Goal: Task Accomplishment & Management: Manage account settings

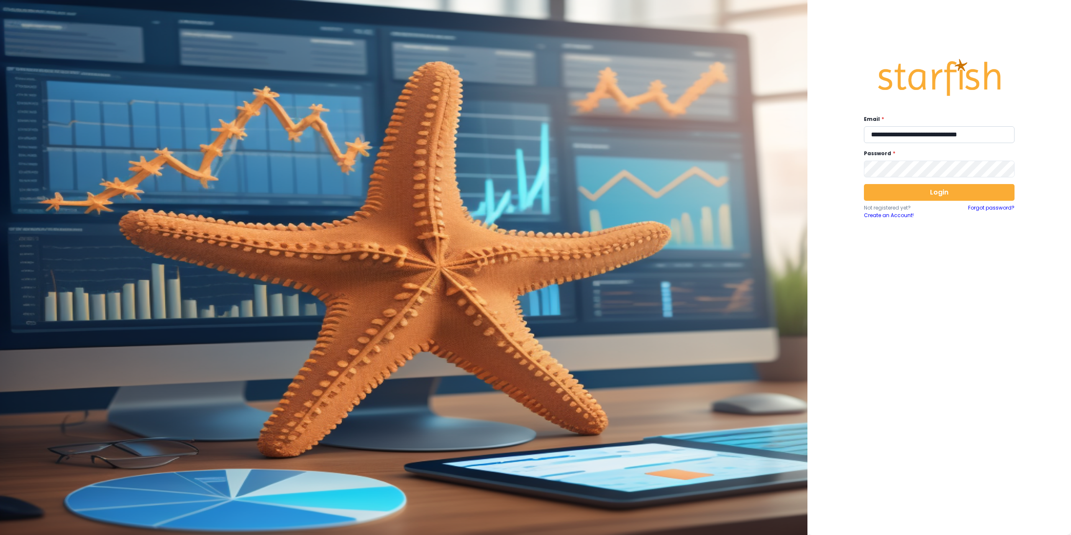
click at [982, 141] on input "**********" at bounding box center [939, 134] width 151 height 17
type input "**********"
click at [918, 195] on button "Login" at bounding box center [939, 192] width 151 height 17
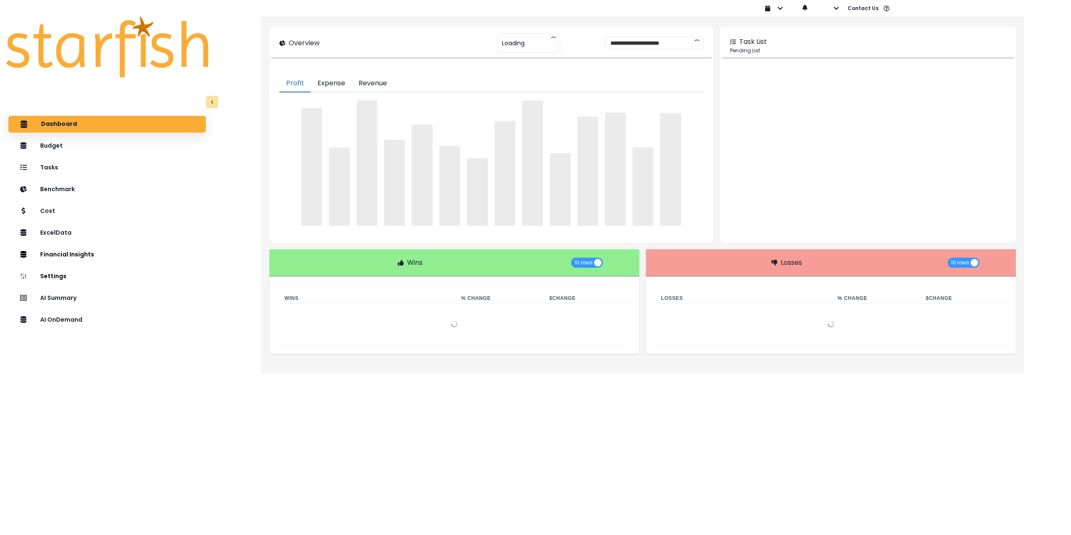
type input "********"
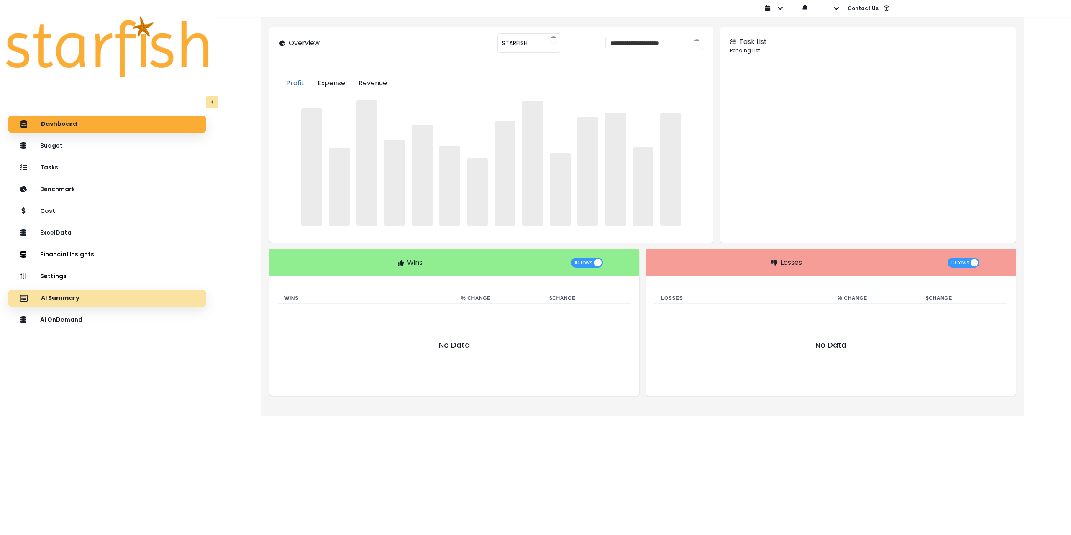
click at [80, 300] on div "AI Summary" at bounding box center [107, 299] width 184 height 18
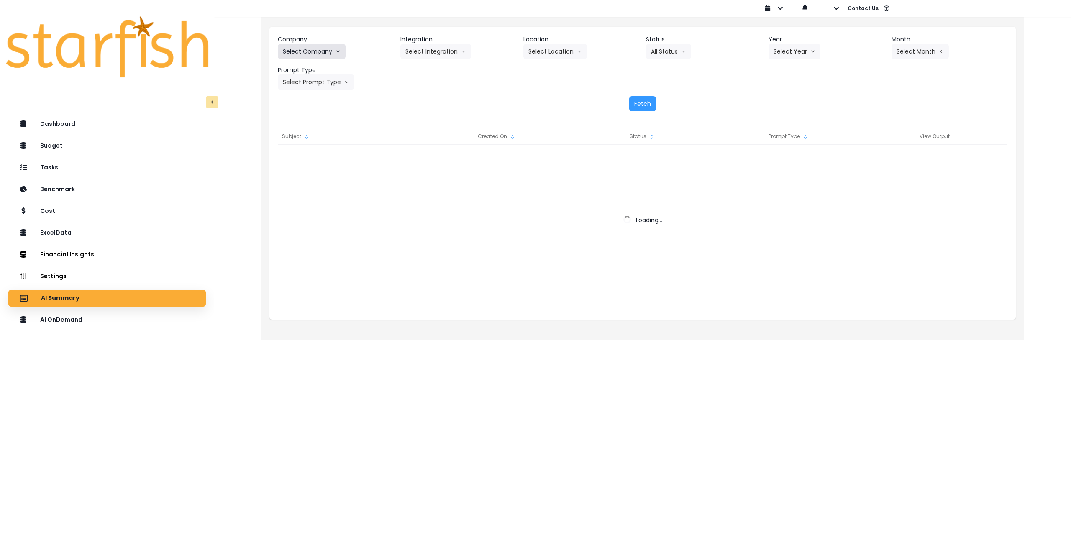
click at [326, 48] on button "Select Company" at bounding box center [312, 51] width 68 height 15
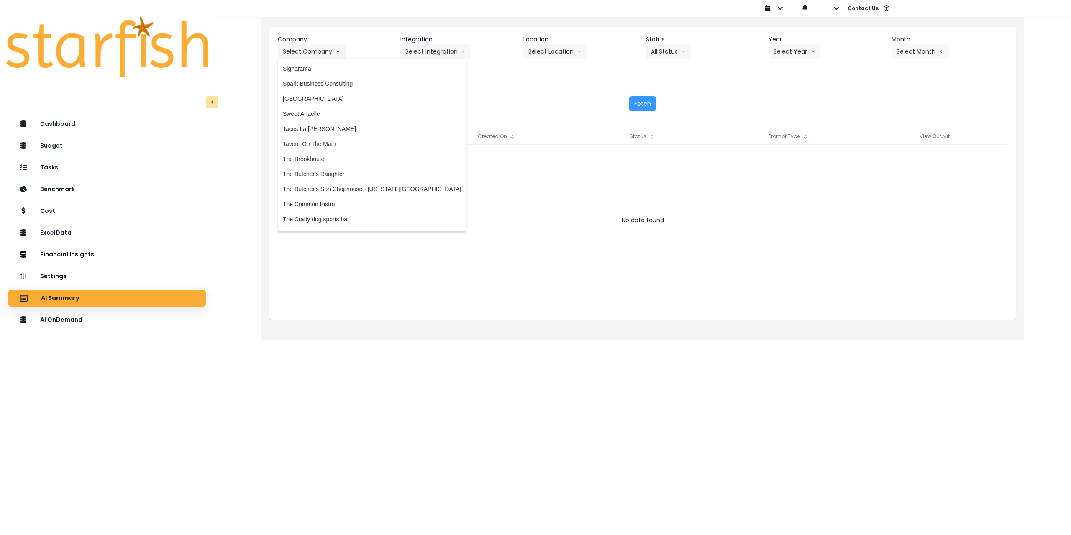
scroll to position [1614, 0]
click at [364, 185] on span "The Common Bistro" at bounding box center [372, 188] width 178 height 8
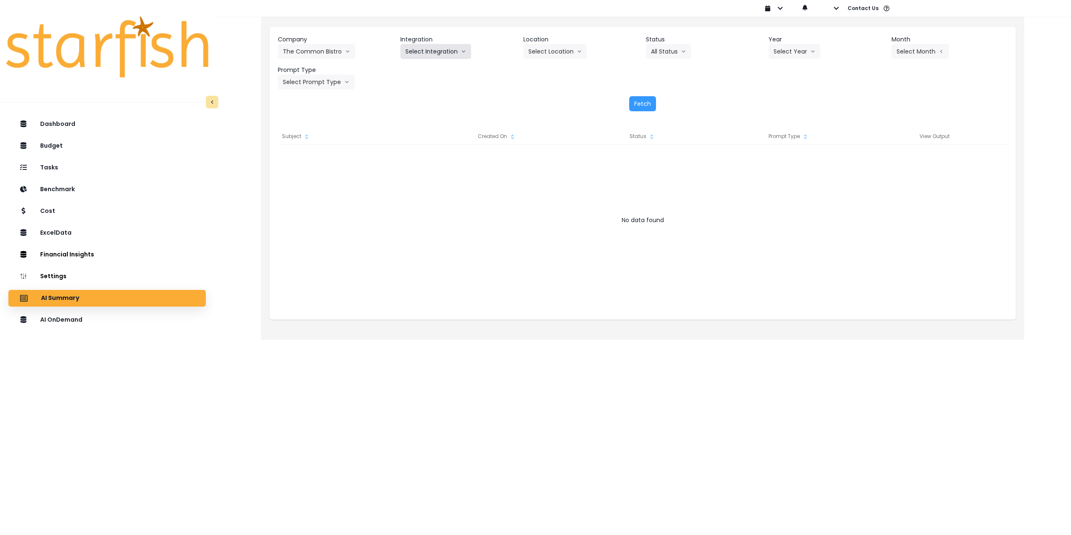
click at [434, 48] on button "Select Integration" at bounding box center [435, 51] width 71 height 15
click at [428, 71] on span "The Common Bistro" at bounding box center [431, 69] width 52 height 8
click at [565, 49] on button "Select Location" at bounding box center [555, 51] width 64 height 15
click at [548, 68] on span "All Locations" at bounding box center [545, 69] width 33 height 8
click at [670, 53] on button "All Status" at bounding box center [668, 51] width 45 height 15
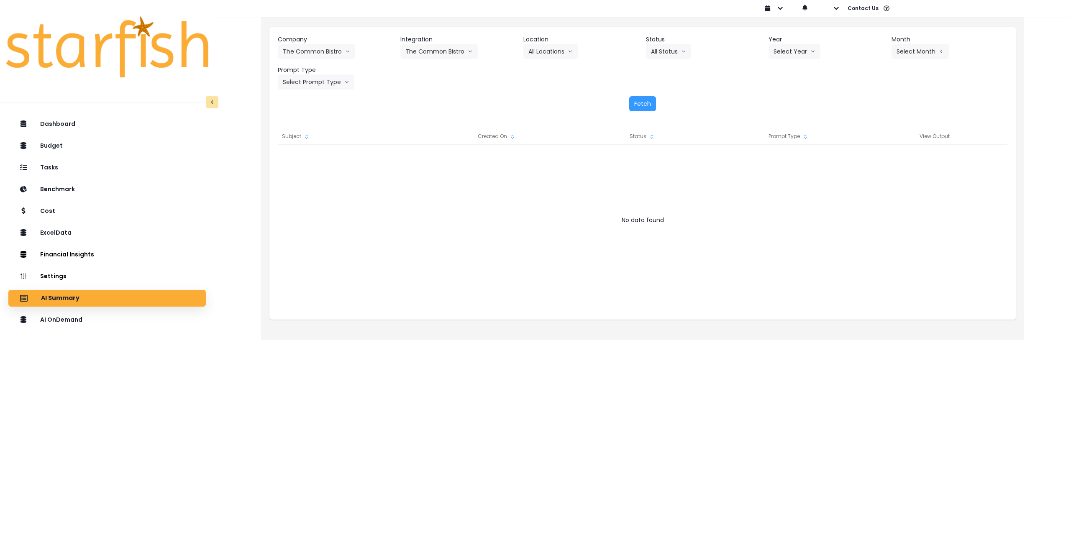
click at [756, 100] on div "Fetch" at bounding box center [643, 103] width 730 height 15
click at [144, 322] on div "AI OnDemand" at bounding box center [107, 320] width 184 height 18
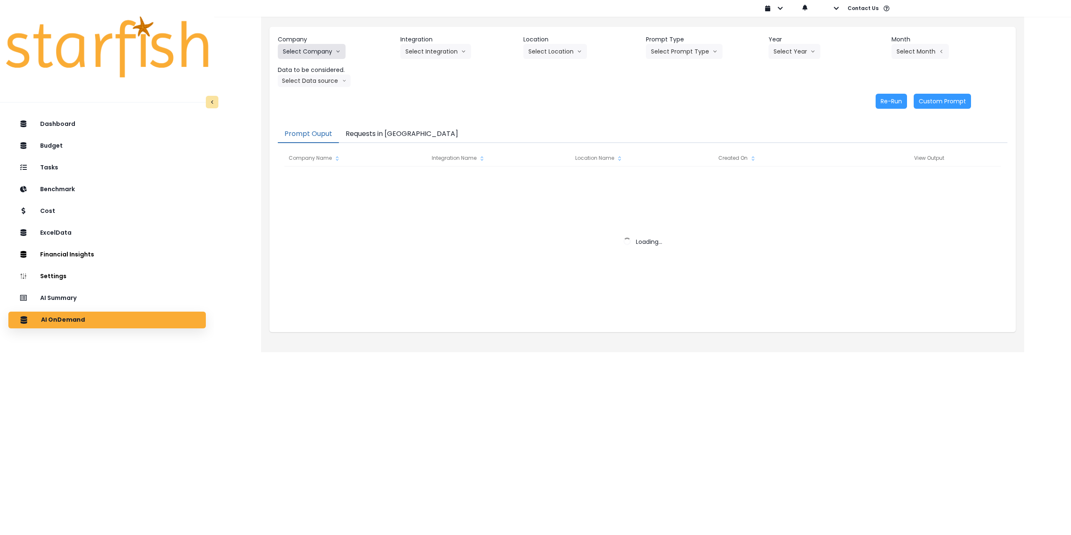
click at [321, 56] on button "Select Company" at bounding box center [312, 51] width 68 height 15
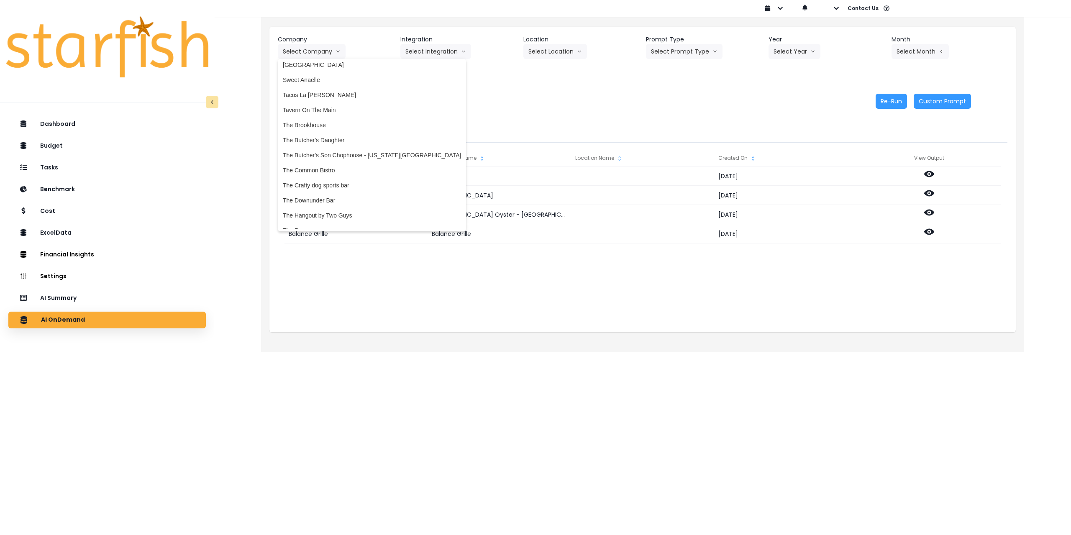
scroll to position [1632, 0]
click at [330, 169] on span "The Common Bistro" at bounding box center [372, 169] width 178 height 8
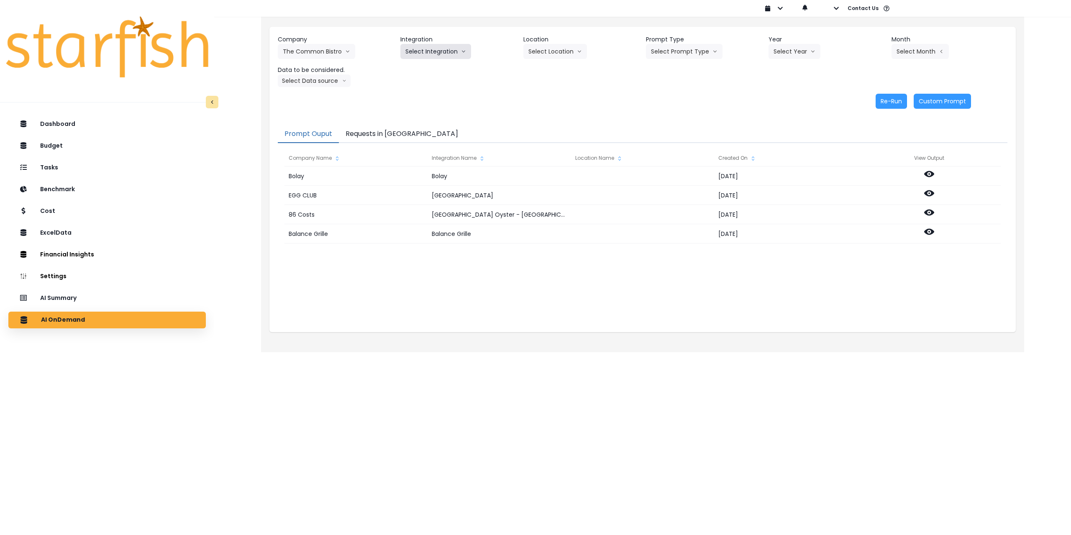
click at [428, 49] on button "Select Integration" at bounding box center [435, 51] width 71 height 15
click at [421, 74] on li "The Common Bistro" at bounding box center [431, 69] width 62 height 15
click at [569, 57] on button "Select Location" at bounding box center [555, 51] width 64 height 15
click at [552, 72] on span "All Locations" at bounding box center [545, 69] width 33 height 8
click at [700, 54] on button "Select Prompt Type" at bounding box center [684, 51] width 77 height 15
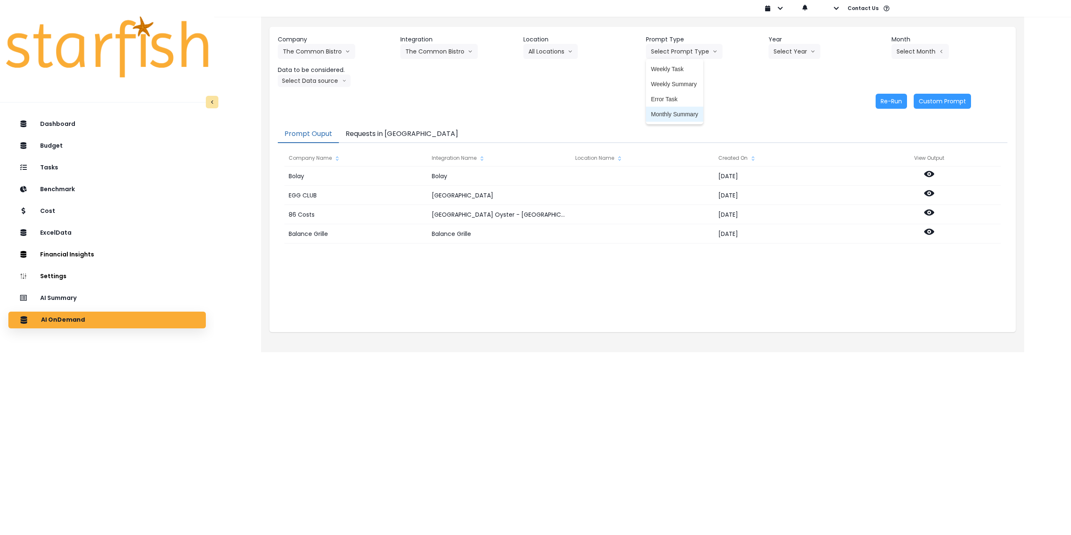
click at [675, 113] on span "Monthly Summary" at bounding box center [674, 114] width 47 height 8
click at [801, 51] on button "Select Year" at bounding box center [795, 51] width 52 height 15
click at [785, 103] on span "2025" at bounding box center [780, 99] width 13 height 8
click at [911, 54] on button "Select Month" at bounding box center [920, 51] width 57 height 15
click at [871, 142] on span "July" at bounding box center [878, 144] width 16 height 8
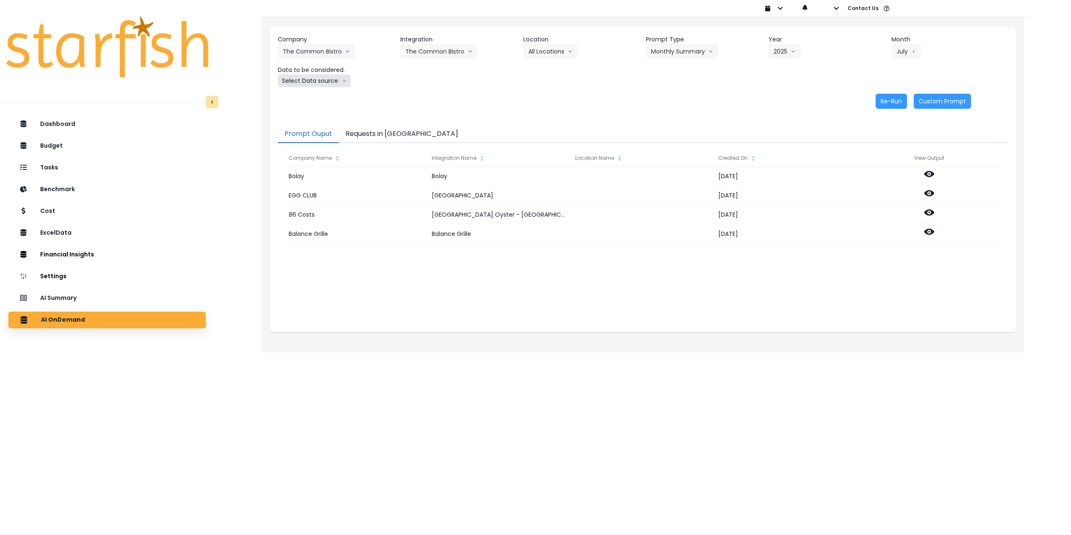
click at [301, 85] on button "Select Data source" at bounding box center [314, 80] width 73 height 13
click at [304, 101] on li "Comparison overtime" at bounding box center [311, 97] width 66 height 15
click at [891, 102] on button "Re-Run" at bounding box center [891, 101] width 31 height 15
click at [320, 80] on button "Comparison overtime" at bounding box center [318, 80] width 81 height 13
click at [314, 113] on span "Location Analysis" at bounding box center [311, 112] width 56 height 8
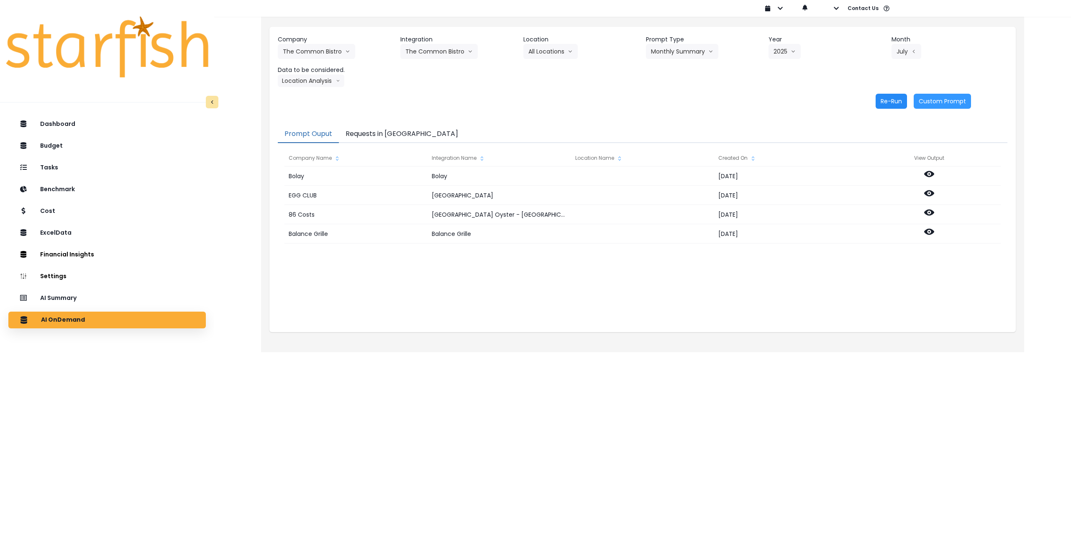
click at [889, 99] on button "Re-Run" at bounding box center [891, 101] width 31 height 15
click at [303, 54] on button "The Common Bistro" at bounding box center [316, 51] width 77 height 15
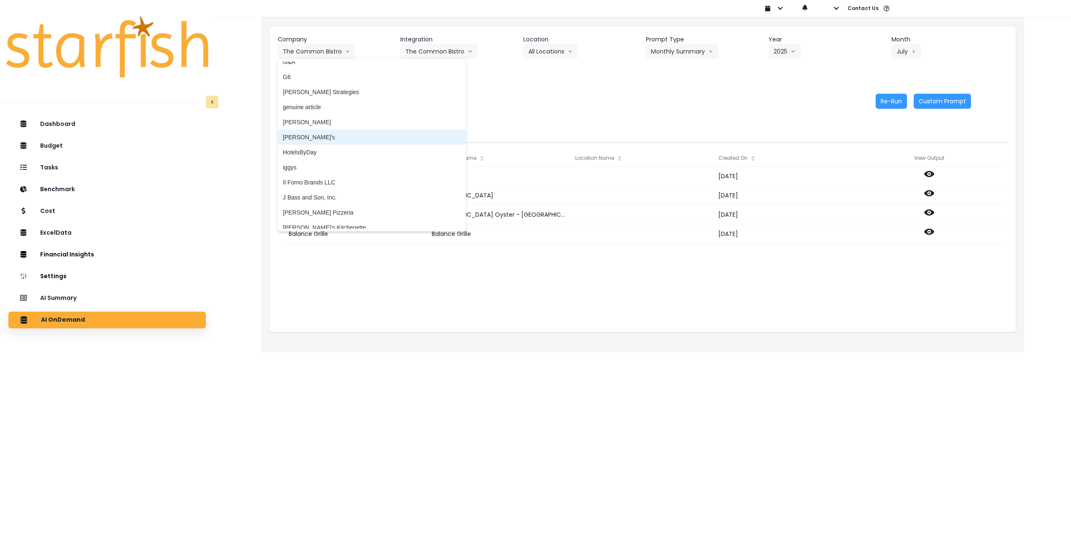
scroll to position [795, 0]
click at [309, 162] on span "iggys" at bounding box center [372, 163] width 178 height 8
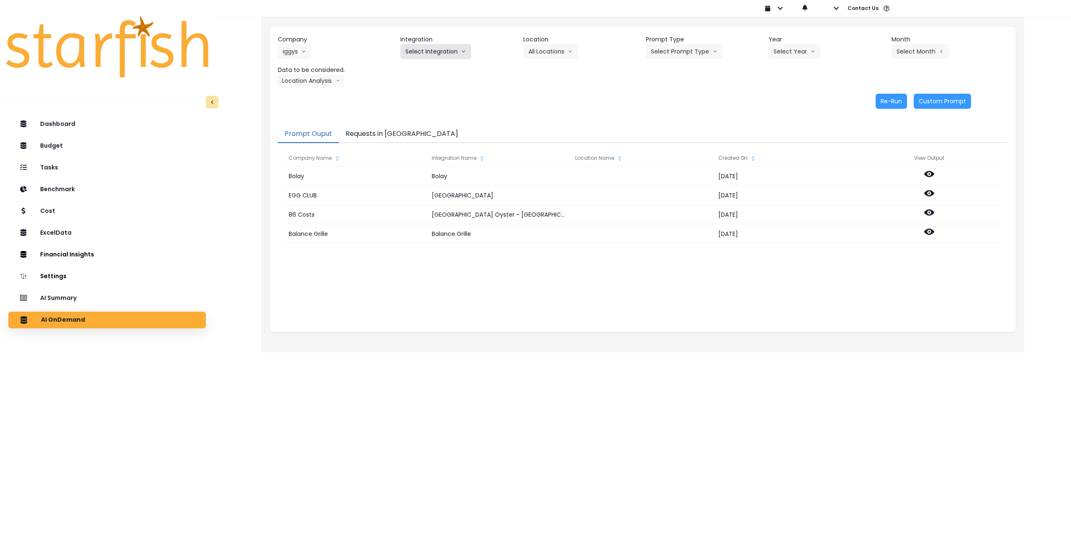
click at [421, 52] on button "Select Integration" at bounding box center [435, 51] width 71 height 15
click at [414, 67] on span "Quickbooks Online" at bounding box center [429, 69] width 49 height 8
click at [570, 46] on button "Select Location" at bounding box center [555, 51] width 64 height 15
click at [551, 68] on span "All Locations" at bounding box center [545, 69] width 33 height 8
click at [794, 54] on button "Select Year" at bounding box center [795, 51] width 52 height 15
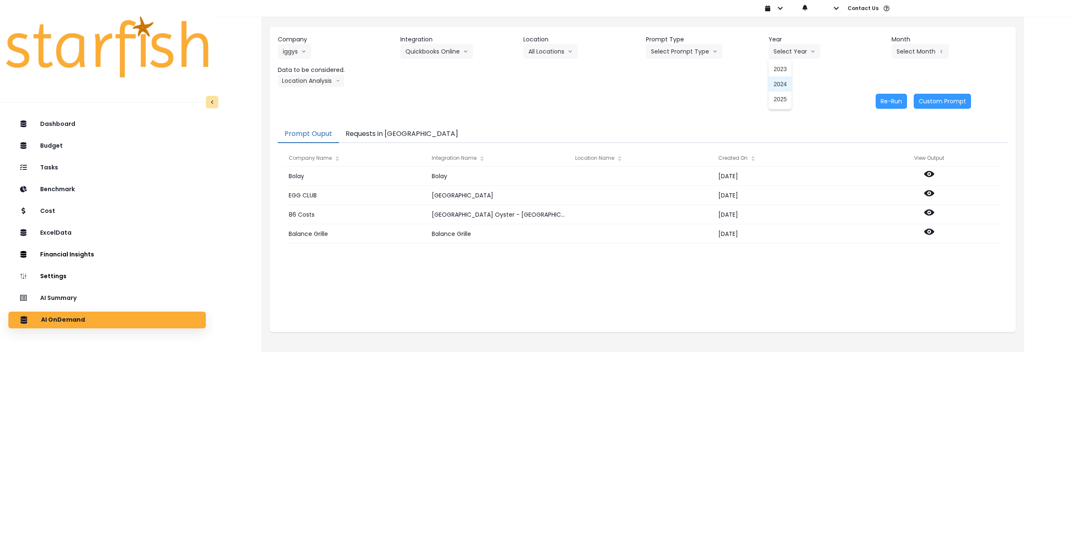
click at [779, 97] on span "2025" at bounding box center [780, 99] width 13 height 8
click at [914, 54] on button "Select Month" at bounding box center [920, 51] width 57 height 15
click at [871, 129] on span "June" at bounding box center [878, 129] width 16 height 8
click at [300, 80] on button "Location Analysis" at bounding box center [311, 80] width 67 height 13
click at [308, 98] on span "Comparison overtime" at bounding box center [311, 97] width 56 height 8
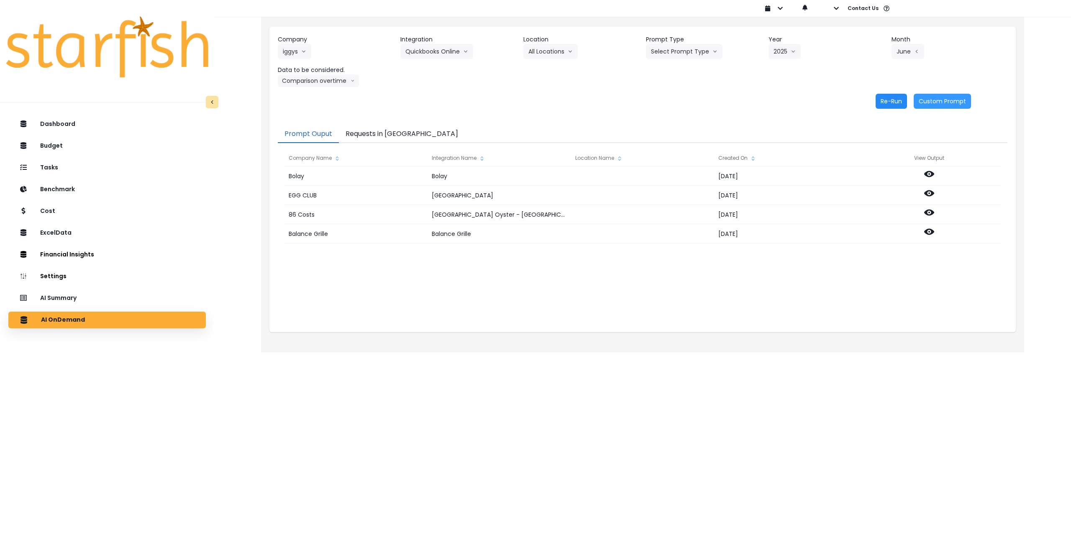
click at [895, 100] on button "Re-Run" at bounding box center [891, 101] width 31 height 15
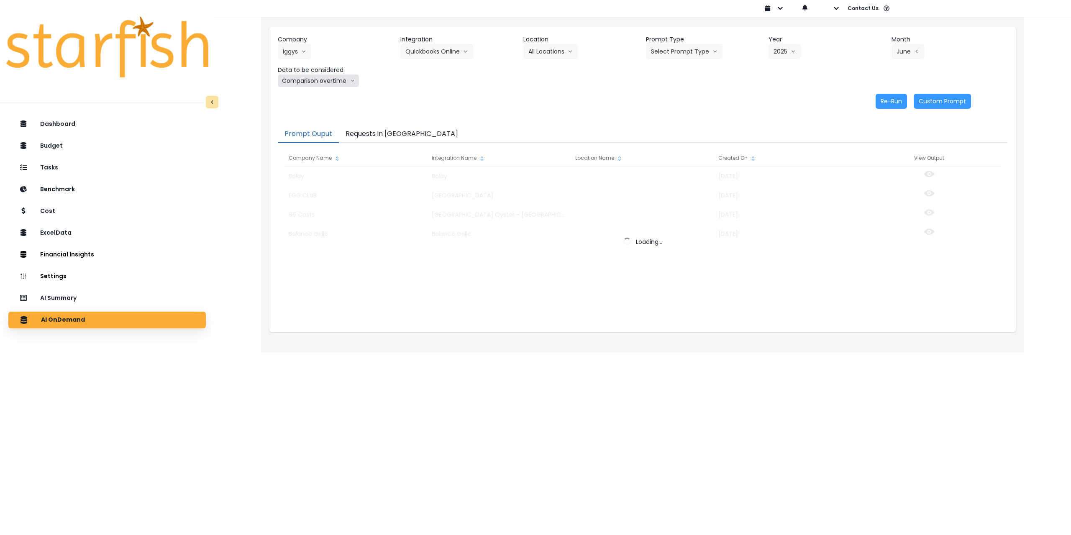
click at [332, 77] on button "Comparison overtime" at bounding box center [318, 80] width 81 height 13
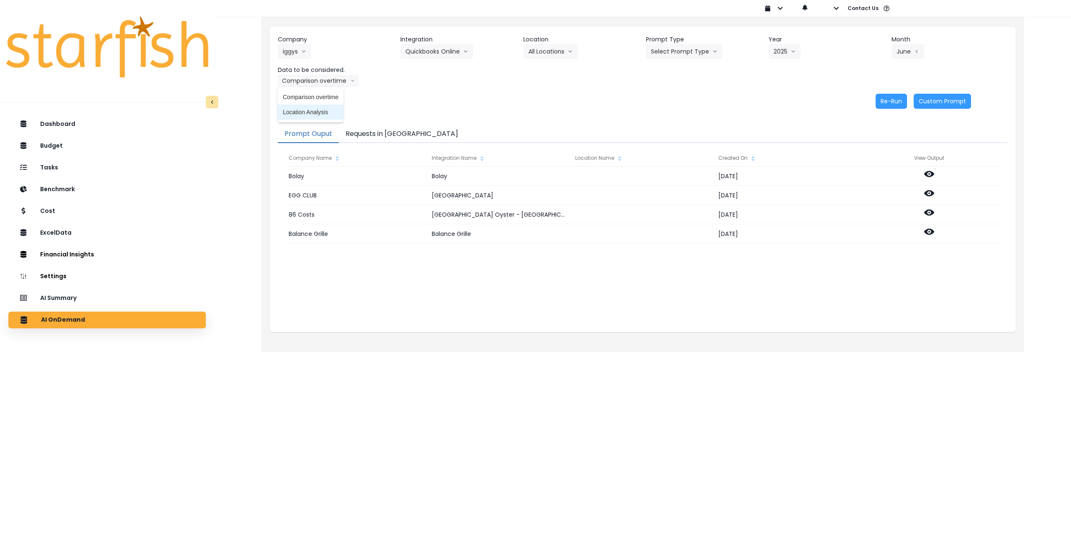
click at [320, 113] on span "Location Analysis" at bounding box center [311, 112] width 56 height 8
click at [885, 100] on button "Re-Run" at bounding box center [891, 101] width 31 height 15
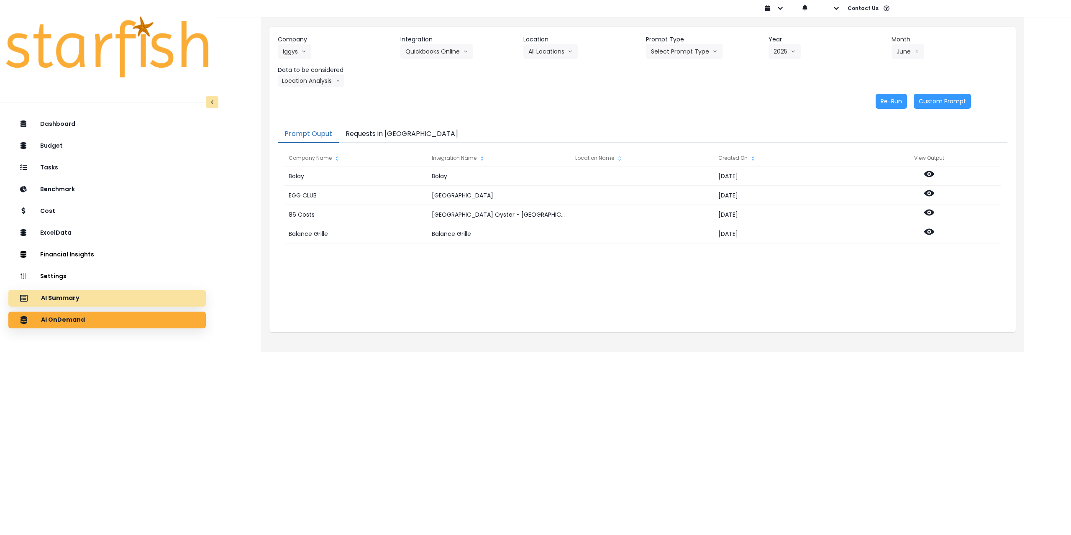
click at [118, 300] on div "AI Summary" at bounding box center [107, 299] width 184 height 18
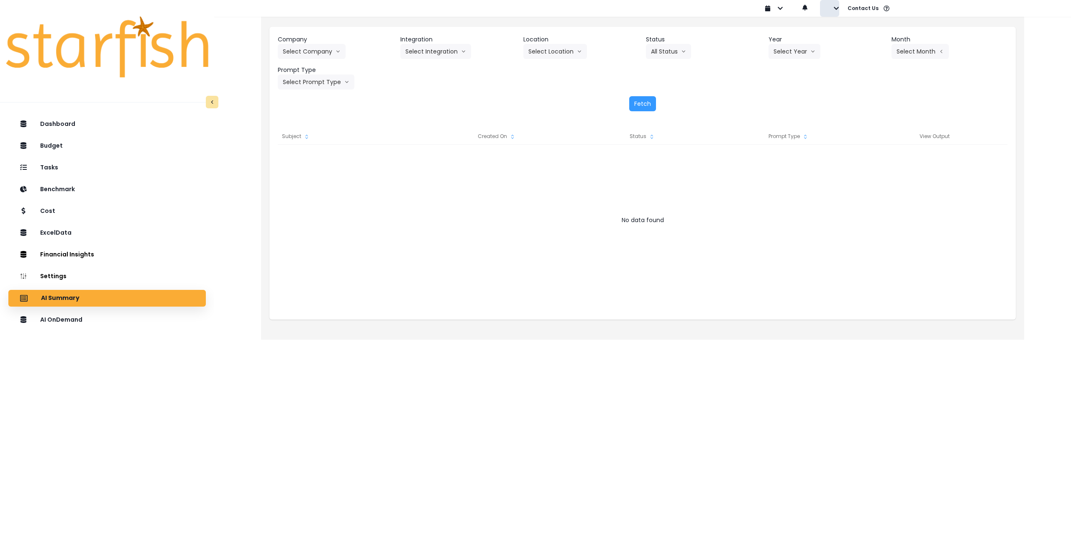
click at [831, 11] on button "button" at bounding box center [829, 8] width 19 height 17
click at [837, 33] on p "Sign out" at bounding box center [850, 32] width 28 height 8
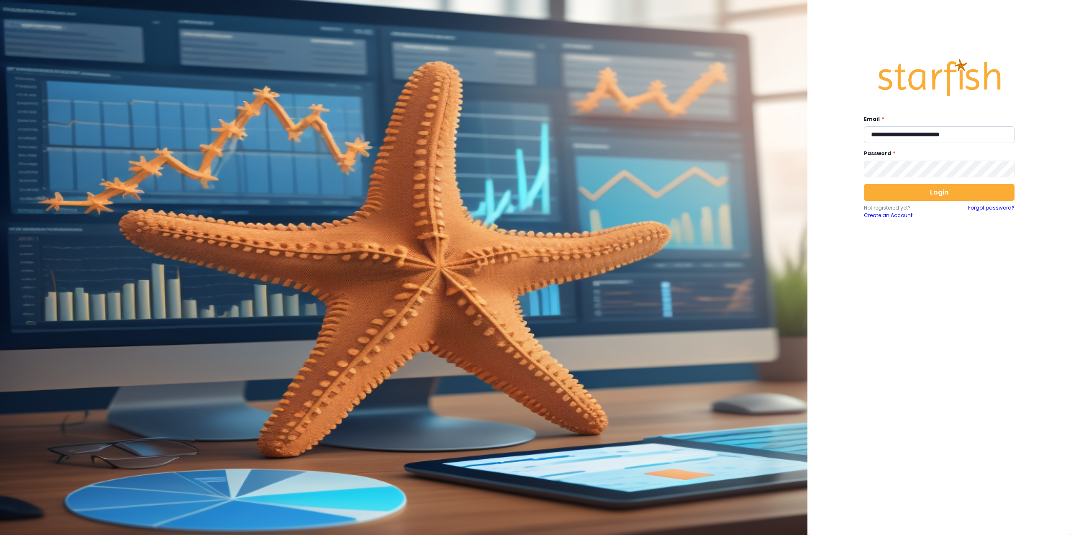
click at [885, 129] on input "**********" at bounding box center [939, 134] width 151 height 17
drag, startPoint x: 988, startPoint y: 139, endPoint x: 842, endPoint y: 136, distance: 146.1
click at [842, 136] on div "**********" at bounding box center [940, 267] width 264 height 535
type input "**********"
click at [883, 126] on input "**********" at bounding box center [939, 134] width 151 height 17
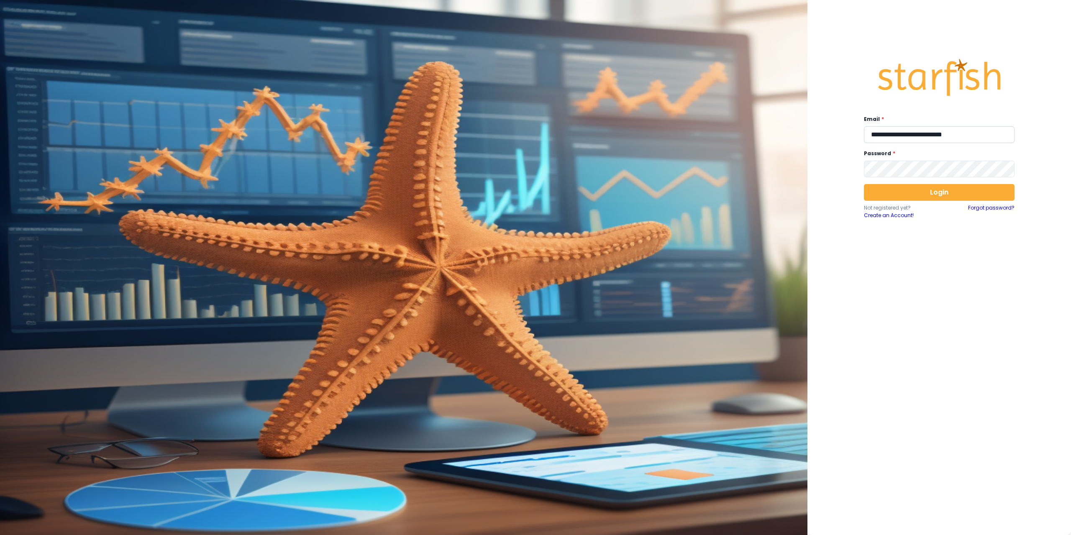
type input "**********"
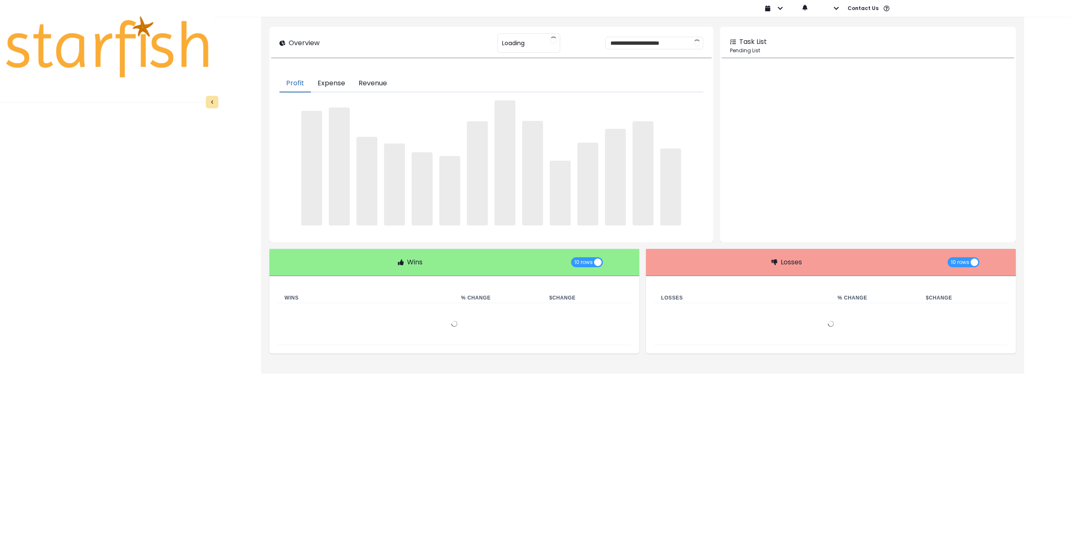
type input "*****"
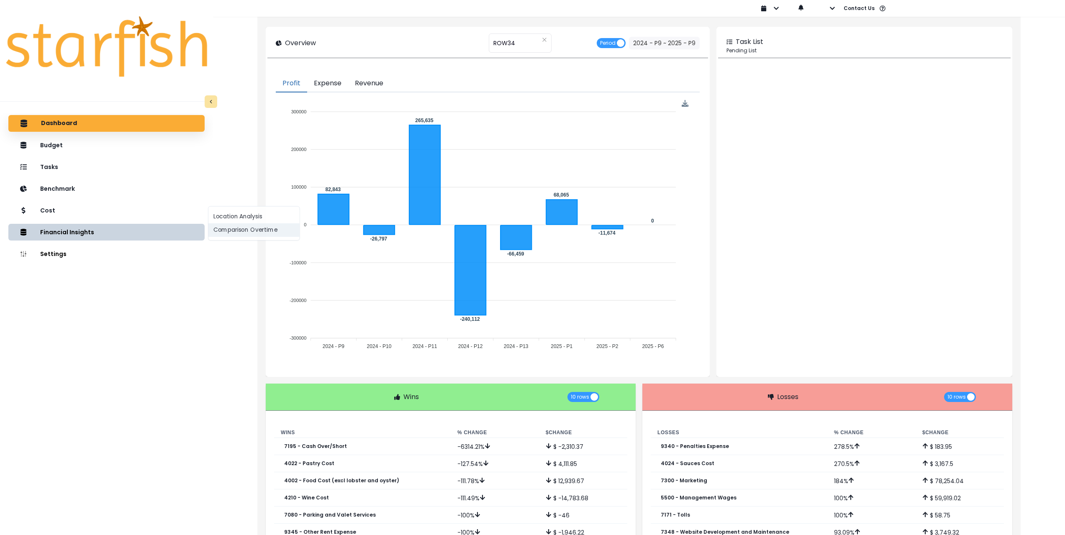
click at [223, 234] on button "Comparison Overtime" at bounding box center [253, 229] width 91 height 13
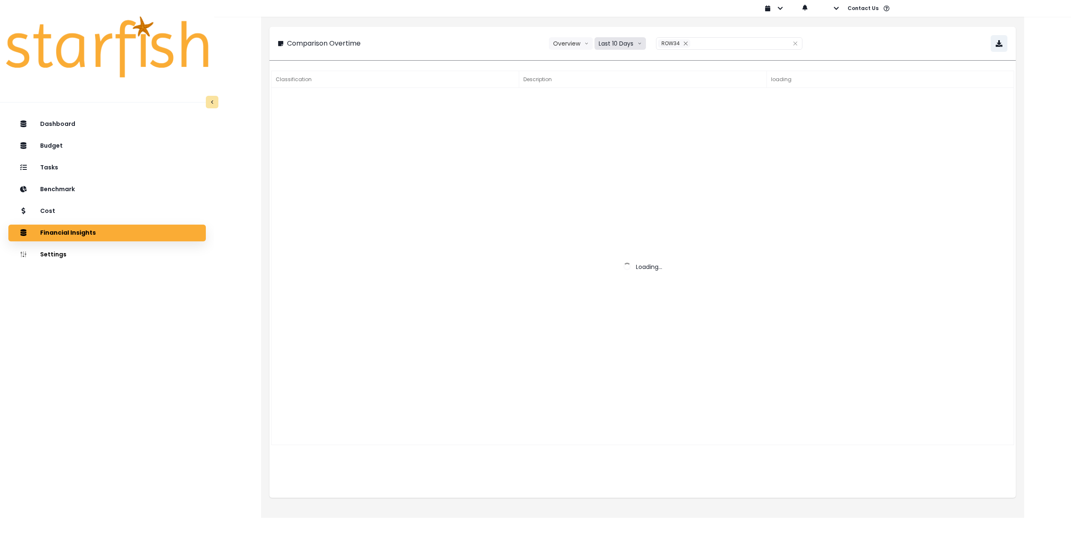
click at [611, 43] on button "Last 10 Days" at bounding box center [620, 43] width 51 height 13
click at [620, 90] on span "Last 15 Periods" at bounding box center [620, 90] width 41 height 8
click at [687, 45] on icon "close" at bounding box center [689, 43] width 4 height 4
click at [678, 45] on div at bounding box center [723, 44] width 127 height 12
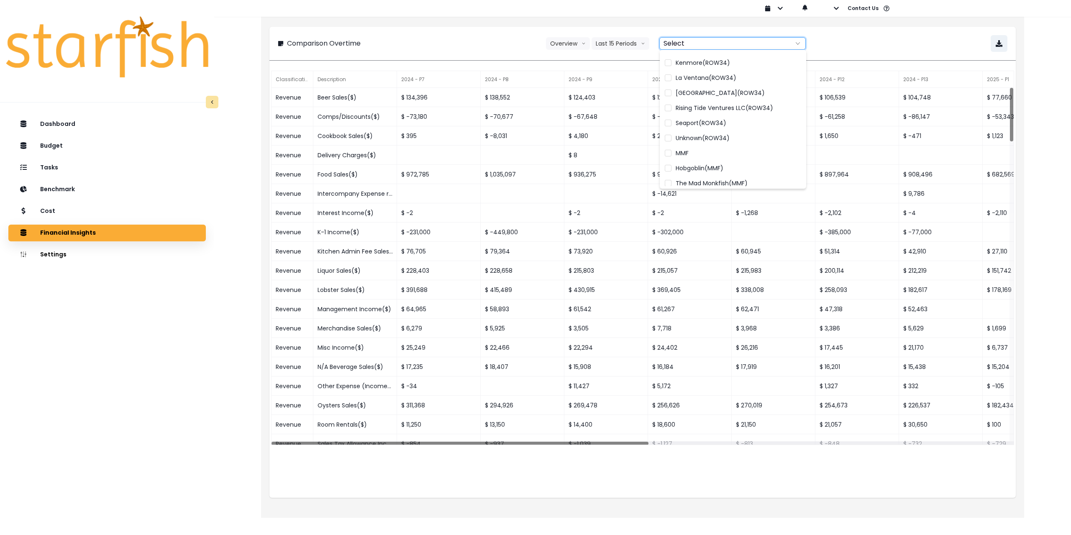
scroll to position [122, 0]
click at [676, 146] on span "MMF" at bounding box center [682, 148] width 13 height 8
type input "***"
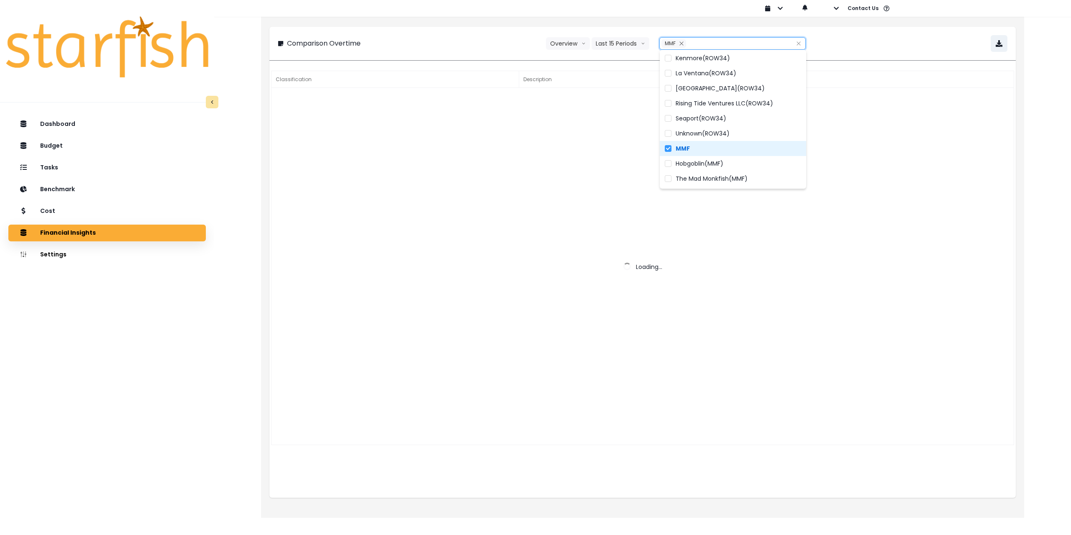
click at [856, 40] on div "Comparison Overtime Overview Overview % of cost % of sales Last 15 Periods Last…" at bounding box center [643, 43] width 730 height 17
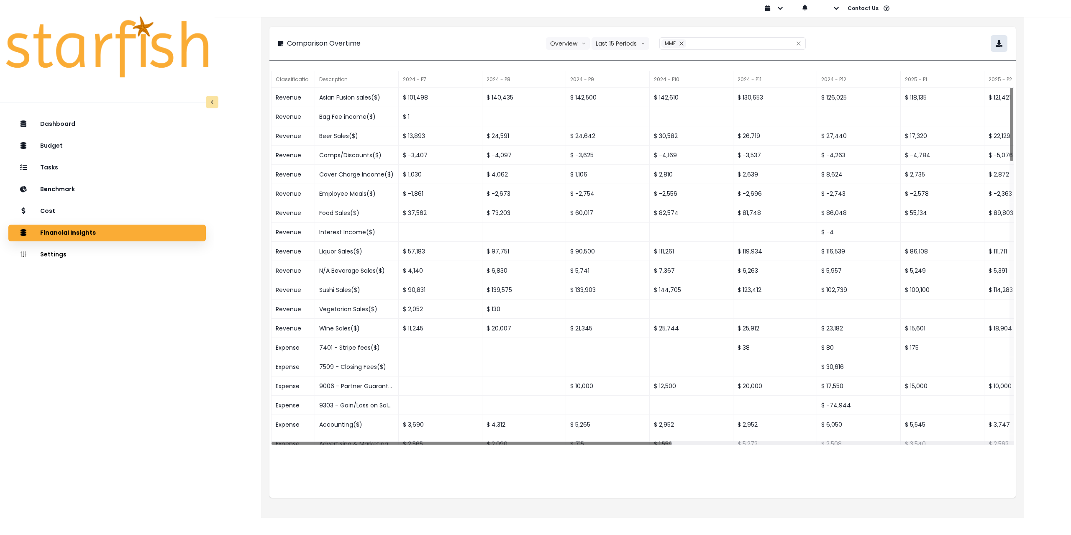
click at [995, 46] on button "button" at bounding box center [999, 43] width 17 height 17
click at [611, 45] on button "Last 15 Periods" at bounding box center [621, 43] width 58 height 13
click at [614, 108] on span "Last 15 Months" at bounding box center [617, 105] width 41 height 8
click at [1000, 42] on icon "button" at bounding box center [999, 43] width 7 height 7
click at [101, 207] on div "Cost" at bounding box center [107, 212] width 184 height 18
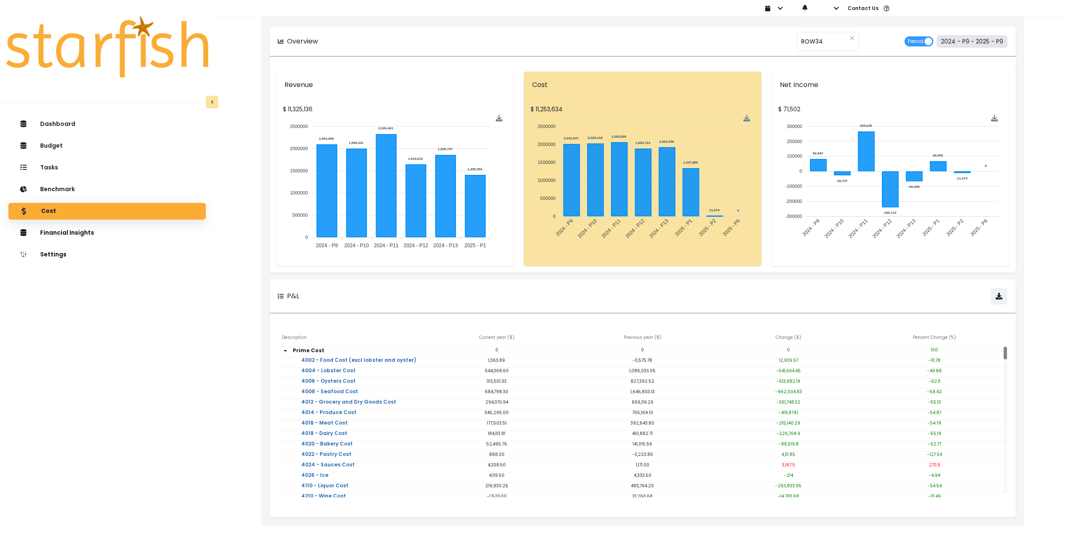
click at [980, 44] on button "2024 - P9 ~ 2025 - P9" at bounding box center [972, 41] width 71 height 13
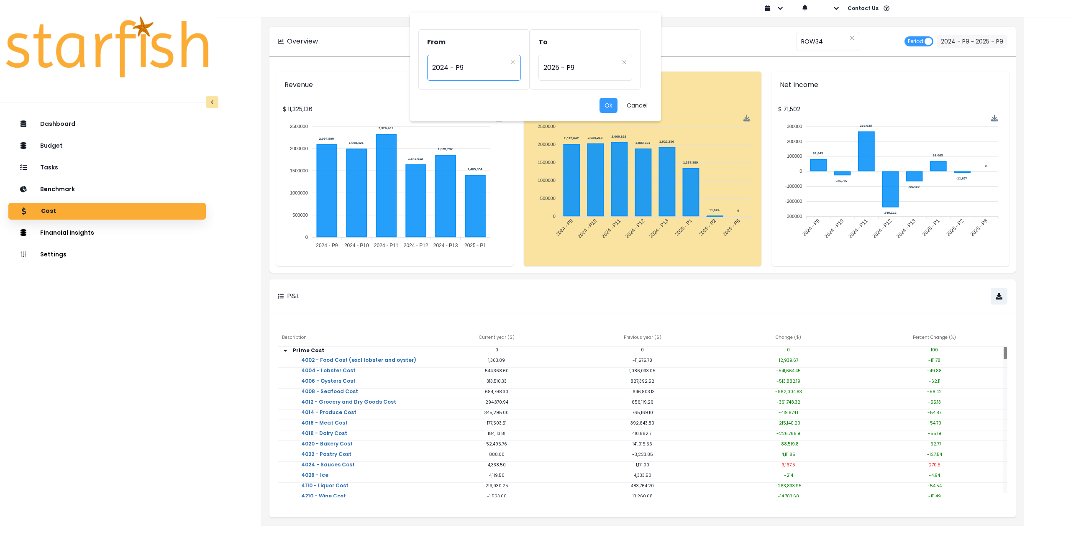
click at [470, 66] on span "2024 - P9" at bounding box center [469, 67] width 75 height 19
click at [809, 36] on div "From ********* 2024 - P9 To ********* 2025 - P9 Ok Cancel 2022 - P1 2022 - P2 2…" at bounding box center [535, 267] width 1071 height 535
click at [815, 42] on div "From ********* 2024 - P9 To ********* 2025 - P9 Ok Cancel" at bounding box center [535, 267] width 1071 height 535
click at [699, 41] on div "From ********* 2024 - P9 To ********* 2025 - P9 Ok Cancel" at bounding box center [535, 267] width 1071 height 535
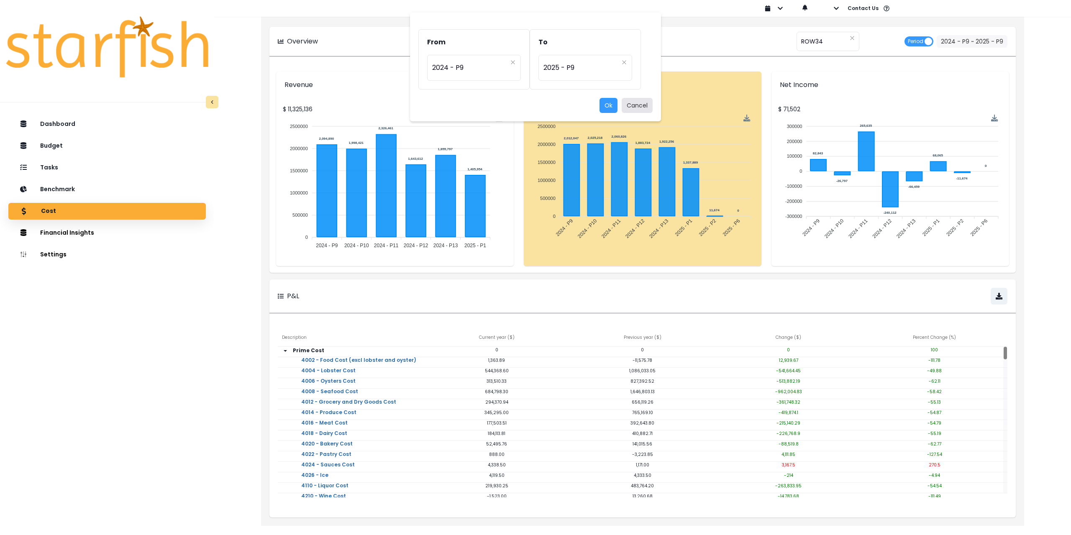
click at [640, 106] on button "Cancel" at bounding box center [637, 105] width 31 height 15
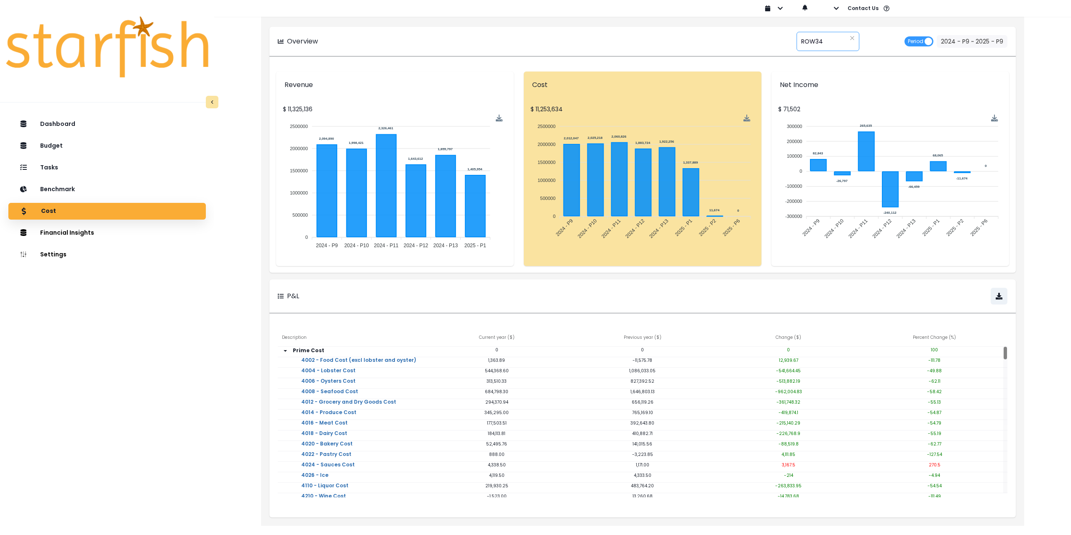
click at [818, 44] on span "ROW34" at bounding box center [812, 42] width 22 height 18
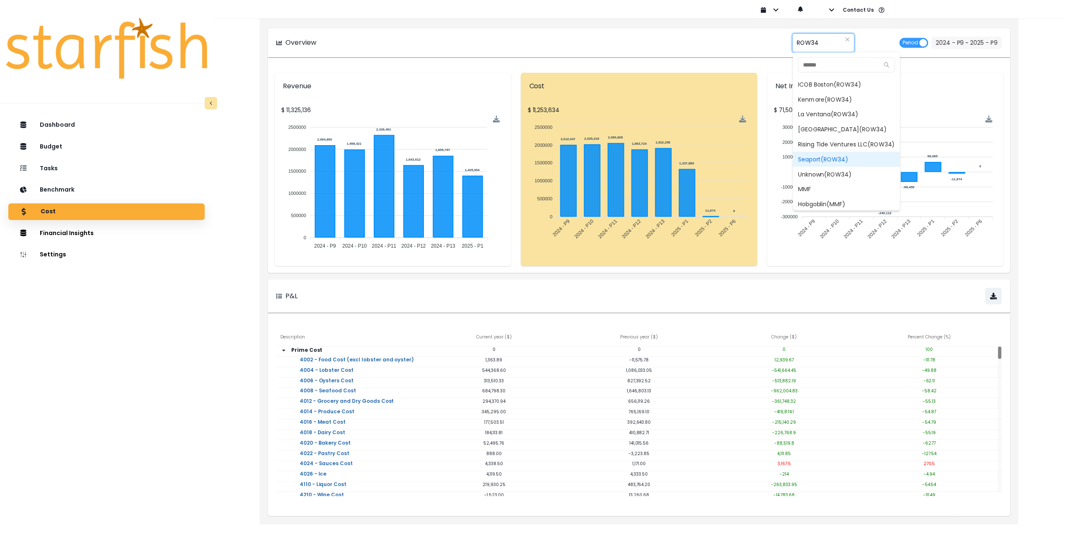
scroll to position [122, 0]
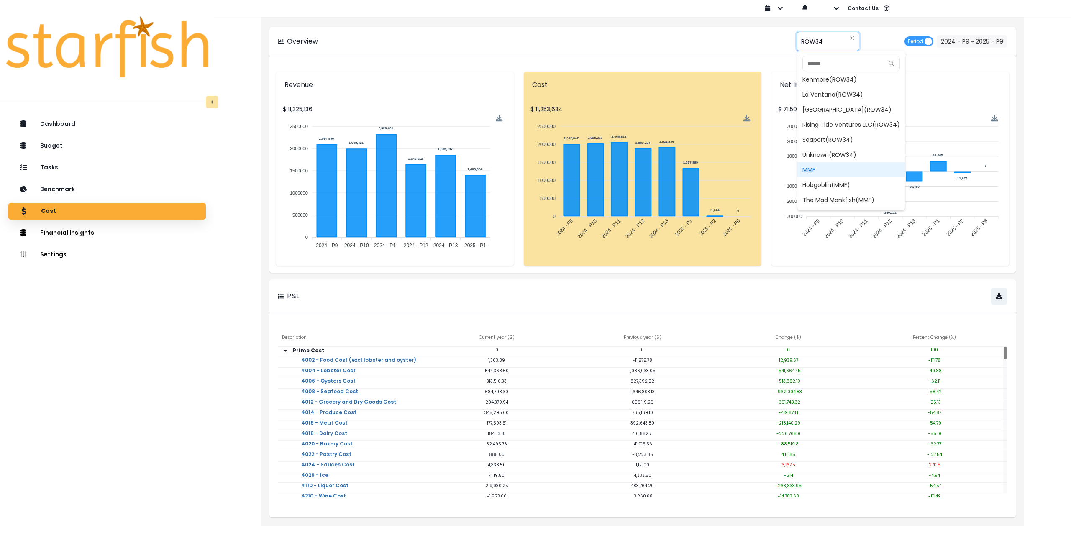
click at [822, 167] on span "MMF" at bounding box center [852, 169] width 108 height 15
type input "***"
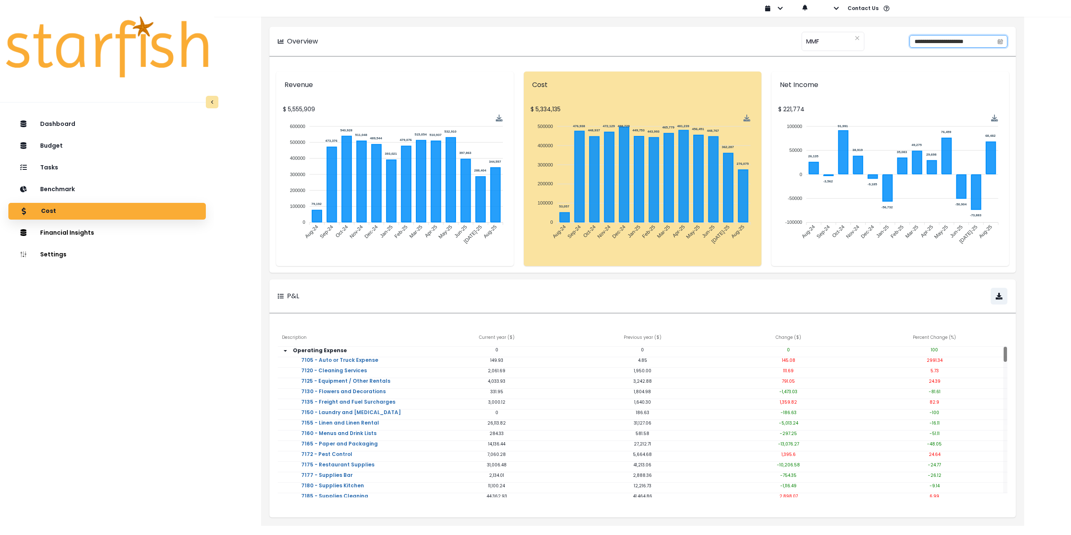
click at [955, 40] on input "**********" at bounding box center [952, 42] width 84 height 12
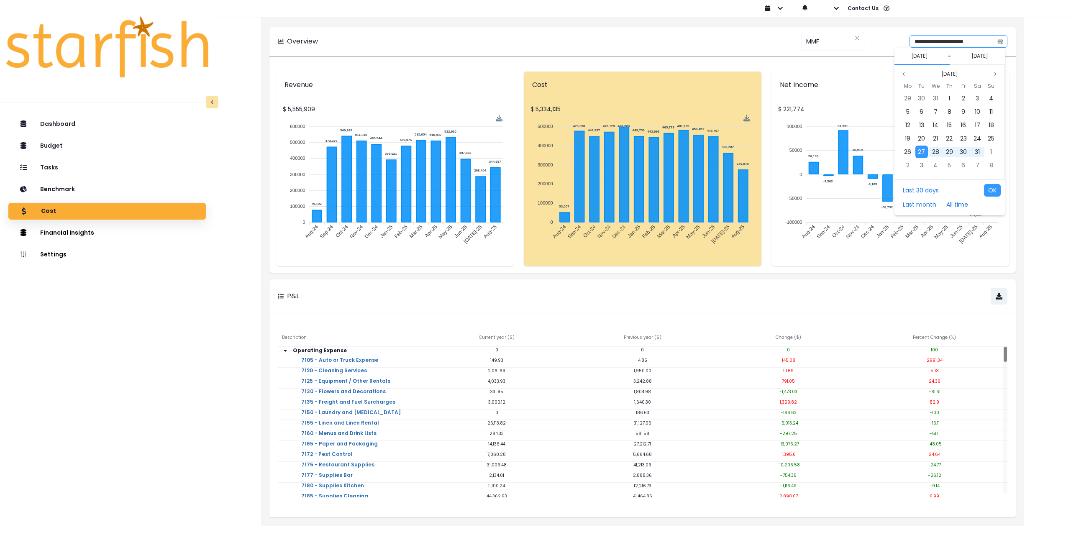
click at [1001, 41] on icon "calendar" at bounding box center [1000, 41] width 5 height 3
click at [904, 72] on icon "page previous" at bounding box center [903, 74] width 5 height 5
click at [907, 101] on span "1" at bounding box center [908, 98] width 2 height 8
click at [906, 74] on button "Previous month" at bounding box center [904, 74] width 10 height 10
click at [950, 151] on span "31" at bounding box center [949, 152] width 5 height 8
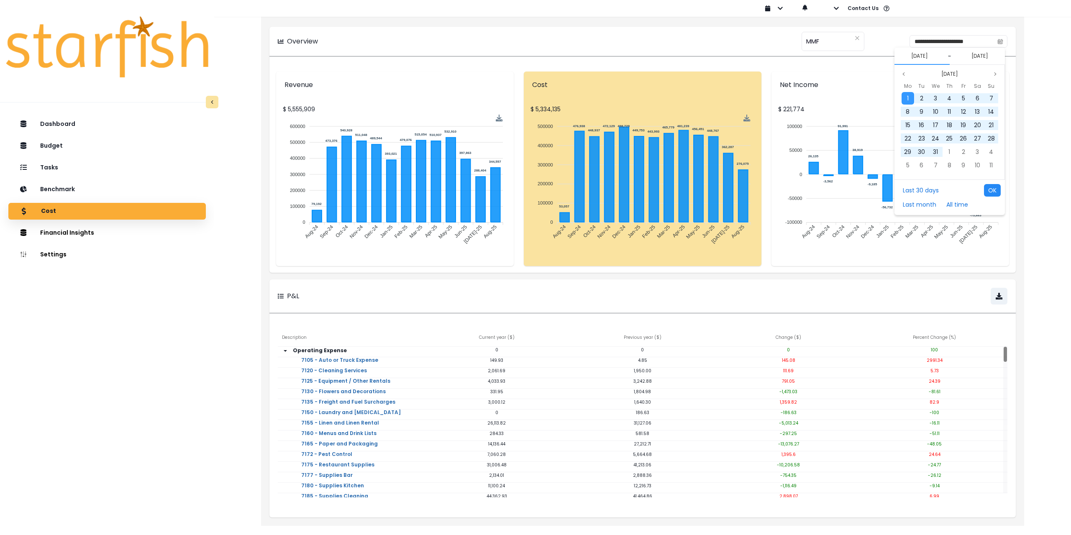
click at [992, 189] on button "OK" at bounding box center [992, 190] width 17 height 13
type input "**********"
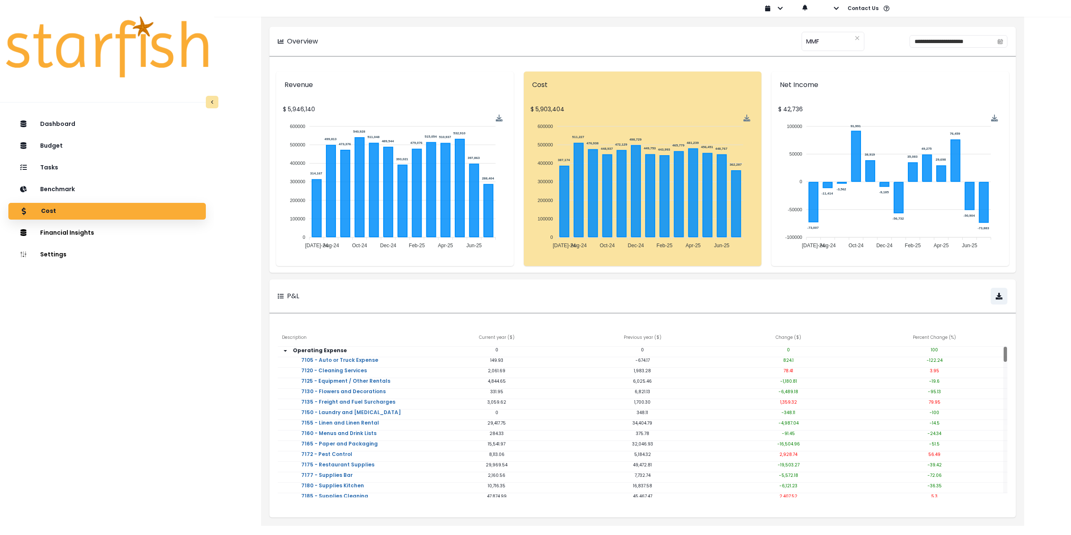
click at [722, 41] on div "**********" at bounding box center [643, 41] width 730 height 13
click at [46, 167] on p "Tasks" at bounding box center [50, 168] width 19 height 8
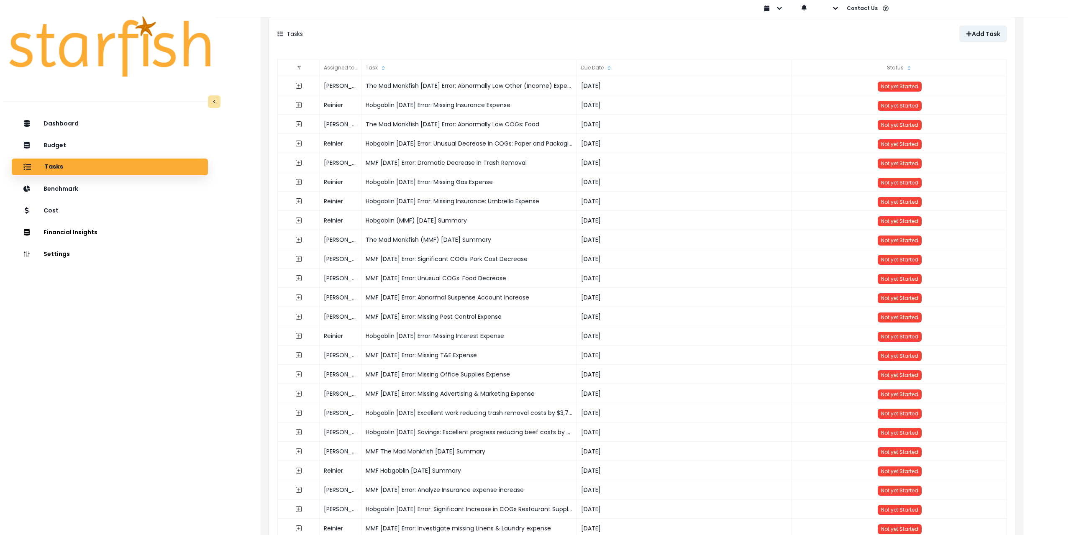
scroll to position [0, 0]
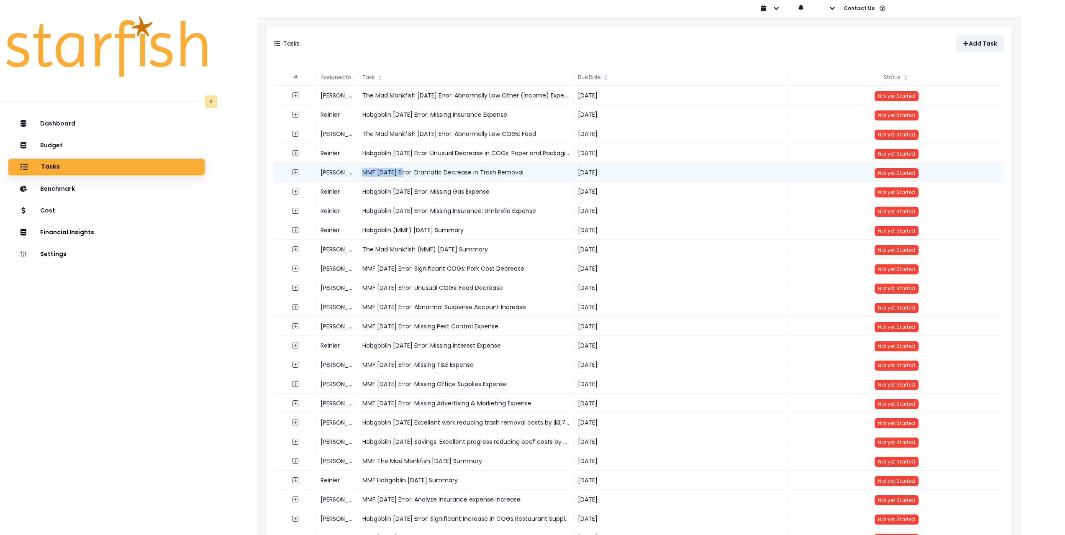
drag, startPoint x: 405, startPoint y: 172, endPoint x: 364, endPoint y: 170, distance: 40.2
click at [364, 170] on div "MMF July 2025 Error: Dramatic Decrease in Trash Removal" at bounding box center [466, 172] width 216 height 19
copy div "MMF July 2025"
click at [983, 45] on p "Add Task" at bounding box center [983, 43] width 28 height 7
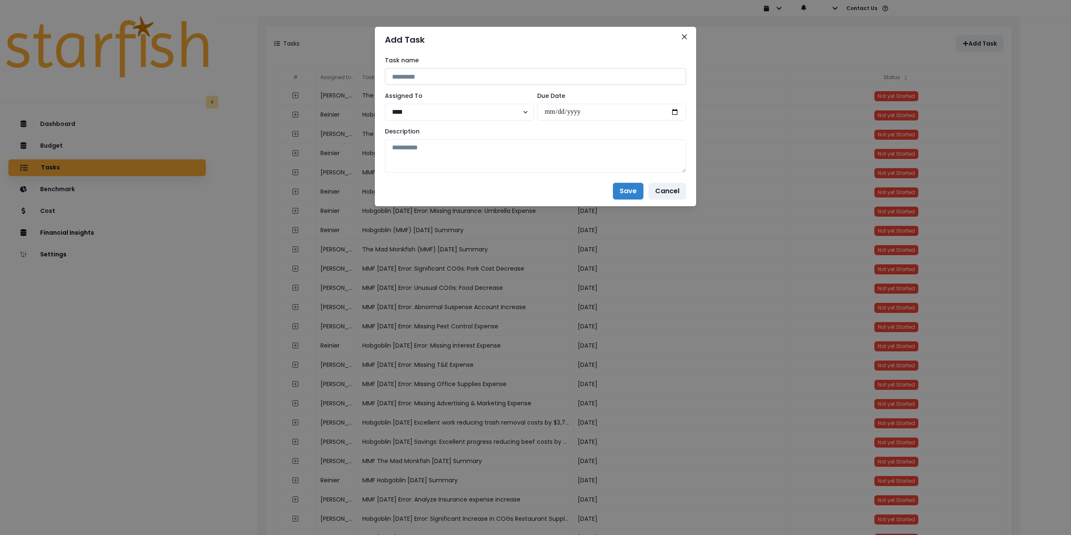
click at [439, 71] on input at bounding box center [535, 76] width 301 height 17
paste input "**********"
click at [445, 78] on input "**********" at bounding box center [535, 76] width 301 height 17
type input "**********"
click at [406, 113] on select "**** ******** *** ******* *****" at bounding box center [459, 112] width 149 height 17
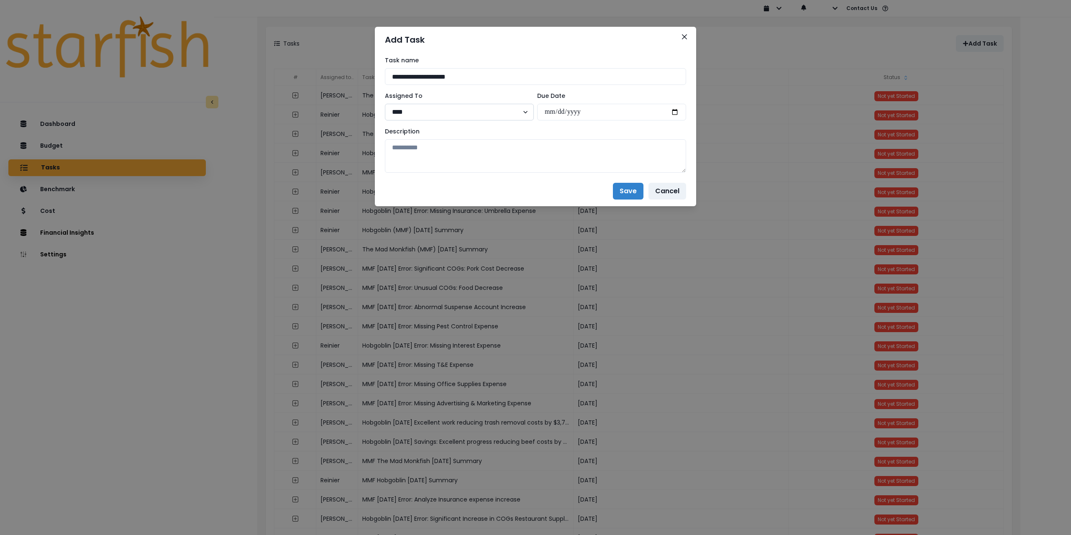
click at [385, 104] on select "**** ******** *** ******* *****" at bounding box center [459, 112] width 149 height 17
click at [673, 113] on input "date" at bounding box center [611, 112] width 149 height 17
type input "**********"
click at [527, 154] on textarea at bounding box center [535, 155] width 301 height 33
click at [434, 161] on textarea at bounding box center [535, 155] width 301 height 33
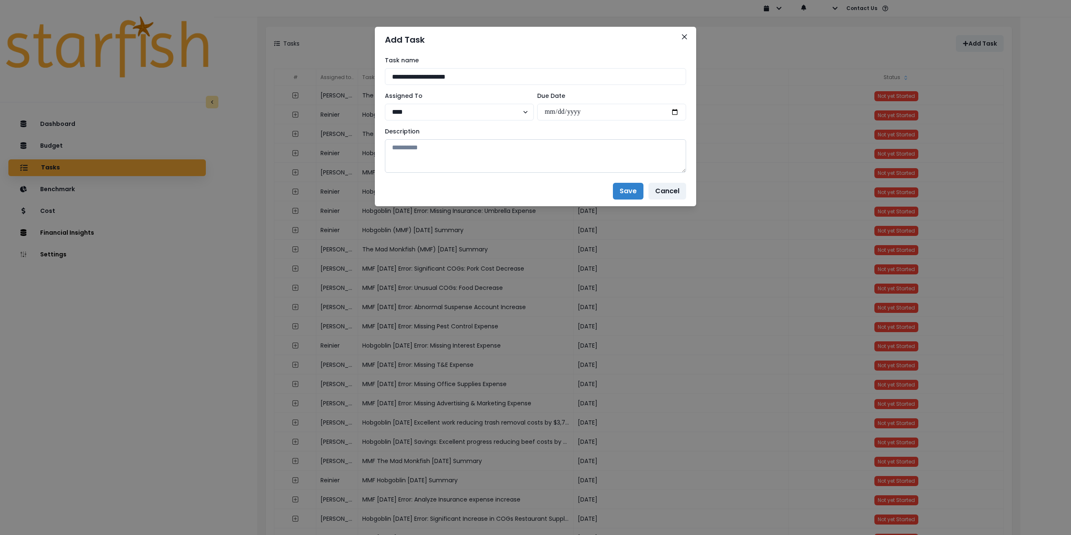
paste textarea "**********"
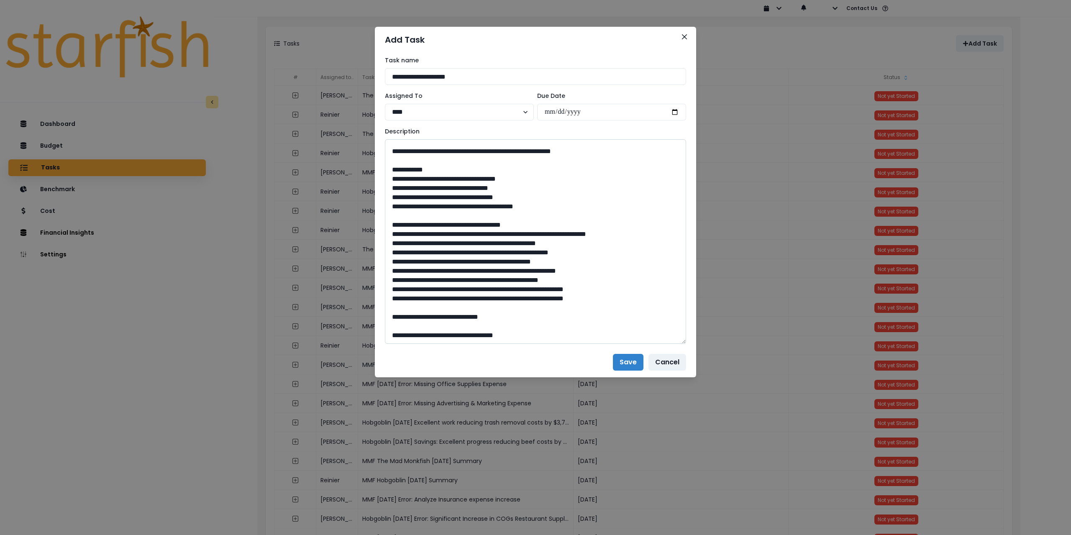
drag, startPoint x: 683, startPoint y: 167, endPoint x: 657, endPoint y: 349, distance: 184.2
click at [664, 344] on textarea at bounding box center [535, 241] width 301 height 205
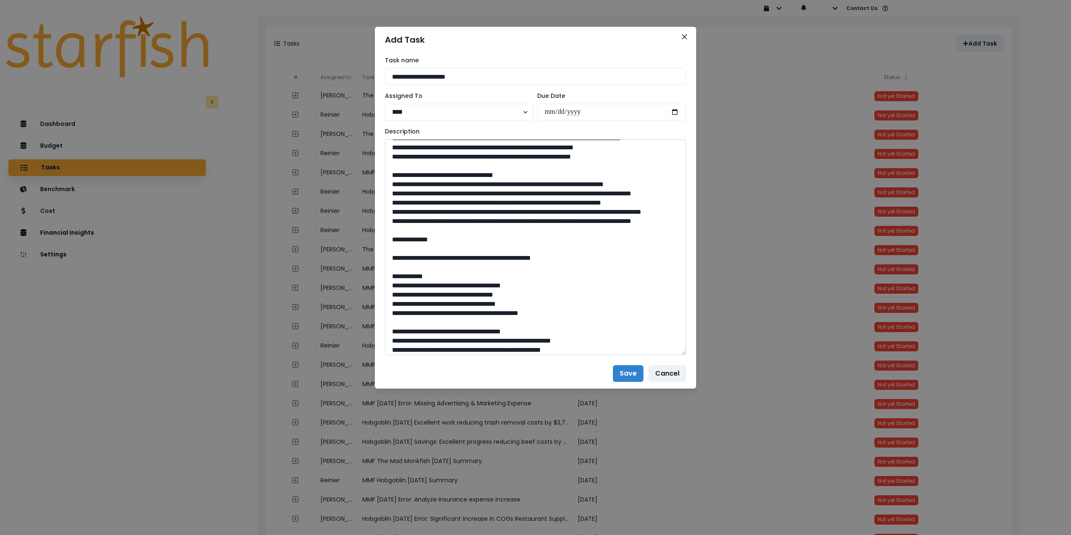
scroll to position [84, 0]
click at [389, 200] on textarea at bounding box center [535, 247] width 301 height 216
click at [390, 221] on textarea at bounding box center [535, 247] width 301 height 216
click at [390, 239] on textarea at bounding box center [535, 247] width 301 height 216
click at [392, 256] on textarea at bounding box center [535, 247] width 301 height 216
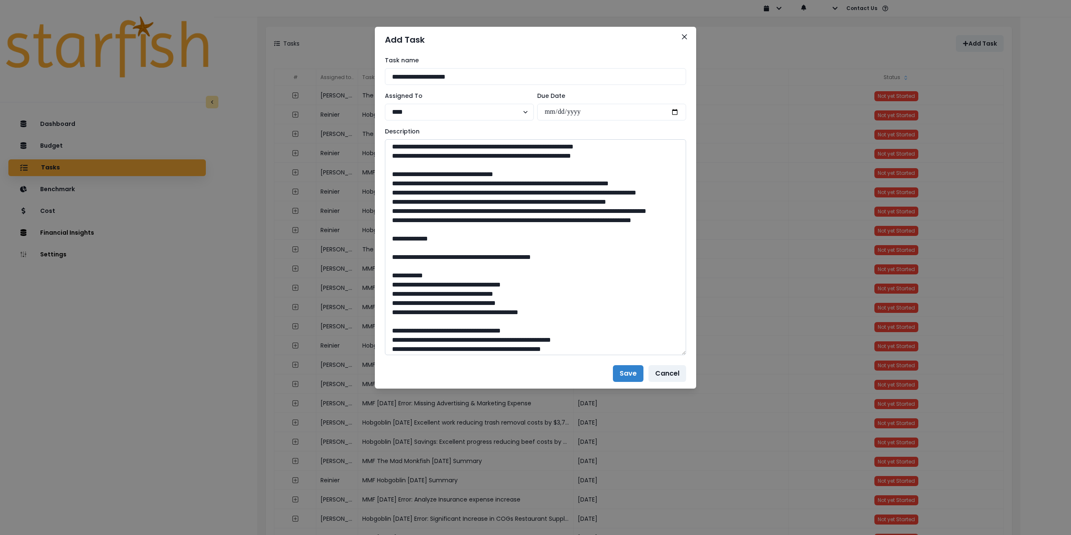
click at [391, 273] on textarea at bounding box center [535, 247] width 301 height 216
click at [517, 299] on textarea at bounding box center [535, 247] width 301 height 216
type textarea "**********"
click at [635, 377] on button "Save" at bounding box center [628, 373] width 31 height 17
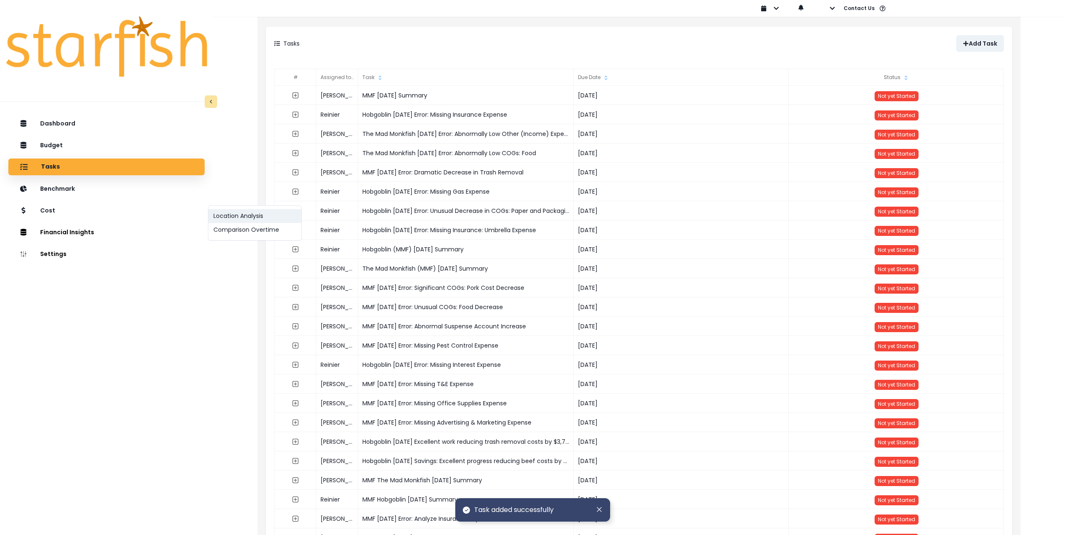
click at [235, 220] on button "Location Analysis" at bounding box center [254, 216] width 93 height 14
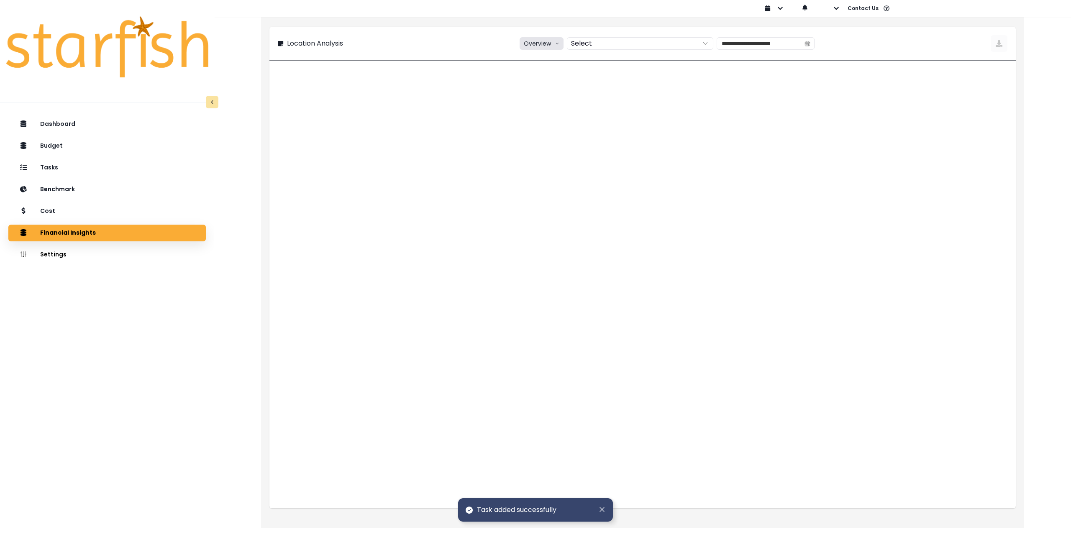
click at [537, 43] on button "Overview" at bounding box center [542, 43] width 44 height 13
click at [539, 89] on span "% of sales" at bounding box center [540, 90] width 31 height 8
click at [641, 43] on div at bounding box center [631, 44] width 127 height 12
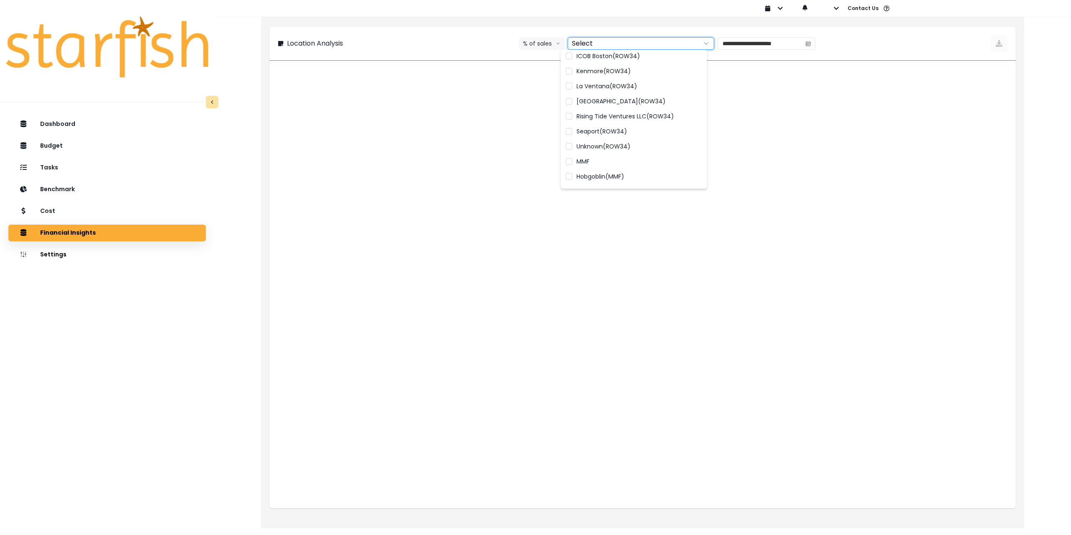
scroll to position [122, 0]
click at [597, 149] on label "MMF" at bounding box center [634, 148] width 146 height 15
click at [587, 166] on span "Hobgoblin(MMF)" at bounding box center [601, 163] width 48 height 8
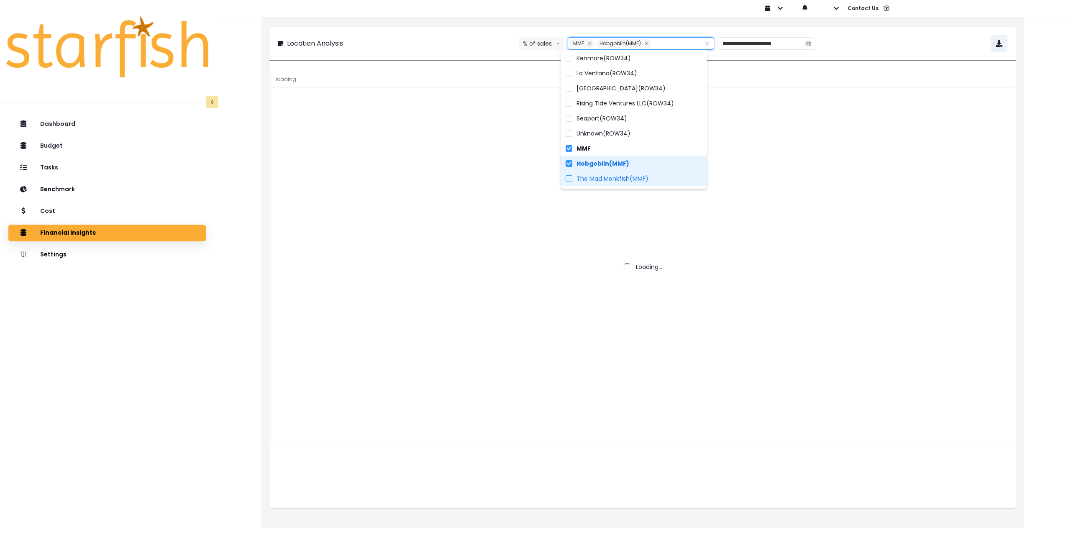
click at [587, 179] on span "The Mad Monkfish(MMF)" at bounding box center [613, 178] width 72 height 8
type input "**********"
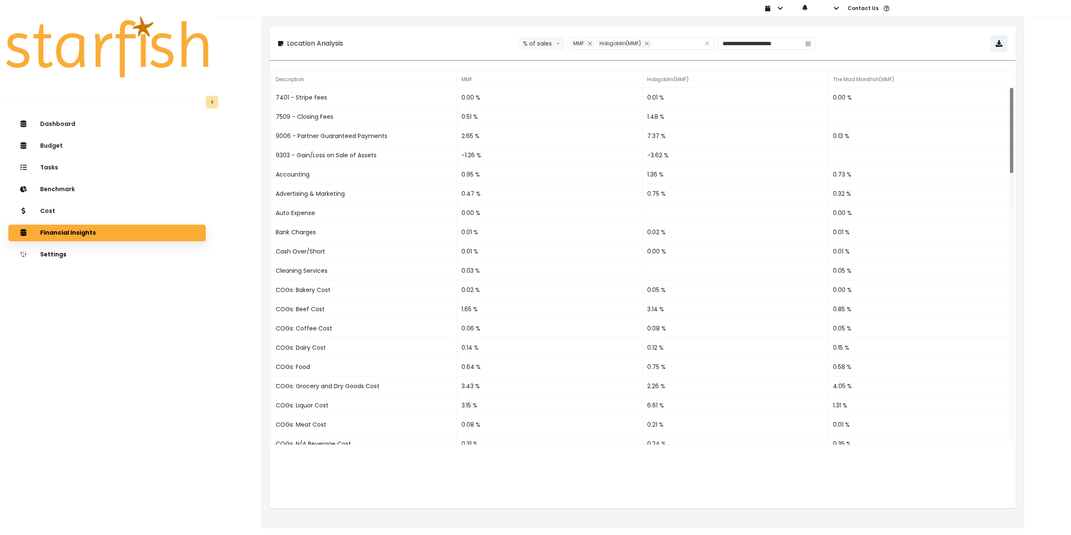
click at [883, 42] on div "**********" at bounding box center [643, 43] width 730 height 17
click at [998, 46] on icon "button" at bounding box center [999, 43] width 7 height 7
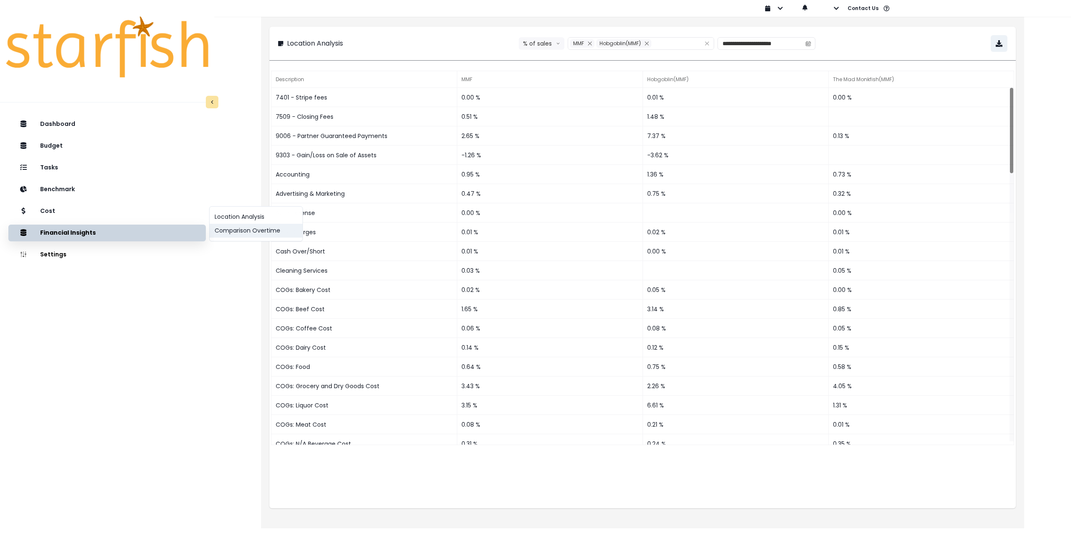
click at [235, 232] on button "Comparison Overtime" at bounding box center [256, 231] width 93 height 14
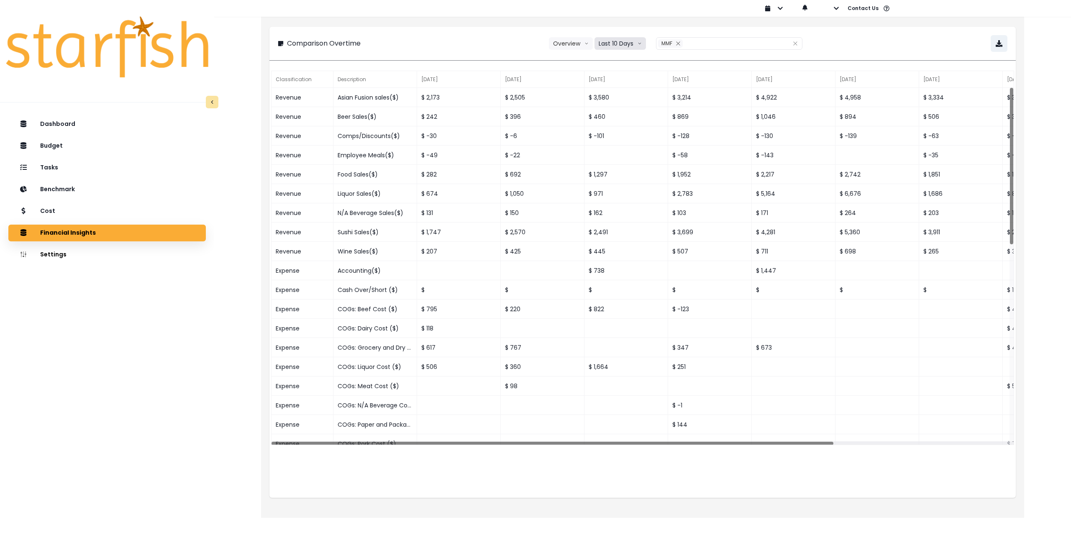
click at [624, 41] on button "Last 10 Days" at bounding box center [620, 43] width 51 height 13
click at [619, 91] on span "Last 15 Months" at bounding box center [620, 90] width 41 height 8
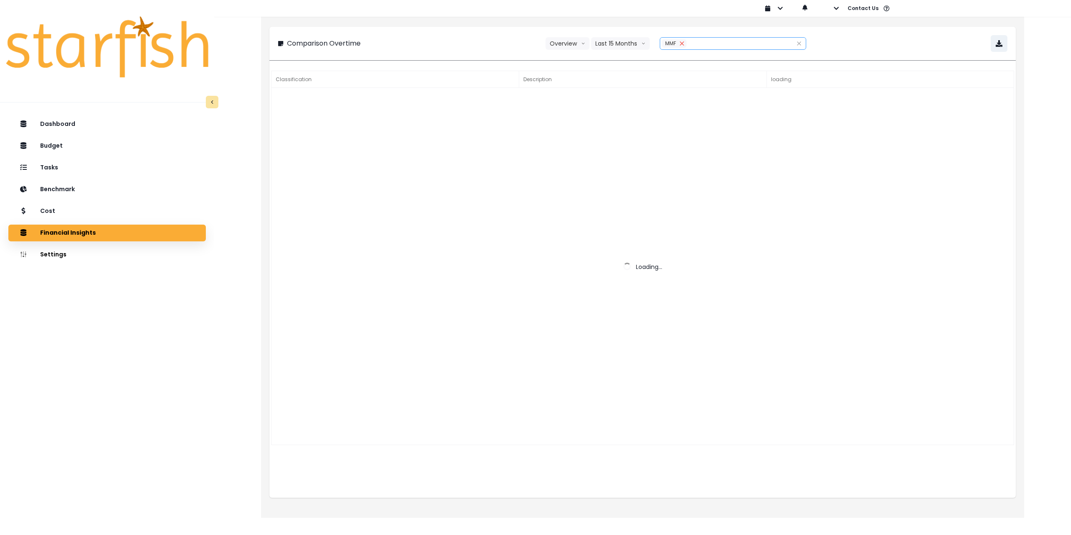
click at [681, 44] on icon "close" at bounding box center [682, 43] width 4 height 4
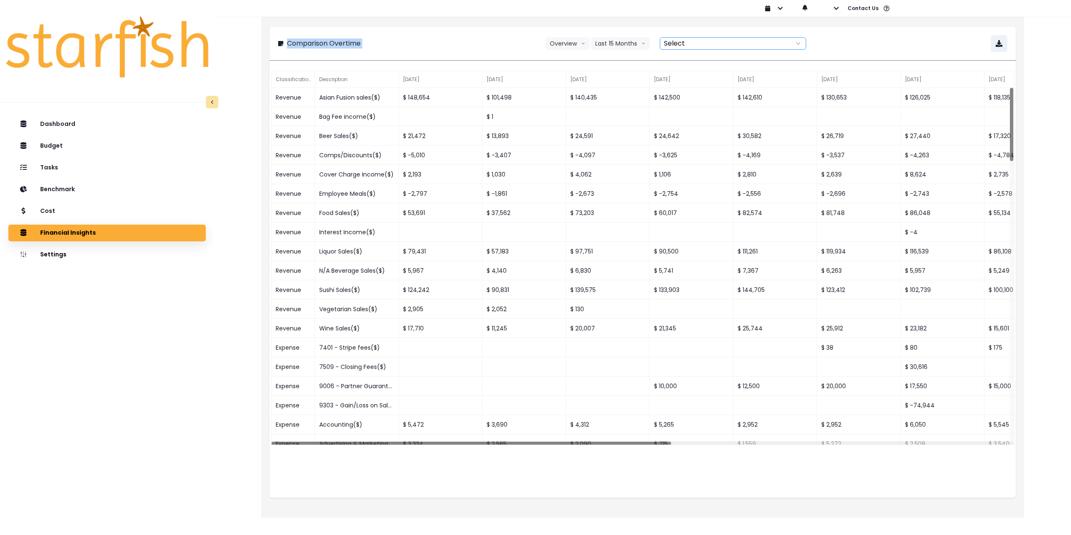
drag, startPoint x: 681, startPoint y: 44, endPoint x: 690, endPoint y: 43, distance: 8.5
click at [682, 44] on div at bounding box center [723, 44] width 127 height 12
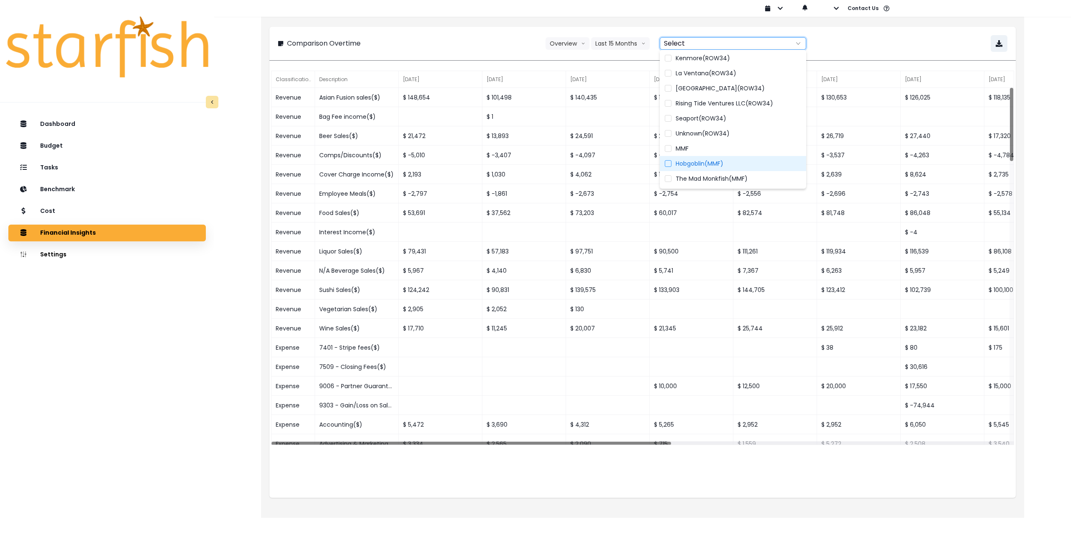
click at [729, 165] on label "Hobgoblin(MMF)" at bounding box center [733, 163] width 146 height 15
type input "**********"
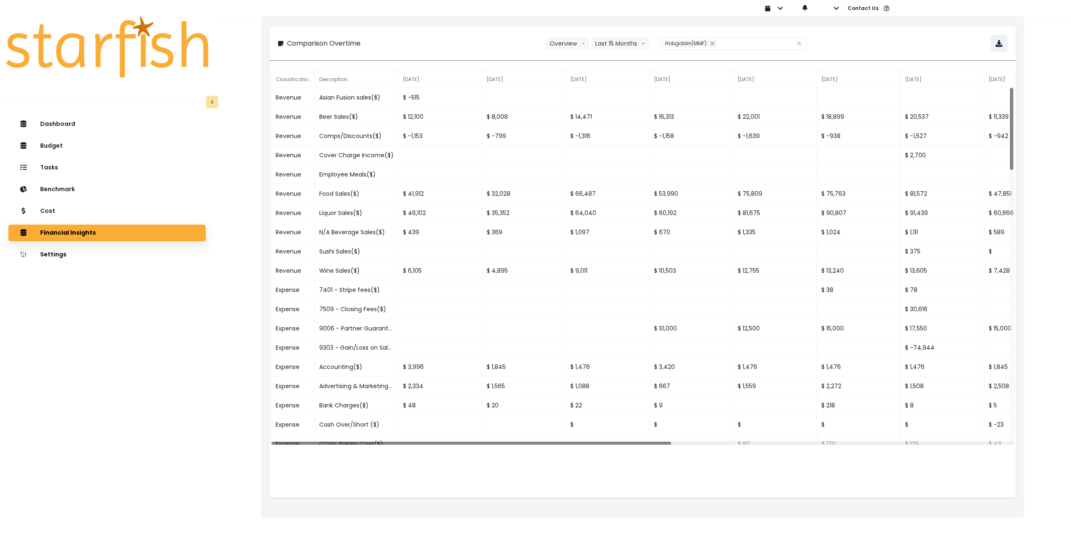
click at [895, 31] on div "**********" at bounding box center [642, 43] width 747 height 33
click at [1000, 40] on button "button" at bounding box center [999, 43] width 17 height 17
click at [69, 218] on div "Cost" at bounding box center [107, 212] width 184 height 18
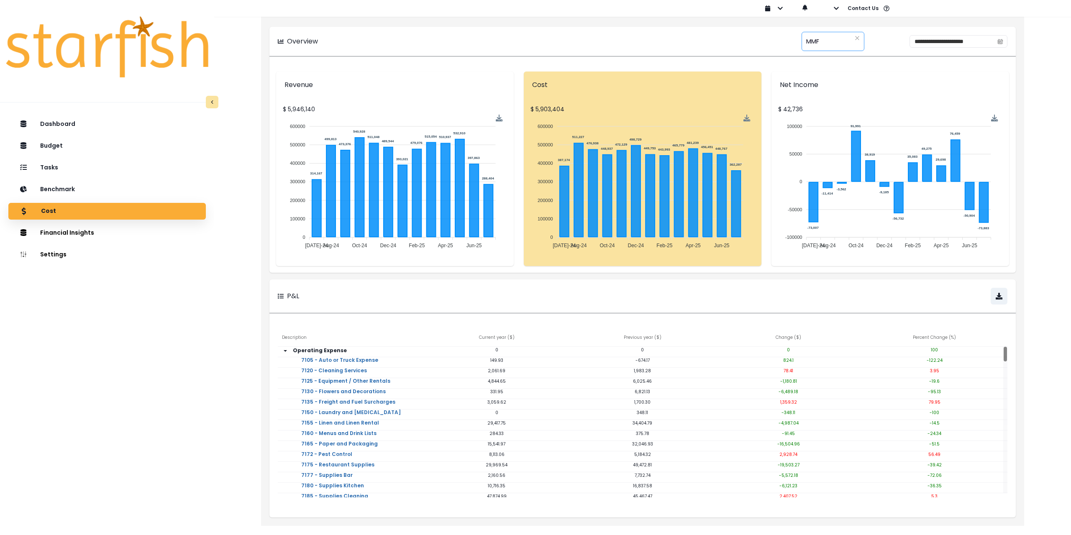
click at [805, 40] on div "*** MMF" at bounding box center [833, 41] width 63 height 19
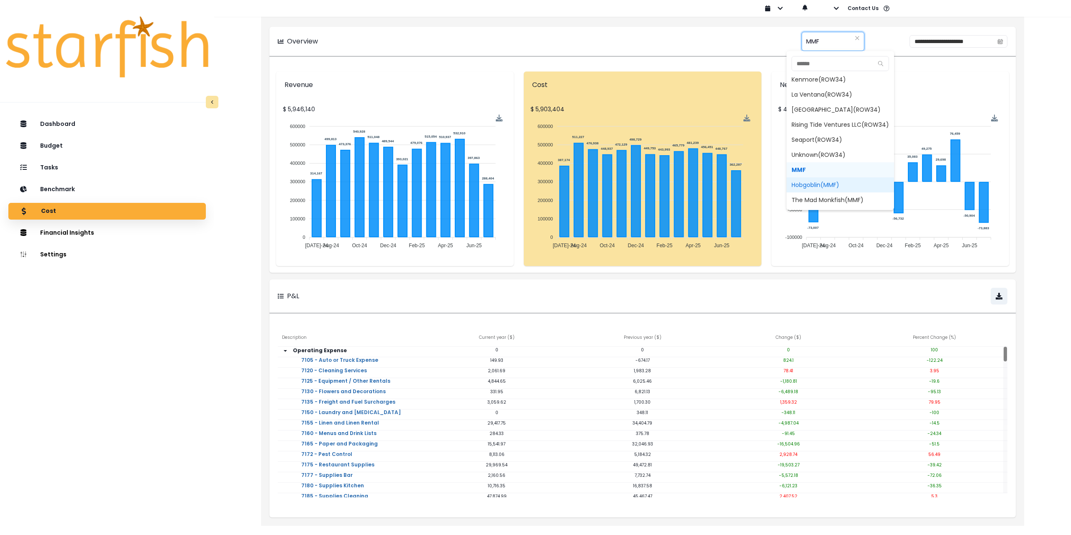
click at [803, 184] on span "Hobgoblin(MMF)" at bounding box center [841, 184] width 108 height 15
type input "**********"
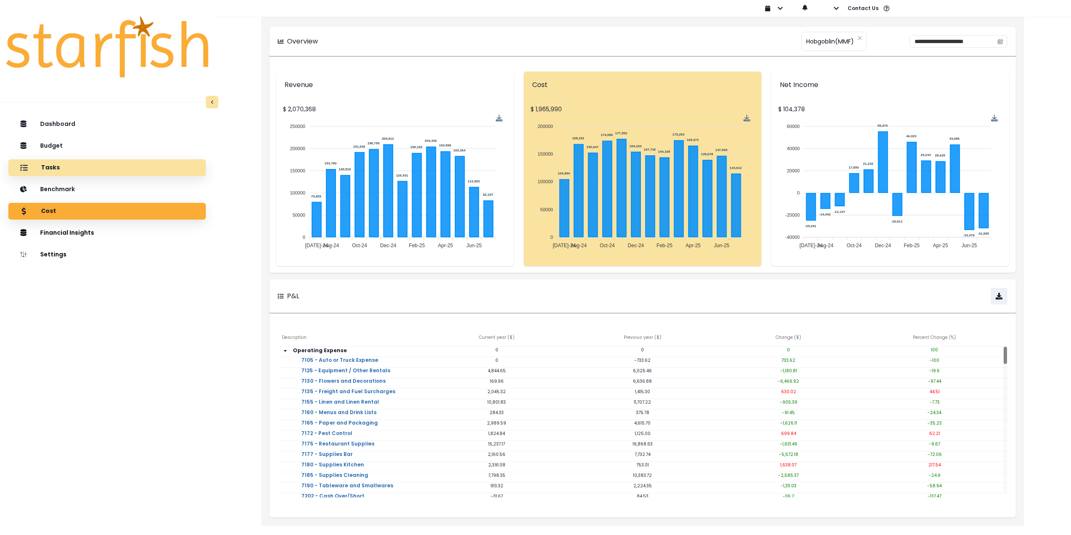
click at [50, 169] on p "Tasks" at bounding box center [50, 168] width 19 height 8
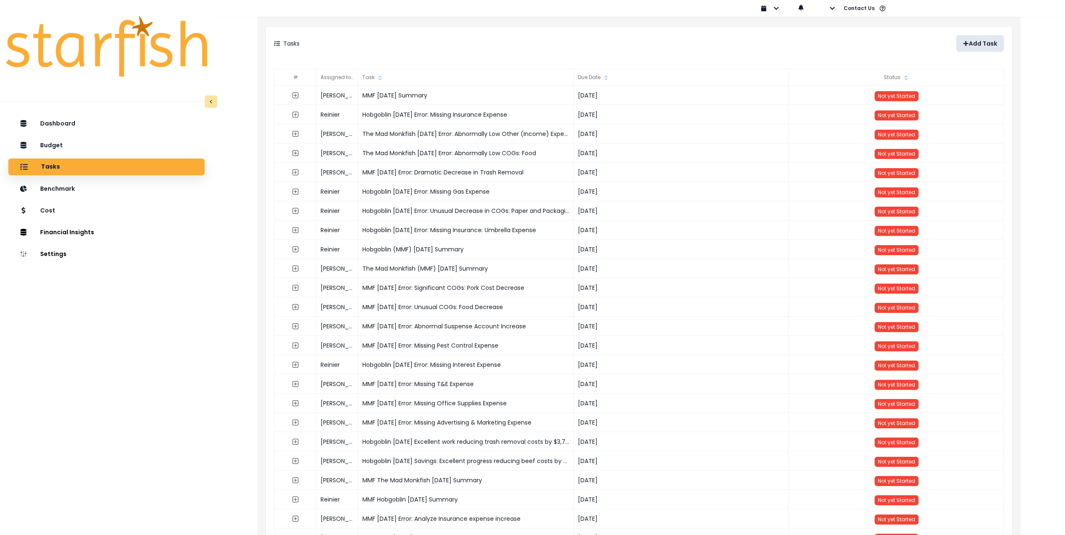
click at [973, 44] on p "Add Task" at bounding box center [983, 43] width 28 height 7
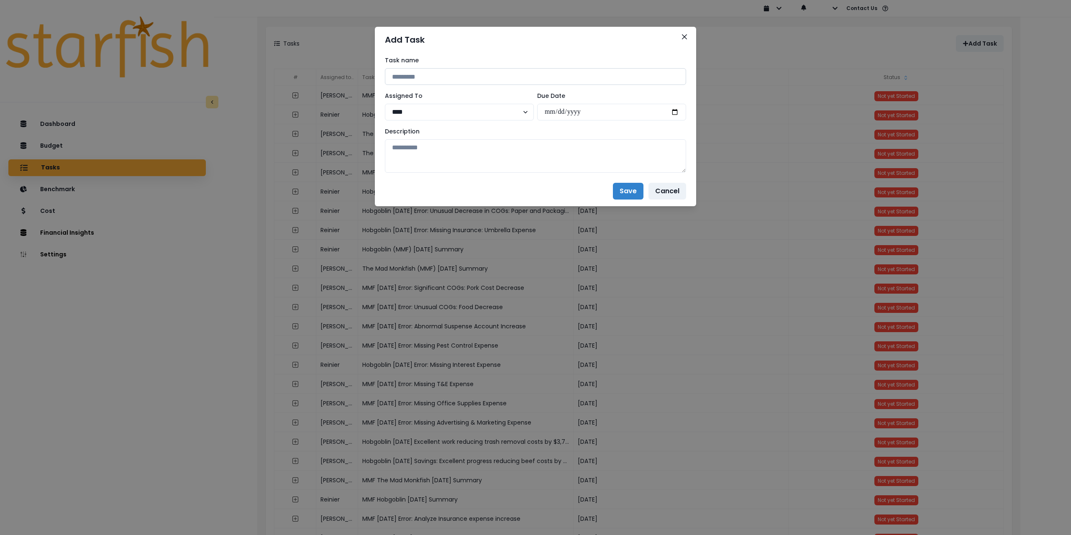
click at [455, 77] on input at bounding box center [535, 76] width 301 height 17
paste input "**********"
click at [427, 78] on input "**********" at bounding box center [535, 76] width 301 height 17
click at [456, 76] on input "**********" at bounding box center [535, 76] width 301 height 17
type input "**********"
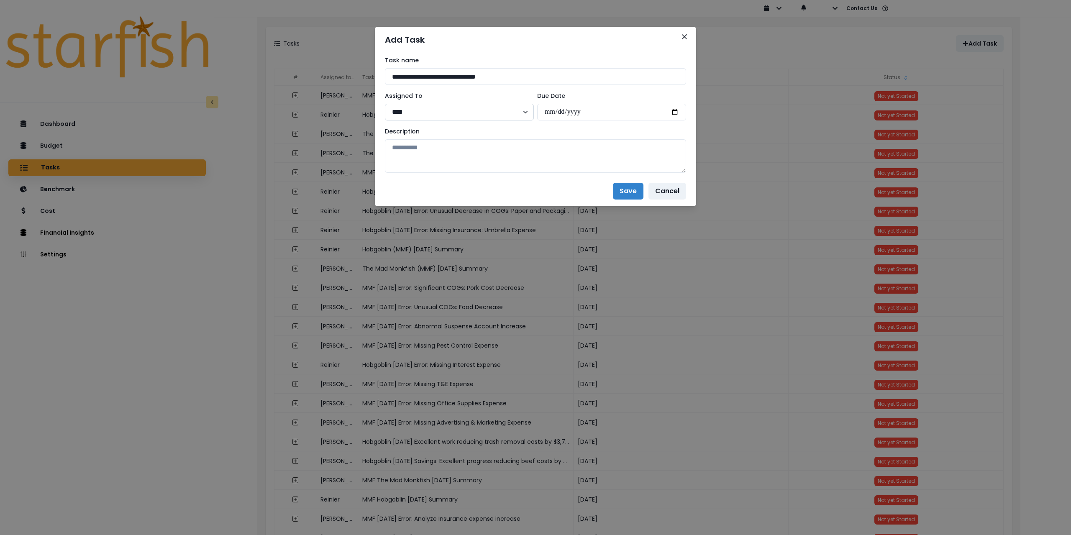
click at [421, 113] on select "**** ******** *** ******* *****" at bounding box center [459, 112] width 149 height 17
select select "***"
click at [385, 104] on select "**** ******** *** ******* *****" at bounding box center [459, 112] width 149 height 17
click at [677, 115] on input "date" at bounding box center [611, 112] width 149 height 17
type input "**********"
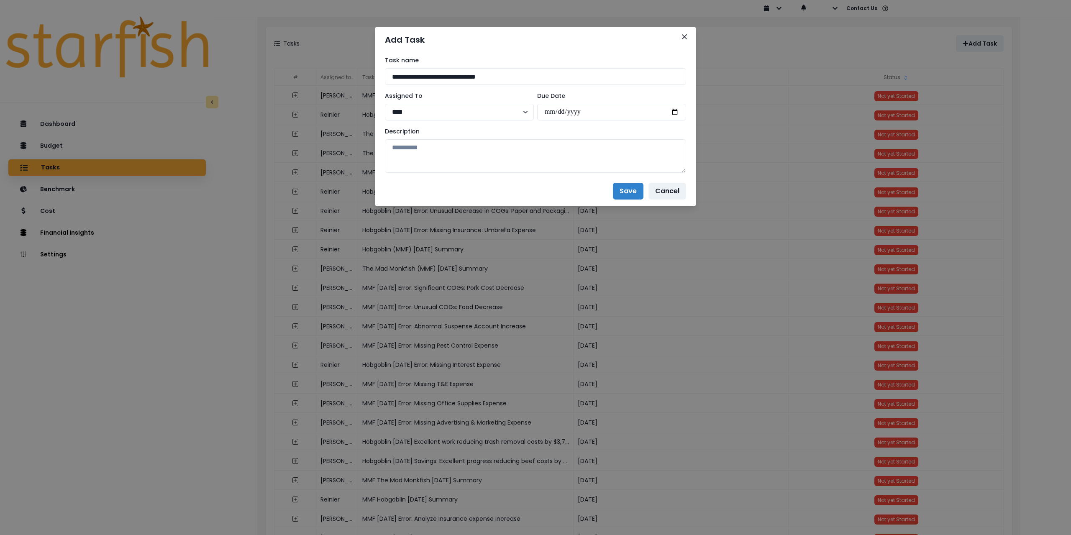
click at [552, 175] on div "**********" at bounding box center [535, 114] width 321 height 123
click at [513, 164] on textarea at bounding box center [535, 155] width 301 height 33
click at [447, 151] on textarea at bounding box center [535, 155] width 301 height 33
paste textarea "**********"
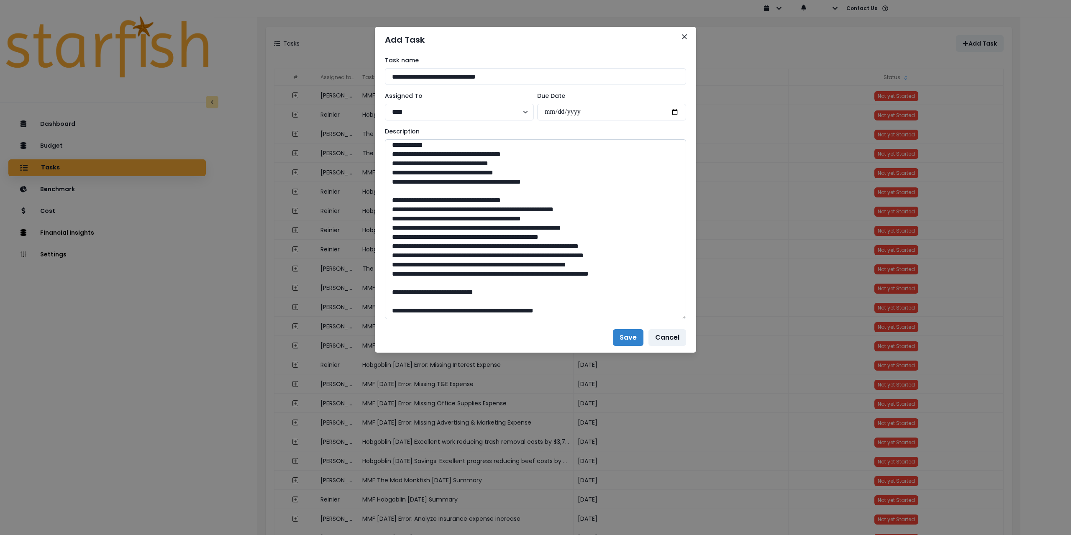
drag, startPoint x: 681, startPoint y: 167, endPoint x: 649, endPoint y: 311, distance: 148.1
click at [700, 325] on div "**********" at bounding box center [535, 267] width 1071 height 535
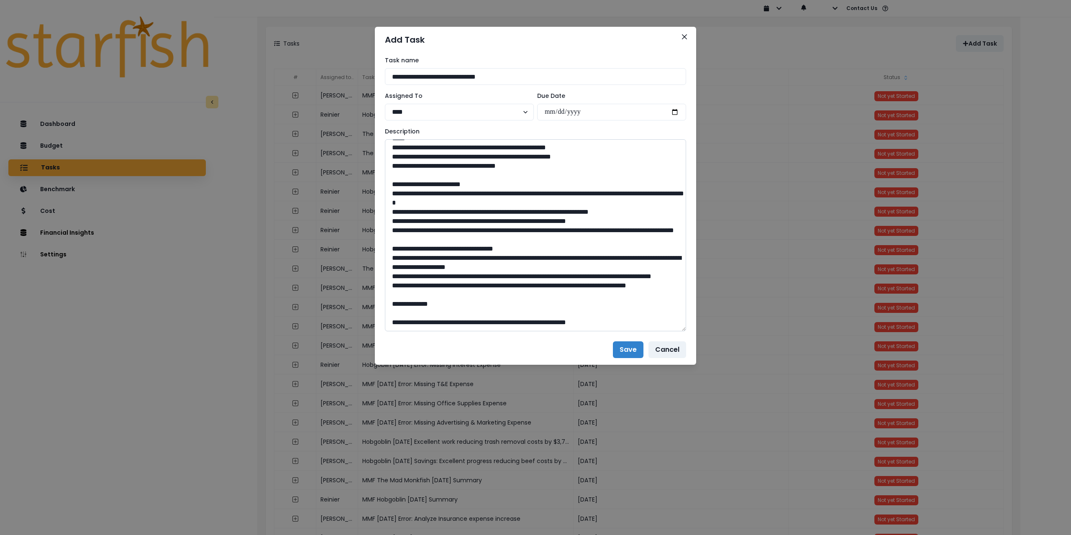
scroll to position [0, 0]
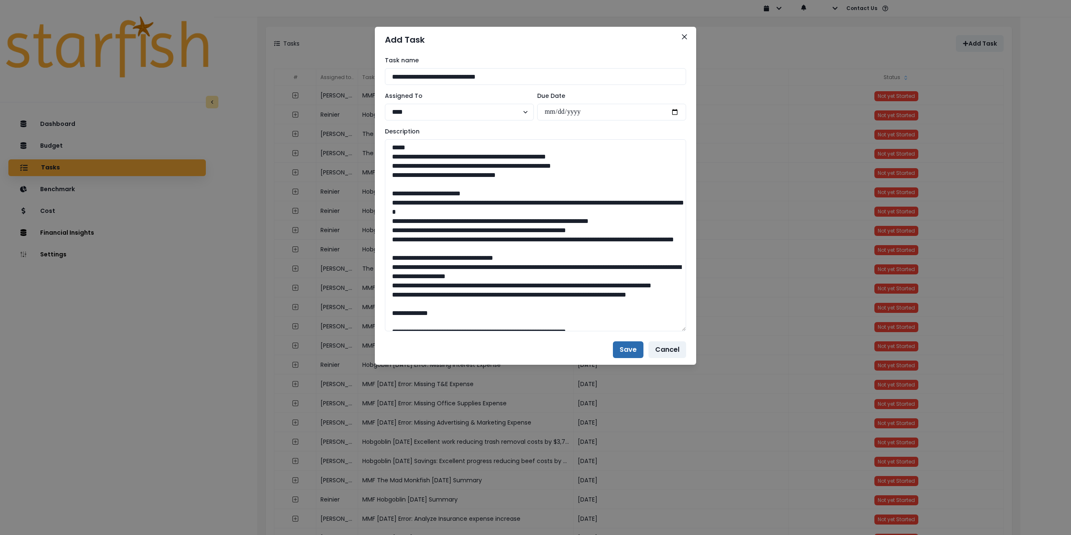
type textarea "**********"
click at [623, 353] on button "Save" at bounding box center [628, 349] width 31 height 17
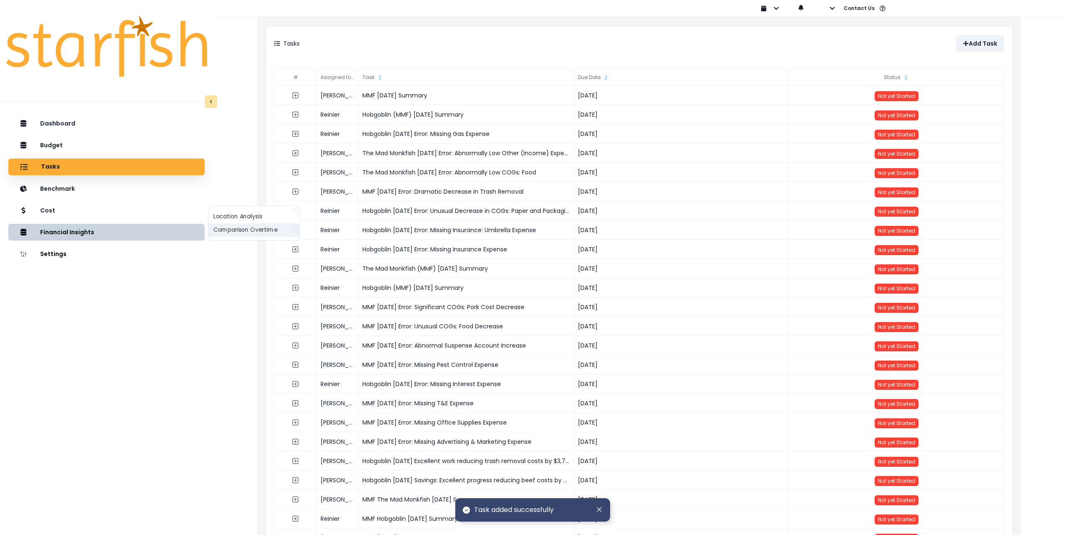
click at [215, 229] on button "Comparison Overtime" at bounding box center [253, 229] width 91 height 13
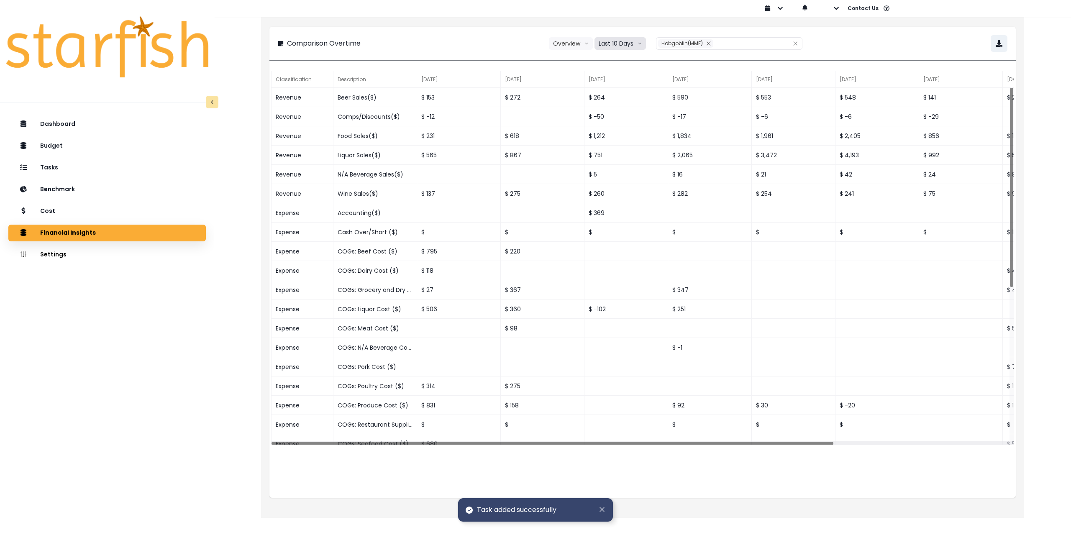
click at [616, 45] on button "Last 10 Days" at bounding box center [620, 43] width 51 height 13
click at [619, 87] on span "Last 15 Months" at bounding box center [620, 90] width 41 height 8
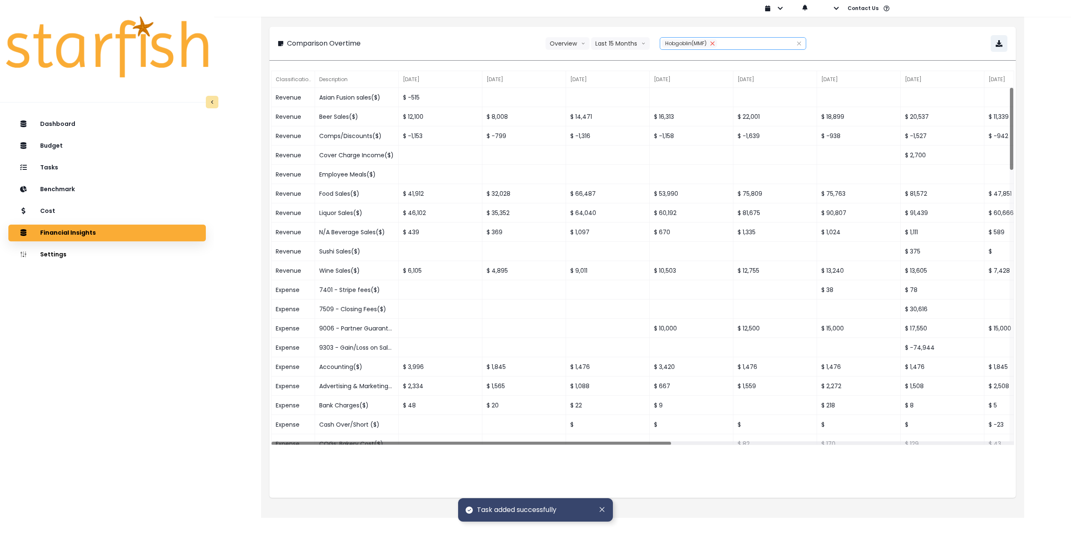
click at [712, 43] on icon "close" at bounding box center [713, 43] width 4 height 4
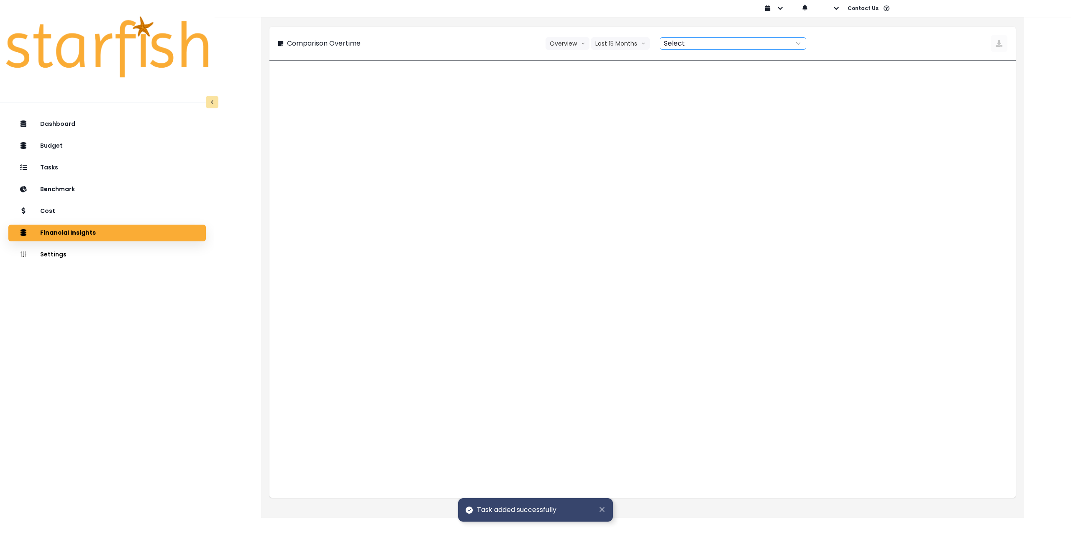
click at [696, 42] on div at bounding box center [723, 44] width 127 height 12
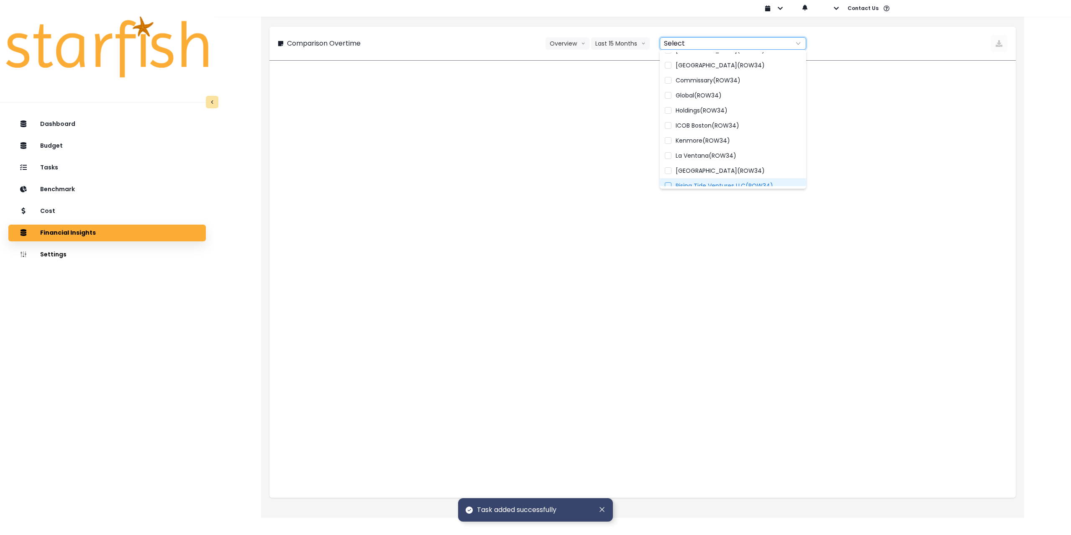
scroll to position [122, 0]
click at [708, 179] on span "The Mad Monkfish(MMF)" at bounding box center [712, 178] width 72 height 8
type input "**********"
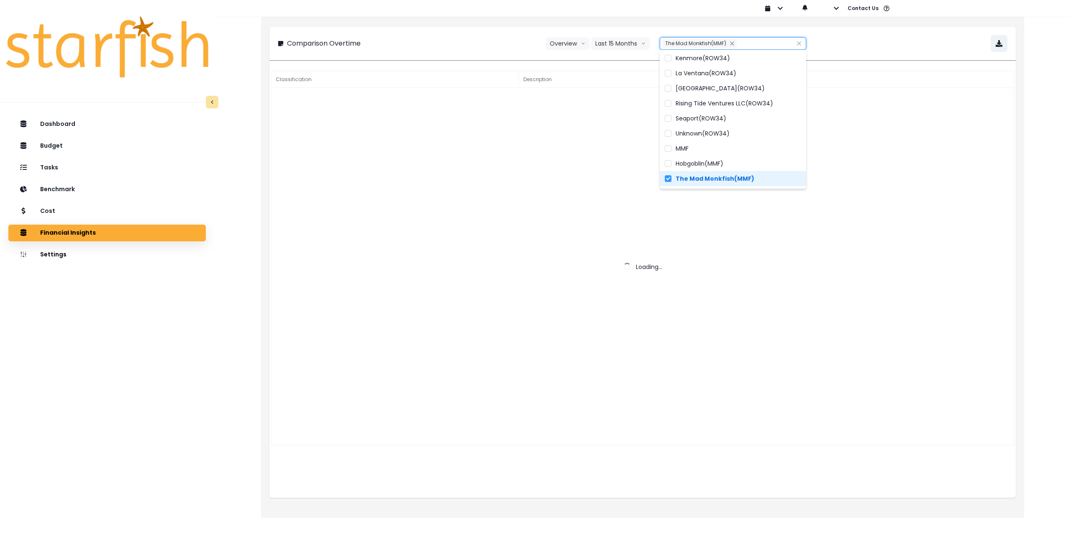
click at [867, 45] on div "**********" at bounding box center [643, 43] width 730 height 17
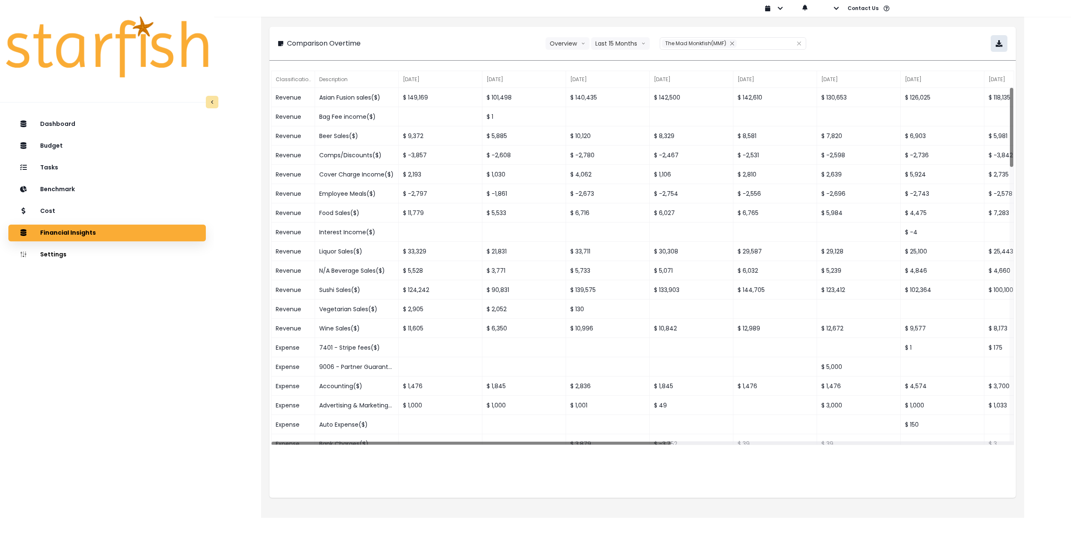
click at [1000, 41] on icon "button" at bounding box center [999, 43] width 7 height 7
click at [82, 168] on div "Tasks" at bounding box center [107, 168] width 184 height 18
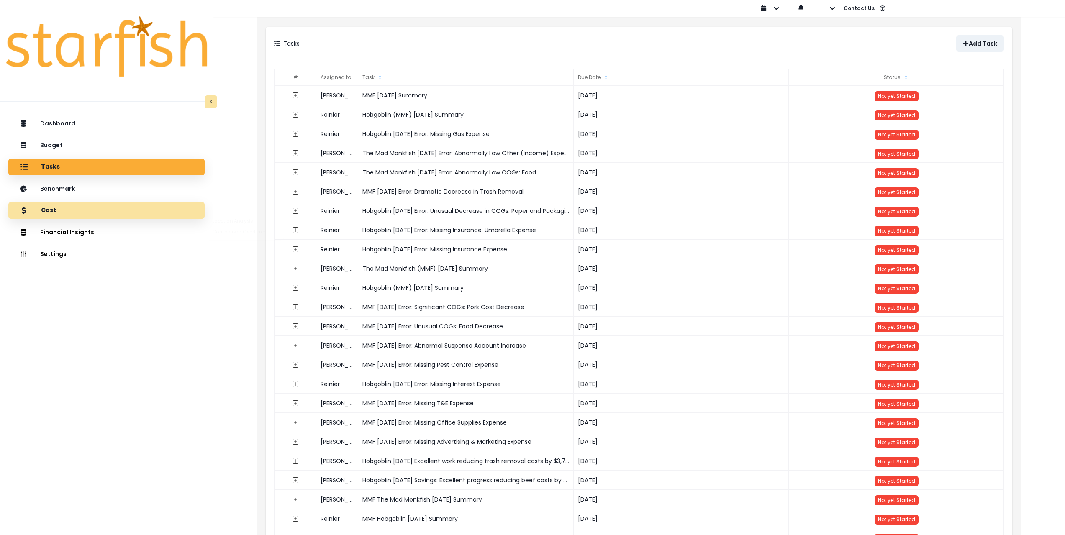
click at [86, 210] on div "Cost" at bounding box center [106, 211] width 183 height 18
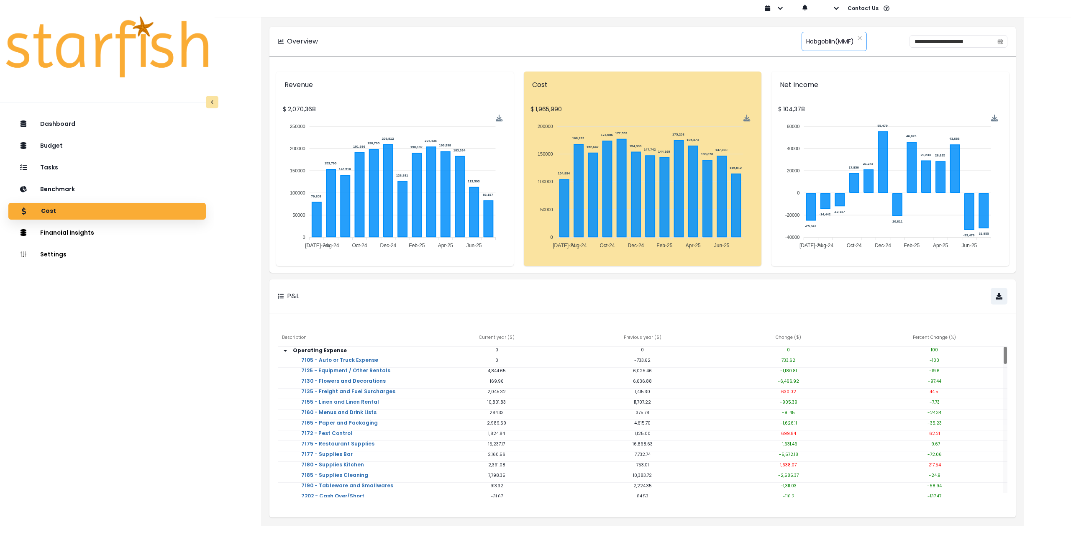
click at [811, 43] on span "Hobgoblin(MMF)" at bounding box center [830, 42] width 48 height 18
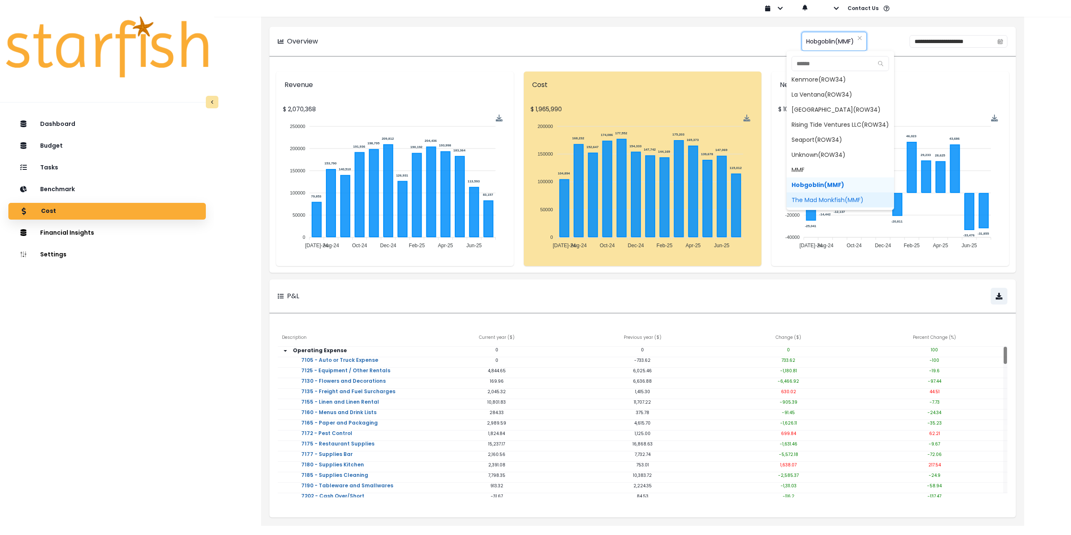
click at [817, 200] on span "The Mad Monkfish(MMF)" at bounding box center [841, 199] width 108 height 15
type input "**********"
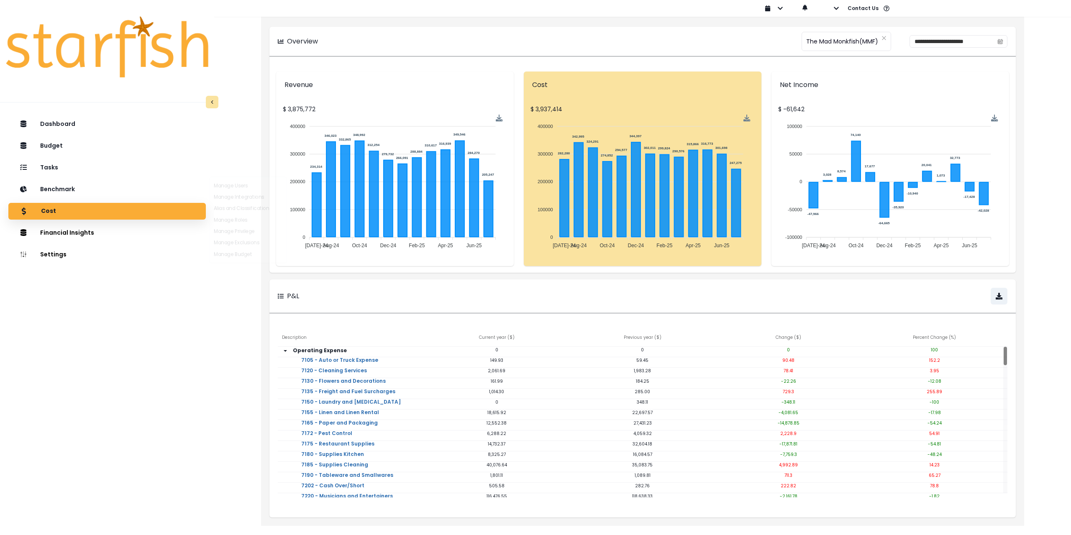
click at [146, 305] on div "Dashboard Budget Tasks Benchmark Cost Financial Insights Location Analysis Comp…" at bounding box center [107, 350] width 214 height 472
click at [65, 172] on div "Tasks" at bounding box center [107, 168] width 184 height 18
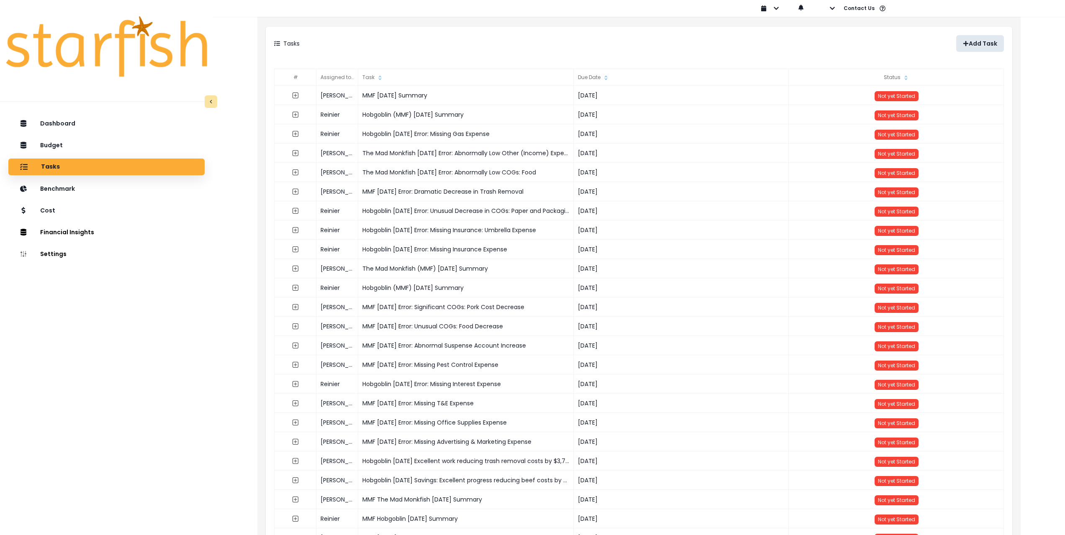
click at [971, 42] on p "Add Task" at bounding box center [983, 43] width 28 height 7
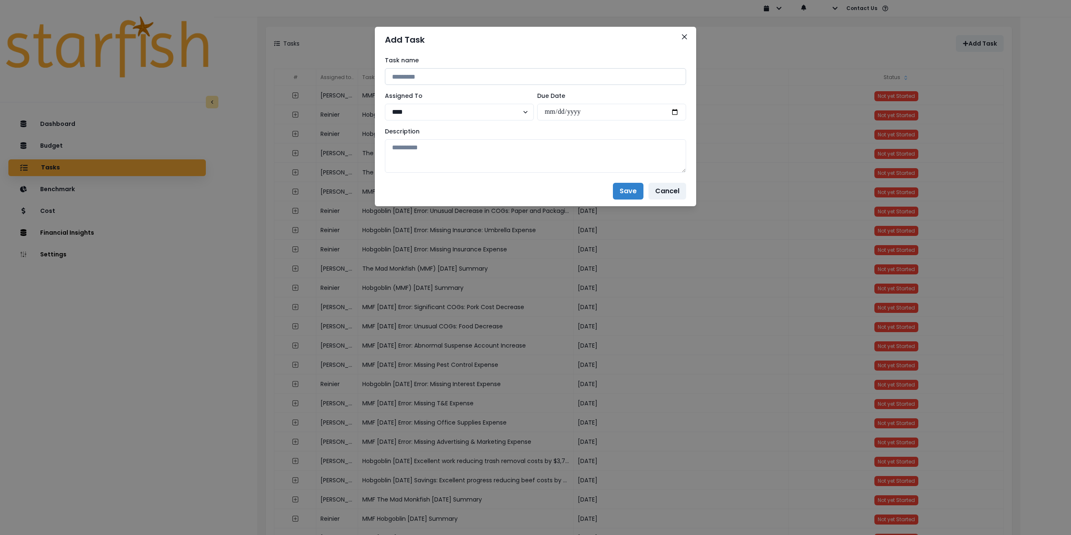
click at [430, 71] on input at bounding box center [535, 76] width 301 height 17
drag, startPoint x: 410, startPoint y: 74, endPoint x: 372, endPoint y: 74, distance: 38.1
click at [372, 74] on div "**********" at bounding box center [535, 267] width 1071 height 535
paste input "**********"
click at [453, 78] on input "**********" at bounding box center [535, 76] width 301 height 17
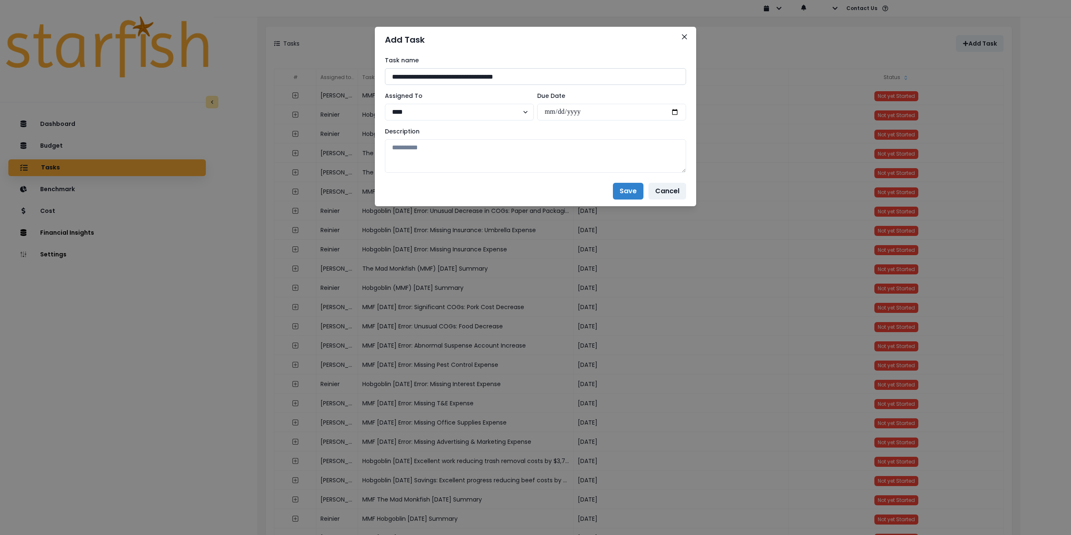
click at [571, 79] on input "**********" at bounding box center [535, 76] width 301 height 17
type input "**********"
click at [464, 104] on select "**** ******** *** ******* *****" at bounding box center [459, 112] width 149 height 17
select select "***"
click at [385, 104] on select "**** ******** *** ******* *****" at bounding box center [459, 112] width 149 height 17
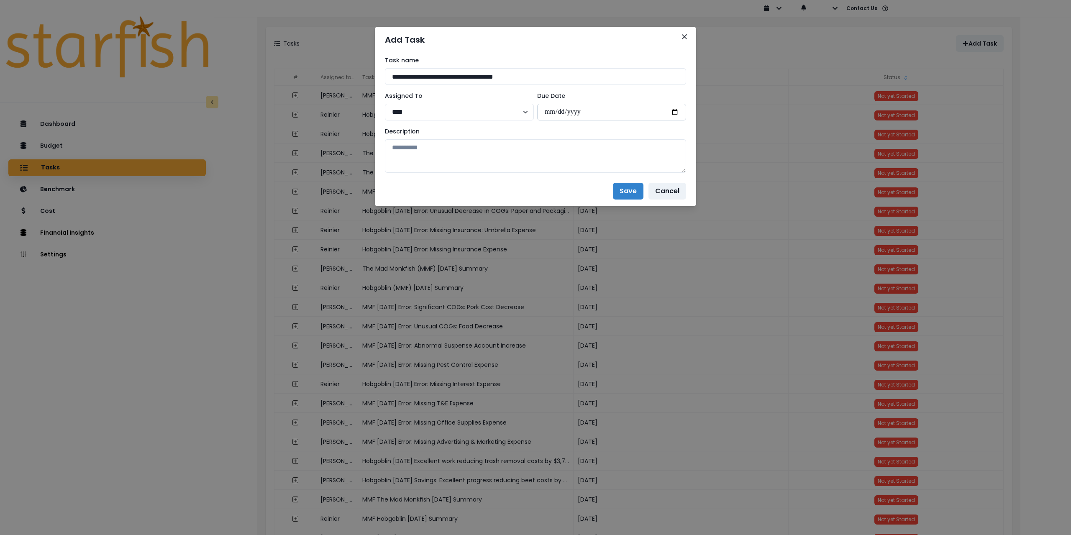
click at [674, 112] on input "date" at bounding box center [611, 112] width 149 height 17
type input "**********"
click at [547, 154] on textarea at bounding box center [535, 155] width 301 height 33
click at [163, 258] on div "**********" at bounding box center [535, 267] width 1071 height 535
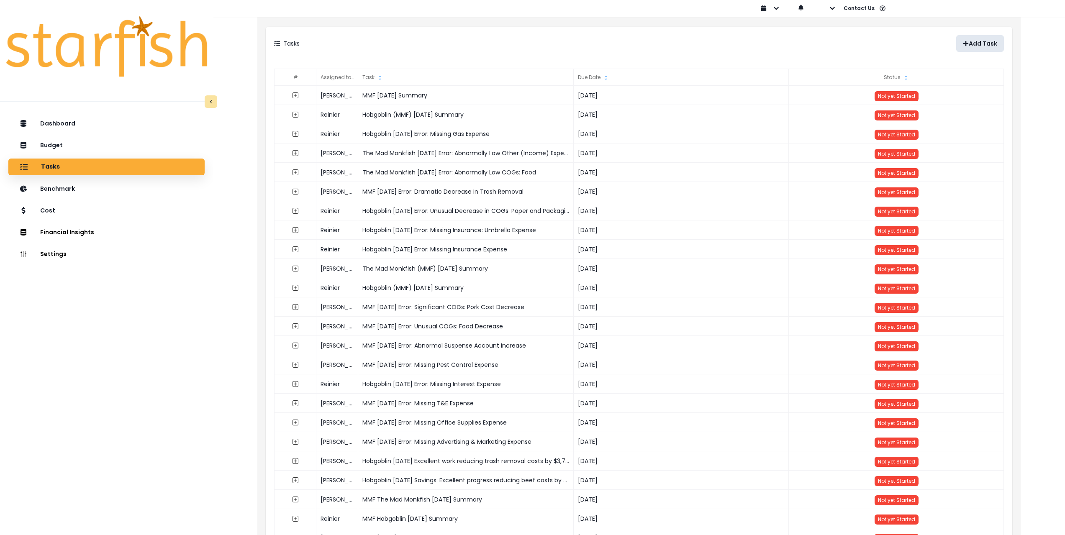
click at [981, 42] on p "Add Task" at bounding box center [983, 43] width 28 height 7
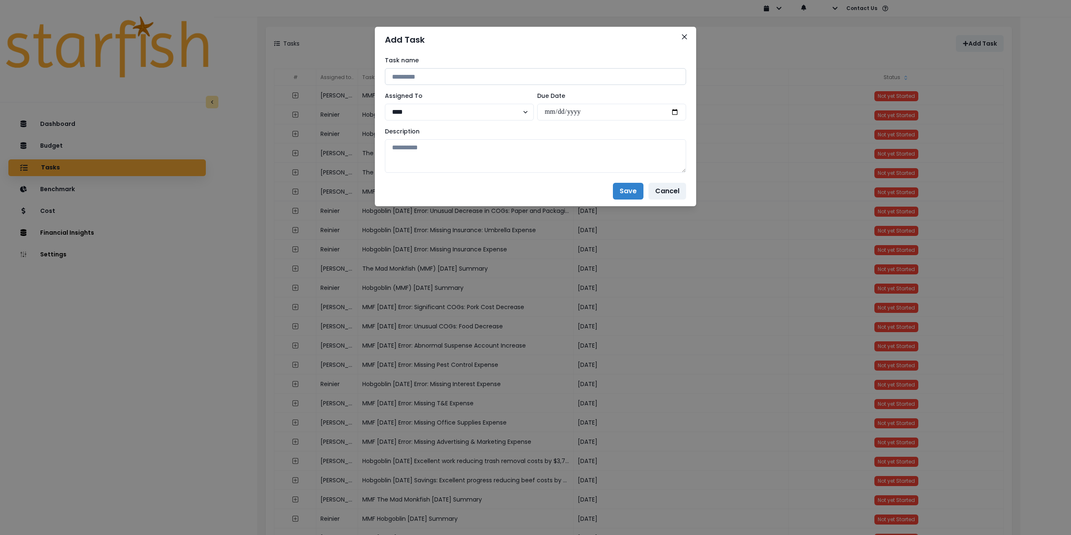
click at [487, 76] on input at bounding box center [535, 76] width 301 height 17
type input "**********"
click at [471, 113] on select "**** ******** *** ******* *****" at bounding box center [459, 112] width 149 height 17
click at [385, 104] on select "**** ******** *** ******* *****" at bounding box center [459, 112] width 149 height 17
click at [674, 115] on input "date" at bounding box center [611, 112] width 149 height 17
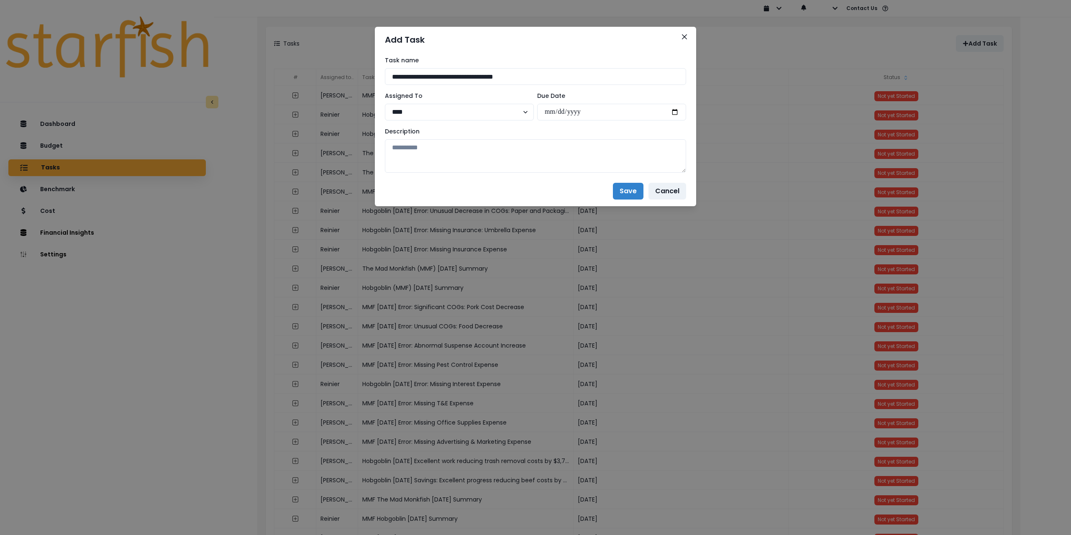
type input "**********"
click at [429, 107] on select "**** ******** *** ******* *****" at bounding box center [459, 112] width 149 height 17
select select "***"
click at [385, 104] on select "**** ******** *** ******* *****" at bounding box center [459, 112] width 149 height 17
click at [410, 153] on textarea at bounding box center [535, 155] width 301 height 33
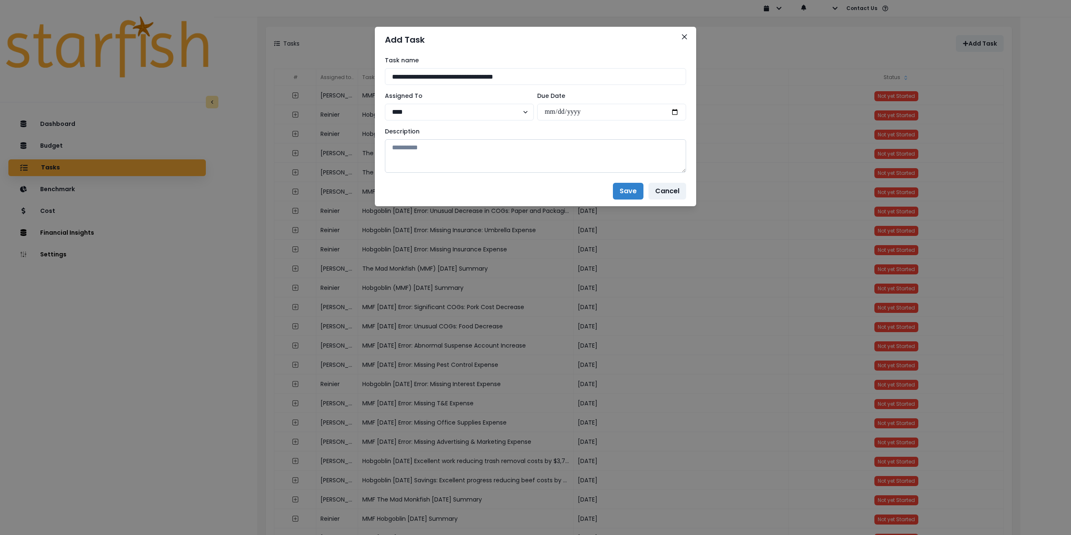
click at [428, 159] on textarea at bounding box center [535, 155] width 301 height 33
paste textarea "**********"
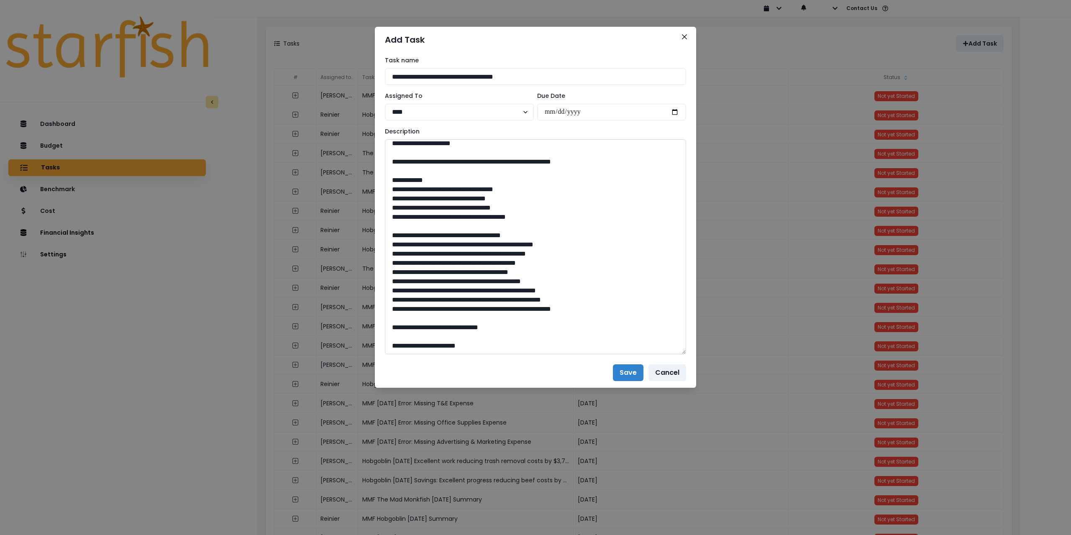
drag, startPoint x: 682, startPoint y: 166, endPoint x: 667, endPoint y: 352, distance: 186.0
click at [670, 349] on textarea at bounding box center [535, 246] width 301 height 215
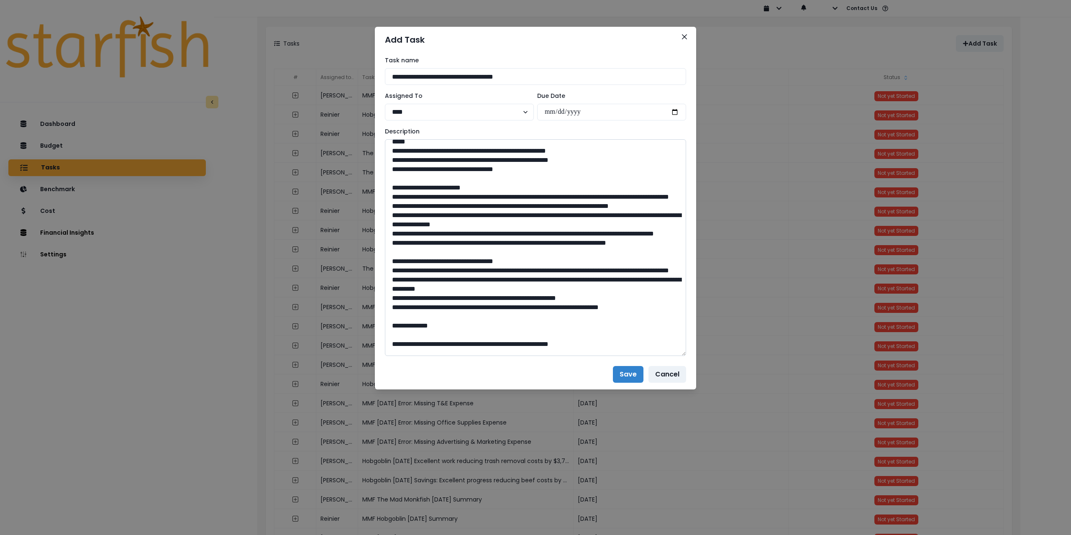
scroll to position [0, 0]
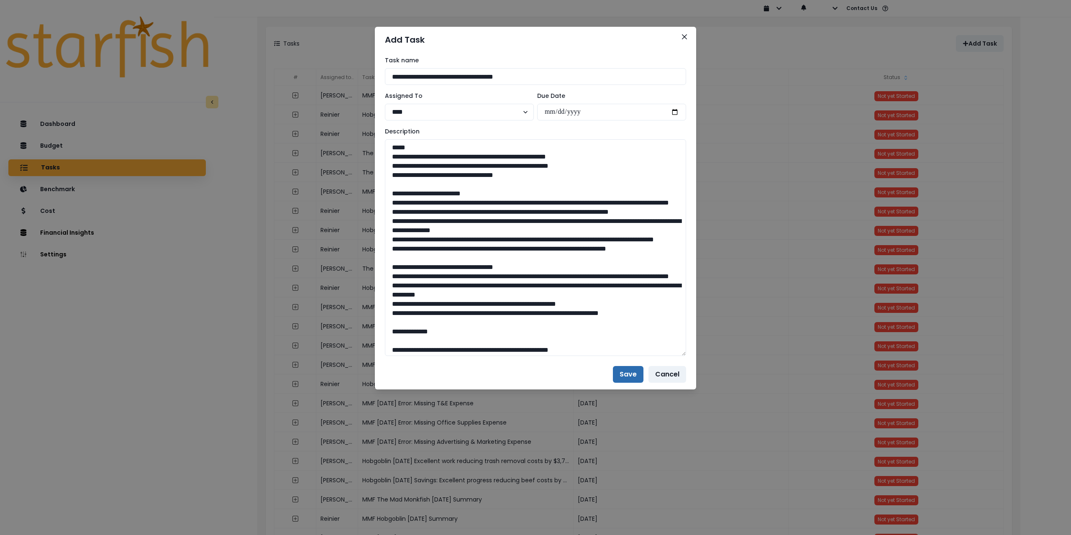
type textarea "**********"
click at [626, 372] on button "Save" at bounding box center [628, 374] width 31 height 17
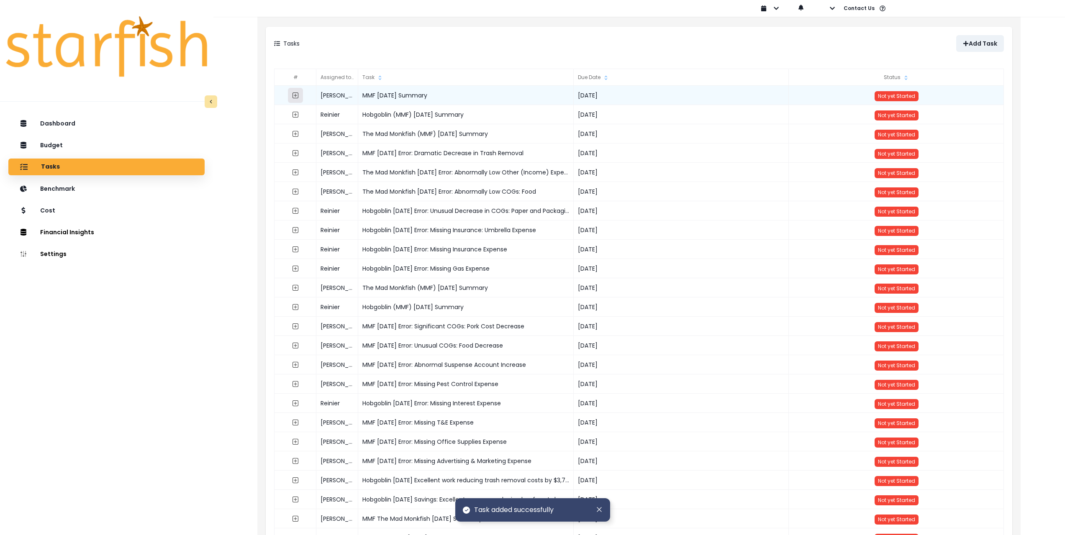
click at [296, 96] on icon "expand outline" at bounding box center [295, 95] width 7 height 7
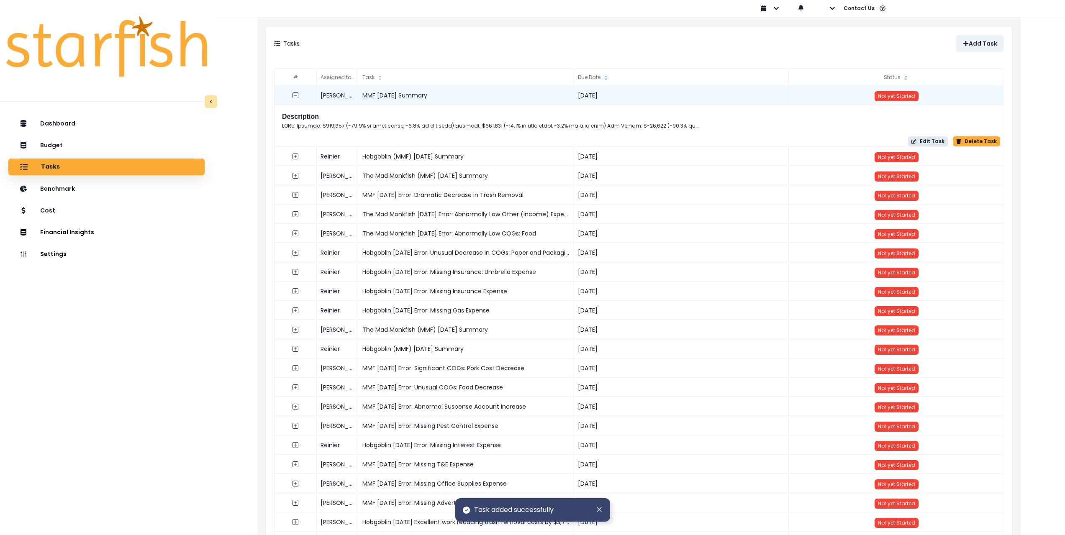
click at [938, 139] on button "Edit Task" at bounding box center [928, 141] width 40 height 10
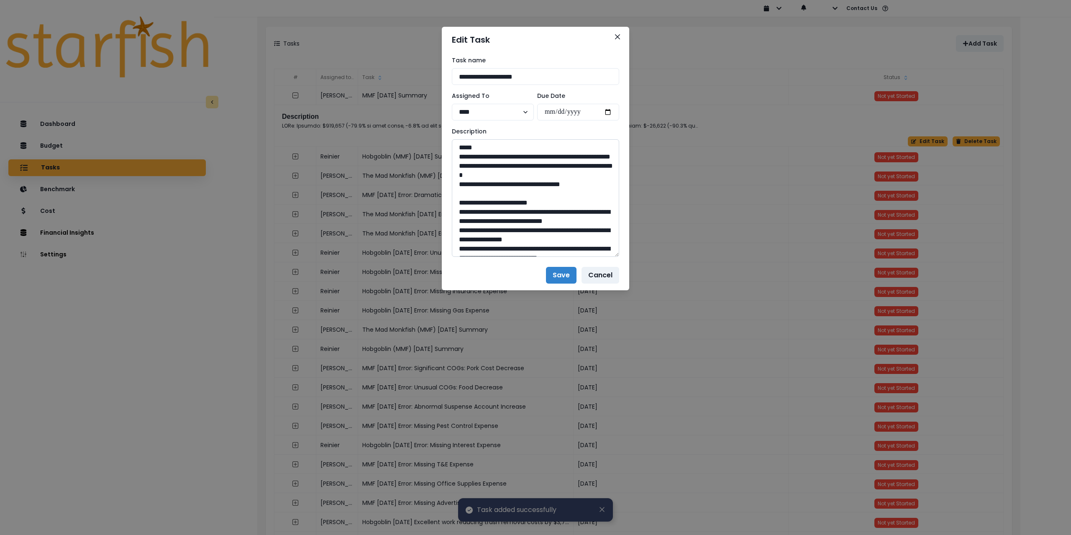
drag, startPoint x: 617, startPoint y: 172, endPoint x: 614, endPoint y: 356, distance: 184.1
click at [621, 260] on div "**********" at bounding box center [535, 157] width 187 height 208
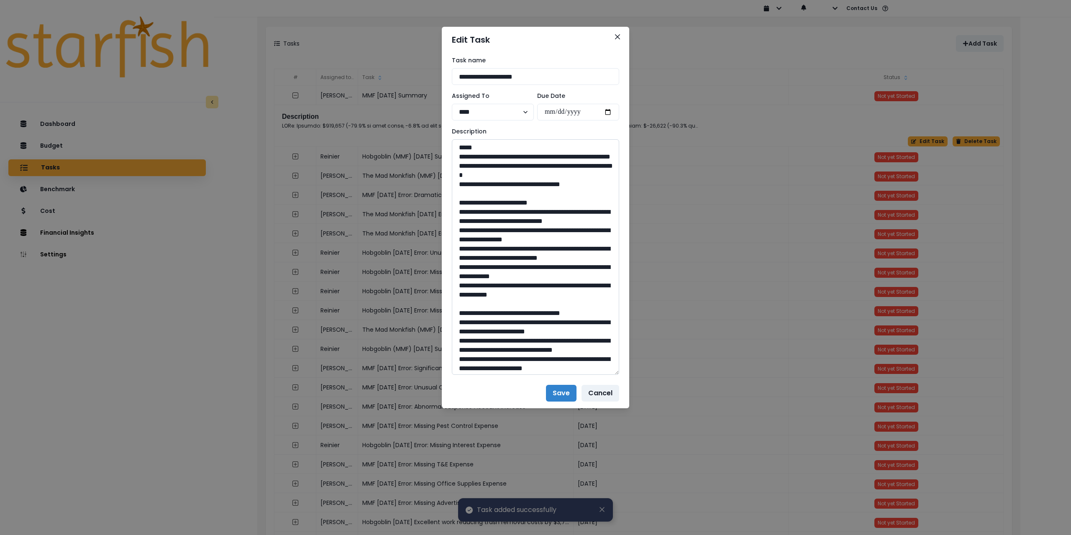
drag, startPoint x: 596, startPoint y: 193, endPoint x: 455, endPoint y: 159, distance: 144.8
click at [547, 201] on textarea at bounding box center [535, 257] width 167 height 236
drag, startPoint x: 576, startPoint y: 191, endPoint x: 453, endPoint y: 159, distance: 127.2
click at [453, 159] on textarea at bounding box center [535, 257] width 167 height 236
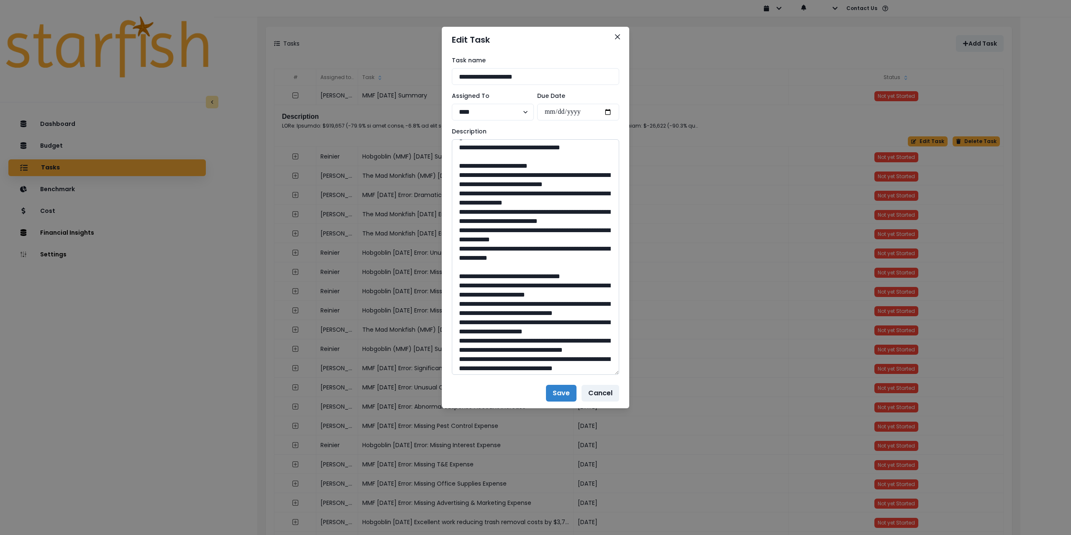
scroll to position [42, 0]
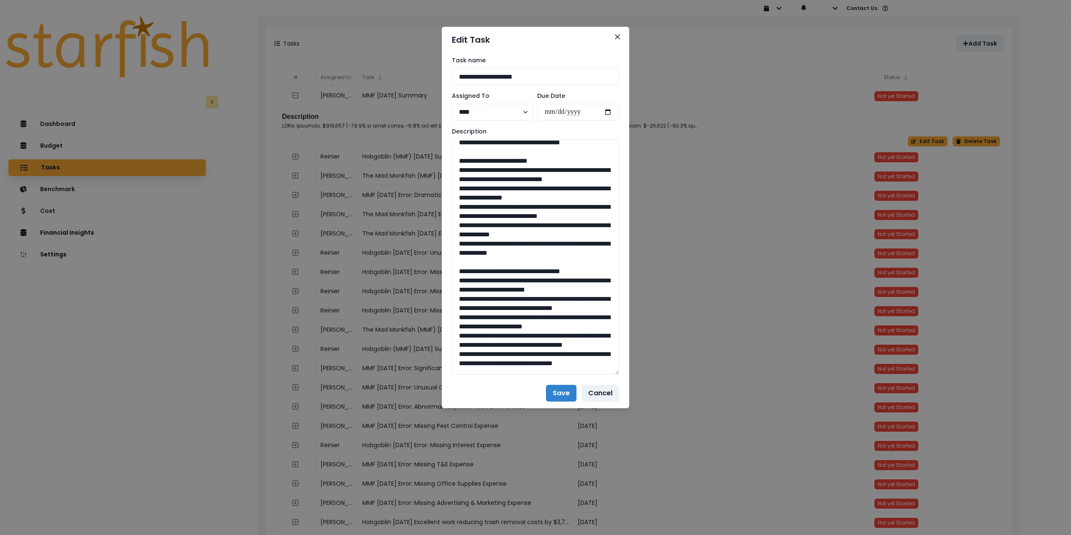
drag, startPoint x: 577, startPoint y: 283, endPoint x: 438, endPoint y: 180, distance: 173.4
click at [438, 180] on div "**********" at bounding box center [535, 267] width 1071 height 535
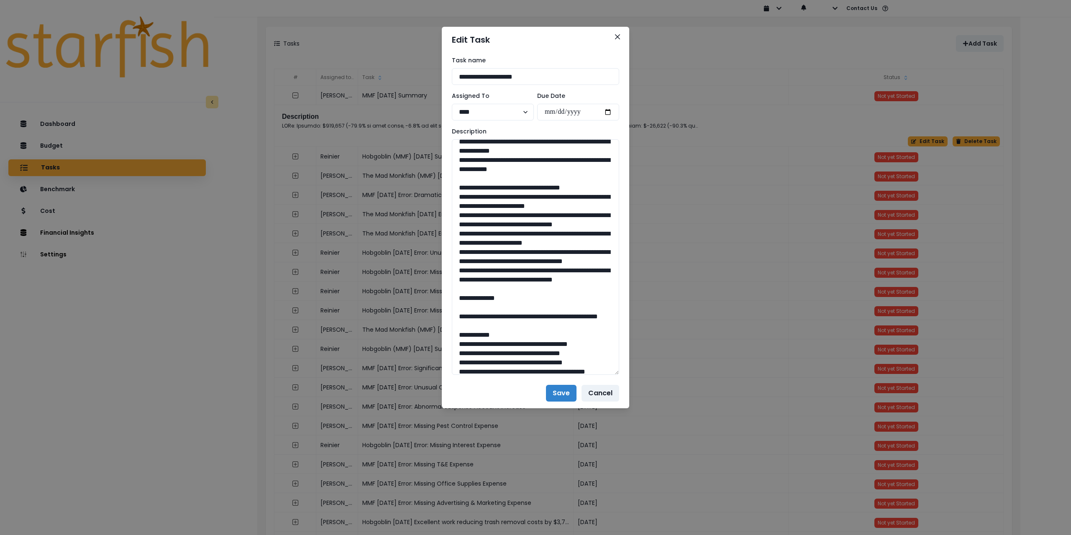
drag, startPoint x: 515, startPoint y: 355, endPoint x: 449, endPoint y: 228, distance: 143.7
click at [449, 228] on div "**********" at bounding box center [535, 216] width 187 height 326
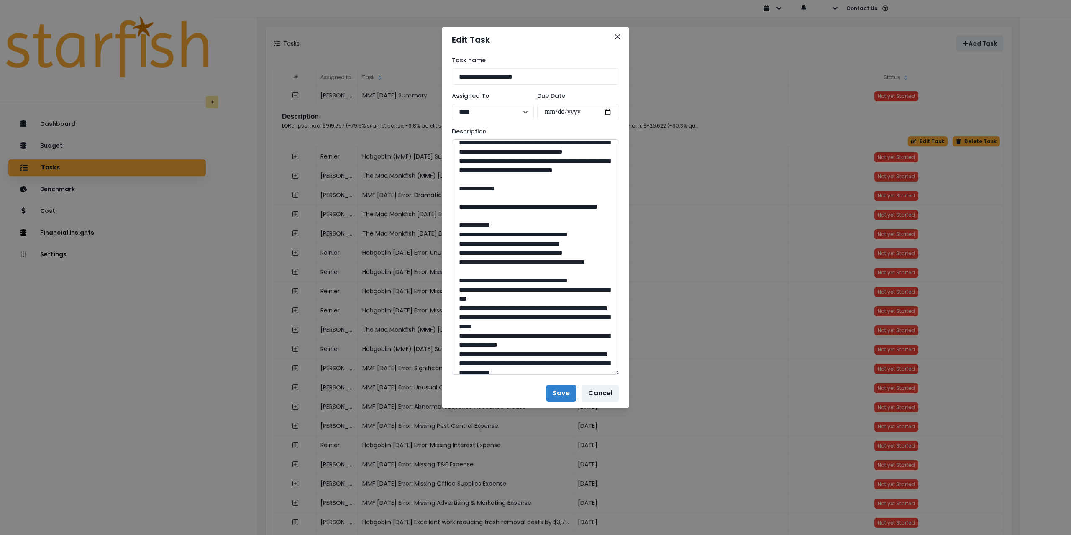
scroll to position [251, 0]
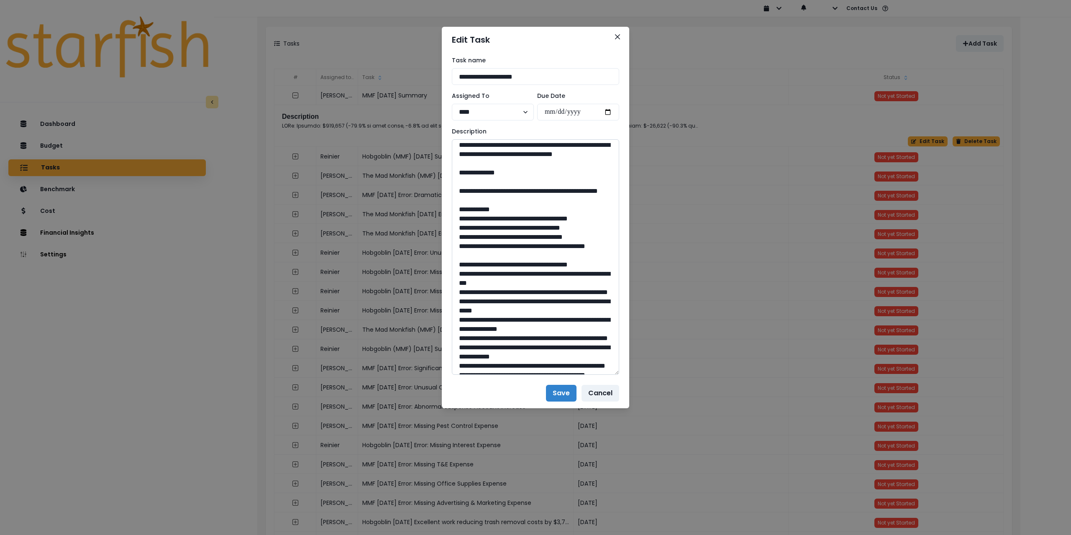
drag, startPoint x: 482, startPoint y: 266, endPoint x: 550, endPoint y: 280, distance: 69.8
click at [550, 280] on textarea at bounding box center [535, 257] width 167 height 236
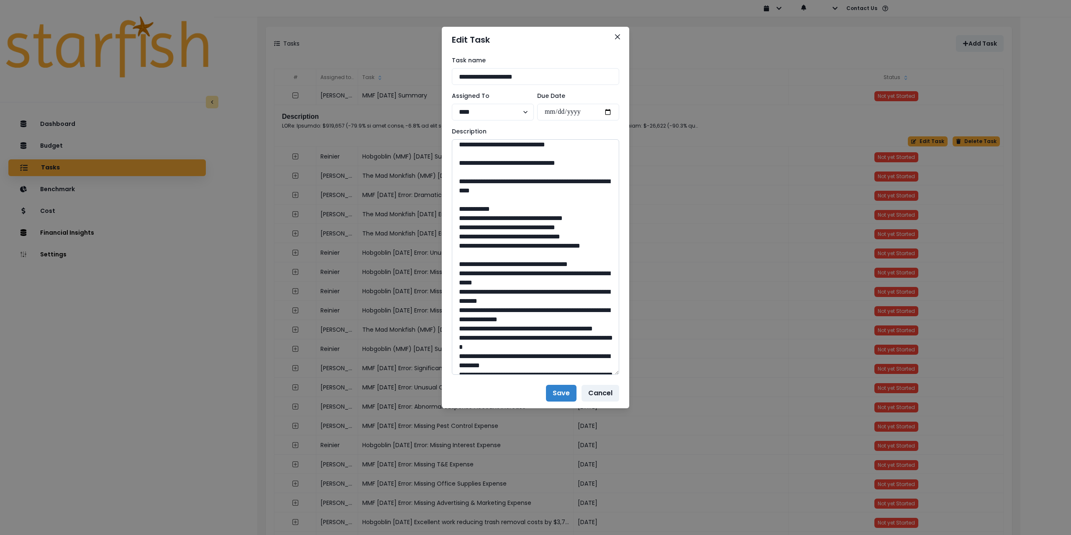
scroll to position [502, 0]
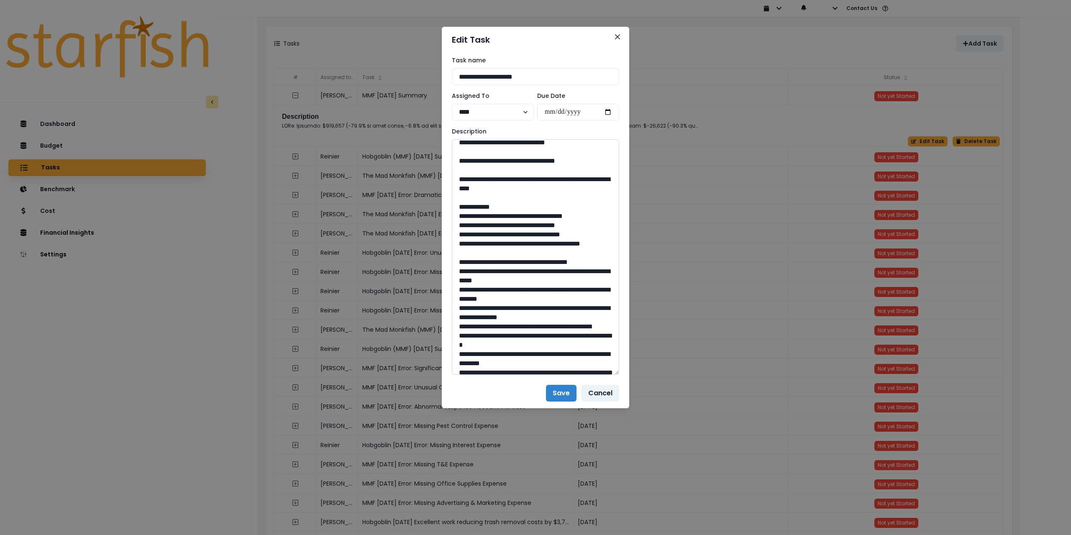
drag, startPoint x: 483, startPoint y: 308, endPoint x: 562, endPoint y: 319, distance: 80.2
click at [562, 319] on textarea at bounding box center [535, 257] width 167 height 236
drag, startPoint x: 538, startPoint y: 272, endPoint x: 523, endPoint y: 271, distance: 14.7
click at [523, 271] on textarea at bounding box center [535, 257] width 167 height 236
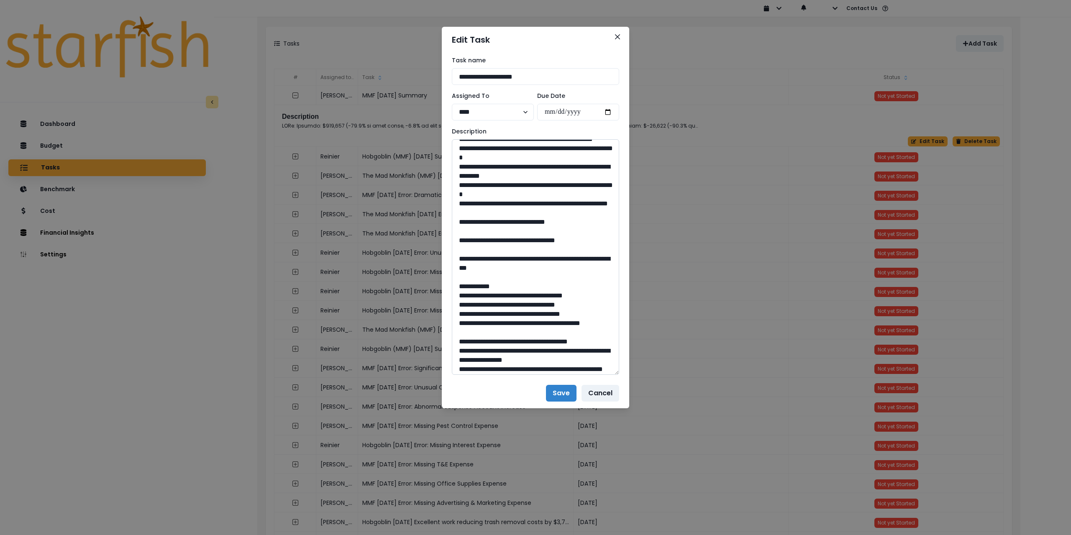
scroll to position [711, 0]
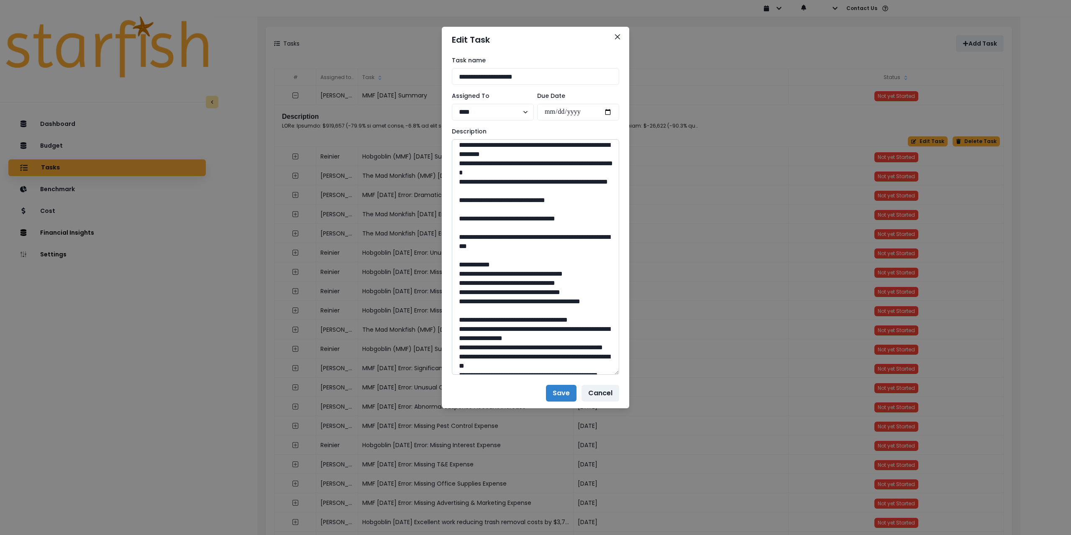
drag, startPoint x: 539, startPoint y: 356, endPoint x: 518, endPoint y: 355, distance: 20.9
click at [518, 355] on textarea at bounding box center [535, 257] width 167 height 236
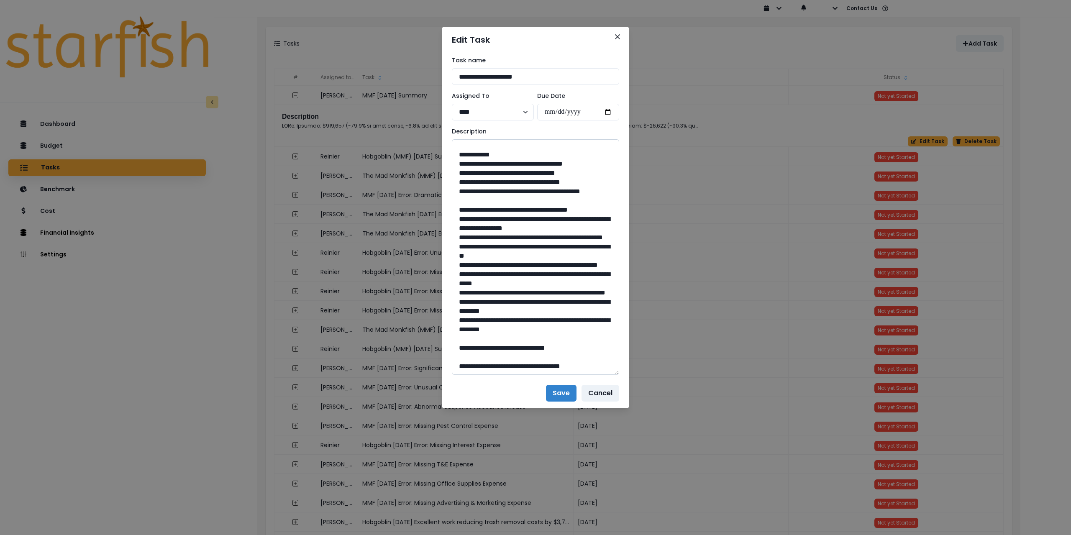
scroll to position [837, 0]
drag, startPoint x: 484, startPoint y: 268, endPoint x: 544, endPoint y: 281, distance: 61.3
click at [544, 281] on textarea at bounding box center [535, 257] width 167 height 236
drag, startPoint x: 537, startPoint y: 348, endPoint x: 517, endPoint y: 347, distance: 20.1
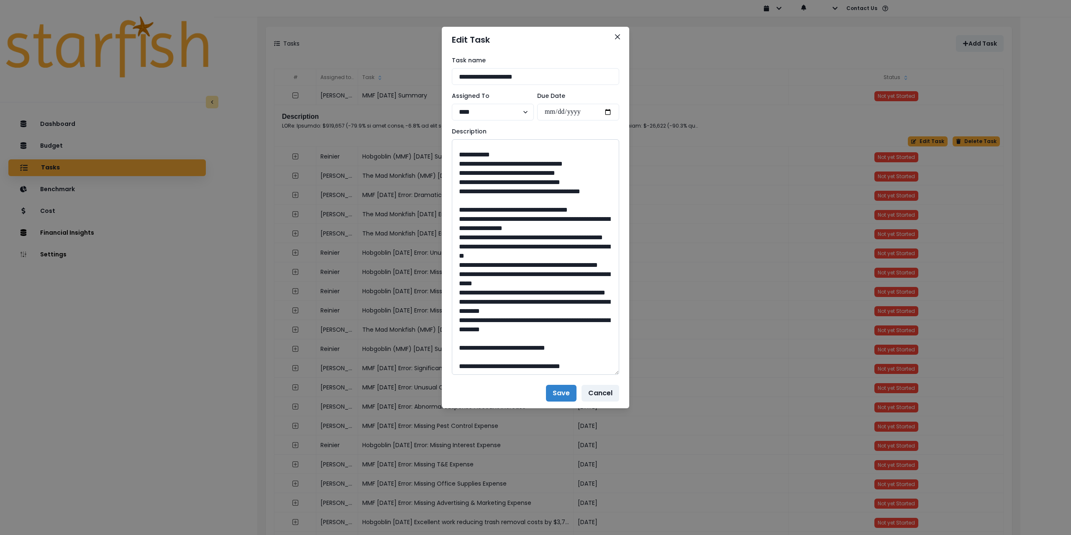
click at [517, 347] on textarea at bounding box center [535, 257] width 167 height 236
click at [615, 38] on button "Close" at bounding box center [617, 36] width 13 height 13
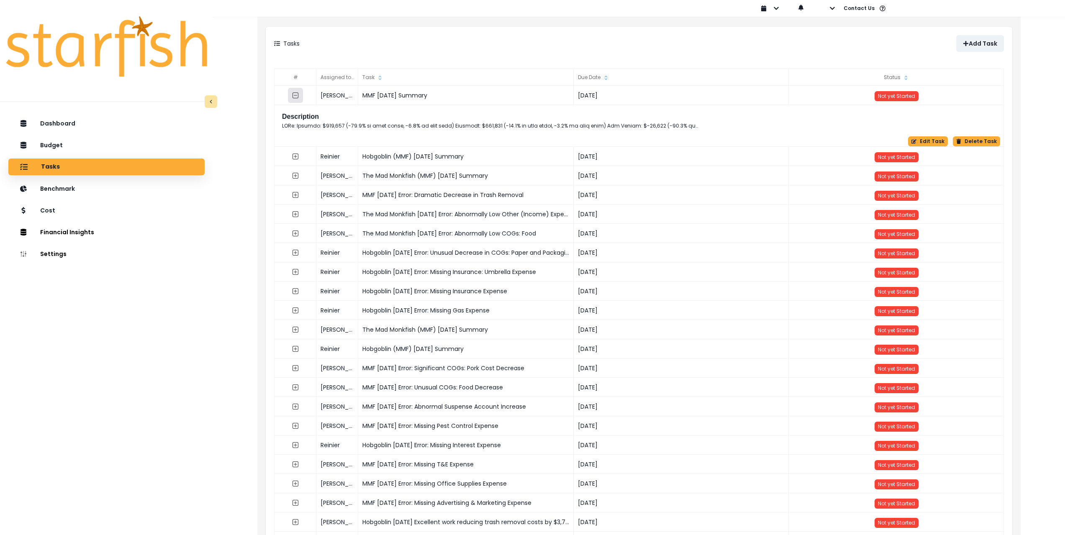
click at [293, 97] on icon "collasped outline" at bounding box center [295, 95] width 7 height 7
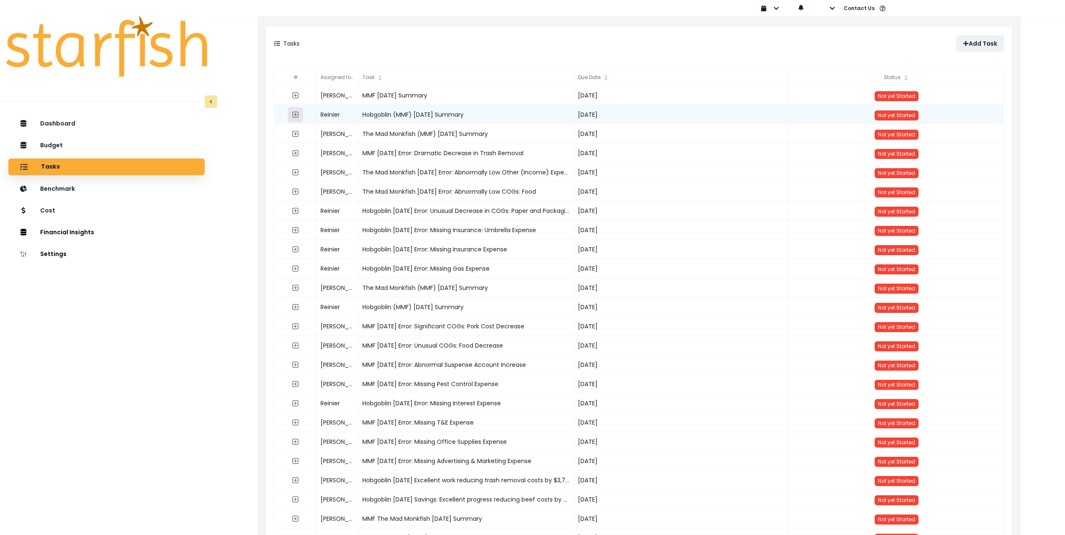
click at [290, 116] on button "button" at bounding box center [295, 114] width 15 height 15
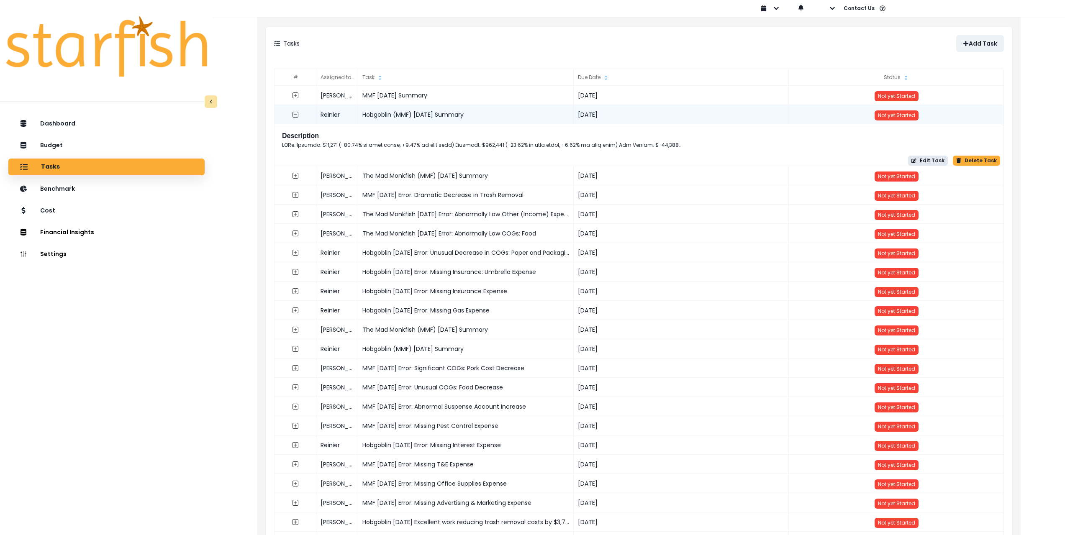
click at [926, 162] on button "Edit Task" at bounding box center [928, 161] width 40 height 10
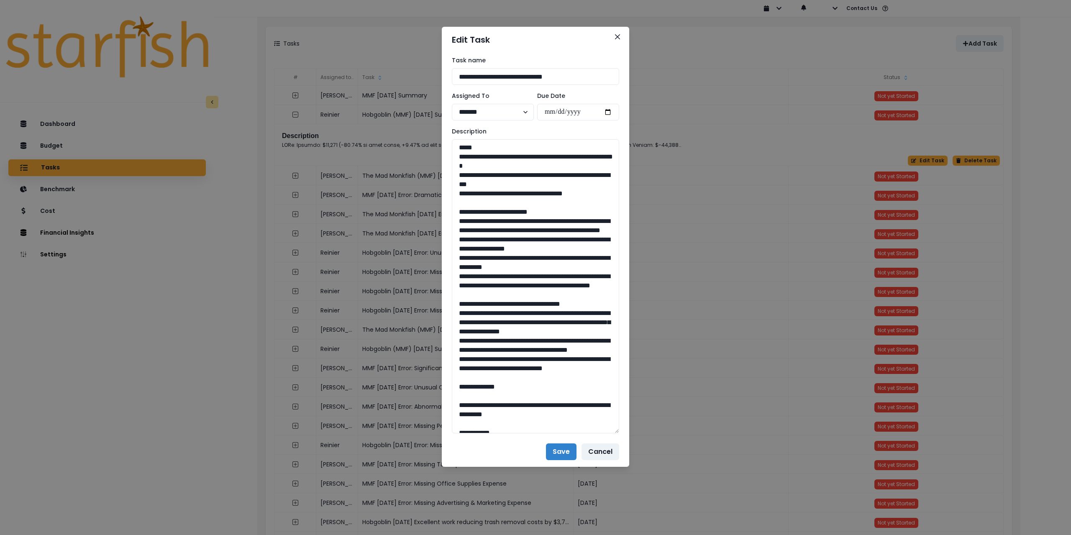
drag, startPoint x: 615, startPoint y: 170, endPoint x: 629, endPoint y: 430, distance: 259.8
click at [629, 430] on div "**********" at bounding box center [535, 245] width 187 height 384
drag, startPoint x: 599, startPoint y: 193, endPoint x: 451, endPoint y: 158, distance: 152.7
click at [485, 262] on textarea at bounding box center [535, 285] width 167 height 293
drag, startPoint x: 589, startPoint y: 303, endPoint x: 446, endPoint y: 223, distance: 163.6
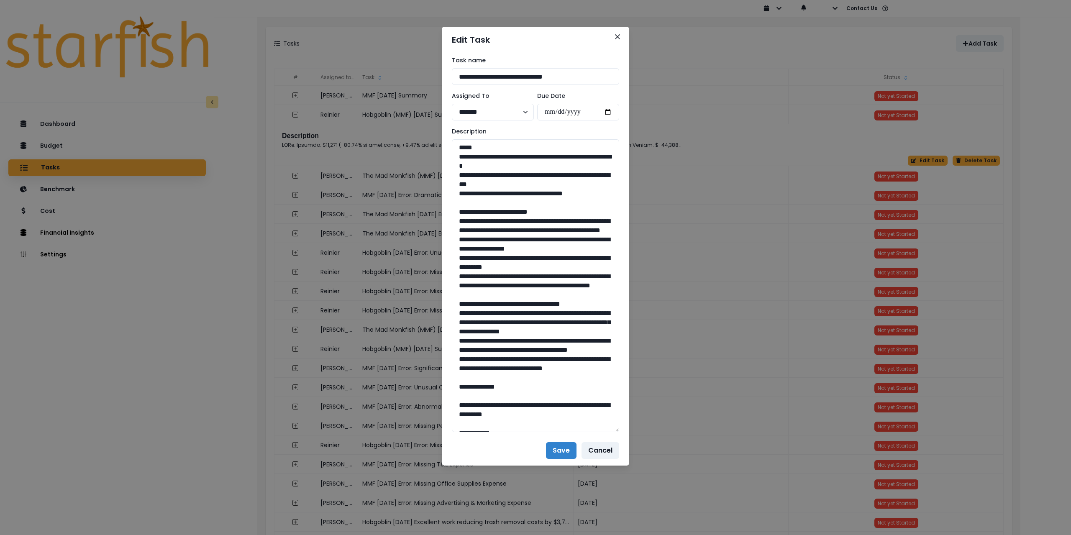
click at [446, 223] on div "**********" at bounding box center [535, 244] width 187 height 383
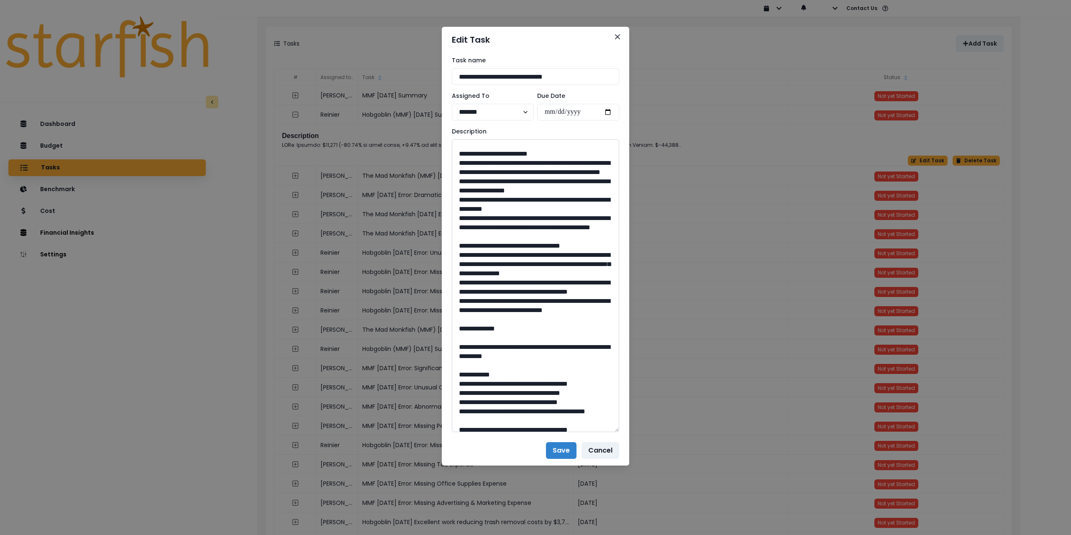
scroll to position [84, 0]
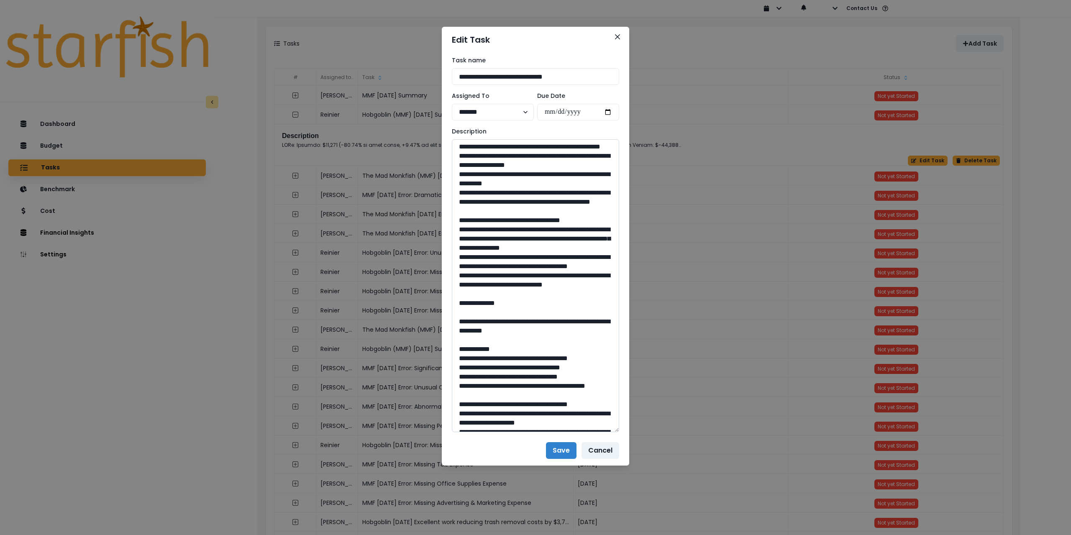
drag, startPoint x: 507, startPoint y: 329, endPoint x: 457, endPoint y: 252, distance: 92.3
click at [457, 252] on textarea at bounding box center [535, 285] width 167 height 293
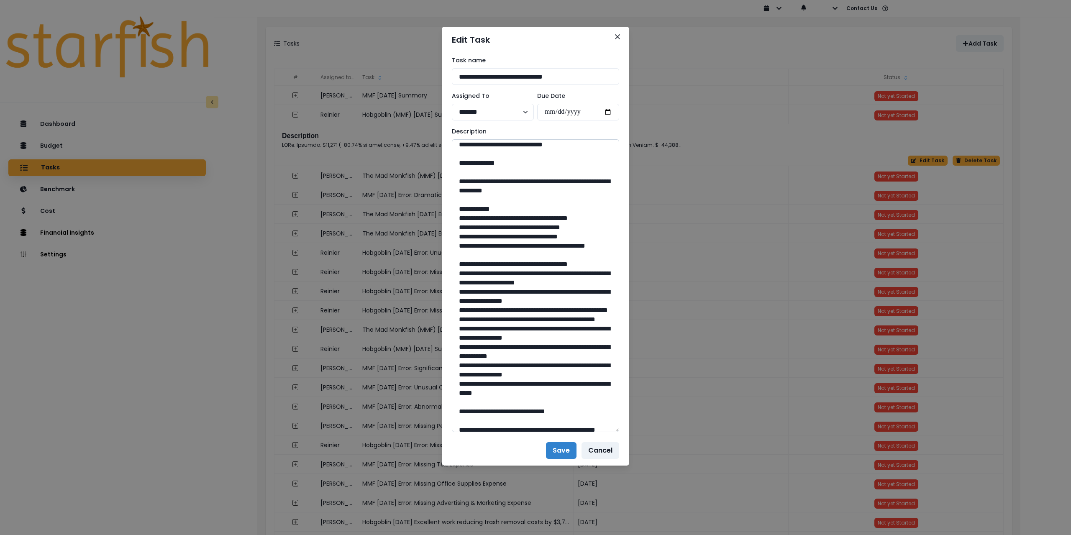
scroll to position [251, 0]
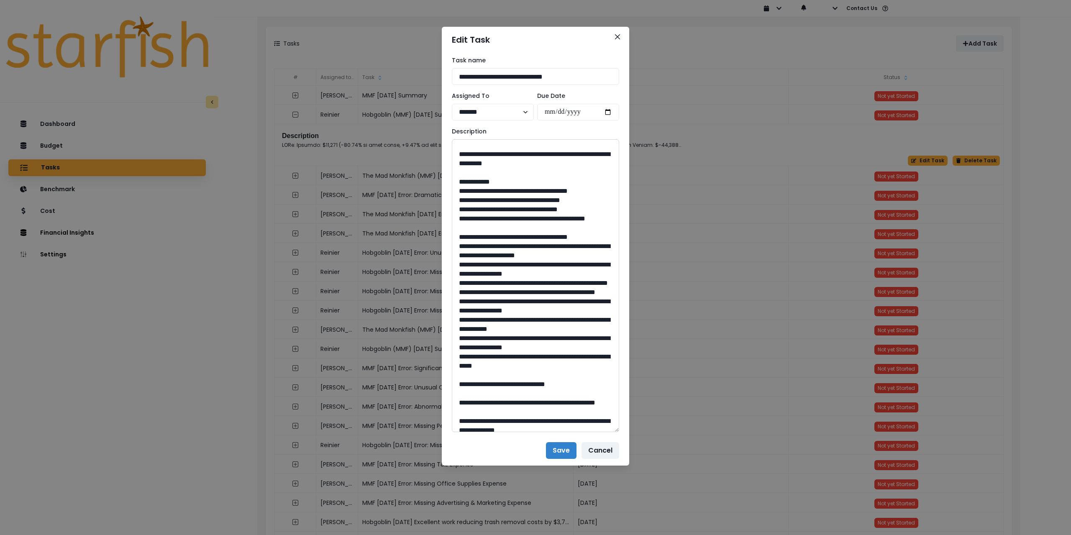
drag, startPoint x: 482, startPoint y: 202, endPoint x: 579, endPoint y: 208, distance: 96.9
click at [579, 208] on textarea at bounding box center [535, 285] width 167 height 293
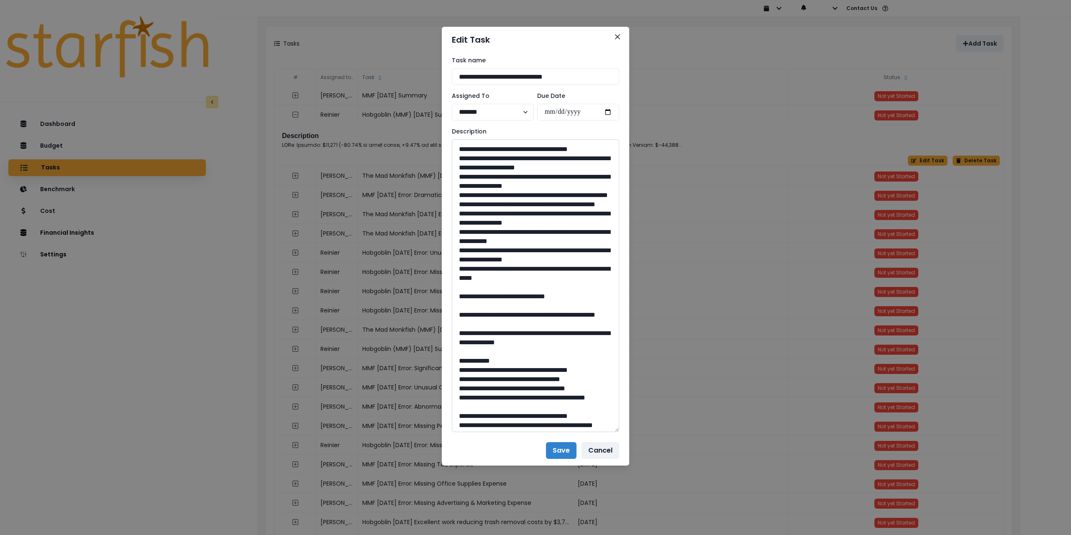
scroll to position [377, 0]
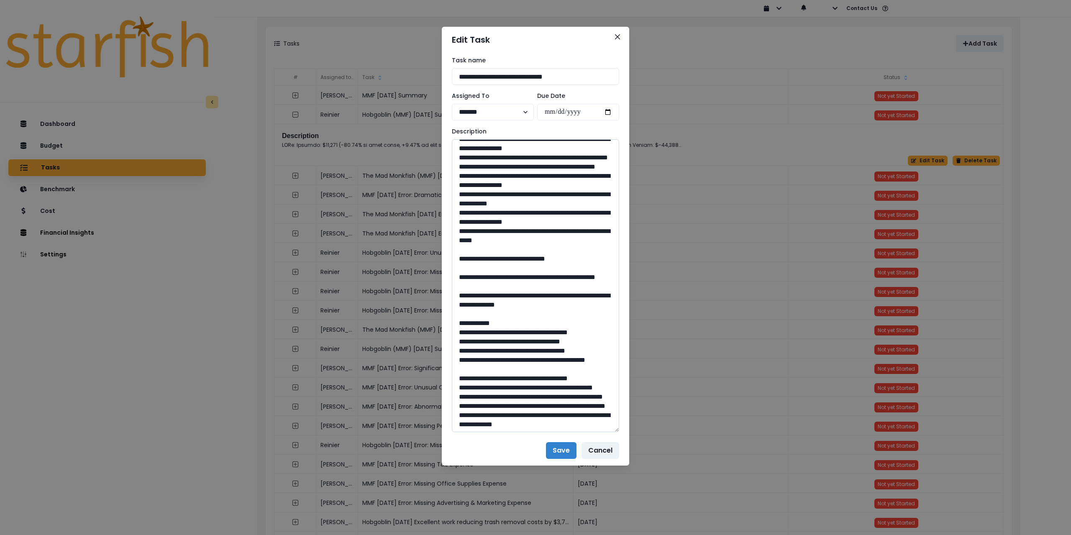
drag, startPoint x: 539, startPoint y: 341, endPoint x: 522, endPoint y: 341, distance: 17.6
click at [522, 341] on textarea at bounding box center [535, 285] width 167 height 293
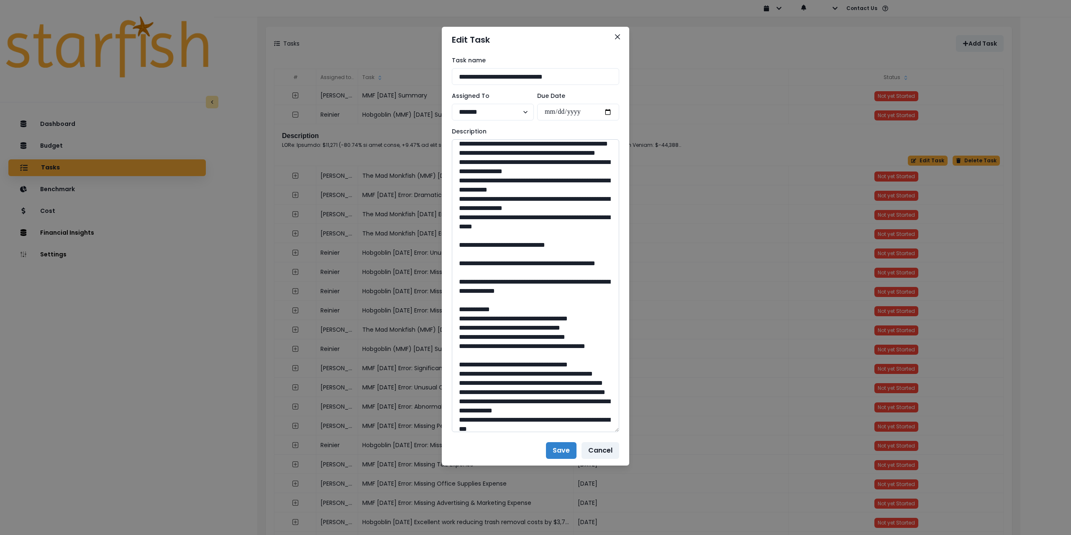
scroll to position [418, 0]
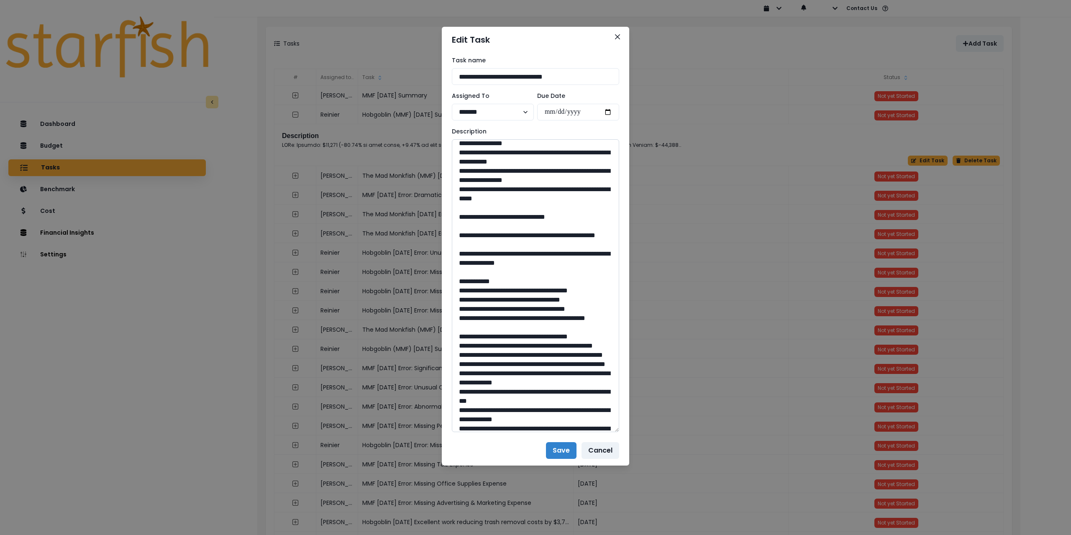
drag, startPoint x: 483, startPoint y: 346, endPoint x: 600, endPoint y: 357, distance: 117.7
click at [600, 357] on textarea at bounding box center [535, 285] width 167 height 293
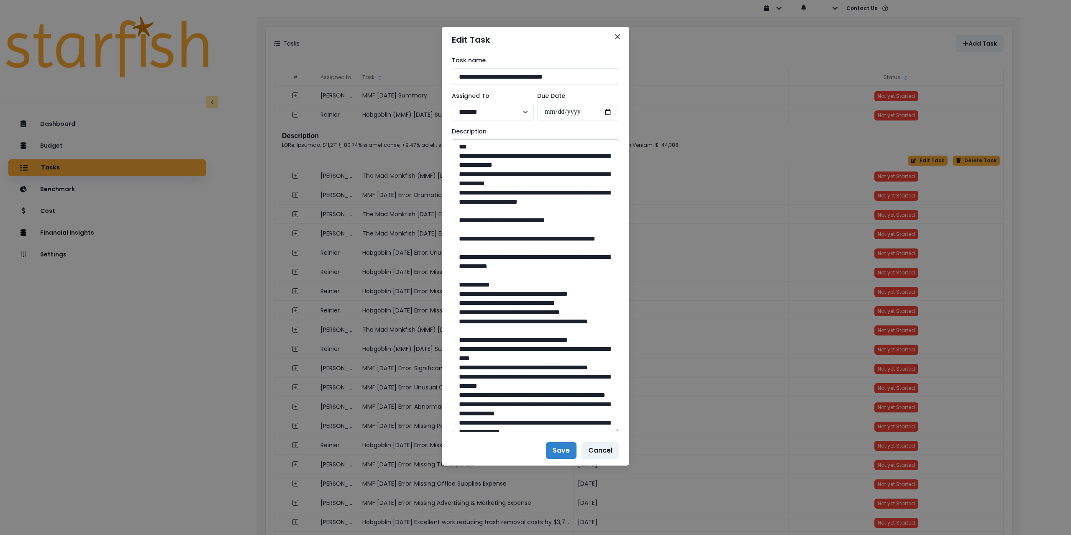
scroll to position [711, 0]
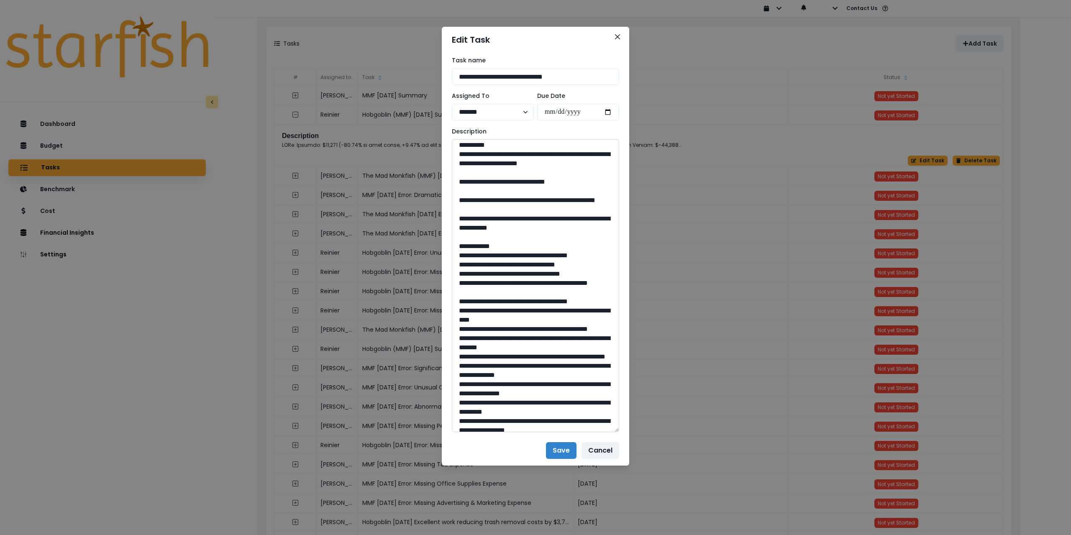
drag, startPoint x: 538, startPoint y: 313, endPoint x: 518, endPoint y: 311, distance: 19.7
click at [518, 311] on textarea at bounding box center [535, 285] width 167 height 293
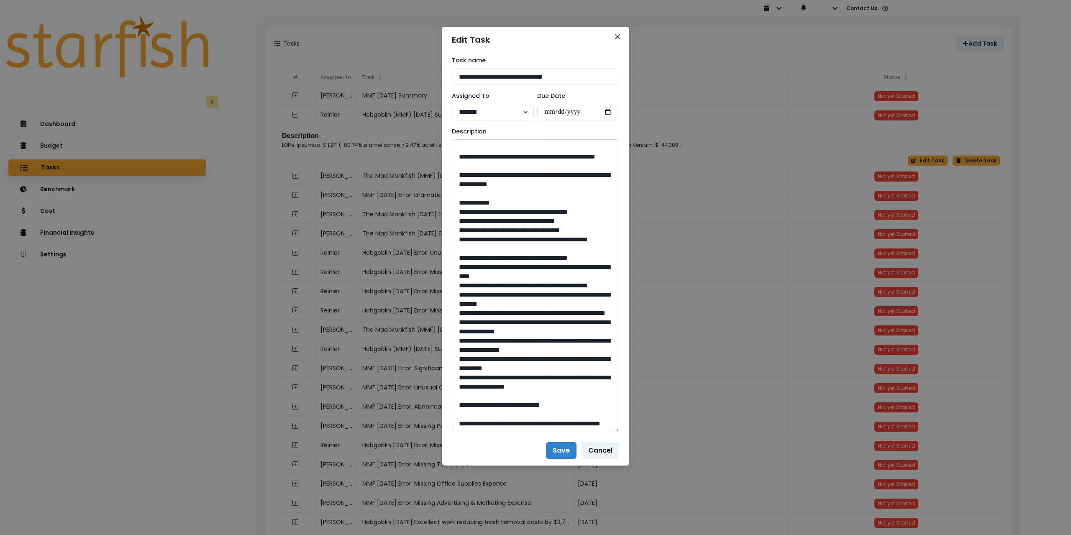
scroll to position [837, 0]
drag, startPoint x: 484, startPoint y: 231, endPoint x: 604, endPoint y: 241, distance: 120.5
click at [604, 241] on textarea at bounding box center [535, 285] width 167 height 293
drag, startPoint x: 533, startPoint y: 393, endPoint x: 519, endPoint y: 394, distance: 14.3
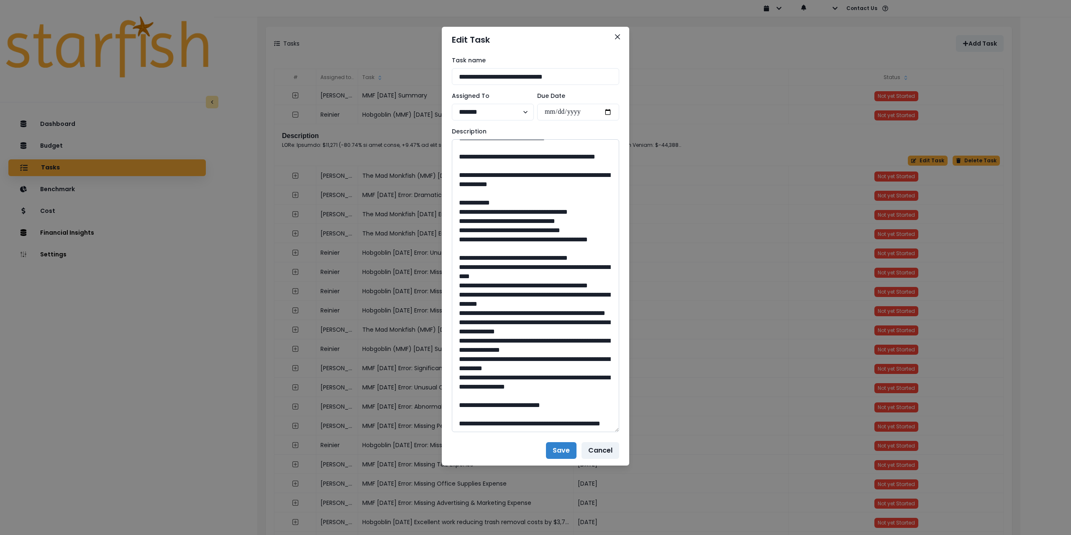
click at [519, 394] on textarea at bounding box center [535, 285] width 167 height 293
click at [618, 34] on button "Close" at bounding box center [617, 36] width 13 height 13
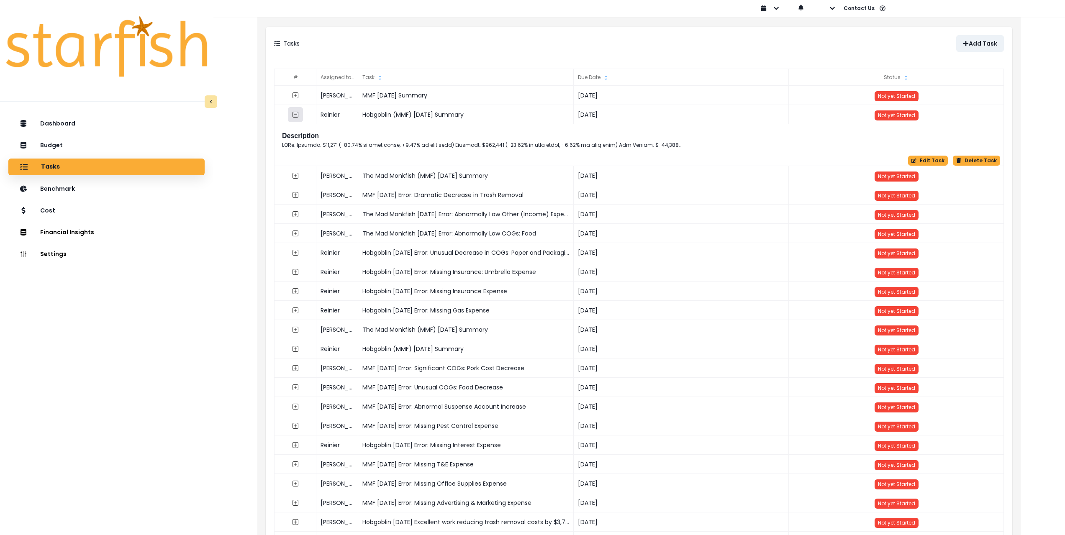
click at [295, 112] on icon "collasped outline" at bounding box center [296, 115] width 6 height 6
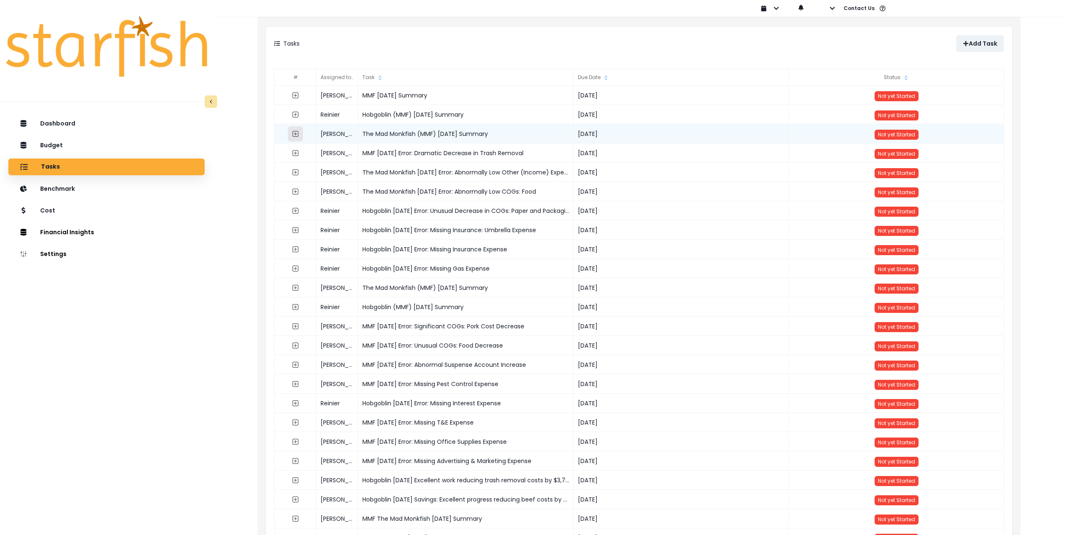
click at [295, 131] on icon "expand outline" at bounding box center [296, 134] width 6 height 6
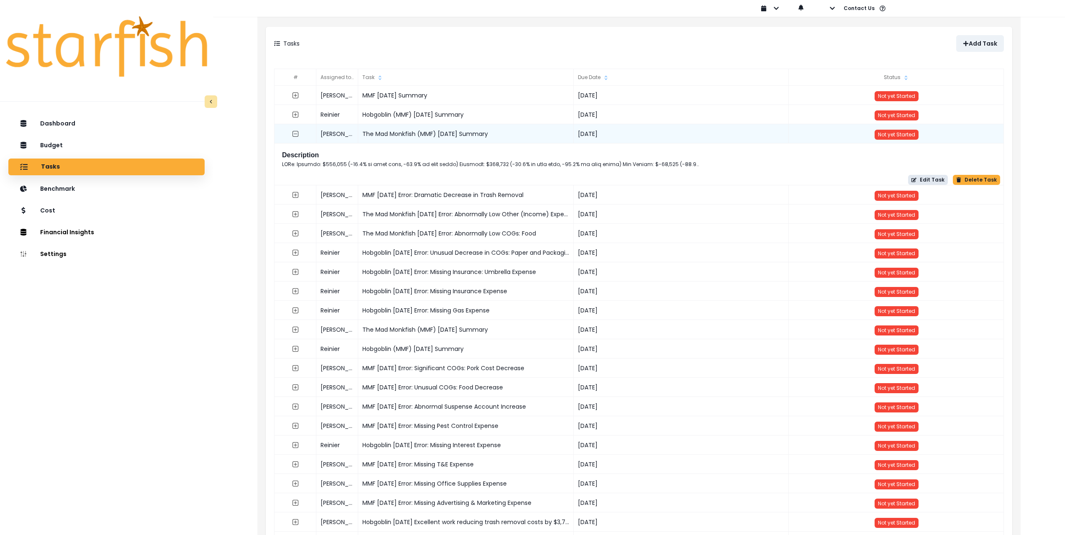
click at [926, 181] on button "Edit Task" at bounding box center [928, 180] width 40 height 10
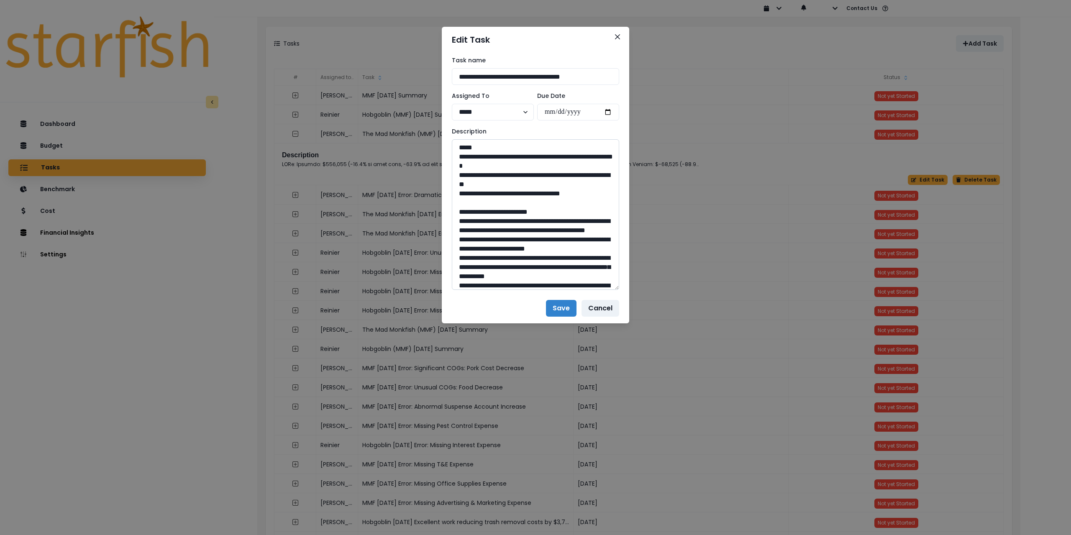
drag, startPoint x: 616, startPoint y: 170, endPoint x: 603, endPoint y: 365, distance: 195.4
click at [611, 290] on textarea at bounding box center [535, 214] width 167 height 151
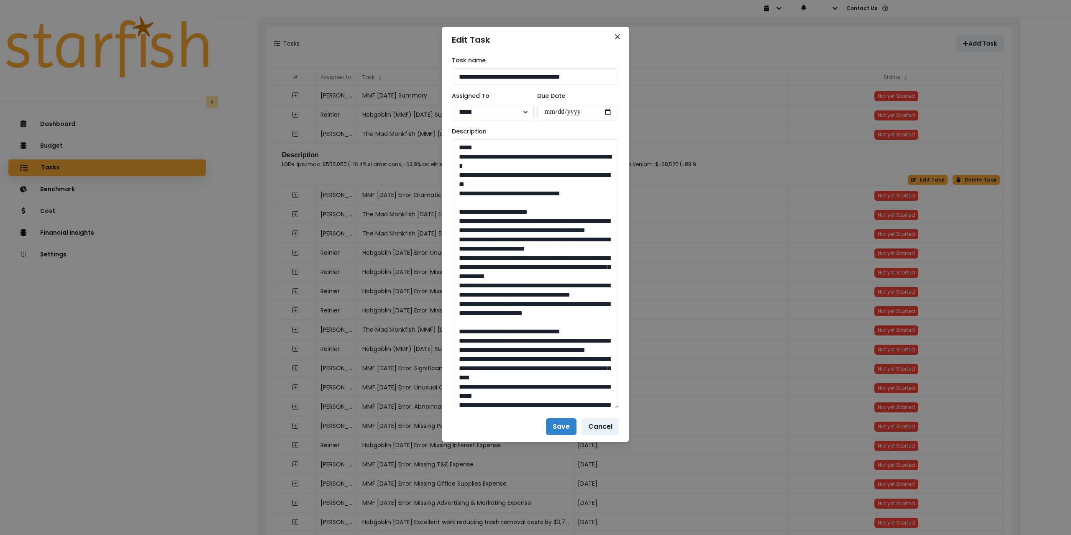
drag, startPoint x: 593, startPoint y: 193, endPoint x: 442, endPoint y: 159, distance: 154.6
drag, startPoint x: 475, startPoint y: 359, endPoint x: 433, endPoint y: 223, distance: 142.7
click at [433, 223] on div "**********" at bounding box center [535, 267] width 1071 height 535
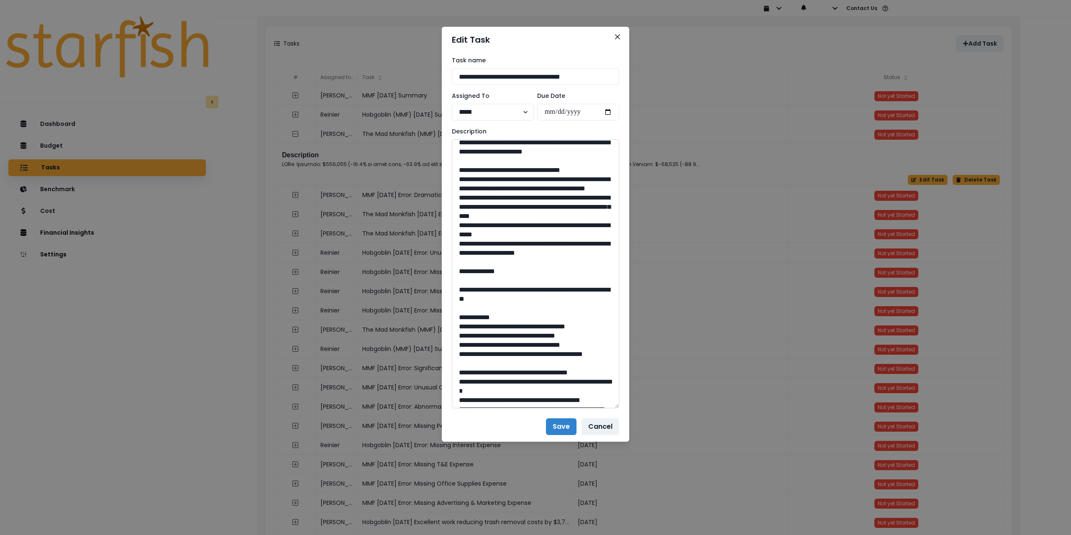
scroll to position [167, 0]
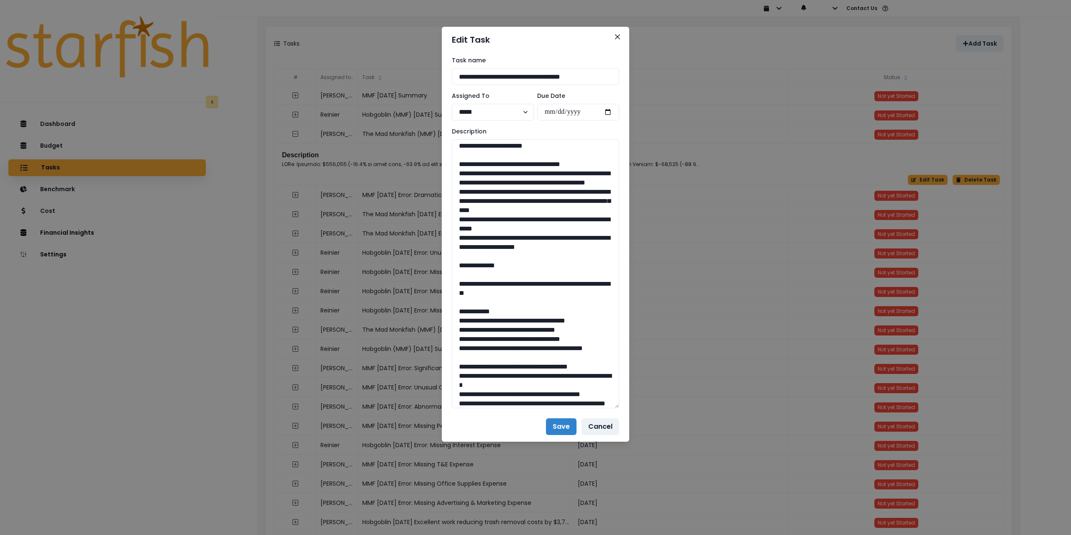
drag, startPoint x: 601, startPoint y: 312, endPoint x: 441, endPoint y: 221, distance: 183.6
click at [441, 221] on div "**********" at bounding box center [535, 267] width 1071 height 535
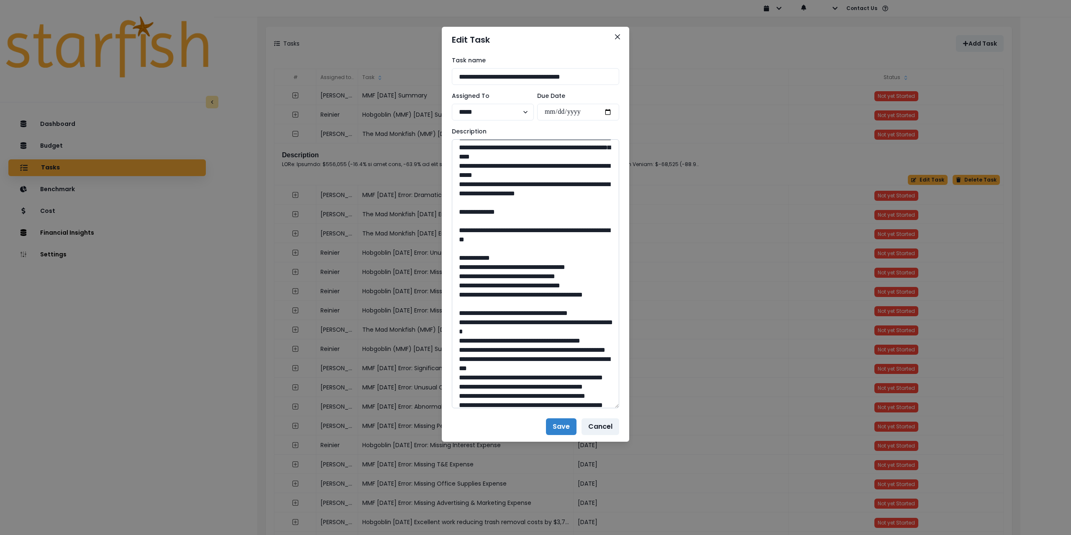
scroll to position [251, 0]
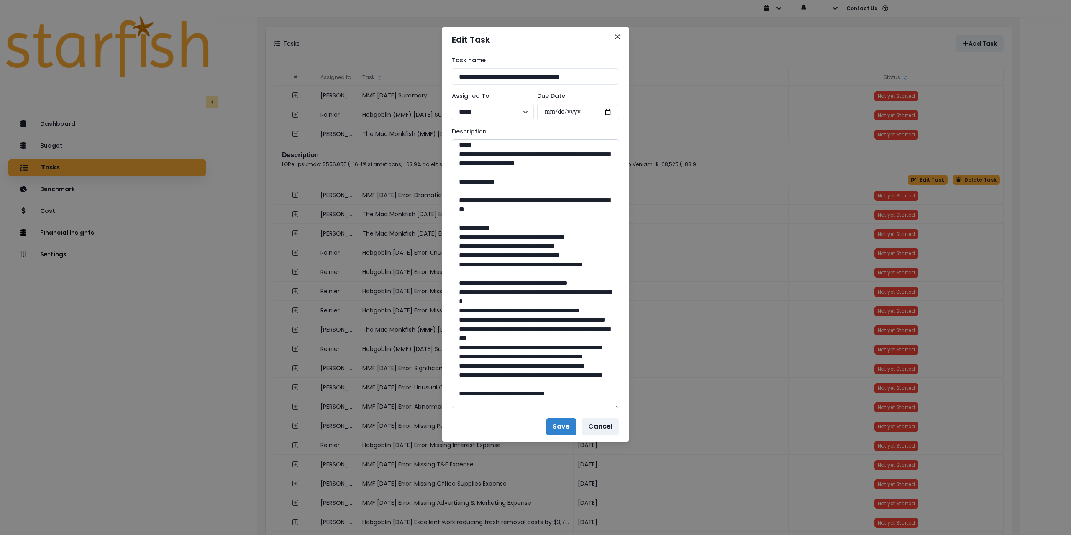
drag, startPoint x: 481, startPoint y: 267, endPoint x: 542, endPoint y: 277, distance: 61.6
click at [542, 277] on textarea at bounding box center [535, 273] width 167 height 269
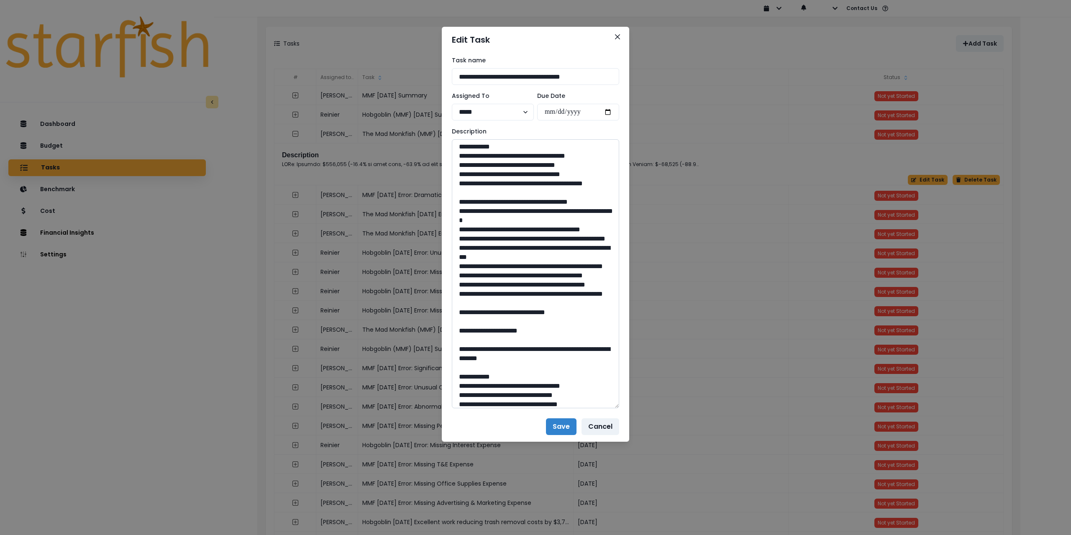
scroll to position [418, 0]
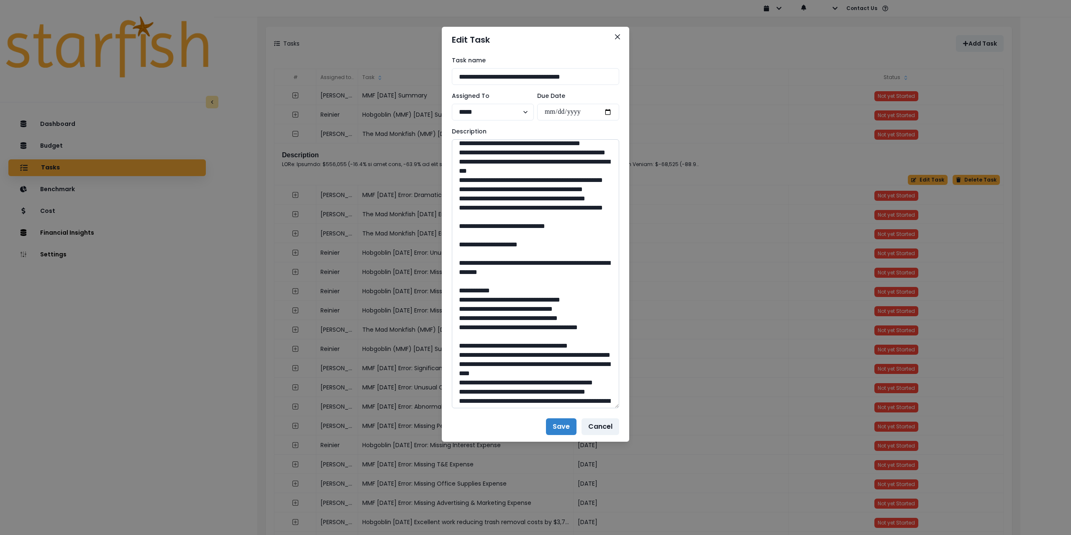
drag, startPoint x: 536, startPoint y: 356, endPoint x: 519, endPoint y: 356, distance: 16.3
click at [519, 356] on textarea at bounding box center [535, 273] width 167 height 269
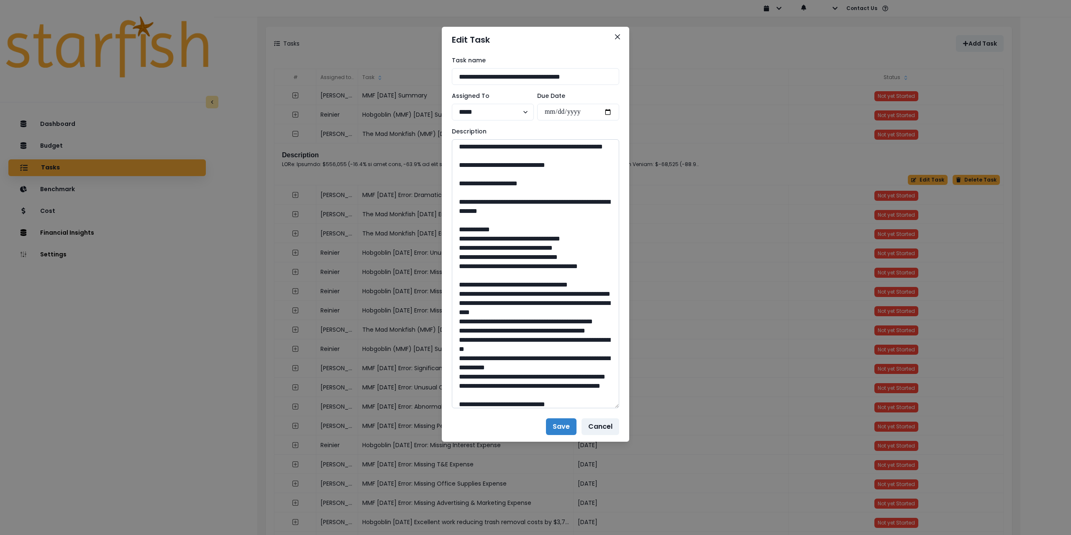
scroll to position [502, 0]
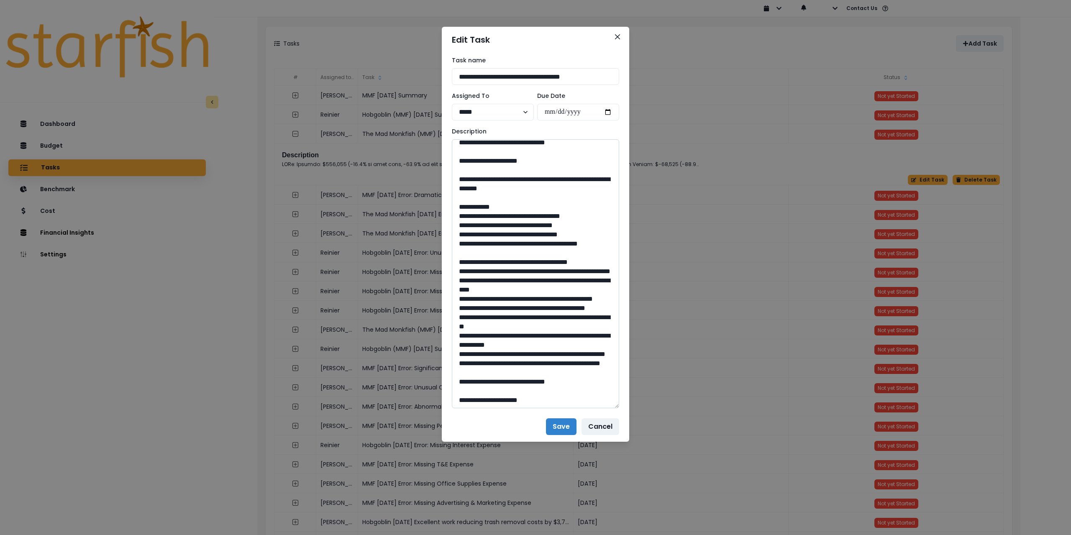
drag, startPoint x: 483, startPoint y: 309, endPoint x: 572, endPoint y: 320, distance: 89.7
click at [572, 320] on textarea at bounding box center [535, 273] width 167 height 269
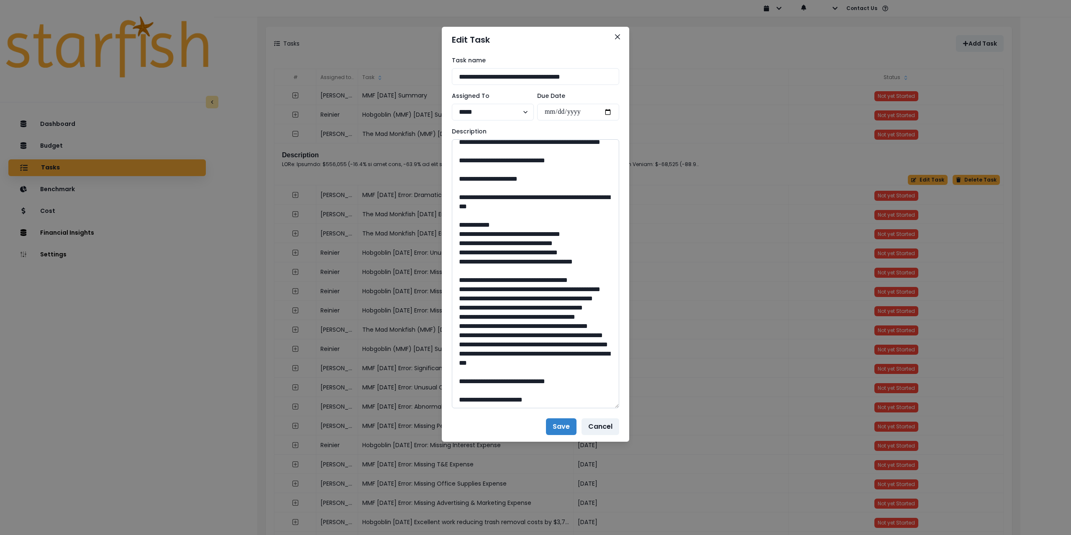
scroll to position [753, 0]
drag, startPoint x: 536, startPoint y: 316, endPoint x: 526, endPoint y: 320, distance: 11.1
click at [518, 316] on textarea at bounding box center [535, 273] width 167 height 269
drag, startPoint x: 483, startPoint y: 266, endPoint x: 543, endPoint y: 280, distance: 60.9
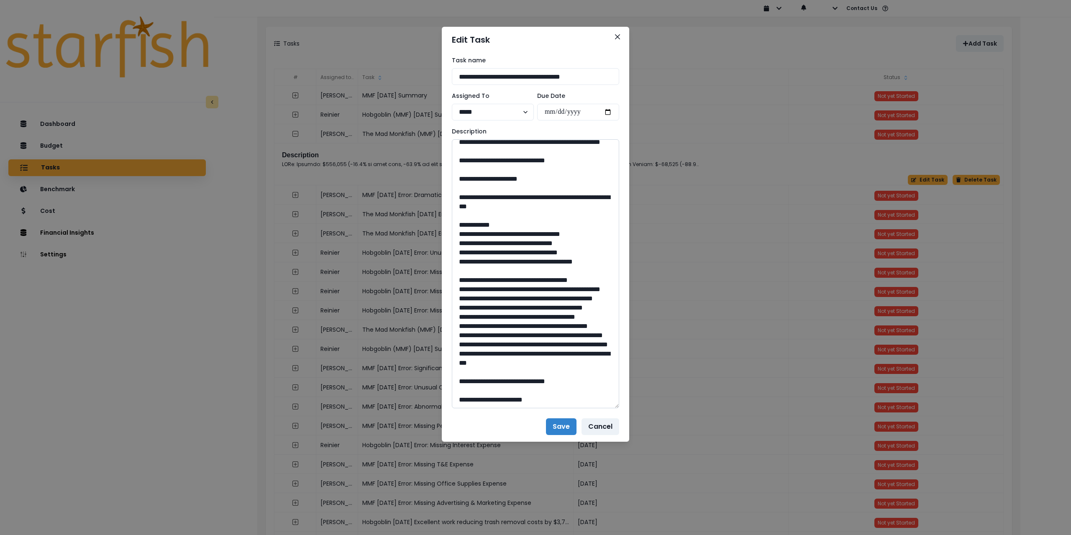
click at [543, 280] on textarea at bounding box center [535, 273] width 167 height 269
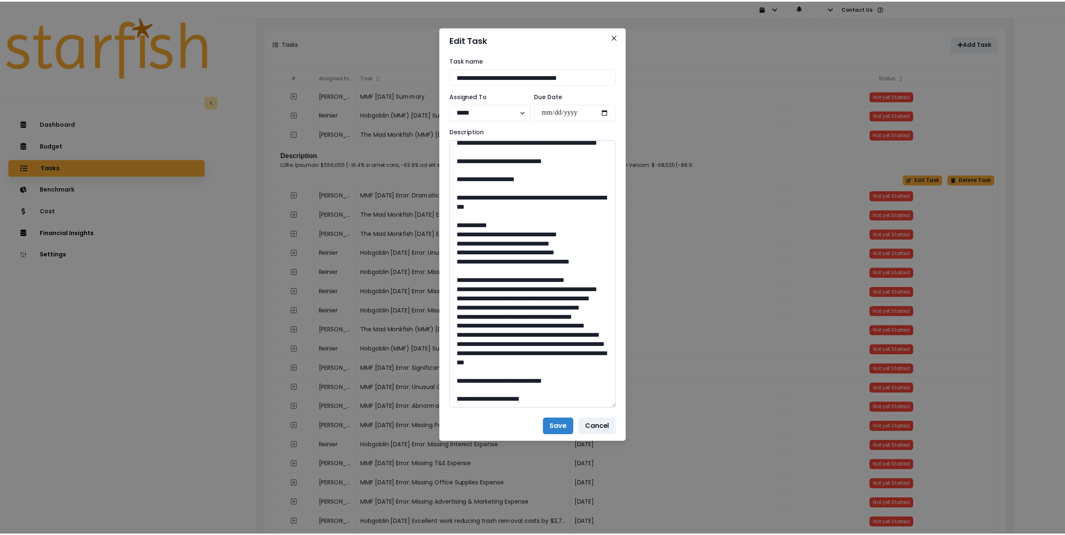
scroll to position [972, 0]
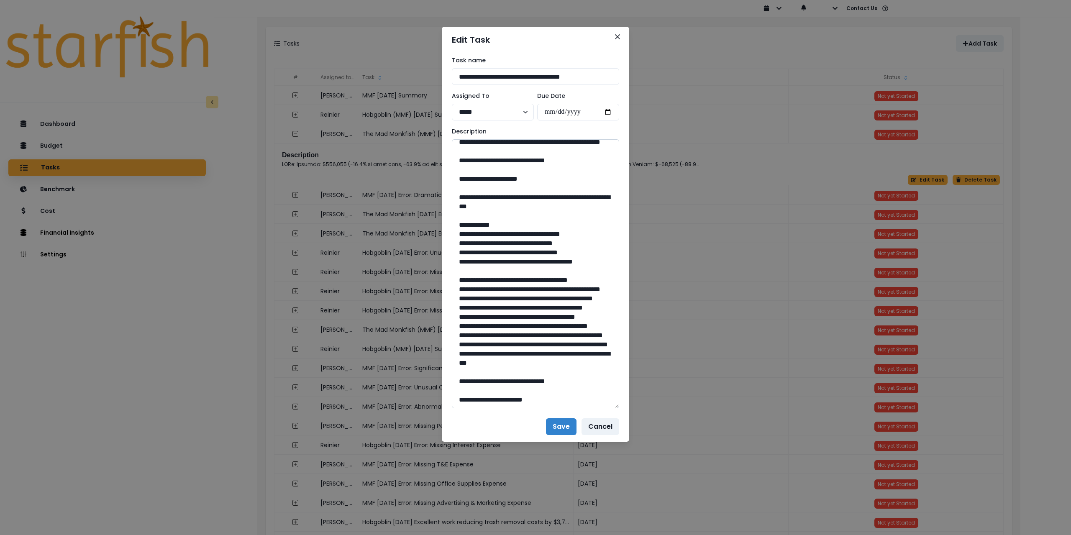
drag, startPoint x: 538, startPoint y: 381, endPoint x: 518, endPoint y: 380, distance: 19.7
click at [518, 380] on textarea at bounding box center [535, 273] width 167 height 269
click at [618, 37] on icon "Close" at bounding box center [617, 36] width 5 height 5
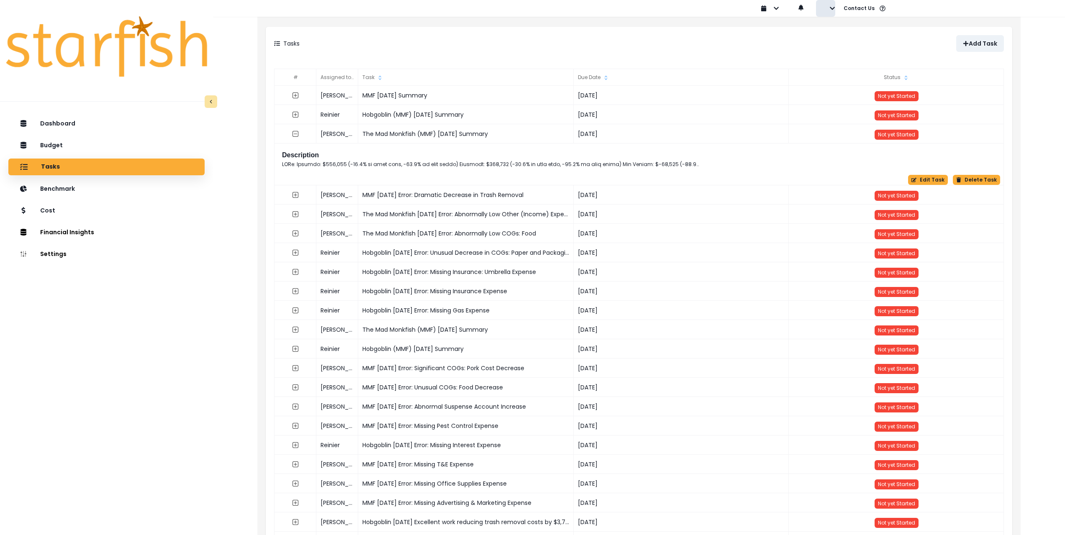
click at [832, 6] on icon "button" at bounding box center [832, 8] width 6 height 6
click at [829, 32] on button "Sign out" at bounding box center [862, 32] width 93 height 17
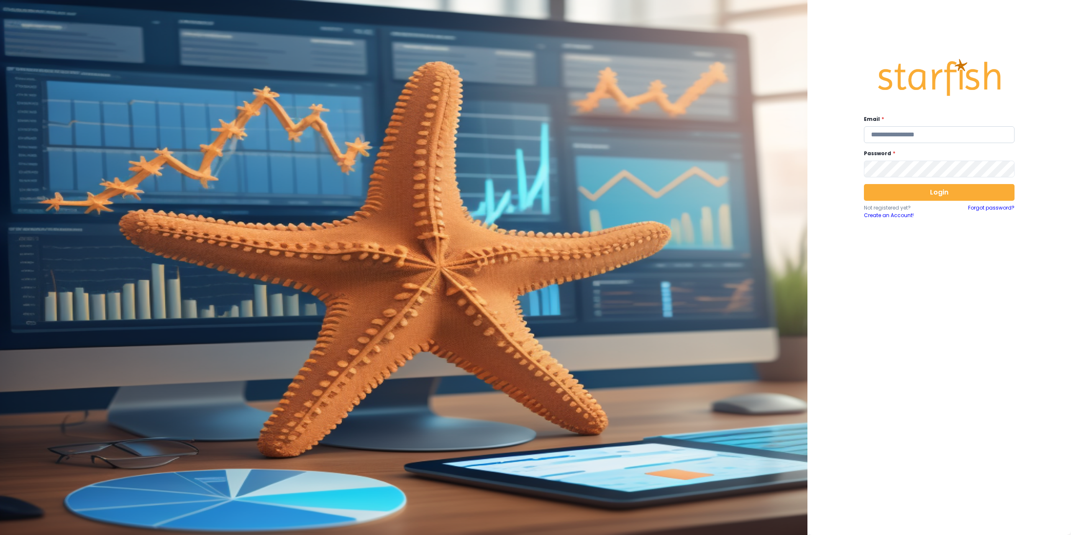
type input "**********"
click at [929, 141] on input "**********" at bounding box center [939, 134] width 151 height 17
paste input "**********"
type input "**********"
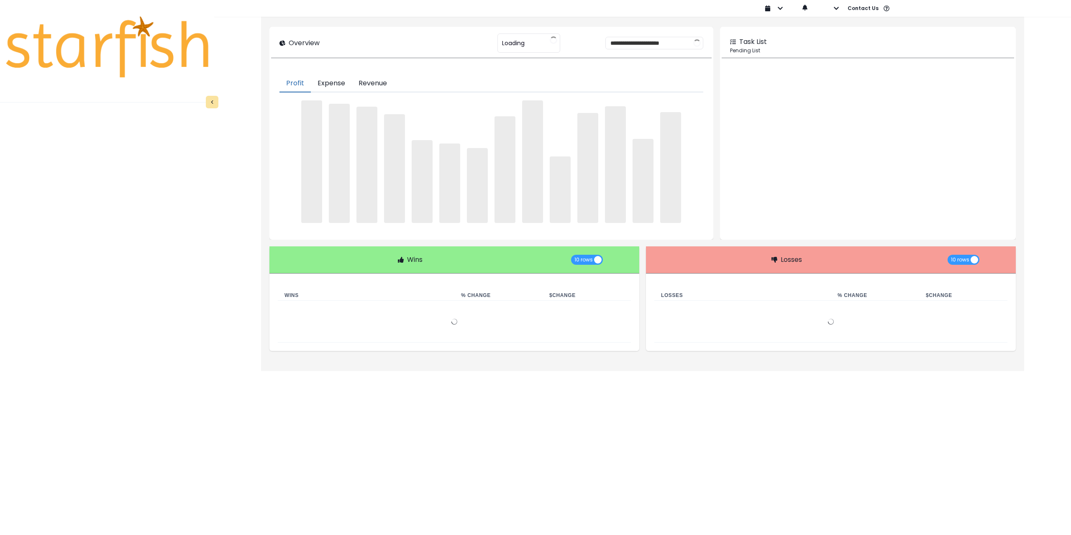
type input "**********"
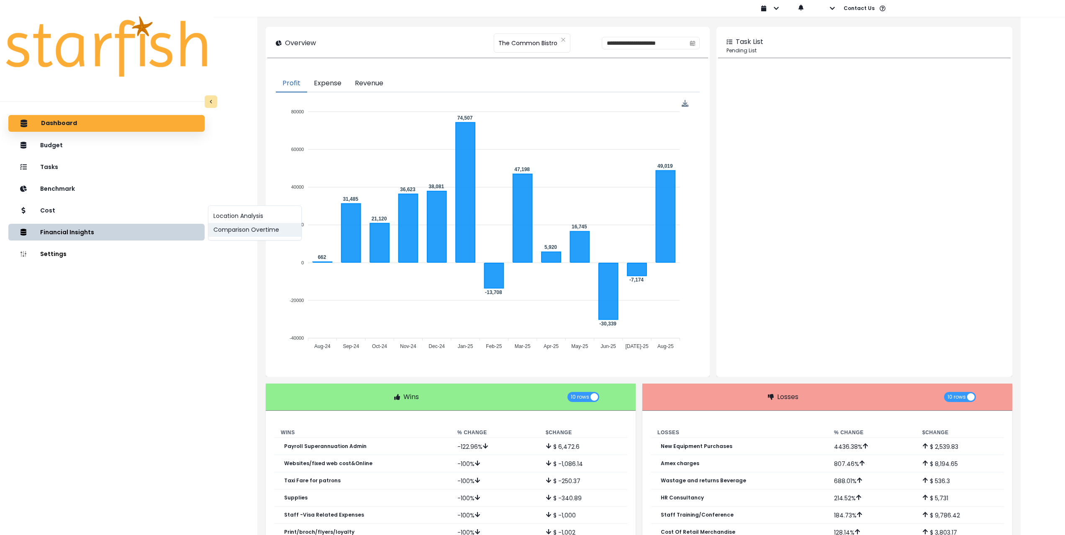
click at [227, 231] on button "Comparison Overtime" at bounding box center [254, 230] width 93 height 14
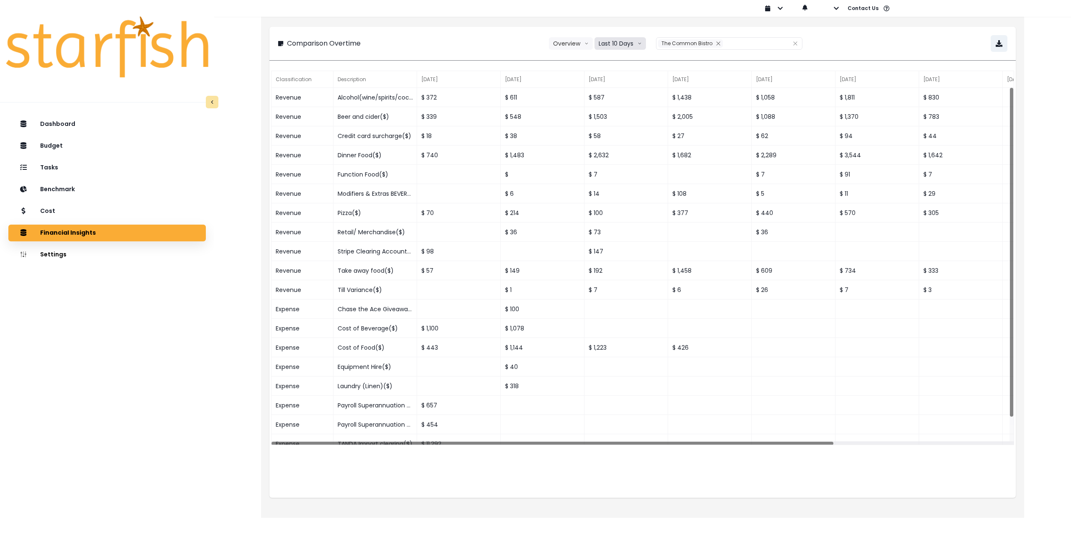
click at [625, 44] on button "Last 10 Days" at bounding box center [620, 43] width 51 height 13
click at [627, 88] on span "Last 15 Months" at bounding box center [620, 90] width 41 height 8
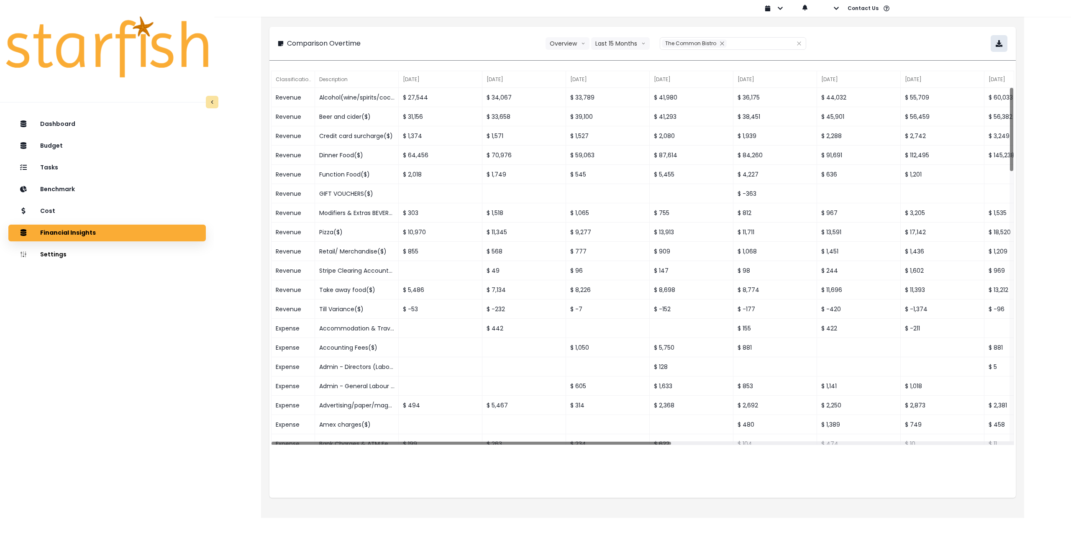
click at [1003, 46] on button "button" at bounding box center [999, 43] width 17 height 17
drag, startPoint x: 874, startPoint y: 38, endPoint x: 862, endPoint y: 38, distance: 11.7
click at [874, 38] on div "**********" at bounding box center [643, 43] width 730 height 17
click at [114, 216] on div "Cost" at bounding box center [107, 212] width 184 height 18
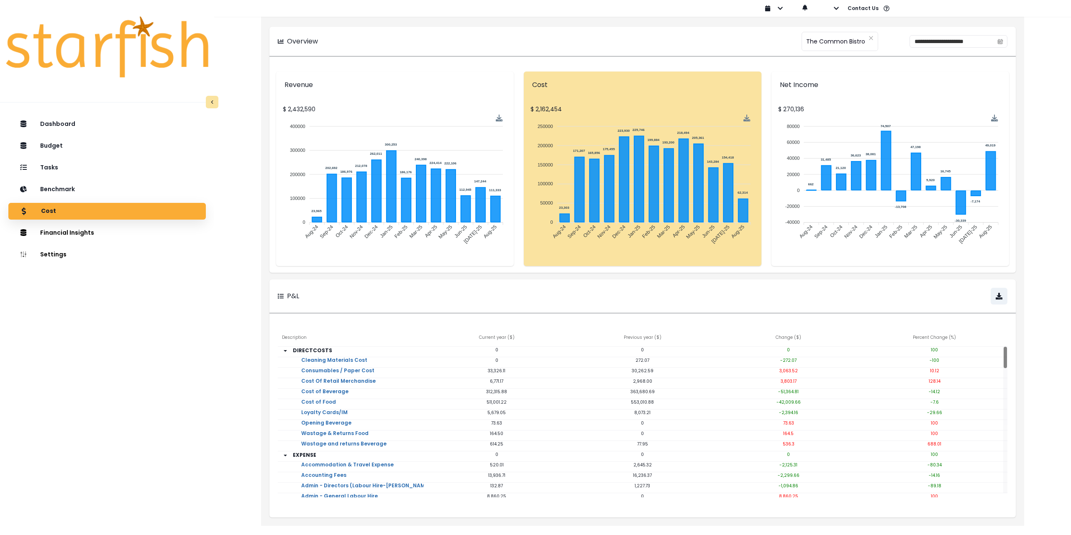
click at [699, 39] on div "**********" at bounding box center [643, 41] width 730 height 13
click at [1001, 42] on icon "calendar" at bounding box center [1001, 41] width 6 height 6
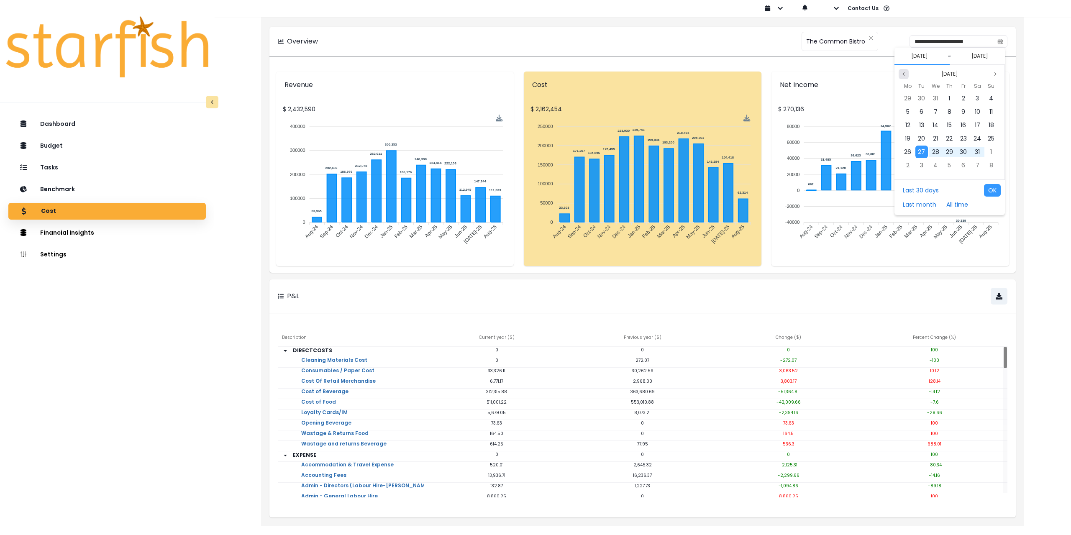
click at [906, 71] on button "Previous month" at bounding box center [904, 74] width 10 height 10
click at [909, 94] on div "1" at bounding box center [908, 98] width 13 height 13
click at [906, 74] on button "Previous month" at bounding box center [904, 74] width 10 height 10
click at [949, 154] on span "31" at bounding box center [949, 152] width 5 height 8
click at [991, 187] on button "OK" at bounding box center [992, 190] width 17 height 13
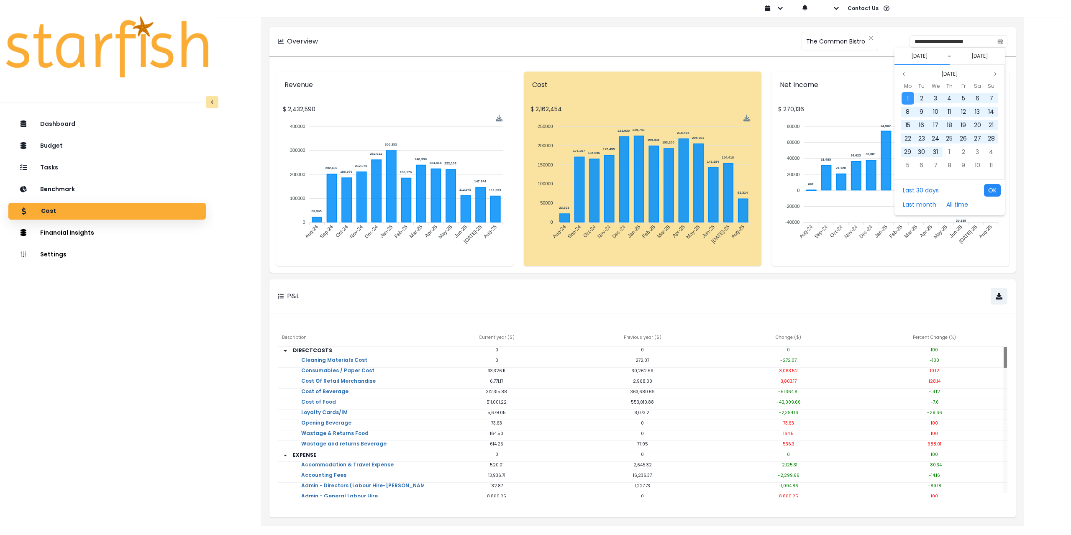
type input "**********"
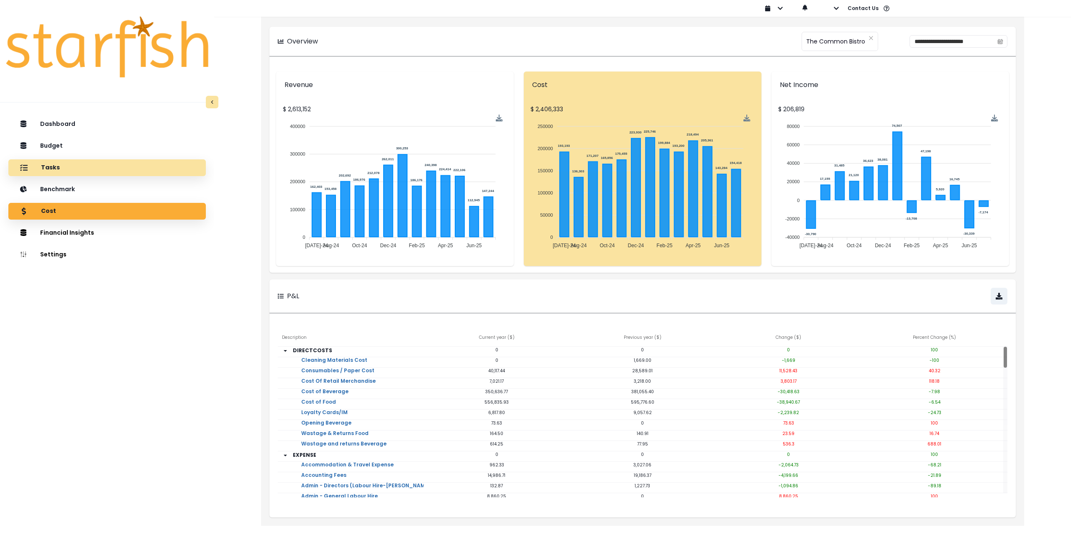
click at [73, 164] on div "Tasks" at bounding box center [107, 168] width 184 height 18
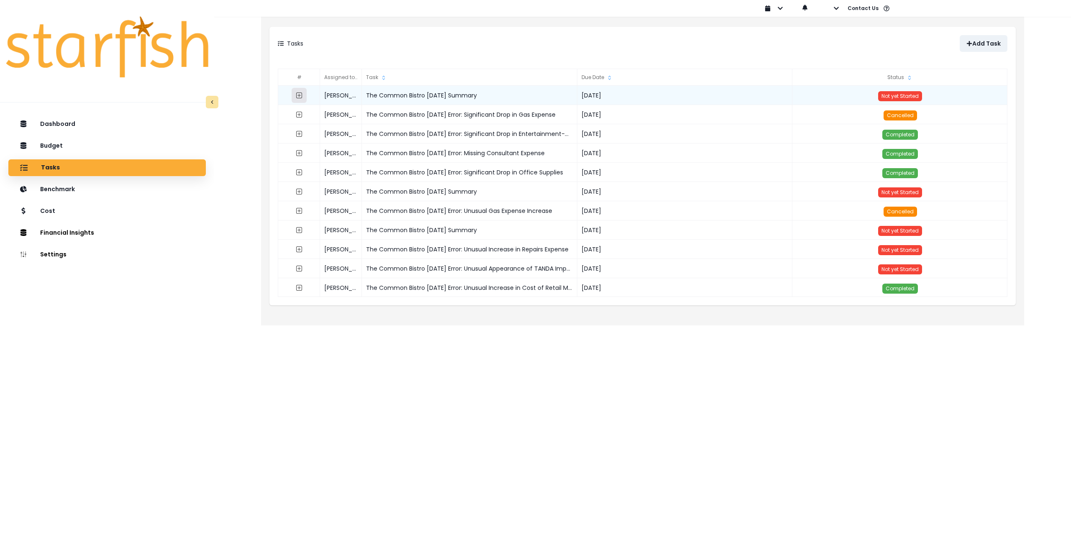
click at [299, 95] on icon "expand outline" at bounding box center [299, 95] width 3 height 3
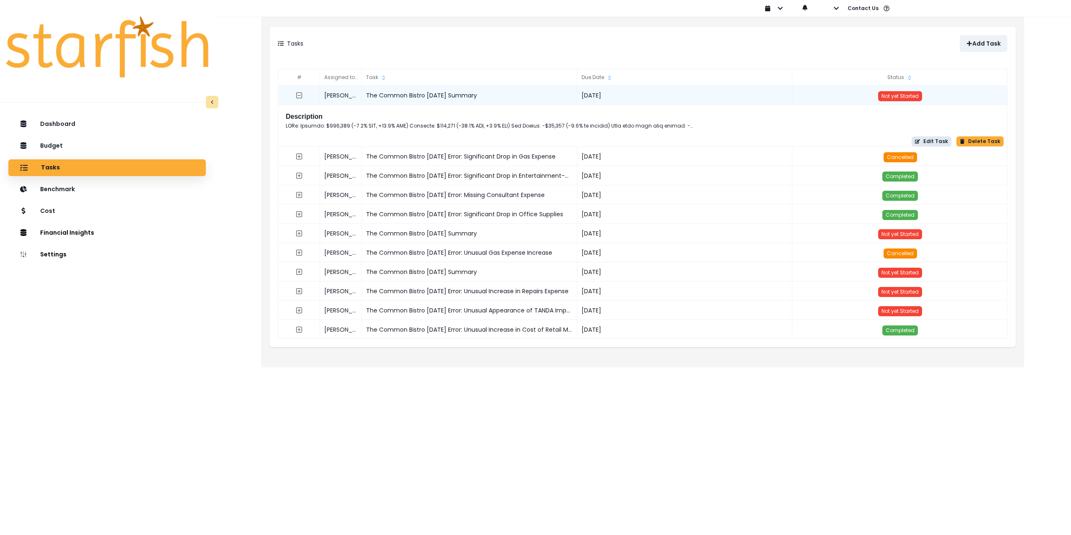
click at [938, 140] on button "Edit Task" at bounding box center [932, 141] width 40 height 10
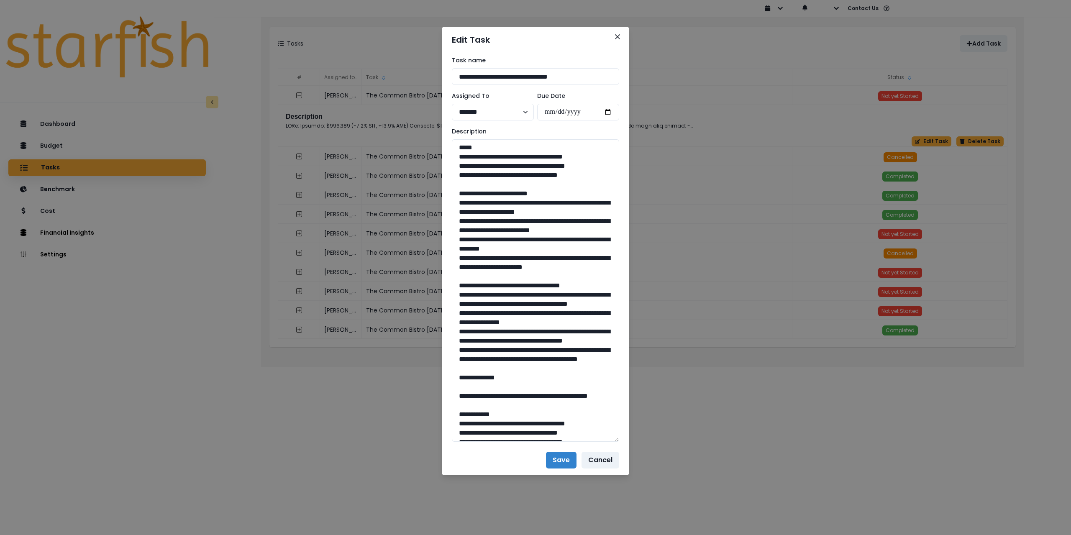
drag, startPoint x: 616, startPoint y: 167, endPoint x: 625, endPoint y: 449, distance: 281.8
click at [624, 445] on div "**********" at bounding box center [535, 249] width 187 height 393
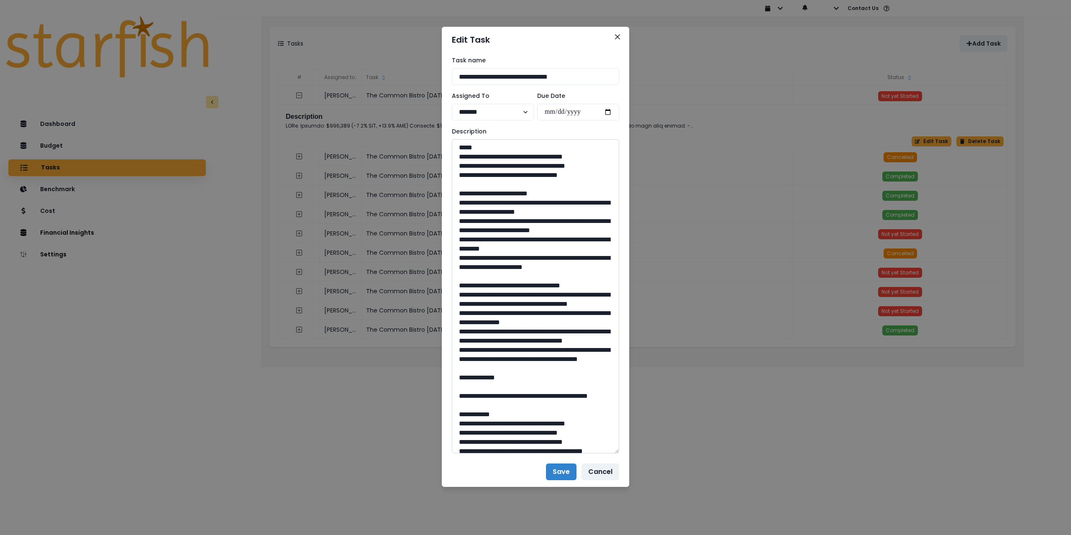
click at [523, 196] on textarea at bounding box center [535, 296] width 167 height 314
click at [459, 149] on textarea at bounding box center [535, 296] width 167 height 314
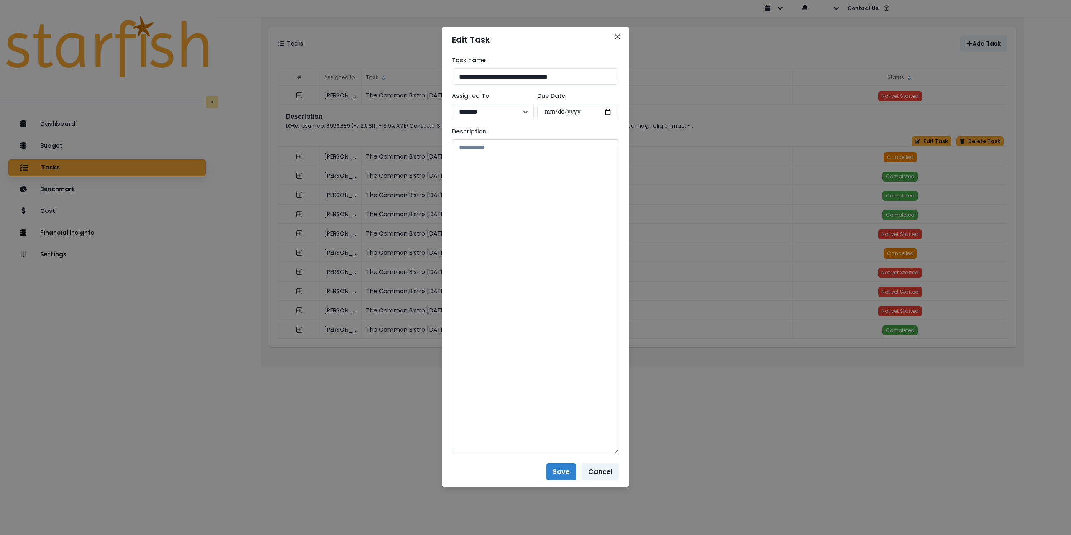
paste textarea "**********"
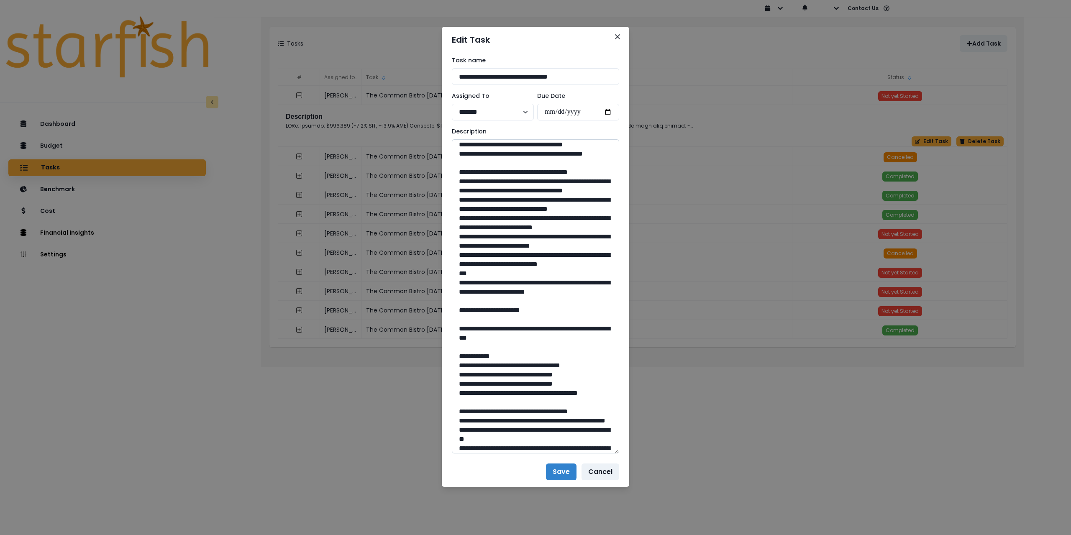
scroll to position [293, 0]
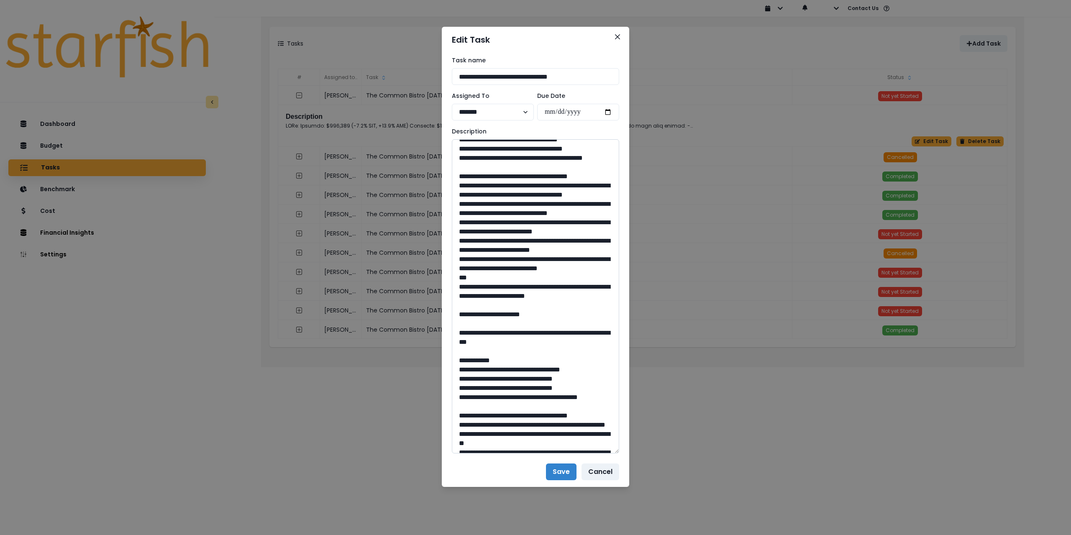
click at [473, 250] on textarea at bounding box center [535, 296] width 167 height 314
click at [473, 276] on textarea at bounding box center [535, 296] width 167 height 314
click at [472, 307] on textarea at bounding box center [535, 296] width 167 height 314
click at [473, 330] on textarea at bounding box center [535, 296] width 167 height 314
click at [473, 359] on textarea at bounding box center [535, 296] width 167 height 314
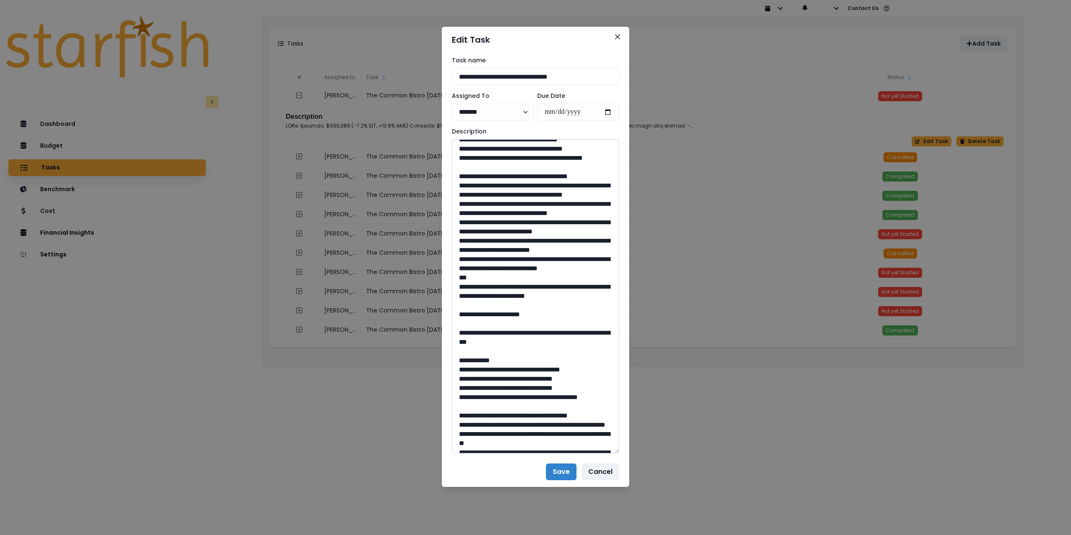
click at [458, 397] on textarea at bounding box center [535, 296] width 167 height 314
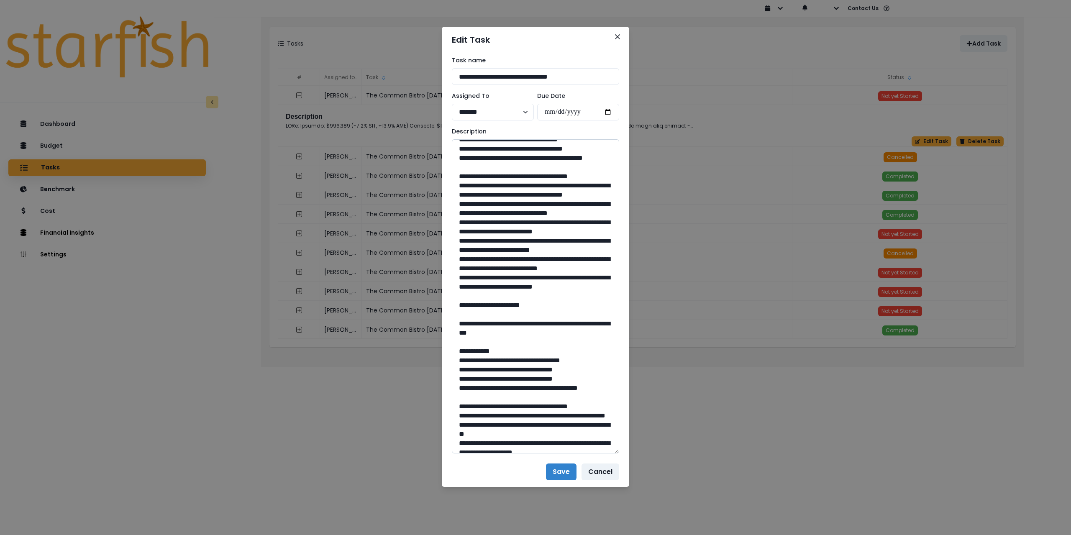
click at [499, 377] on textarea at bounding box center [535, 296] width 167 height 314
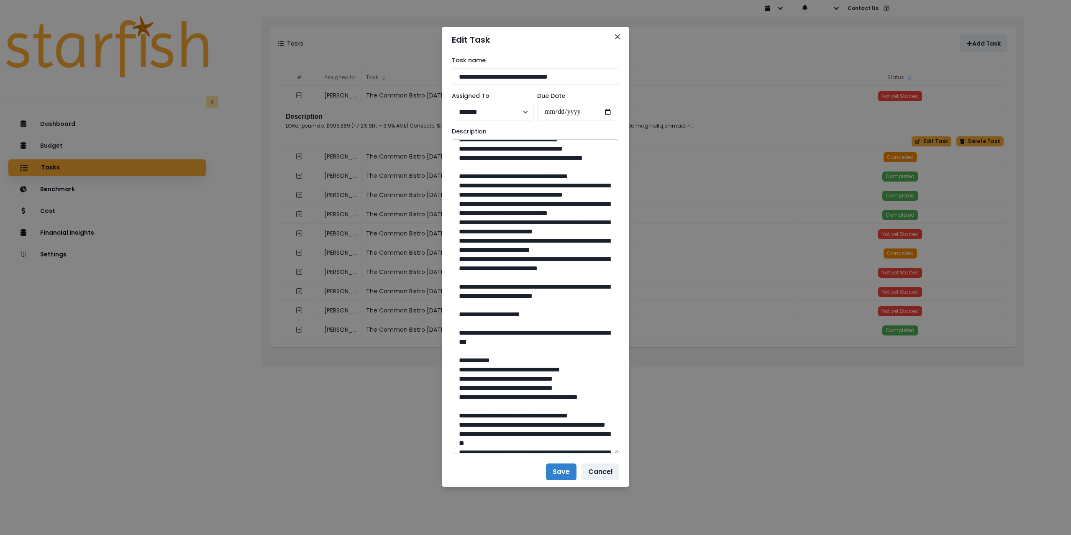
drag, startPoint x: 466, startPoint y: 397, endPoint x: 453, endPoint y: 397, distance: 12.6
click at [453, 397] on textarea at bounding box center [535, 296] width 167 height 314
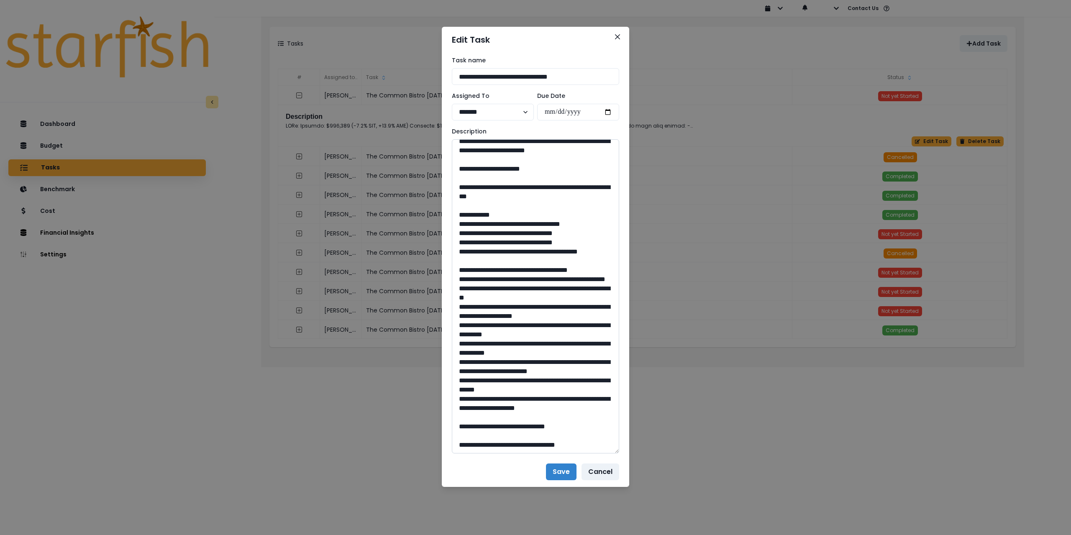
scroll to position [461, 0]
drag, startPoint x: 606, startPoint y: 241, endPoint x: 577, endPoint y: 229, distance: 30.8
click at [577, 229] on textarea at bounding box center [535, 296] width 167 height 314
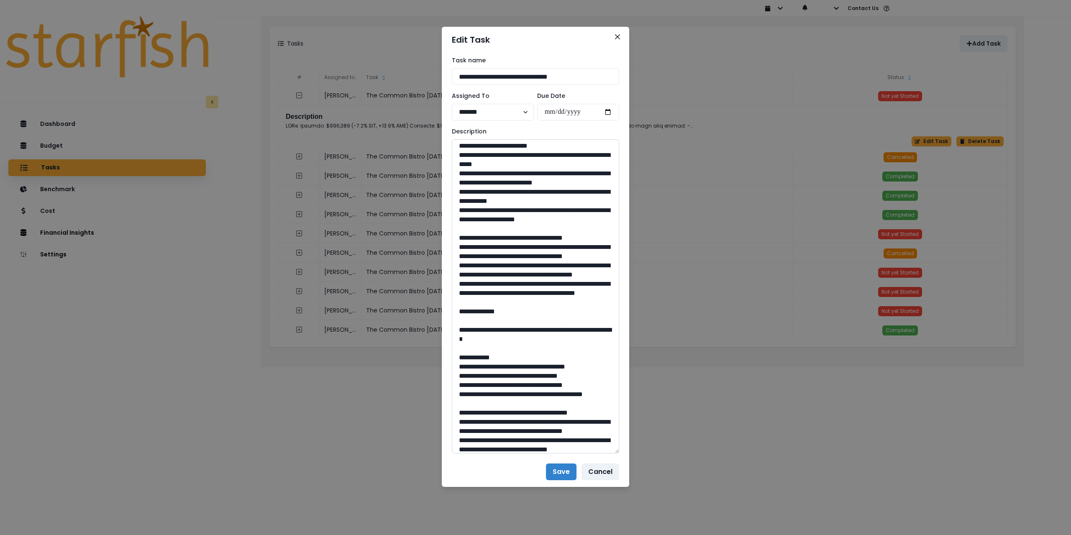
scroll to position [0, 0]
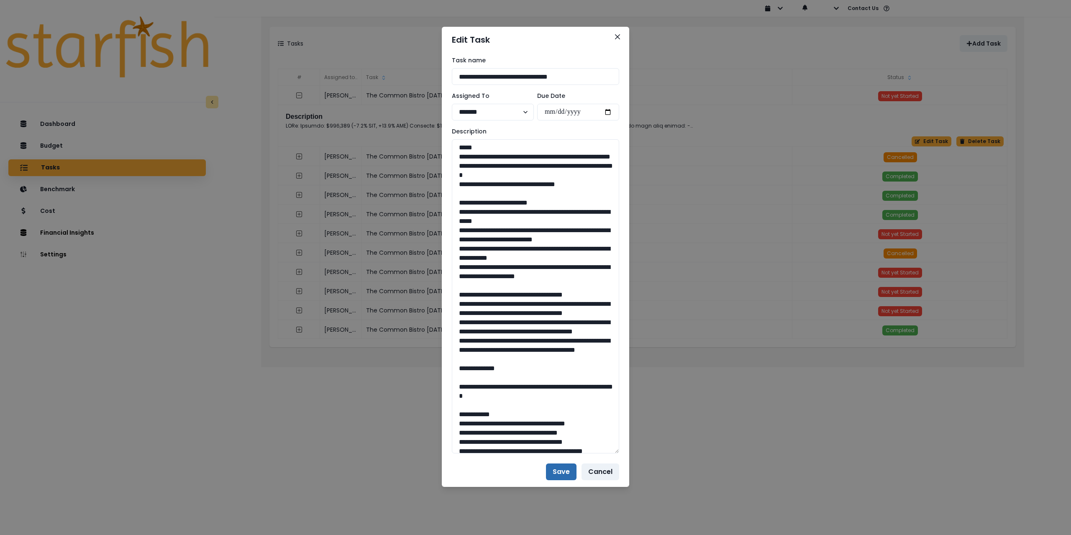
type textarea "**********"
click at [559, 473] on button "Save" at bounding box center [561, 472] width 31 height 17
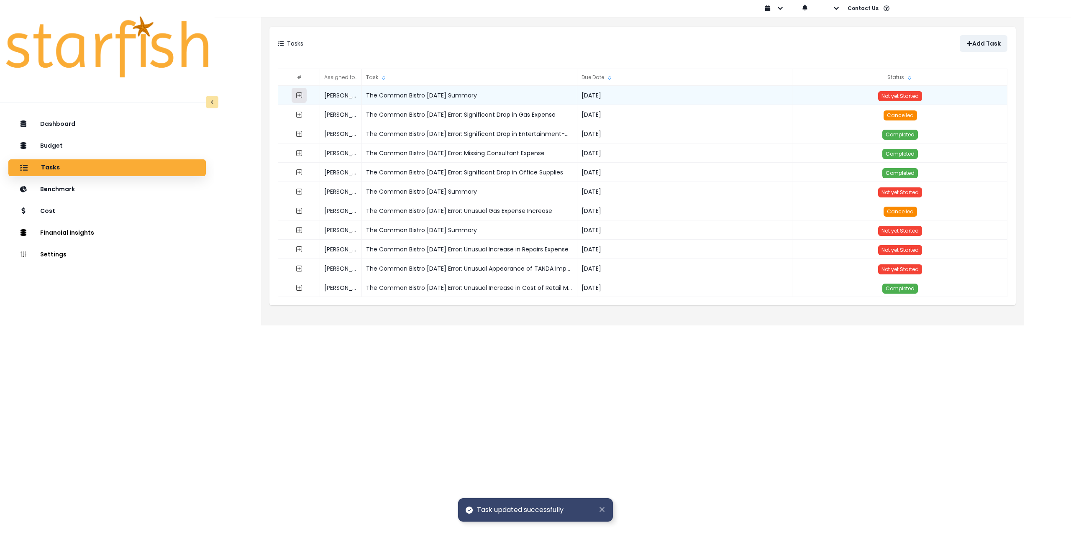
click at [300, 93] on icon "expand outline" at bounding box center [299, 95] width 6 height 6
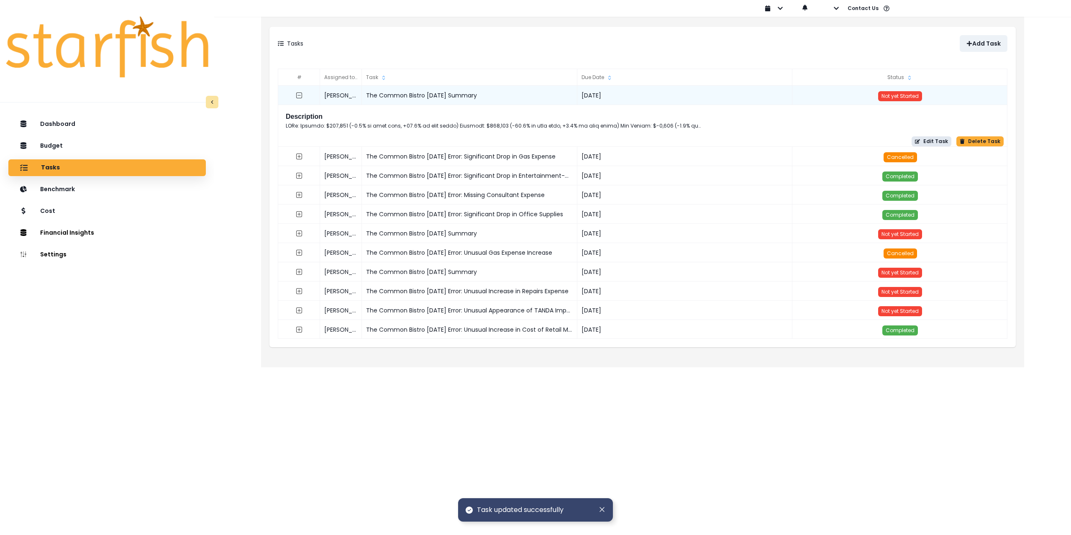
click at [926, 141] on button "Edit Task" at bounding box center [932, 141] width 40 height 10
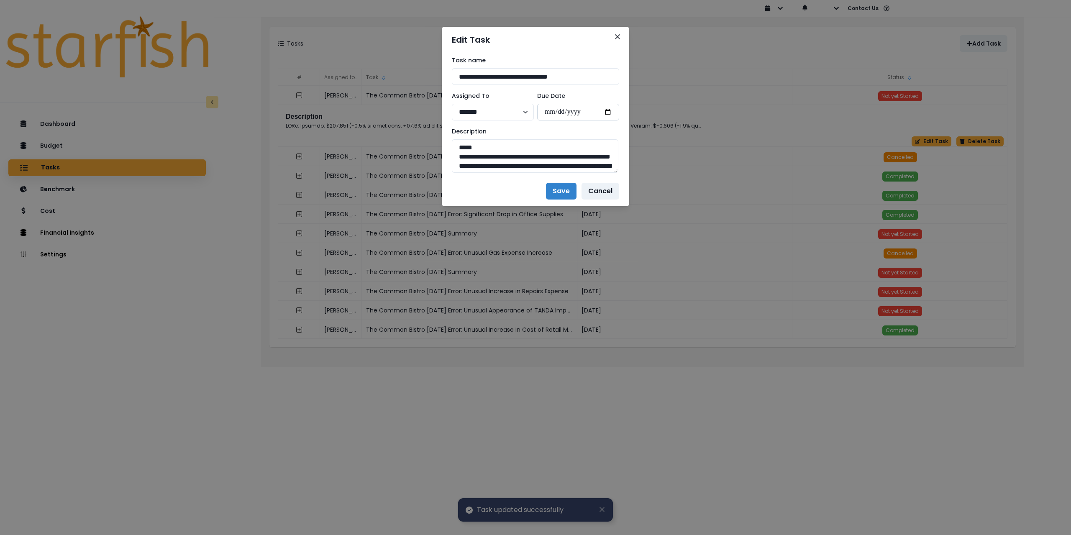
click at [607, 113] on input "**********" at bounding box center [578, 112] width 82 height 17
type input "**********"
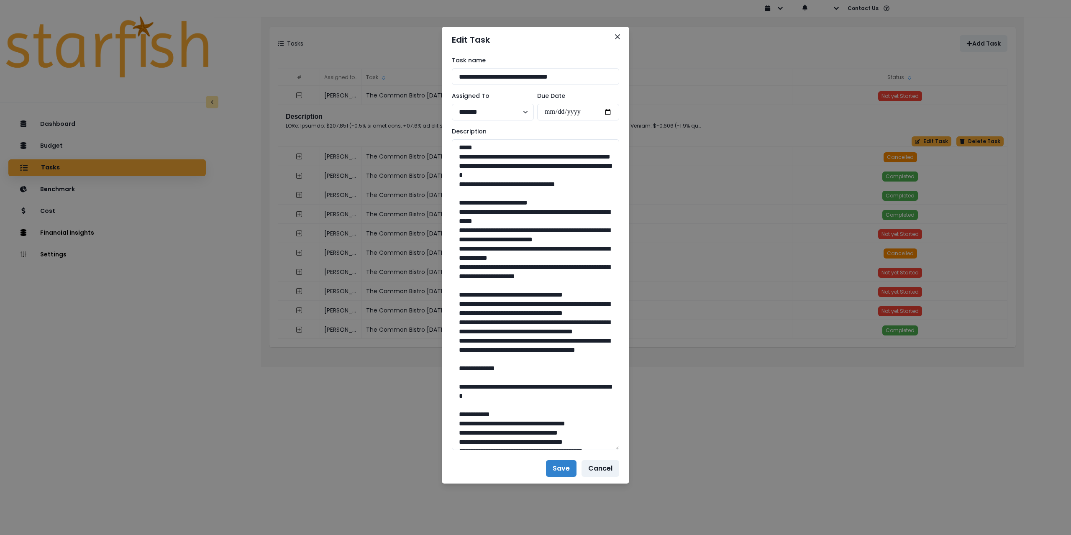
drag, startPoint x: 616, startPoint y: 170, endPoint x: 642, endPoint y: 449, distance: 280.3
click at [642, 449] on div "**********" at bounding box center [535, 267] width 1071 height 535
drag, startPoint x: 582, startPoint y: 196, endPoint x: 451, endPoint y: 160, distance: 136.2
click at [451, 160] on div "**********" at bounding box center [535, 254] width 187 height 403
drag, startPoint x: 469, startPoint y: 279, endPoint x: 446, endPoint y: 225, distance: 58.5
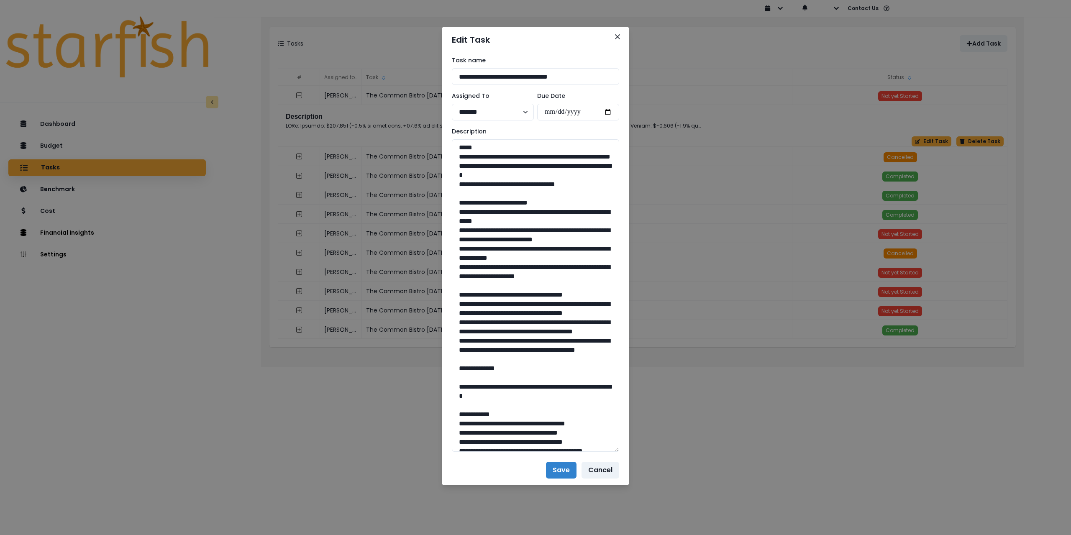
click at [446, 225] on div "**********" at bounding box center [535, 254] width 187 height 403
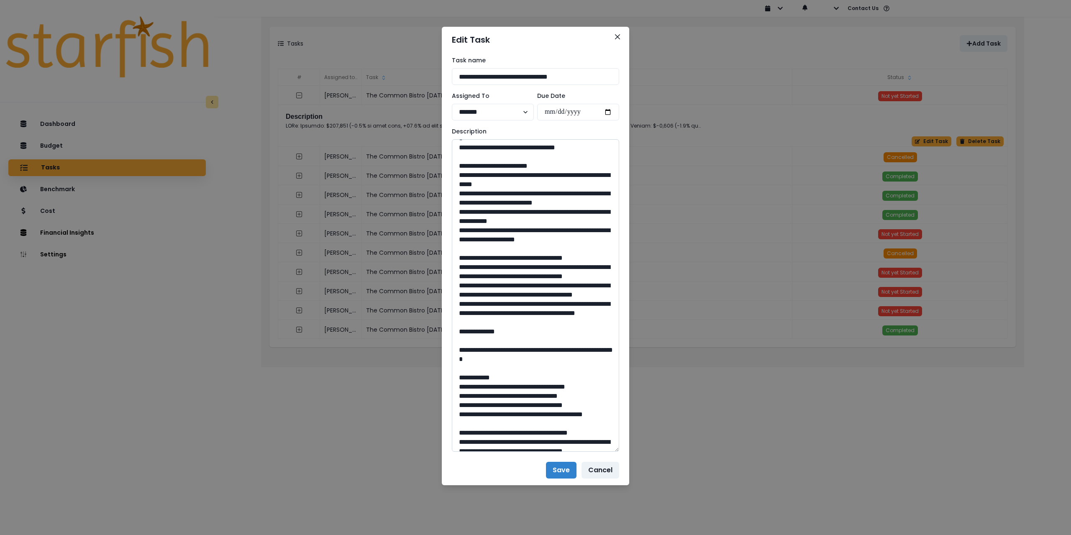
scroll to position [42, 0]
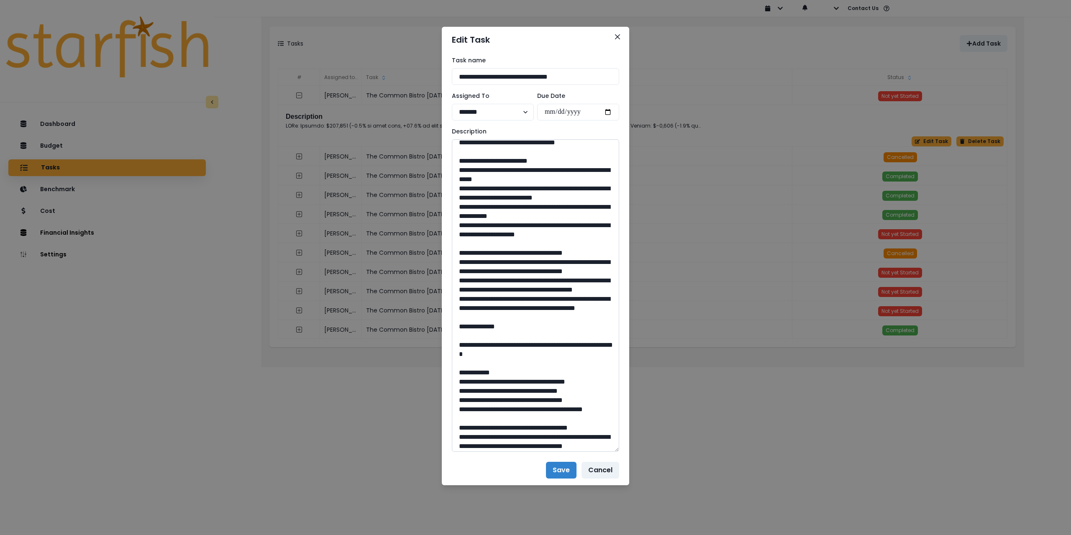
drag, startPoint x: 457, startPoint y: 289, endPoint x: 567, endPoint y: 362, distance: 132.5
click at [567, 362] on textarea at bounding box center [535, 295] width 167 height 313
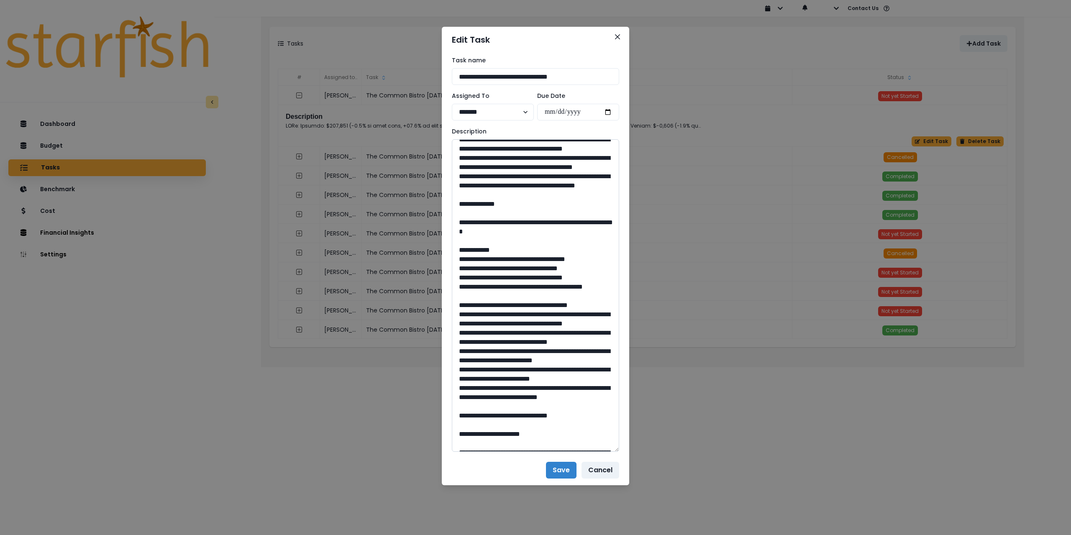
scroll to position [167, 0]
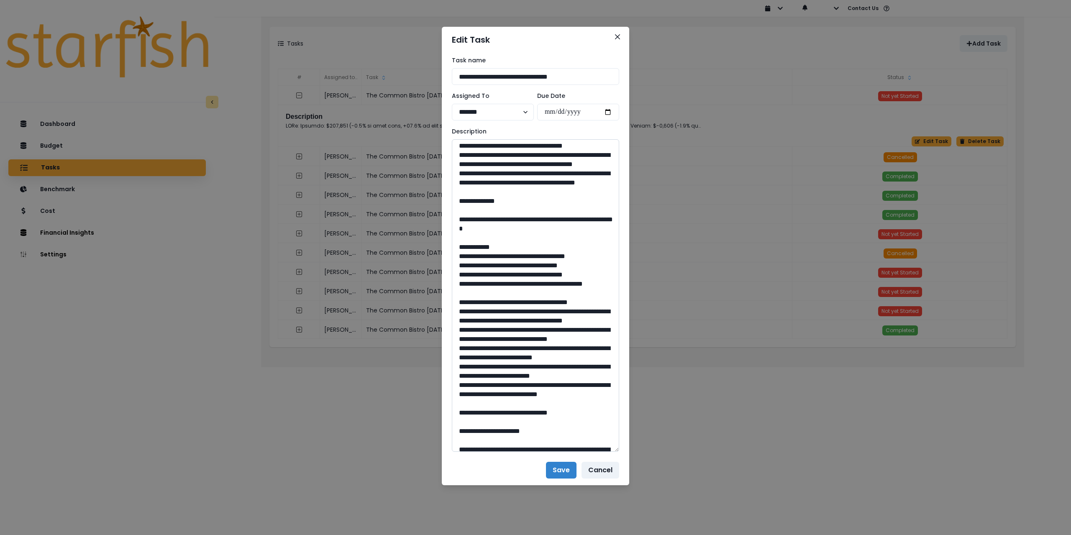
drag, startPoint x: 481, startPoint y: 272, endPoint x: 557, endPoint y: 288, distance: 77.8
click at [557, 288] on textarea at bounding box center [535, 295] width 167 height 313
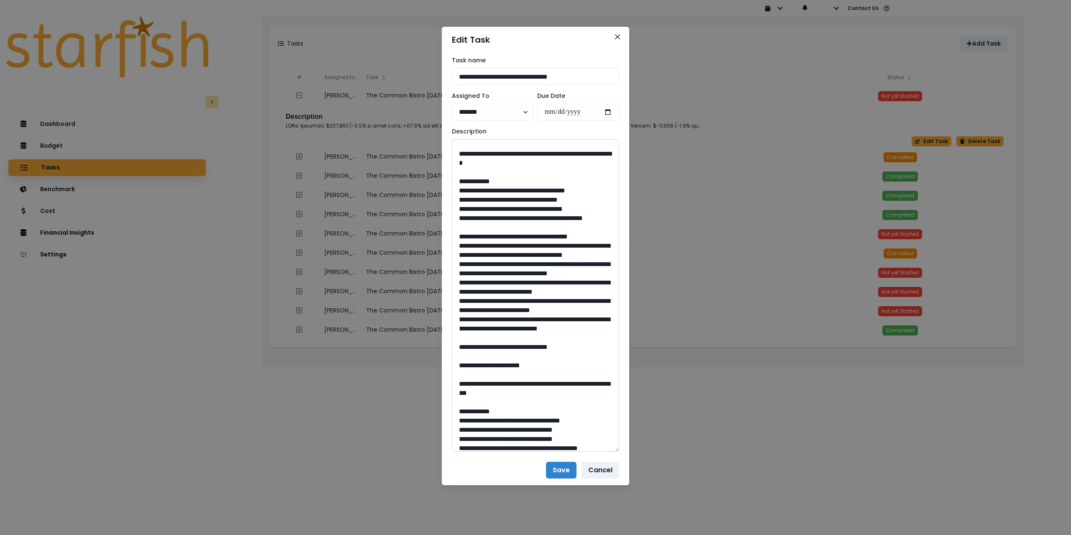
scroll to position [251, 0]
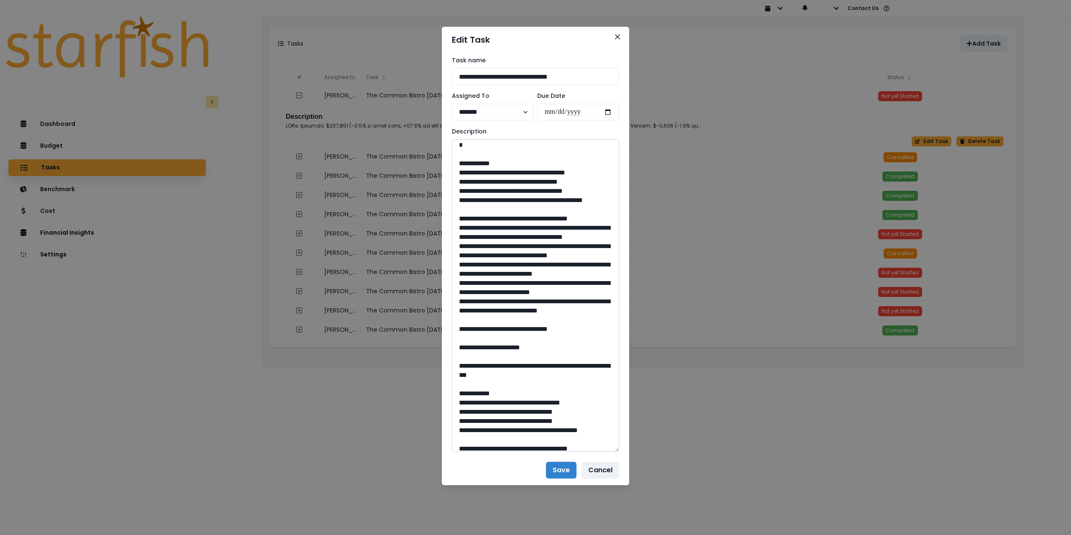
click at [457, 229] on textarea at bounding box center [535, 295] width 167 height 313
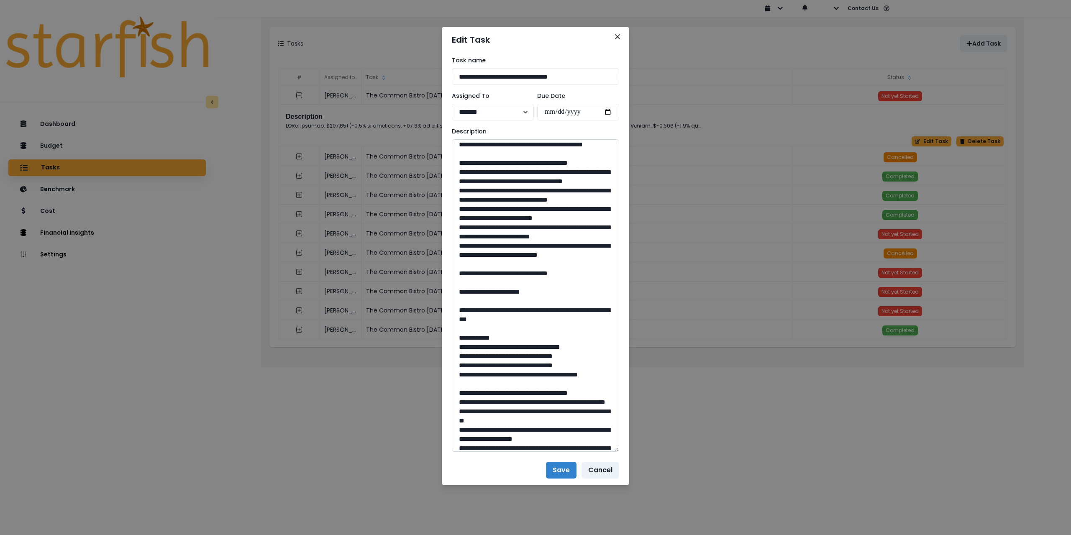
scroll to position [335, 0]
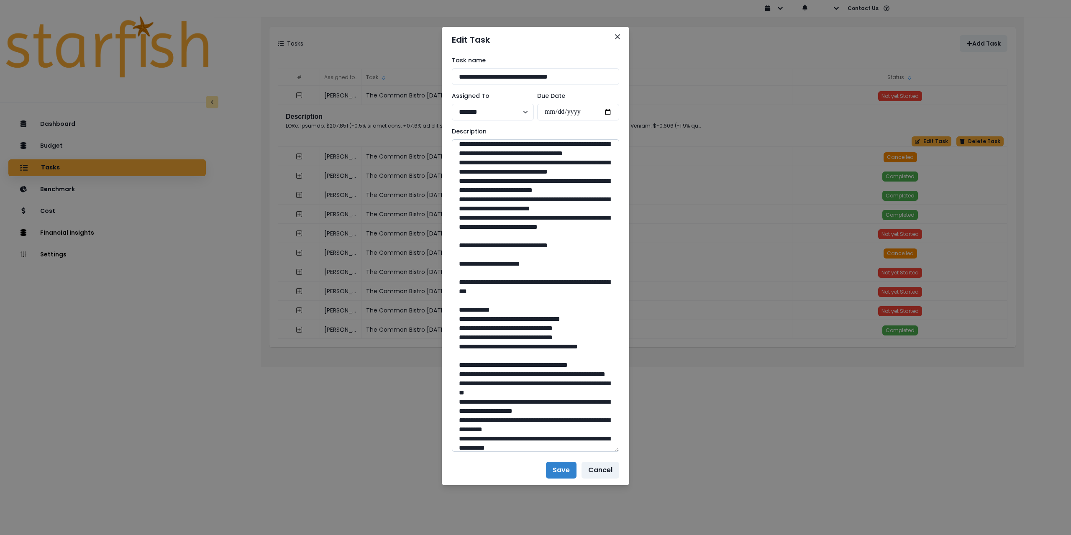
drag, startPoint x: 540, startPoint y: 355, endPoint x: 517, endPoint y: 354, distance: 23.0
click at [517, 354] on textarea at bounding box center [535, 295] width 167 height 313
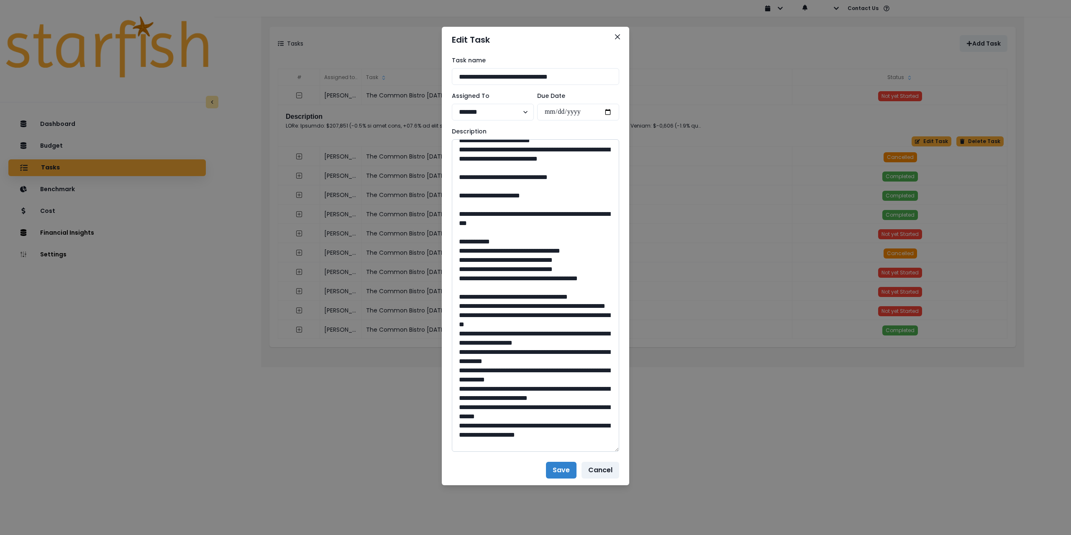
scroll to position [418, 0]
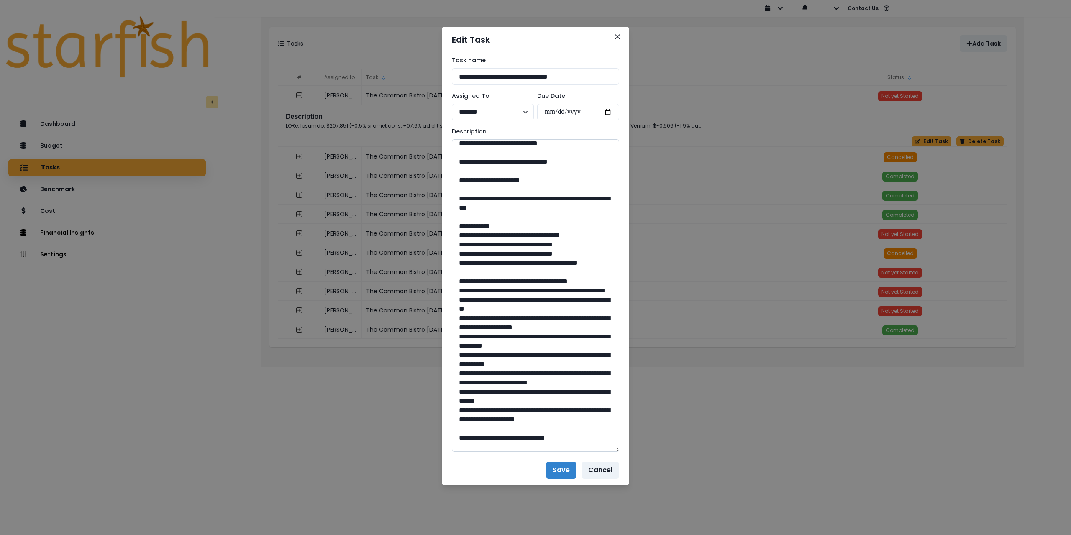
drag, startPoint x: 464, startPoint y: 310, endPoint x: 526, endPoint y: 319, distance: 62.1
click at [526, 319] on textarea at bounding box center [535, 295] width 167 height 313
click at [498, 317] on textarea at bounding box center [535, 295] width 167 height 313
drag, startPoint x: 485, startPoint y: 308, endPoint x: 532, endPoint y: 323, distance: 49.5
click at [532, 323] on textarea at bounding box center [535, 295] width 167 height 313
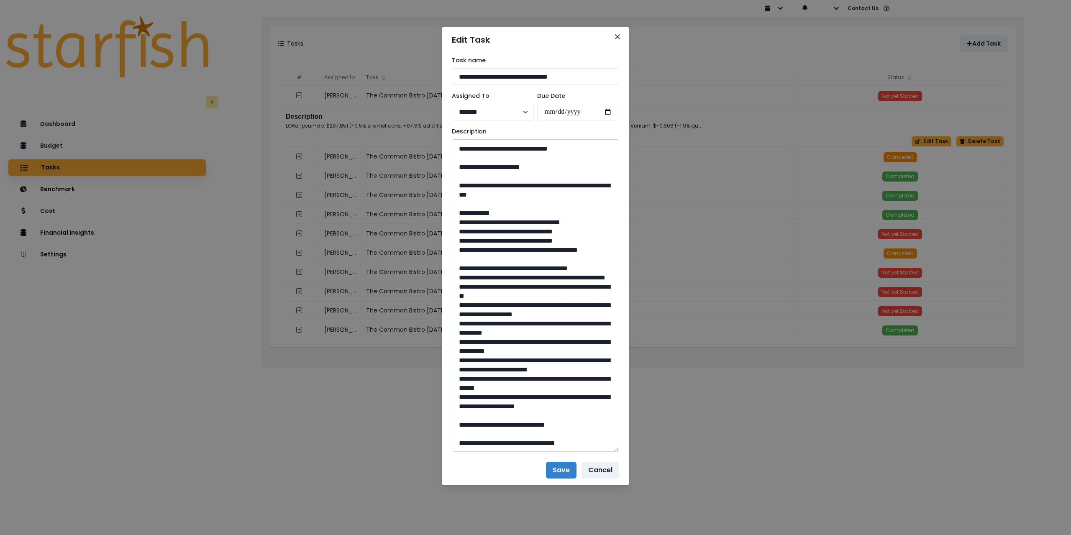
scroll to position [579, 0]
drag, startPoint x: 539, startPoint y: 426, endPoint x: 517, endPoint y: 425, distance: 21.8
click at [517, 425] on textarea at bounding box center [535, 295] width 167 height 313
click at [561, 467] on button "Save" at bounding box center [561, 470] width 31 height 17
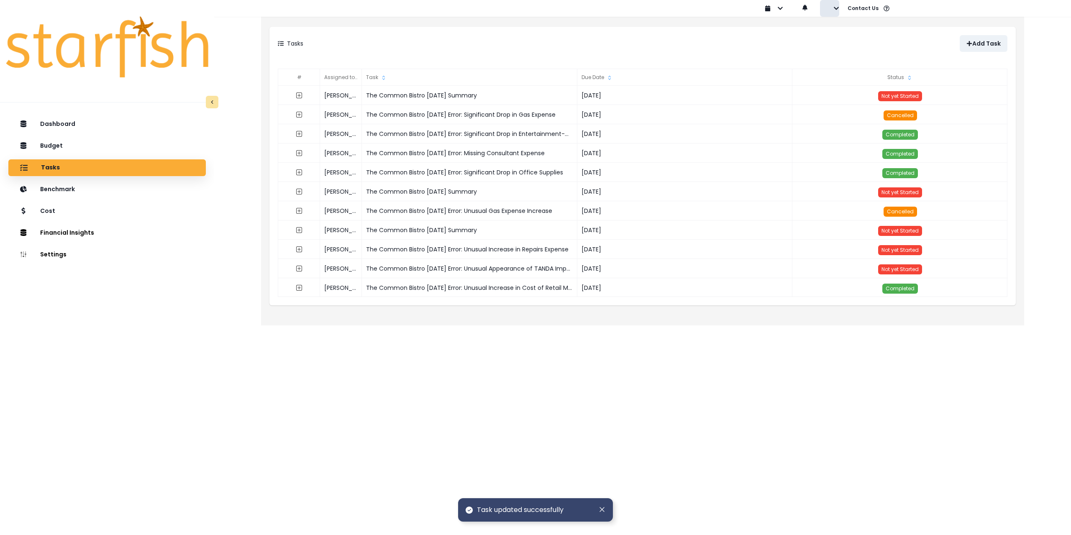
click at [839, 10] on icon "button" at bounding box center [837, 8] width 6 height 6
click at [835, 33] on button "Sign out" at bounding box center [867, 32] width 93 height 17
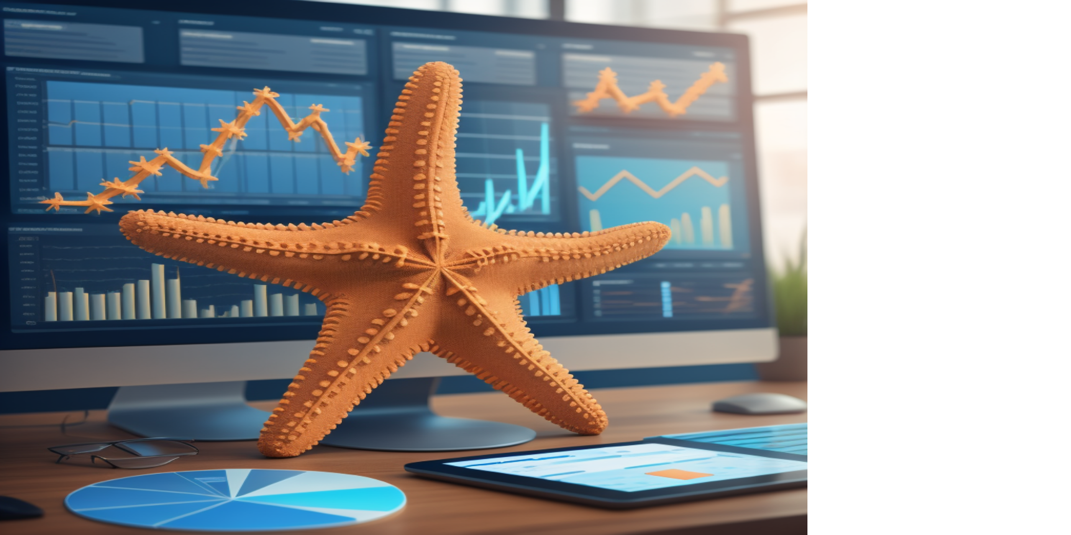
type input "**********"
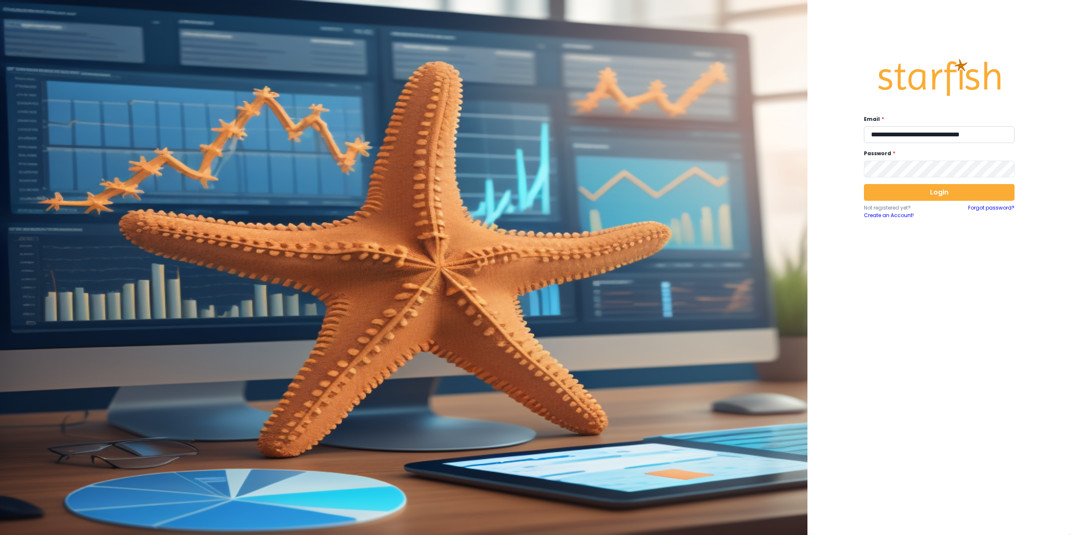
click at [910, 138] on input "**********" at bounding box center [939, 134] width 151 height 17
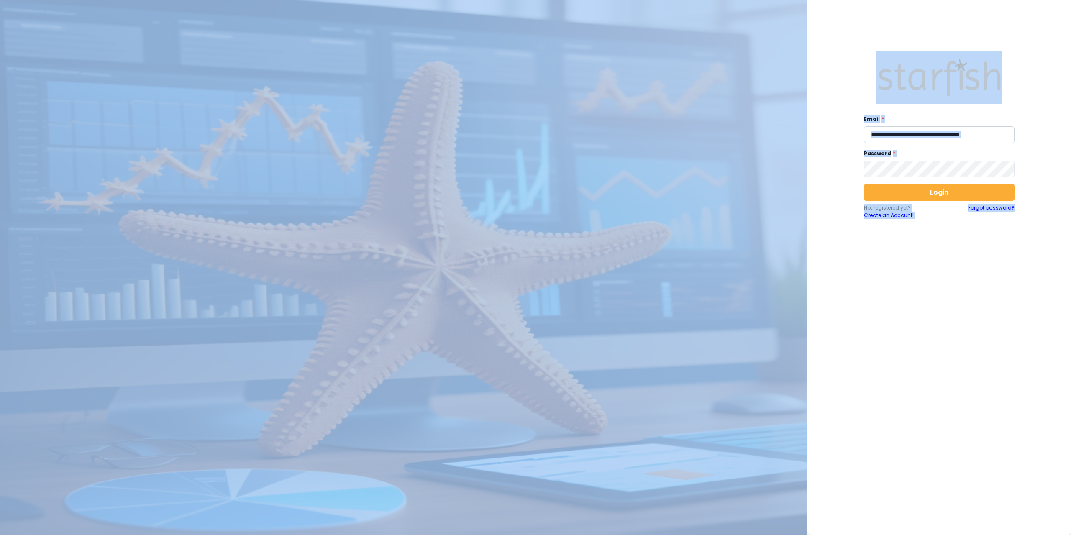
click at [910, 138] on input "**********" at bounding box center [939, 134] width 151 height 17
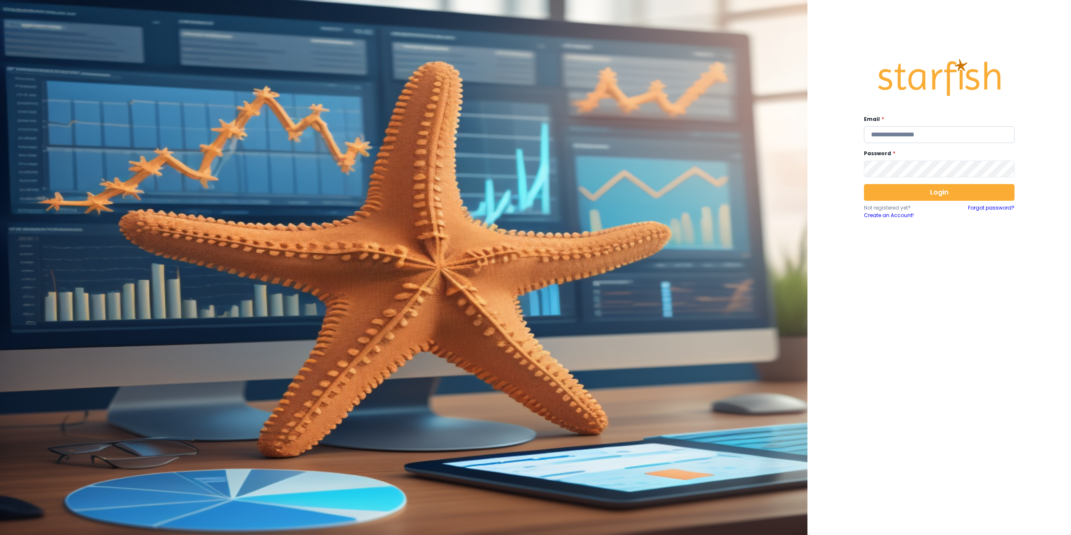
paste input "**********"
type input "**********"
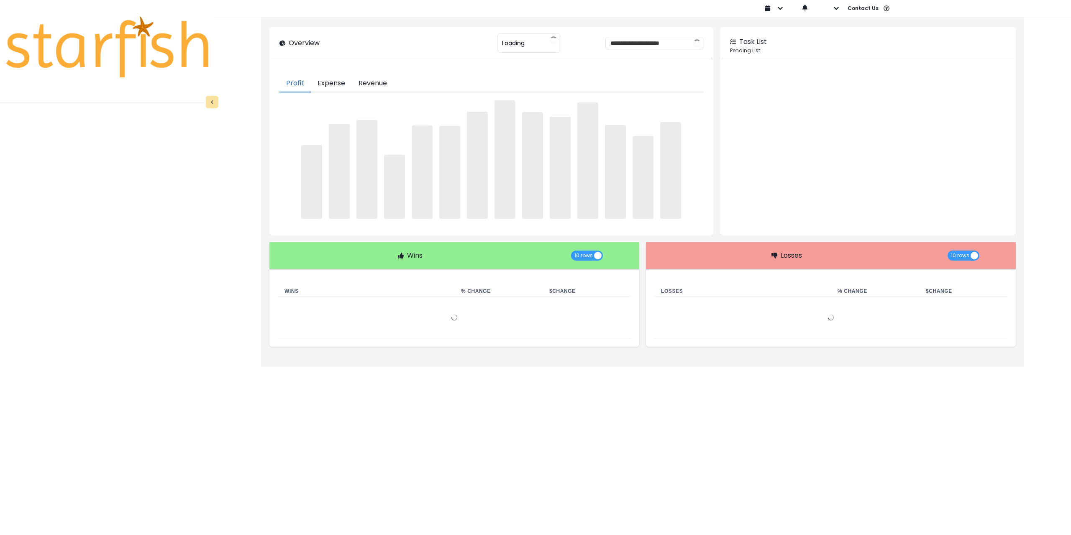
type input "**********"
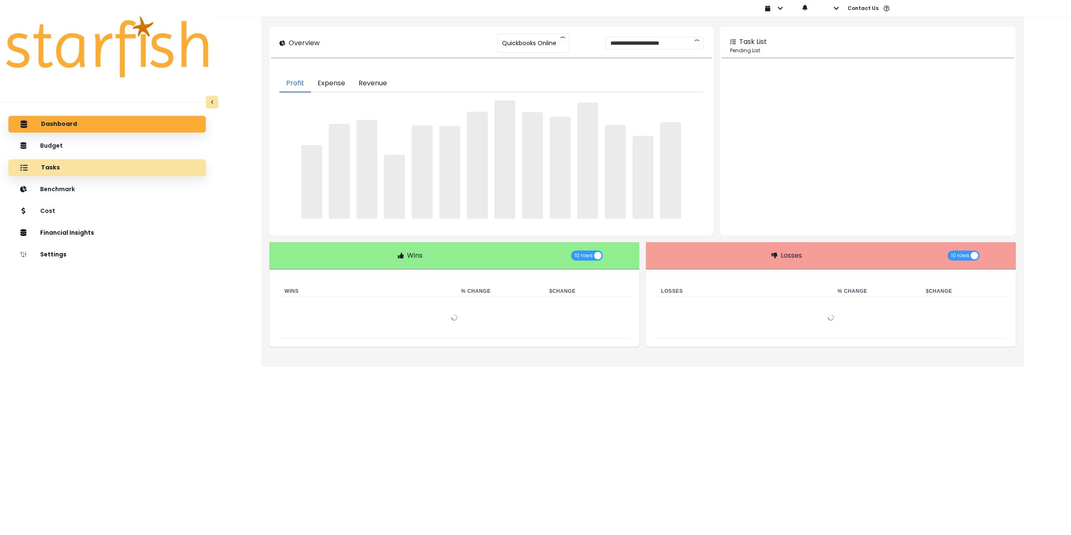
click at [61, 167] on div "Tasks" at bounding box center [107, 168] width 184 height 18
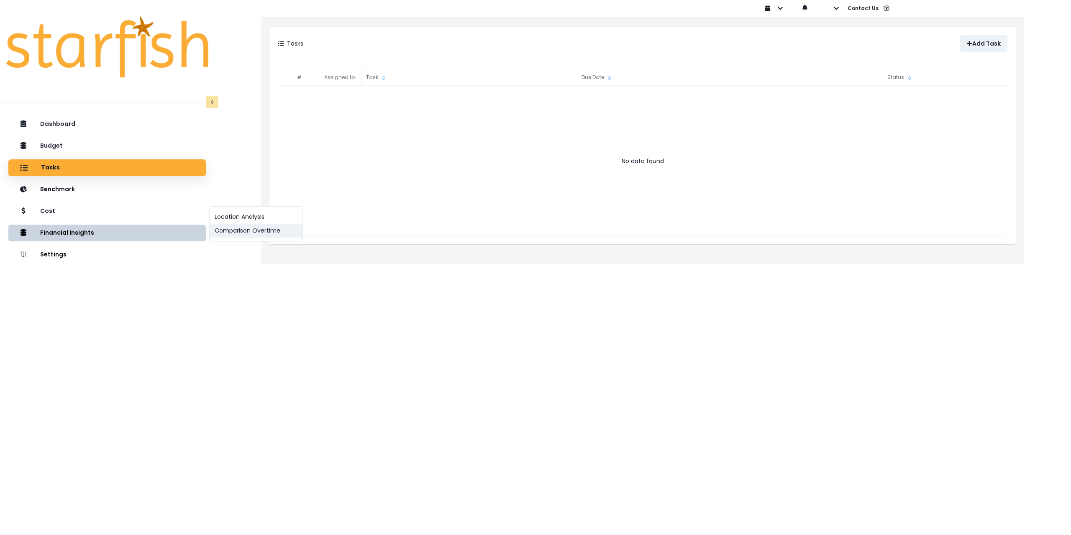
click at [262, 232] on button "Comparison Overtime" at bounding box center [256, 231] width 93 height 14
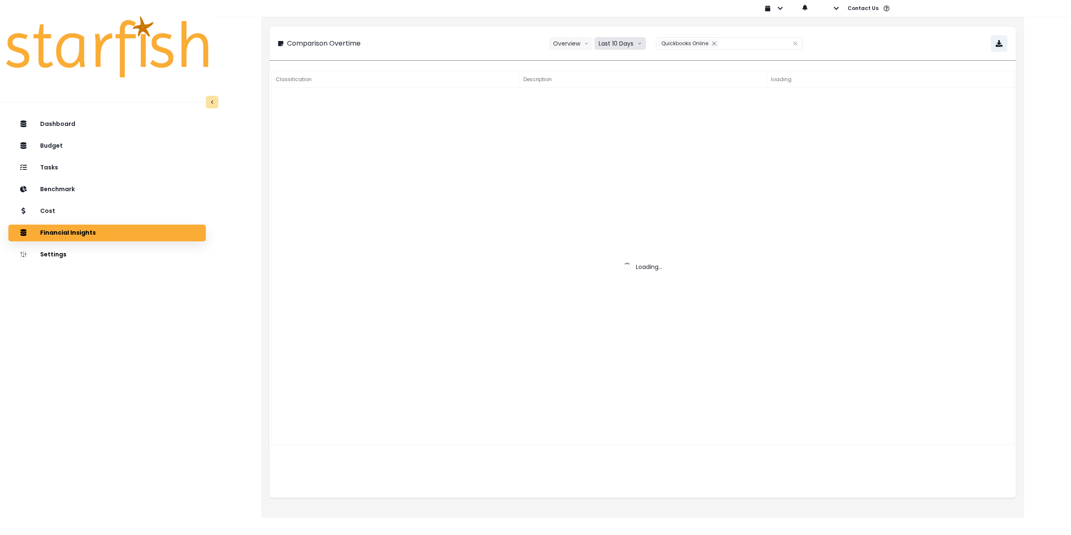
click at [623, 44] on button "Last 10 Days" at bounding box center [620, 43] width 51 height 13
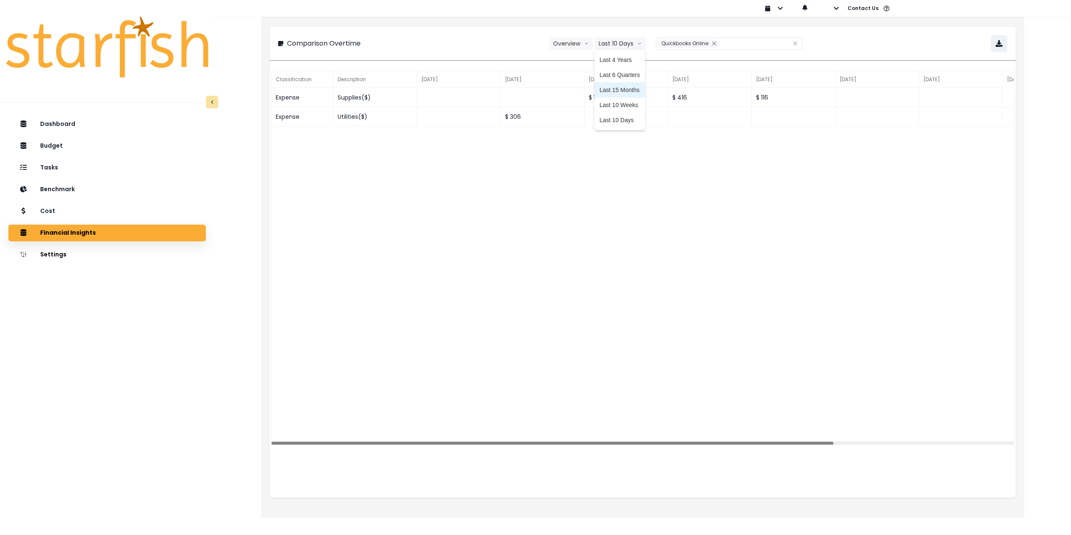
click at [626, 87] on span "Last 15 Months" at bounding box center [620, 90] width 41 height 8
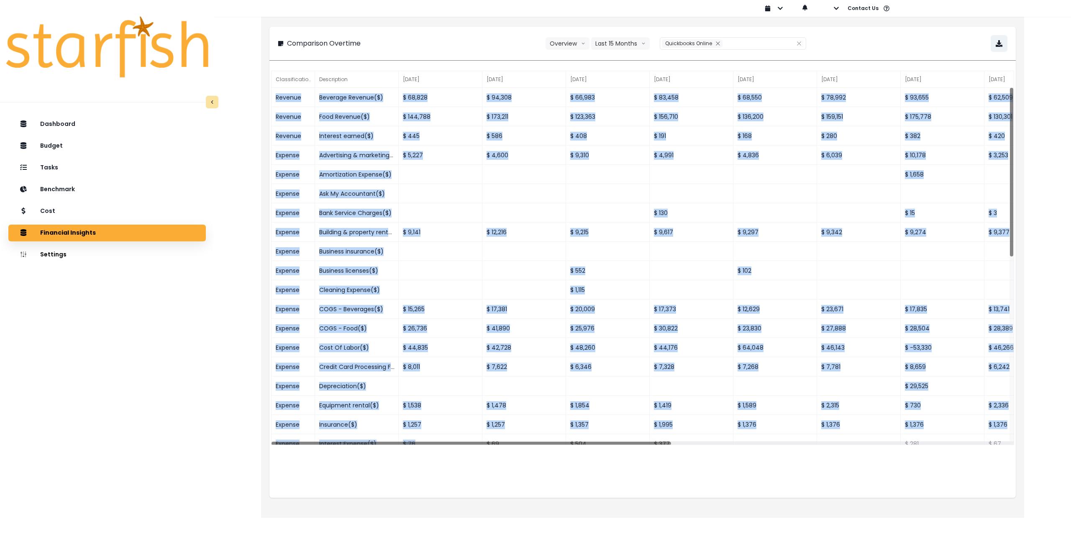
drag, startPoint x: 486, startPoint y: 440, endPoint x: 887, endPoint y: 471, distance: 402.5
click at [967, 455] on div "Classification Description Jun 2024 Jul 2024 Aug 2024 Sep 2024 Oct 2024 Nov 202…" at bounding box center [642, 283] width 747 height 429
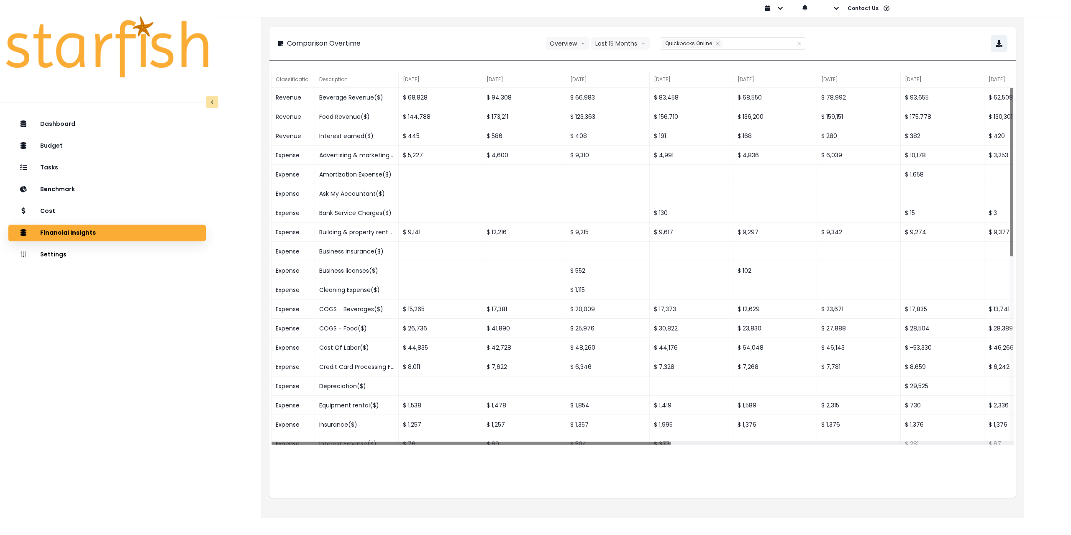
click at [783, 508] on div "**********" at bounding box center [642, 265] width 763 height 506
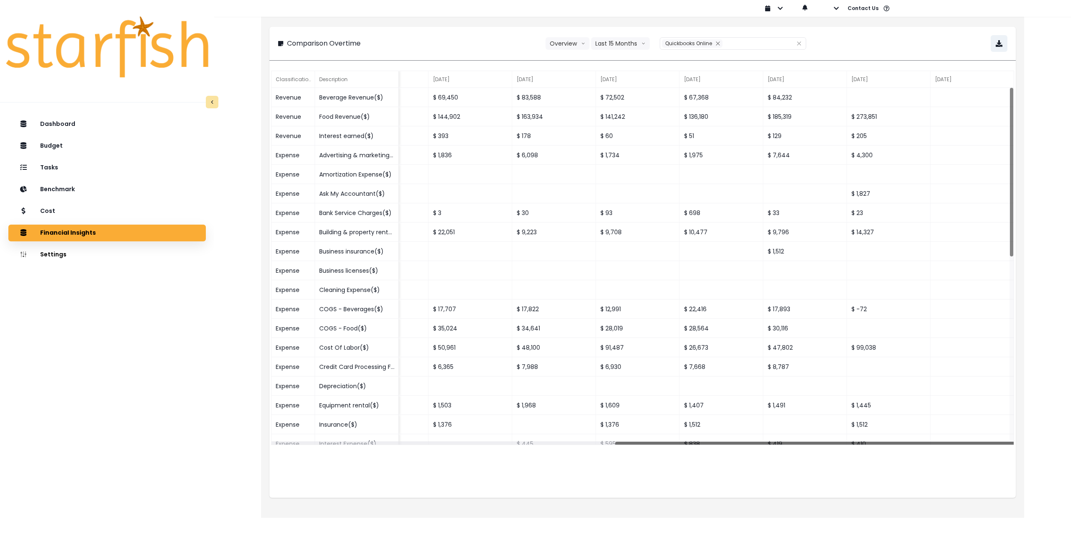
drag, startPoint x: 942, startPoint y: 441, endPoint x: 1071, endPoint y: 445, distance: 128.9
click at [1071, 445] on div "**********" at bounding box center [642, 253] width 857 height 506
click at [1005, 45] on button "button" at bounding box center [999, 43] width 17 height 17
click at [99, 210] on div "Cost" at bounding box center [107, 212] width 184 height 18
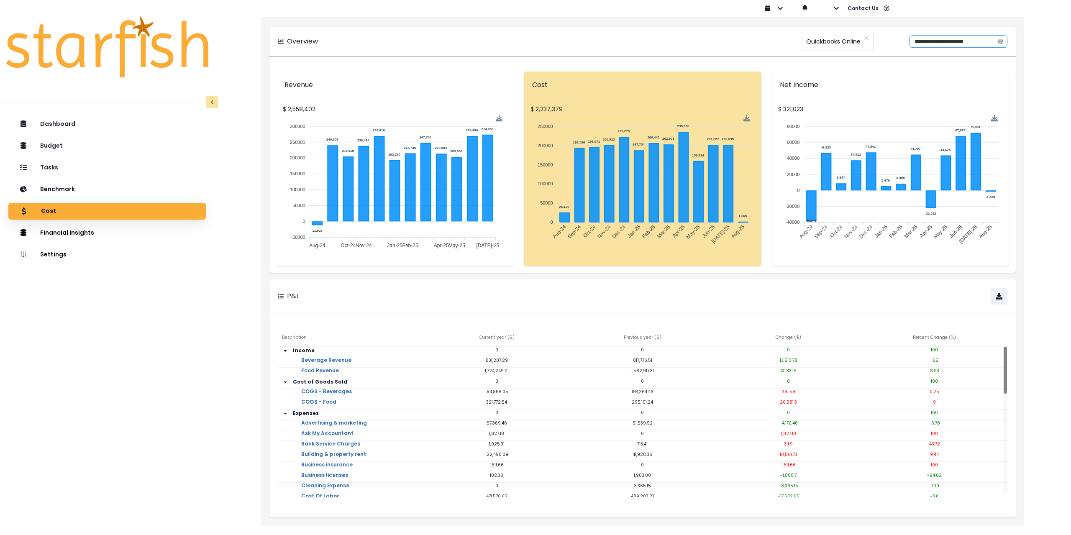
click at [999, 41] on icon "calendar" at bounding box center [1000, 41] width 5 height 3
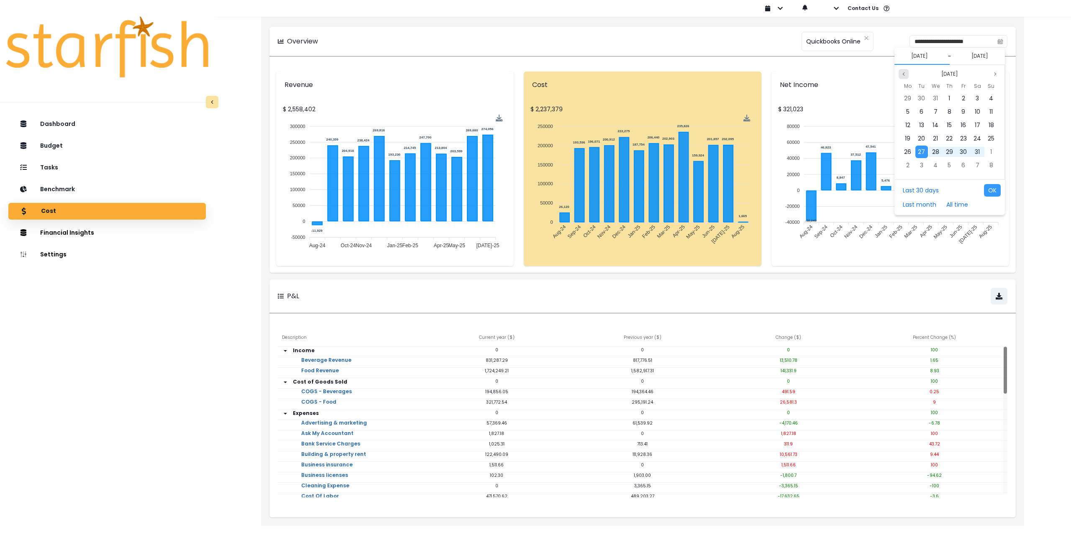
click at [906, 76] on icon "page previous" at bounding box center [903, 74] width 5 height 5
click at [908, 97] on span "1" at bounding box center [908, 98] width 2 height 8
click at [906, 73] on icon "page previous" at bounding box center [903, 74] width 5 height 5
click at [952, 151] on span "31" at bounding box center [949, 152] width 5 height 8
click at [994, 189] on button "OK" at bounding box center [992, 190] width 17 height 13
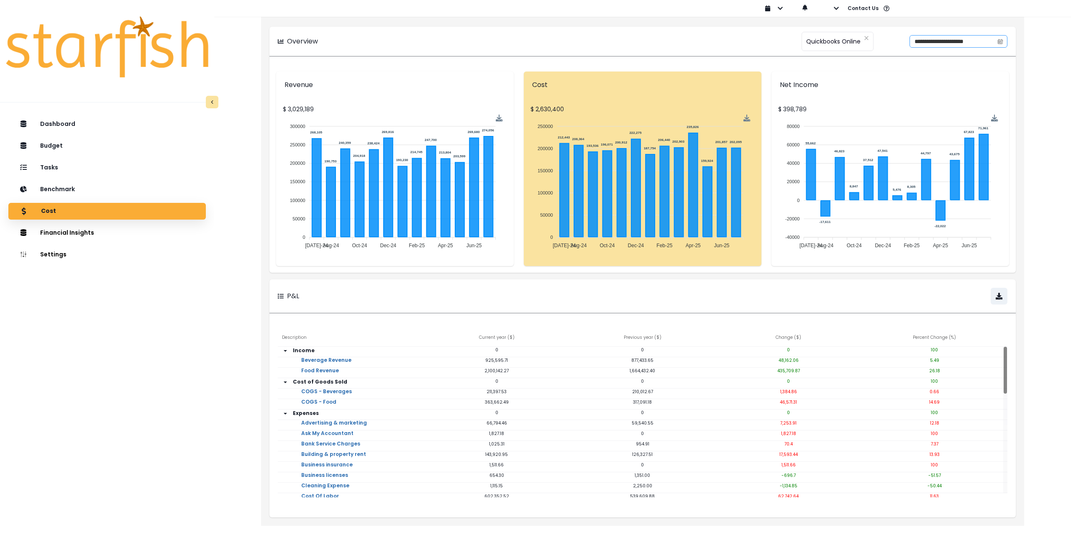
click at [1002, 41] on icon "calendar" at bounding box center [1001, 41] width 6 height 6
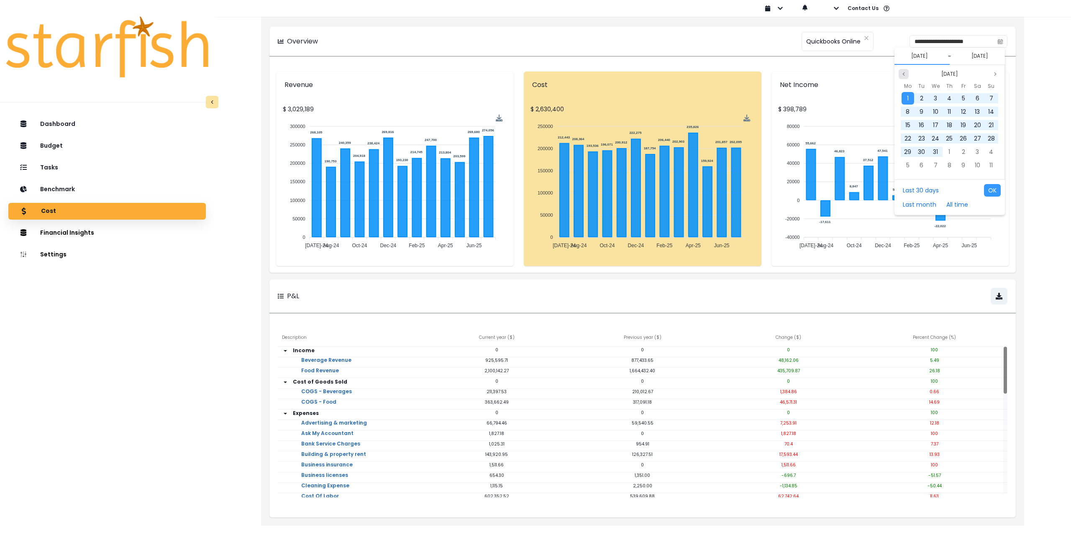
click at [904, 73] on icon "page previous" at bounding box center [904, 73] width 2 height 3
click at [977, 97] on span "1" at bounding box center [978, 98] width 2 height 8
click at [903, 76] on icon "page previous" at bounding box center [903, 74] width 5 height 5
click at [908, 165] on span "30" at bounding box center [907, 165] width 7 height 8
click at [988, 187] on button "OK" at bounding box center [992, 190] width 17 height 13
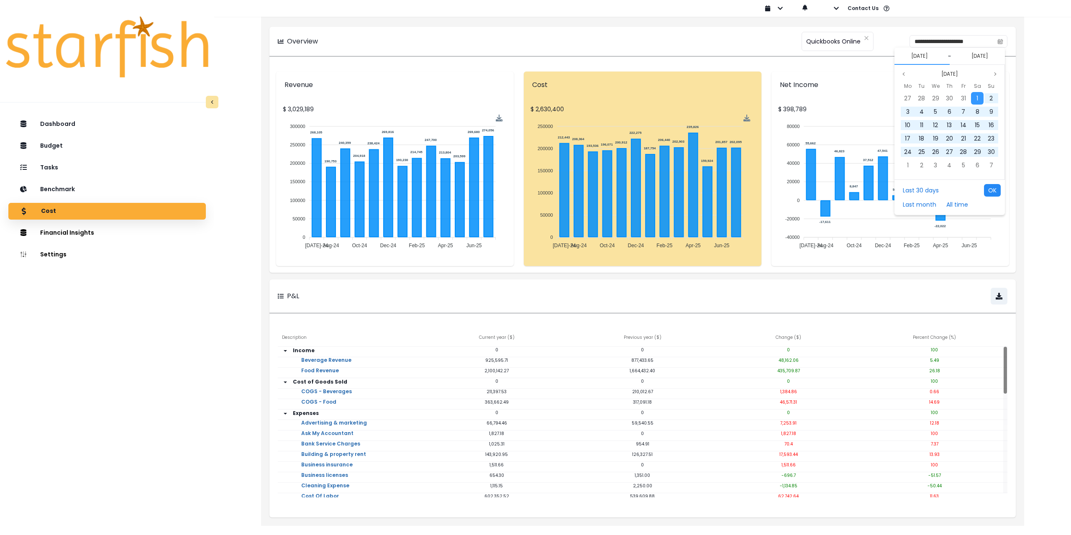
type input "**********"
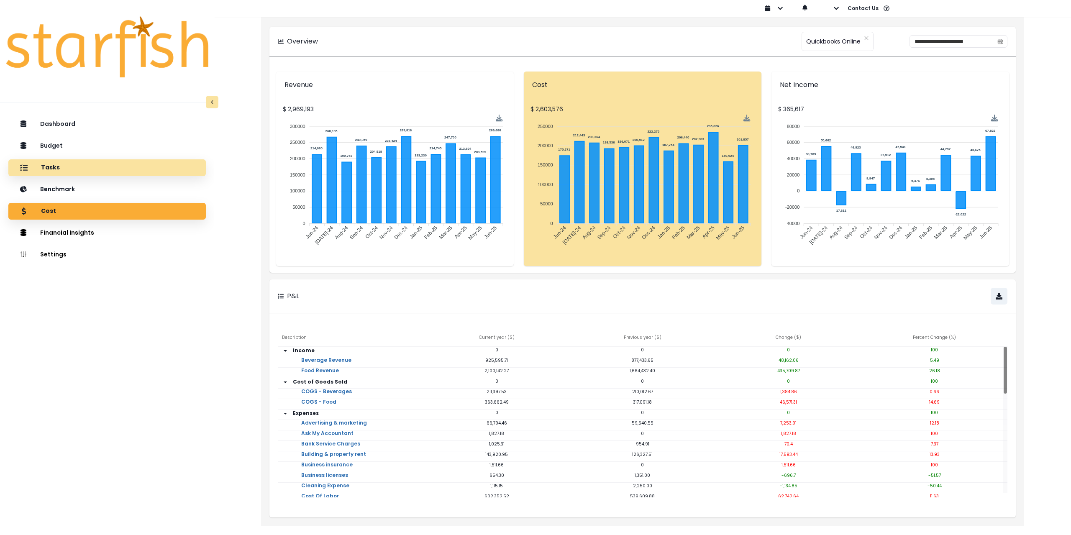
click at [77, 166] on div "Tasks" at bounding box center [107, 168] width 184 height 18
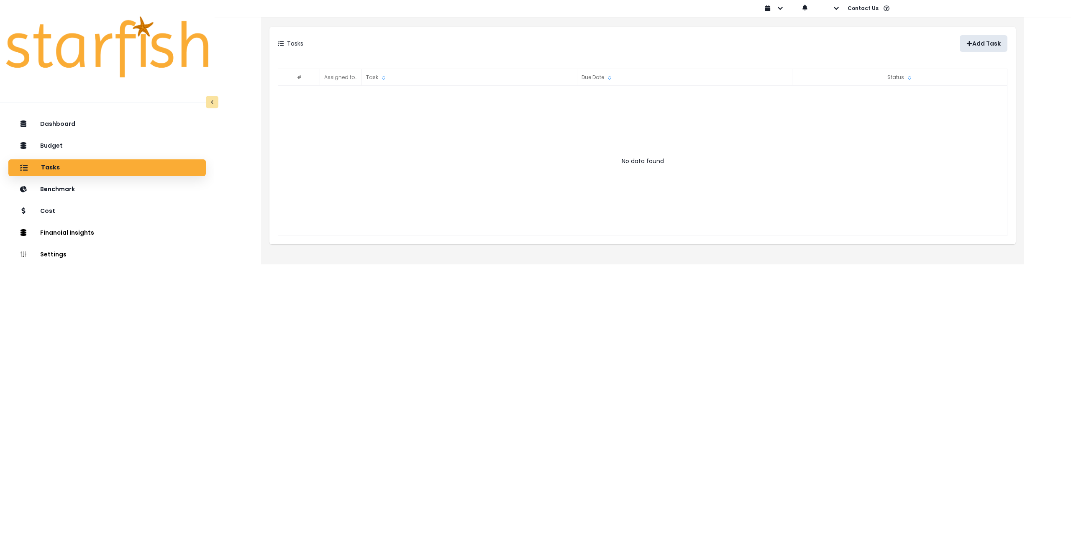
click at [973, 40] on button "Add Task" at bounding box center [984, 43] width 48 height 17
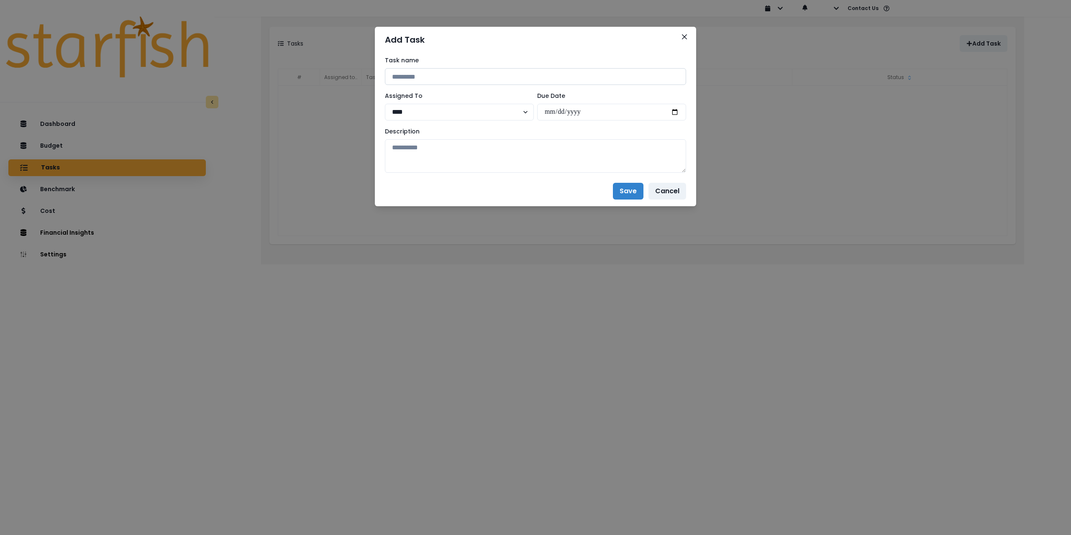
click at [428, 77] on input at bounding box center [535, 76] width 301 height 17
paste input "******"
type input "**********"
click at [443, 110] on select "**** **** *****" at bounding box center [459, 112] width 149 height 17
click at [672, 114] on input "date" at bounding box center [611, 112] width 149 height 17
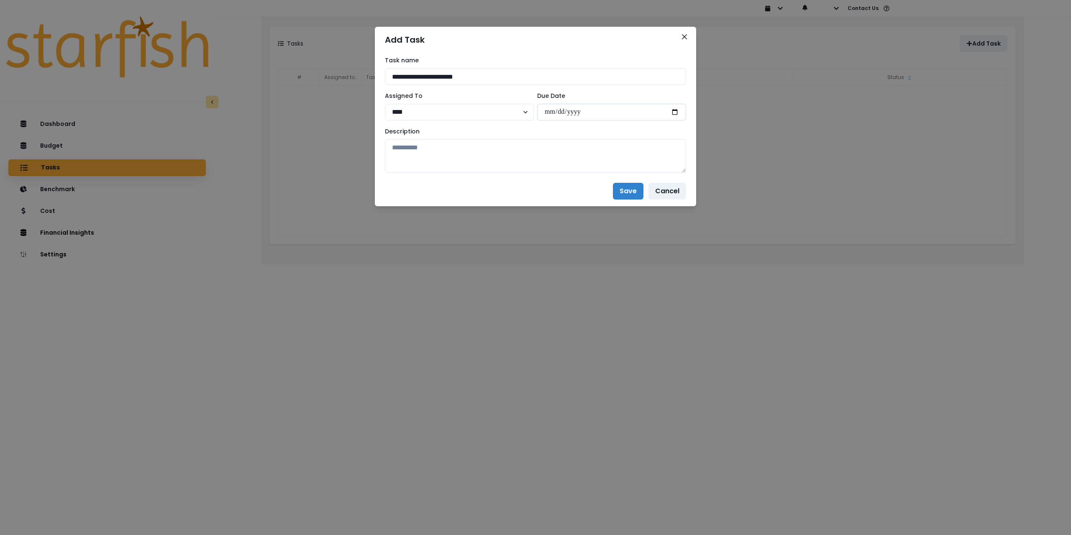
click at [675, 113] on input "date" at bounding box center [611, 112] width 149 height 17
type input "**********"
click at [543, 161] on textarea at bounding box center [535, 155] width 301 height 33
click at [490, 156] on textarea at bounding box center [535, 155] width 301 height 33
paste textarea "**********"
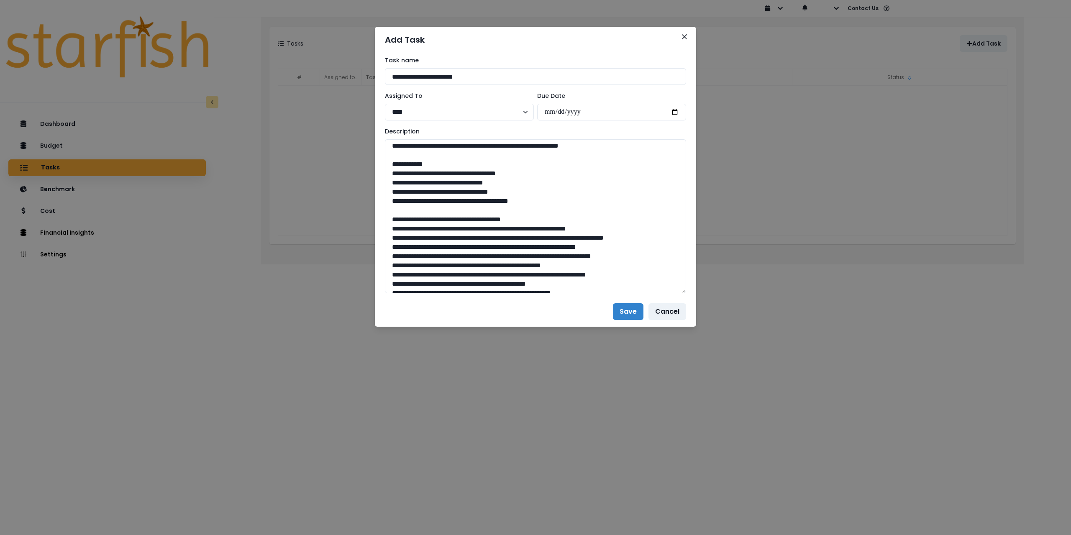
drag, startPoint x: 684, startPoint y: 167, endPoint x: 687, endPoint y: 398, distance: 231.0
click at [687, 297] on div "**********" at bounding box center [535, 175] width 321 height 244
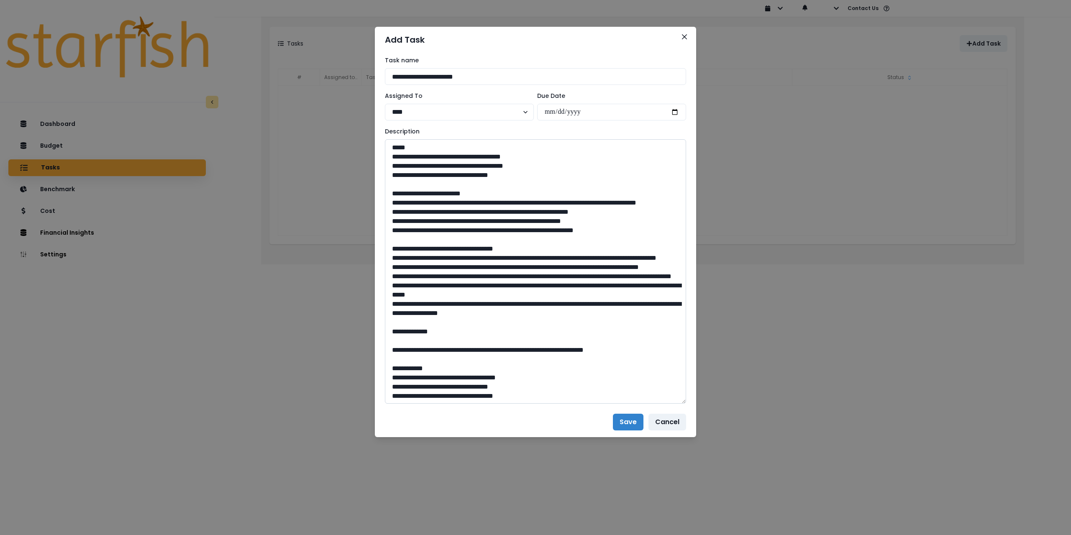
click at [391, 205] on textarea at bounding box center [535, 271] width 301 height 264
click at [391, 220] on textarea at bounding box center [535, 271] width 301 height 264
click at [392, 229] on textarea at bounding box center [535, 271] width 301 height 264
click at [394, 234] on textarea at bounding box center [535, 271] width 301 height 264
click at [392, 238] on textarea at bounding box center [535, 271] width 301 height 264
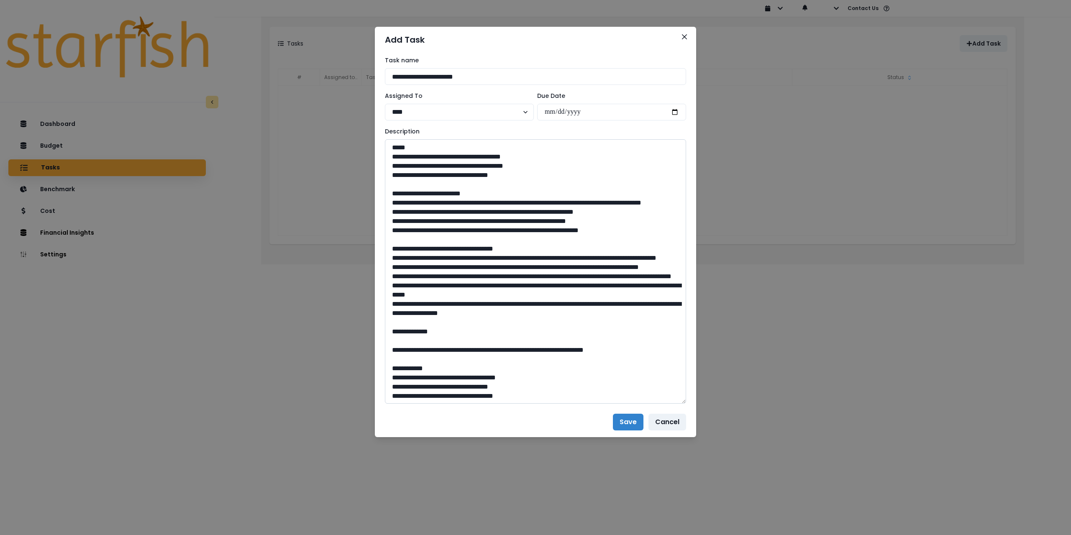
click at [391, 267] on textarea at bounding box center [535, 271] width 301 height 264
click at [389, 286] on textarea at bounding box center [535, 271] width 301 height 264
click at [391, 301] on textarea at bounding box center [535, 271] width 301 height 264
click at [390, 321] on textarea at bounding box center [535, 271] width 301 height 264
click at [390, 339] on textarea at bounding box center [535, 271] width 301 height 264
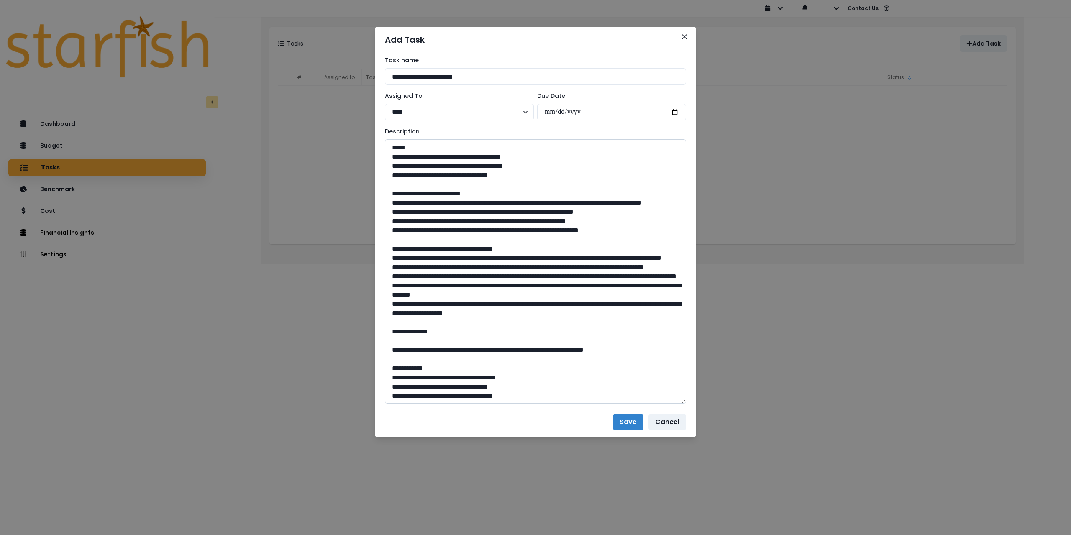
click at [409, 338] on textarea at bounding box center [535, 271] width 301 height 264
click at [407, 322] on textarea at bounding box center [535, 271] width 301 height 264
click at [405, 306] on textarea at bounding box center [535, 271] width 301 height 264
click at [405, 287] on textarea at bounding box center [535, 271] width 301 height 264
click at [406, 269] on textarea at bounding box center [535, 271] width 301 height 264
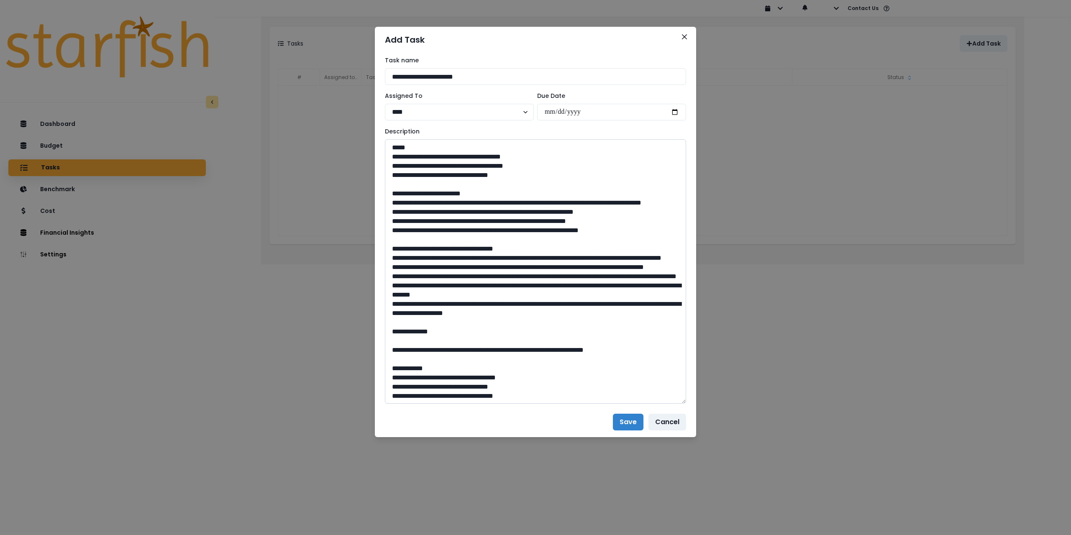
click at [413, 241] on textarea at bounding box center [535, 271] width 301 height 264
click at [412, 231] on textarea at bounding box center [535, 271] width 301 height 264
click at [411, 221] on textarea at bounding box center [535, 271] width 301 height 264
click at [416, 200] on textarea at bounding box center [535, 271] width 301 height 264
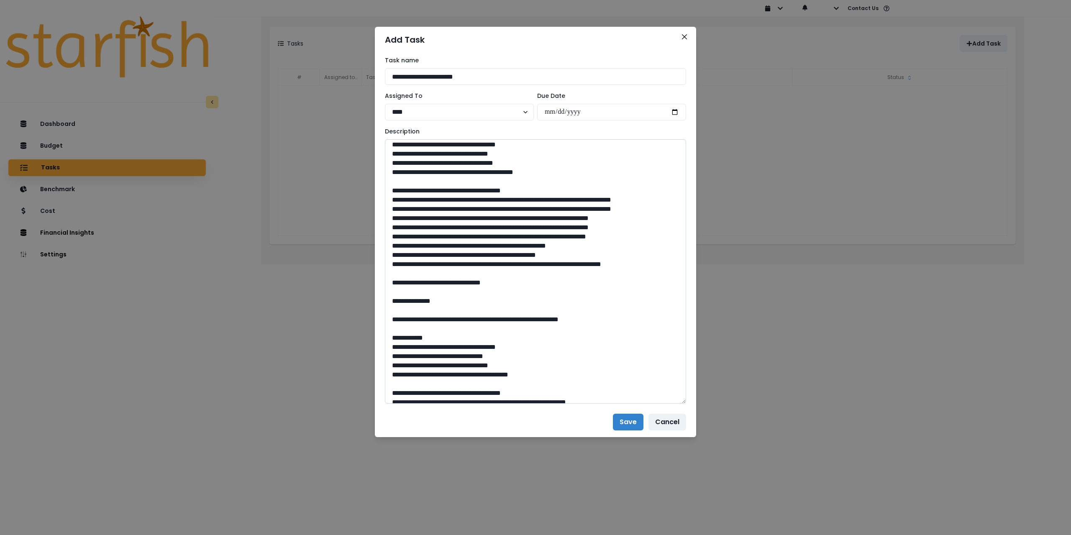
scroll to position [406, 0]
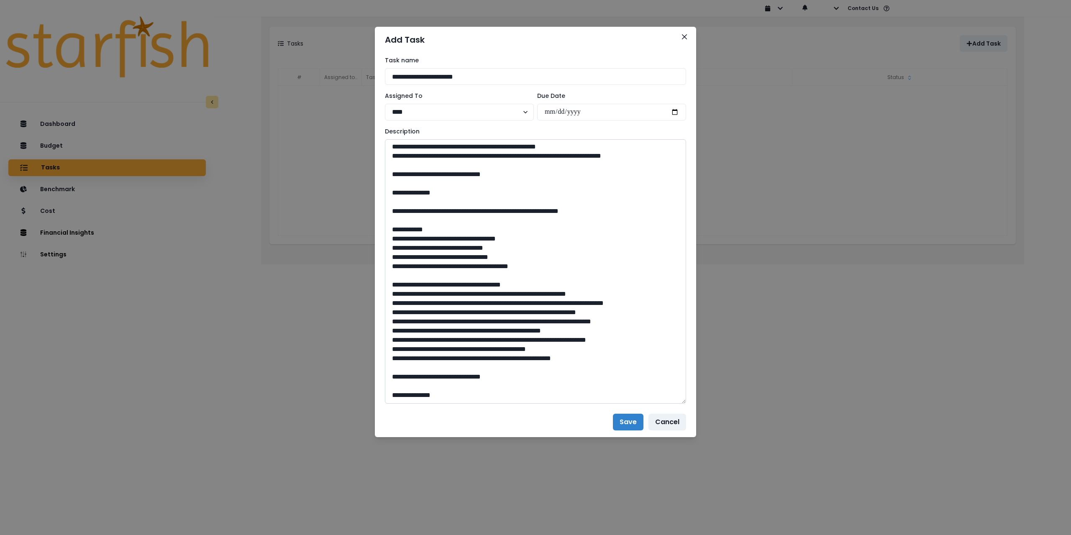
drag, startPoint x: 626, startPoint y: 425, endPoint x: 404, endPoint y: 252, distance: 281.5
click at [404, 252] on section "**********" at bounding box center [535, 232] width 321 height 411
click at [391, 222] on textarea at bounding box center [535, 271] width 301 height 264
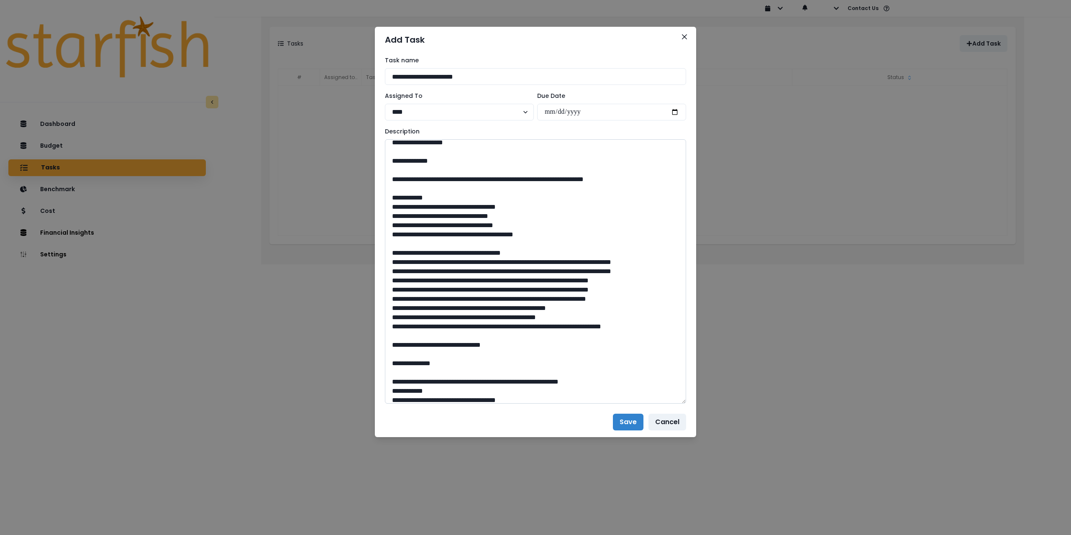
scroll to position [146, 0]
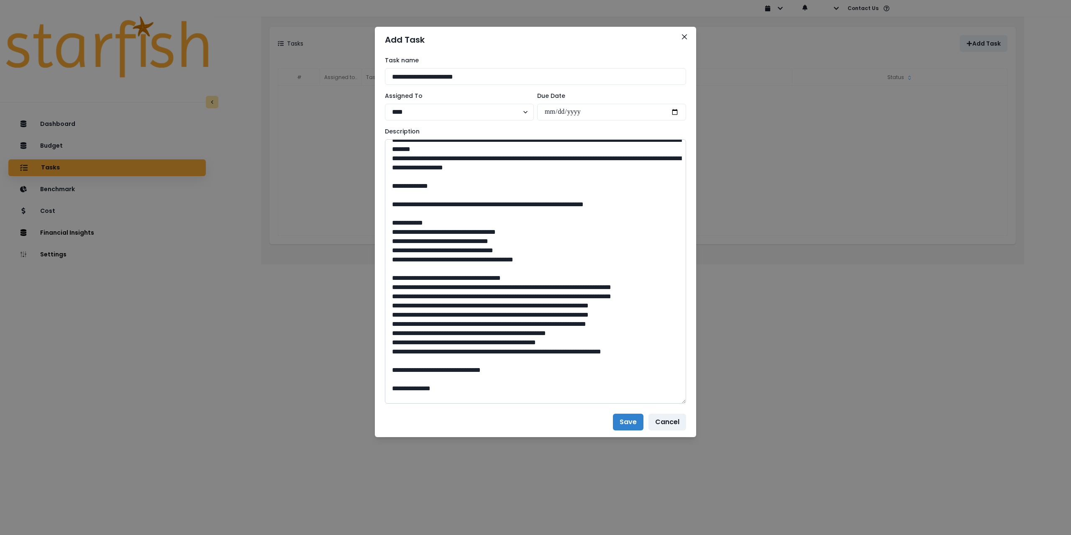
click at [390, 256] on textarea at bounding box center [535, 271] width 301 height 264
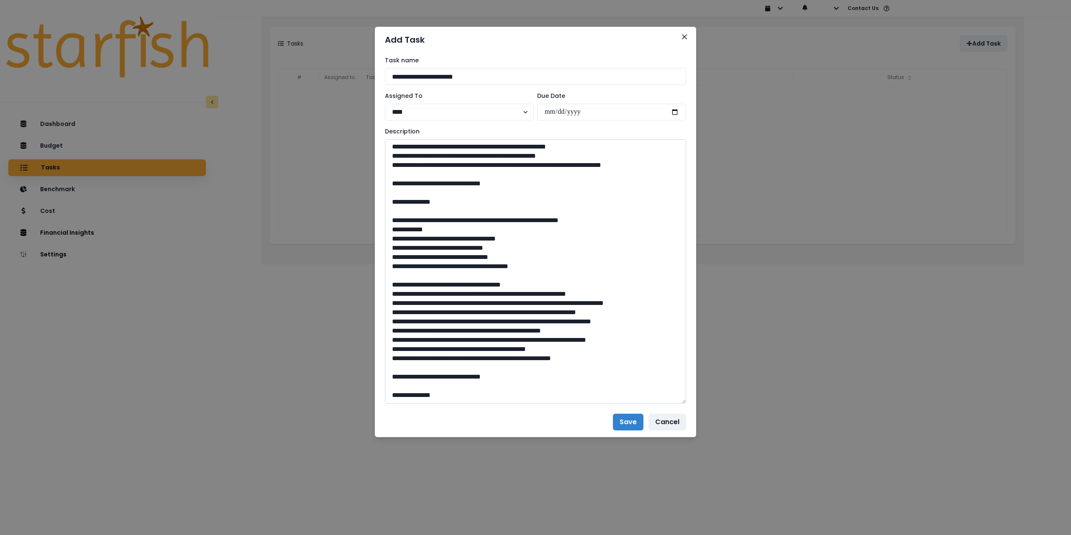
scroll to position [387, 0]
type textarea "**********"
click at [622, 420] on button "Save" at bounding box center [628, 422] width 31 height 17
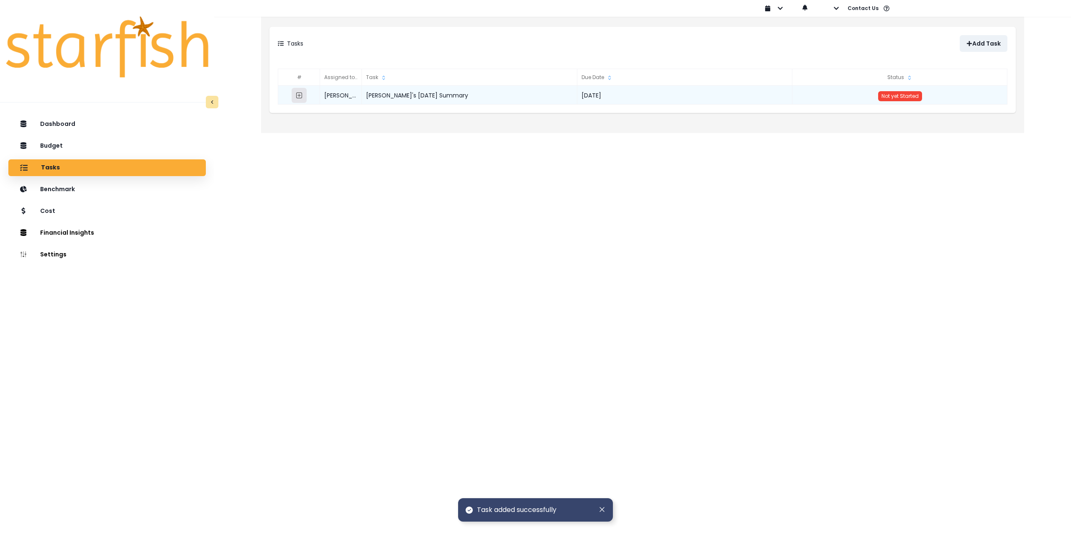
click at [300, 95] on icon "expand outline" at bounding box center [299, 95] width 7 height 7
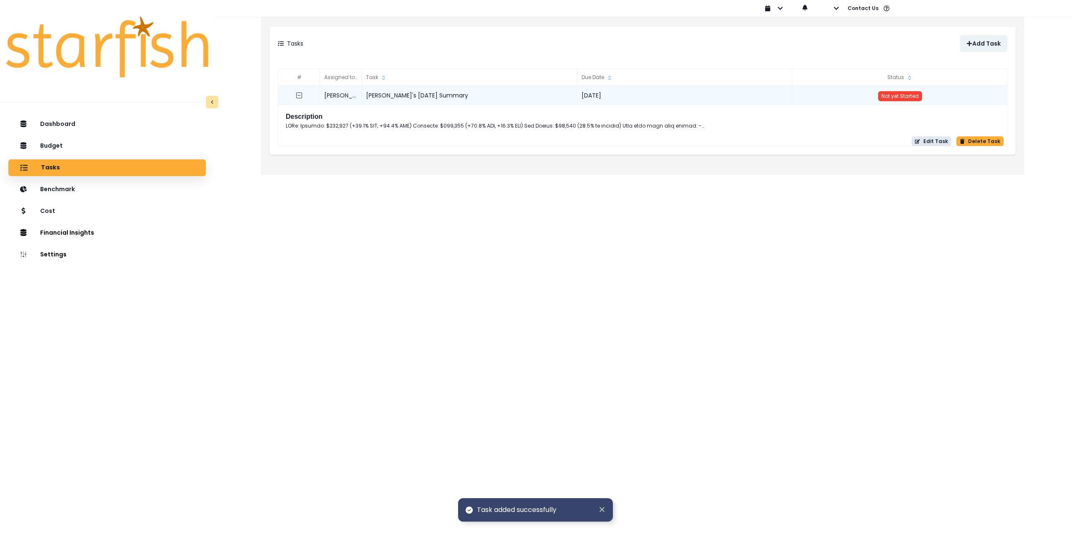
click at [926, 141] on button "Edit Task" at bounding box center [932, 141] width 40 height 10
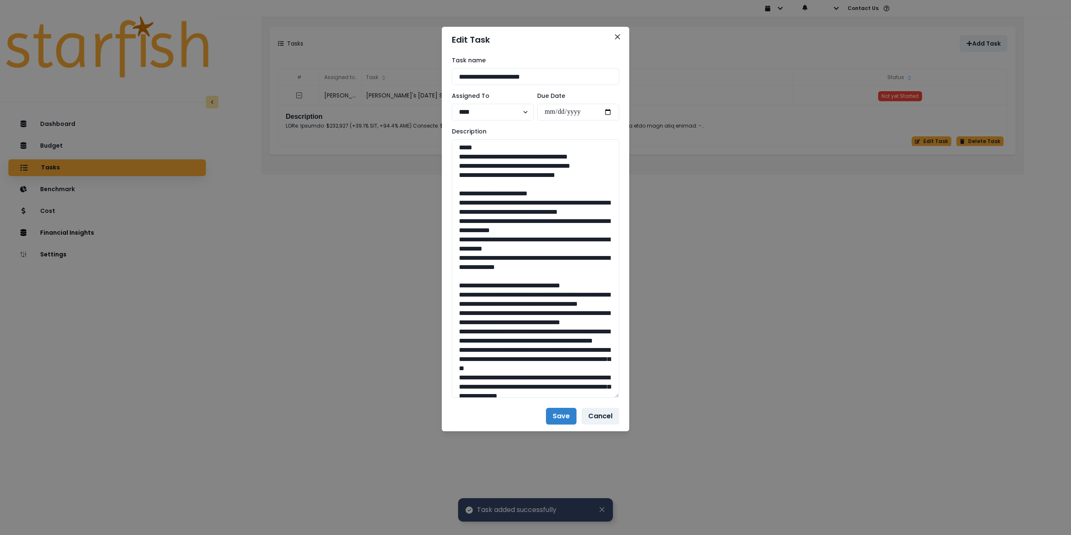
drag, startPoint x: 616, startPoint y: 168, endPoint x: 629, endPoint y: 393, distance: 225.5
click at [629, 393] on div "**********" at bounding box center [535, 227] width 187 height 349
drag, startPoint x: 588, startPoint y: 195, endPoint x: 449, endPoint y: 159, distance: 143.5
click at [494, 112] on select "**** **** **** *****" at bounding box center [493, 112] width 82 height 17
drag, startPoint x: 580, startPoint y: 192, endPoint x: 586, endPoint y: 199, distance: 9.5
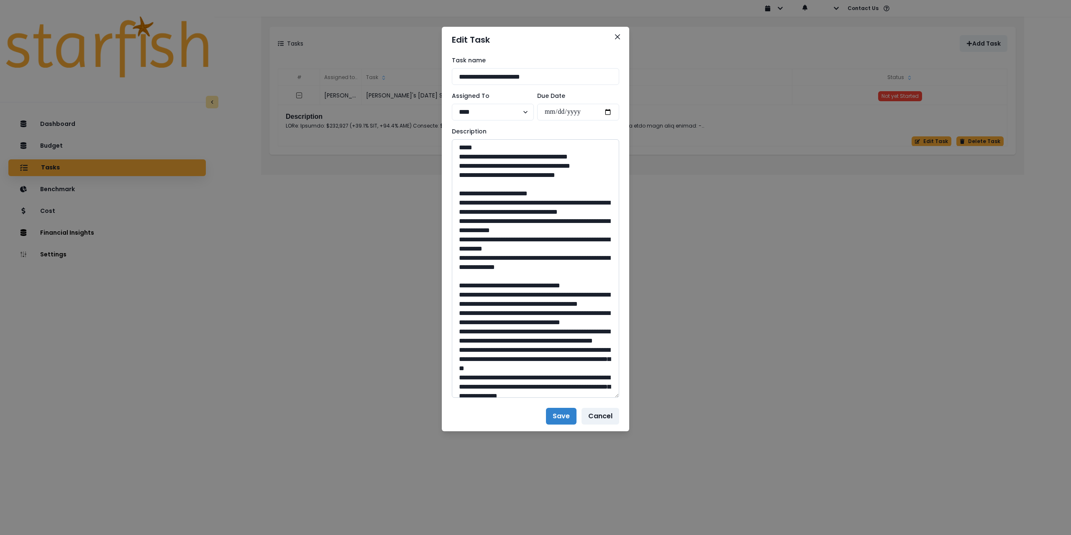
click at [579, 192] on textarea at bounding box center [535, 268] width 167 height 259
click at [591, 200] on textarea at bounding box center [535, 268] width 167 height 259
drag, startPoint x: 591, startPoint y: 194, endPoint x: 451, endPoint y: 157, distance: 145.5
click at [451, 157] on div "**********" at bounding box center [535, 227] width 187 height 349
drag, startPoint x: 478, startPoint y: 306, endPoint x: 439, endPoint y: 224, distance: 90.6
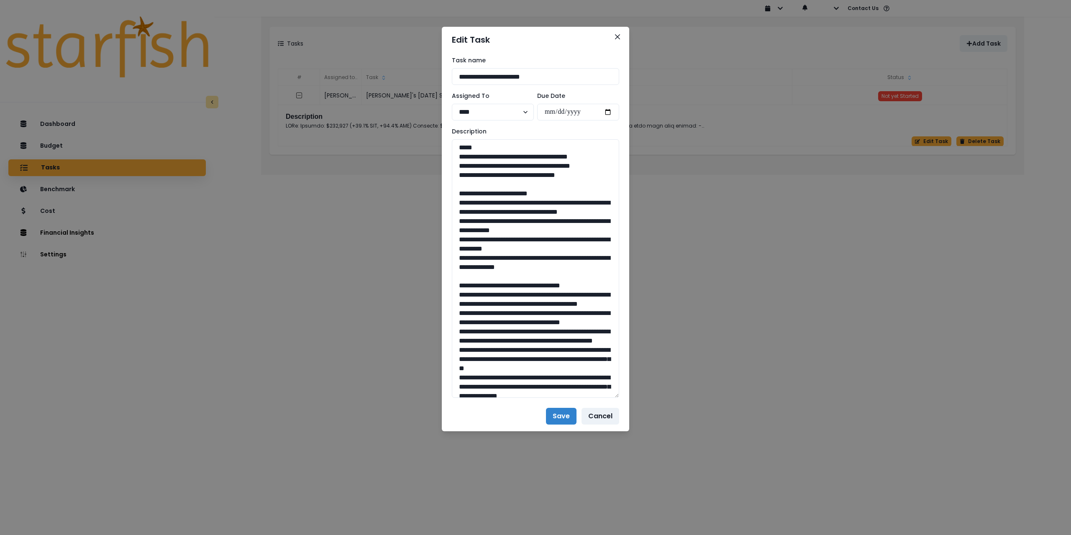
click at [439, 224] on div "**********" at bounding box center [535, 267] width 1071 height 535
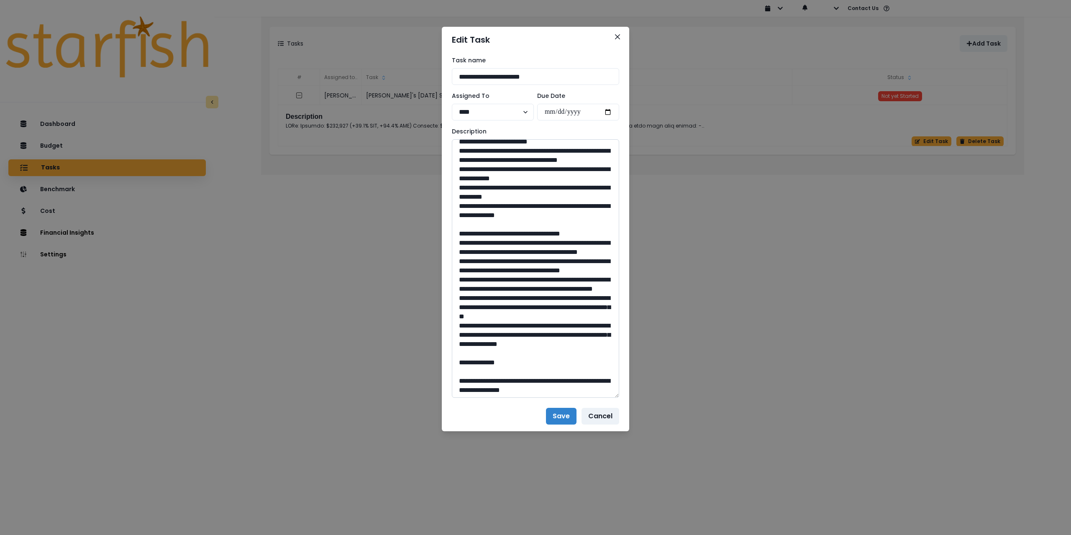
scroll to position [126, 0]
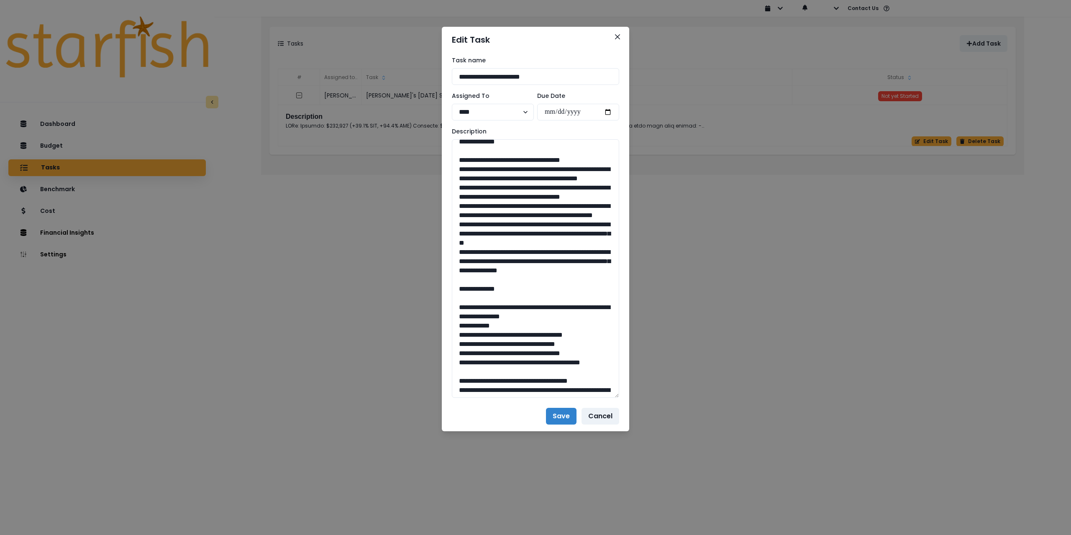
drag, startPoint x: 500, startPoint y: 354, endPoint x: 451, endPoint y: 209, distance: 152.7
click at [451, 209] on div "**********" at bounding box center [535, 227] width 187 height 349
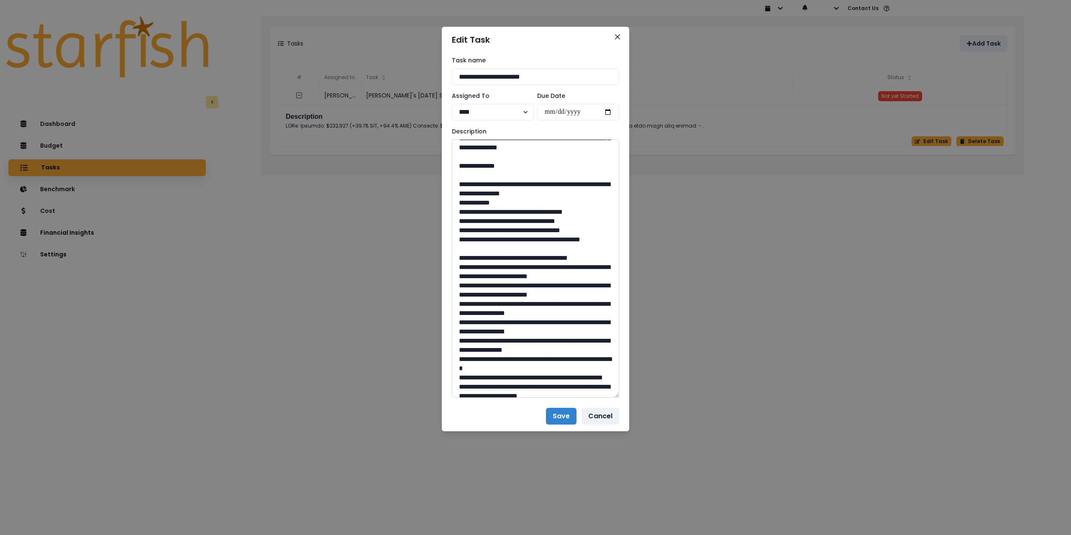
scroll to position [251, 0]
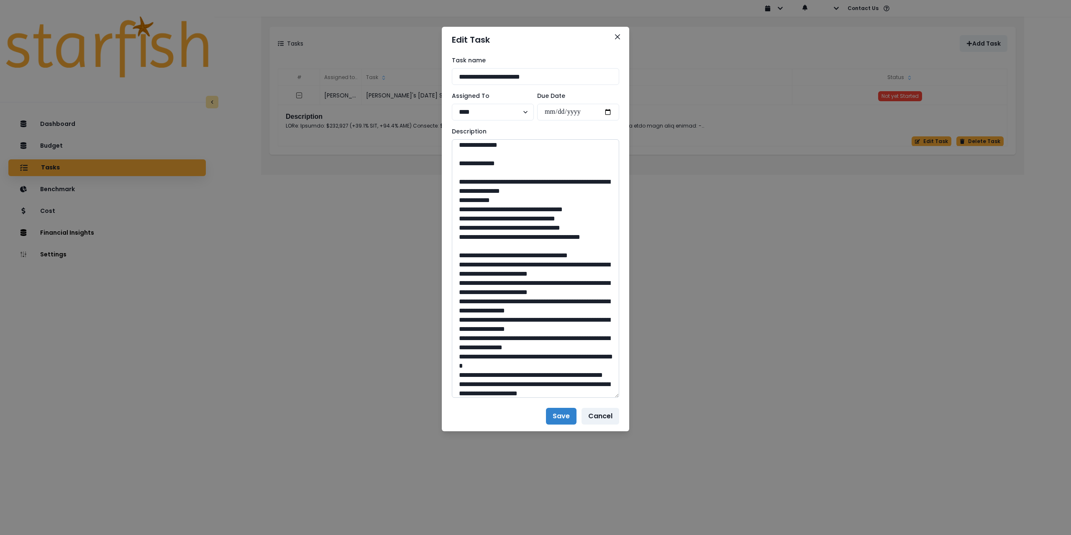
drag, startPoint x: 481, startPoint y: 265, endPoint x: 590, endPoint y: 271, distance: 109.4
click at [590, 271] on textarea at bounding box center [535, 268] width 167 height 259
click at [578, 273] on textarea at bounding box center [535, 268] width 167 height 259
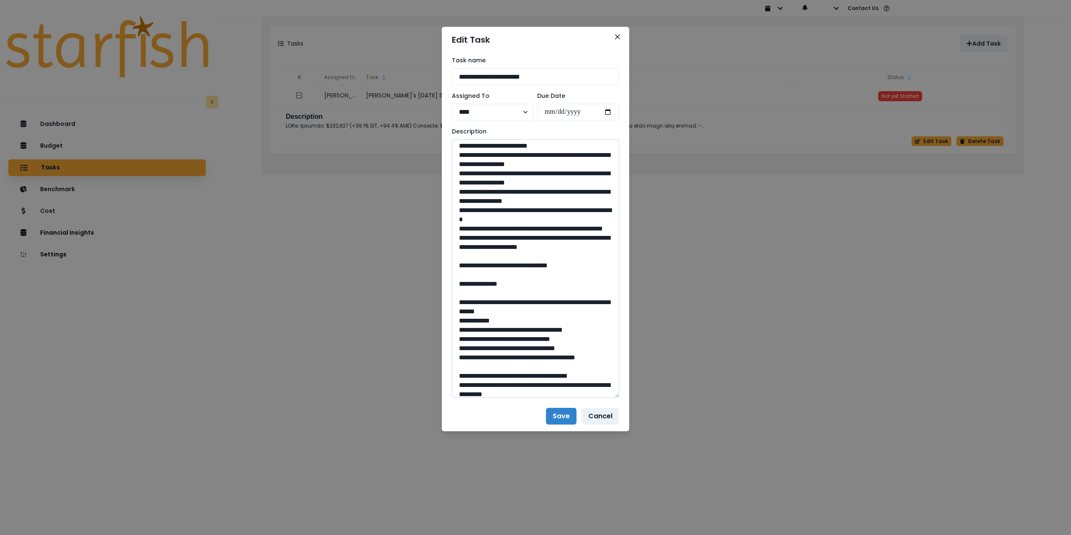
scroll to position [418, 0]
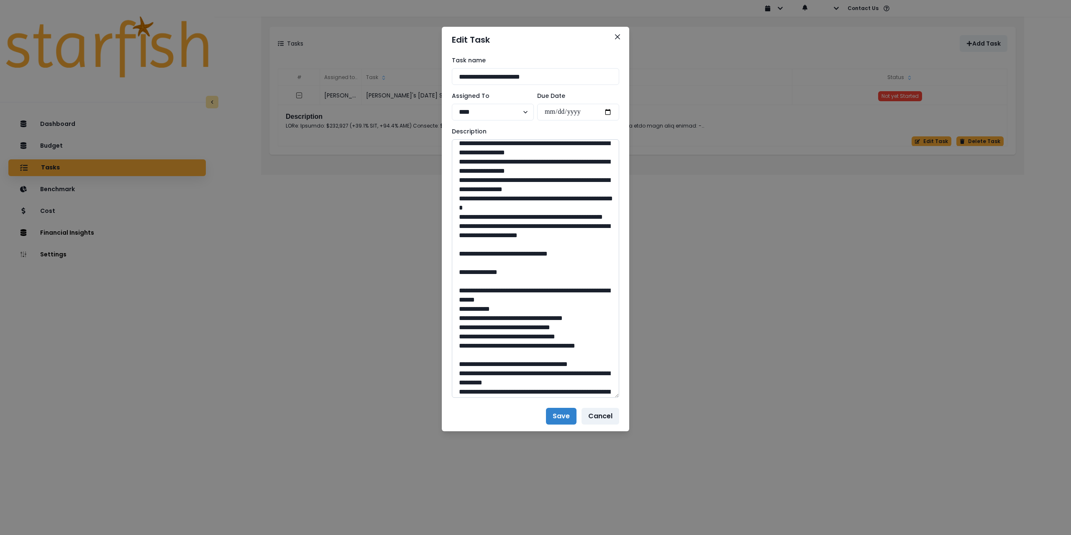
drag, startPoint x: 540, startPoint y: 372, endPoint x: 520, endPoint y: 372, distance: 20.1
click at [520, 372] on textarea at bounding box center [535, 268] width 167 height 259
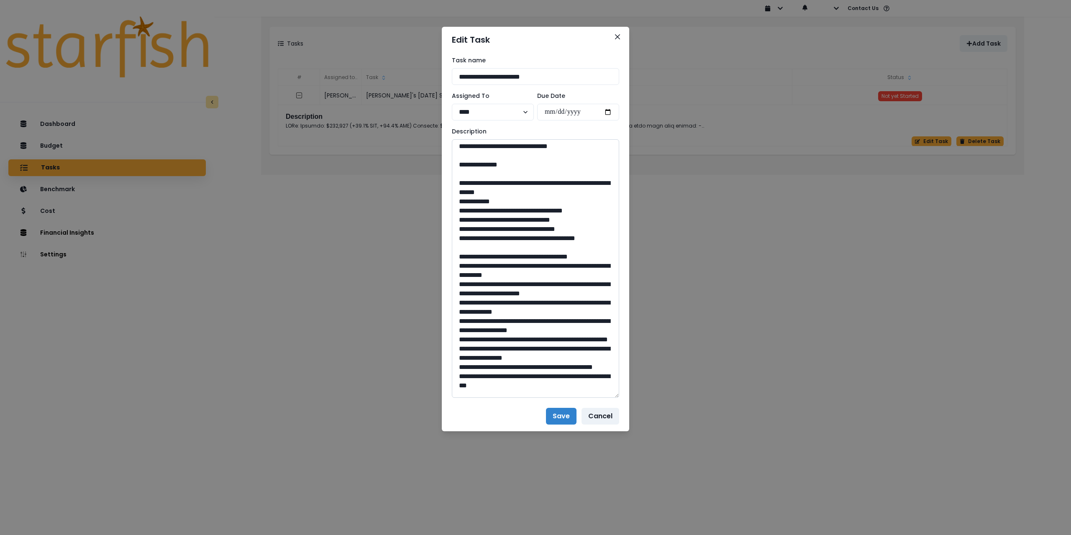
scroll to position [544, 0]
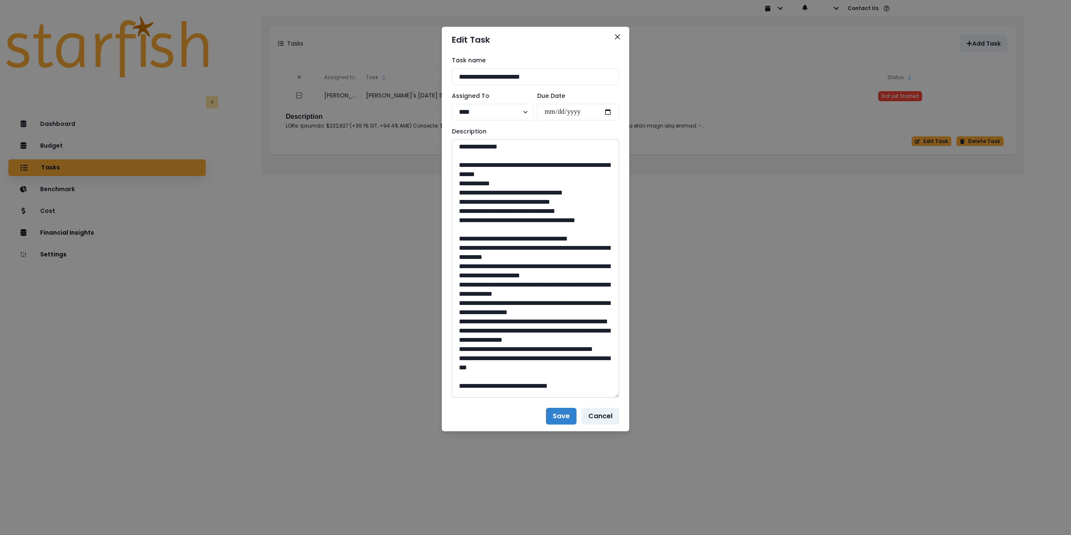
click at [557, 297] on textarea at bounding box center [535, 268] width 167 height 259
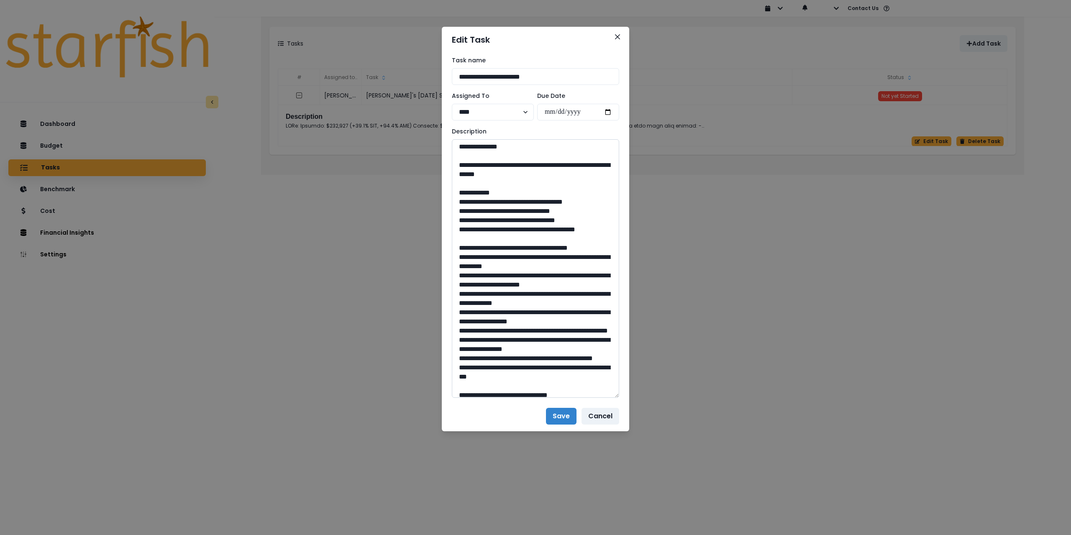
drag, startPoint x: 484, startPoint y: 284, endPoint x: 559, endPoint y: 297, distance: 75.6
click at [559, 297] on textarea at bounding box center [535, 268] width 167 height 259
type textarea "**********"
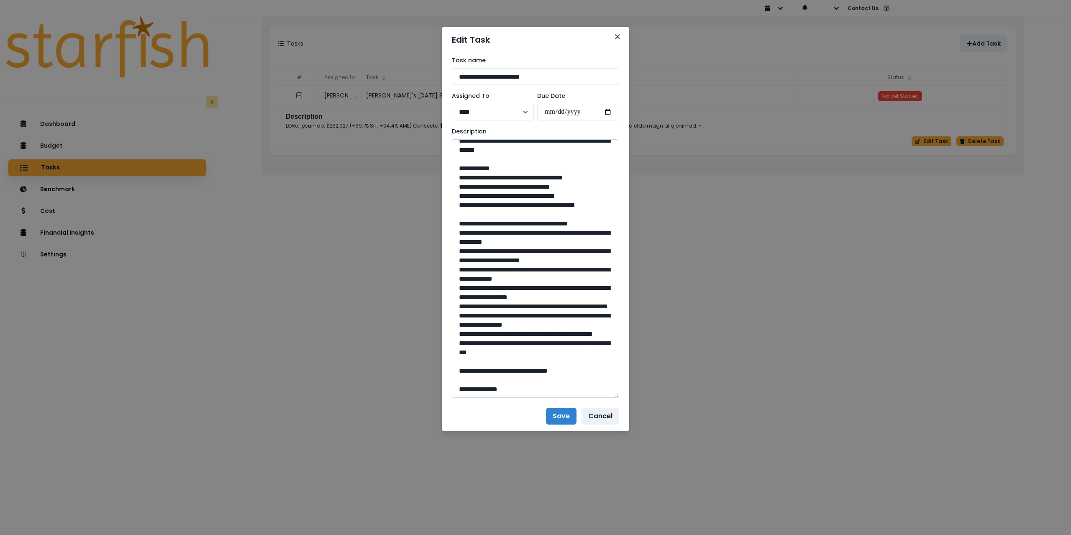
scroll to position [725, 0]
drag, startPoint x: 539, startPoint y: 370, endPoint x: 518, endPoint y: 369, distance: 21.8
click at [518, 369] on textarea at bounding box center [535, 268] width 167 height 259
click at [555, 416] on button "Save" at bounding box center [561, 416] width 31 height 17
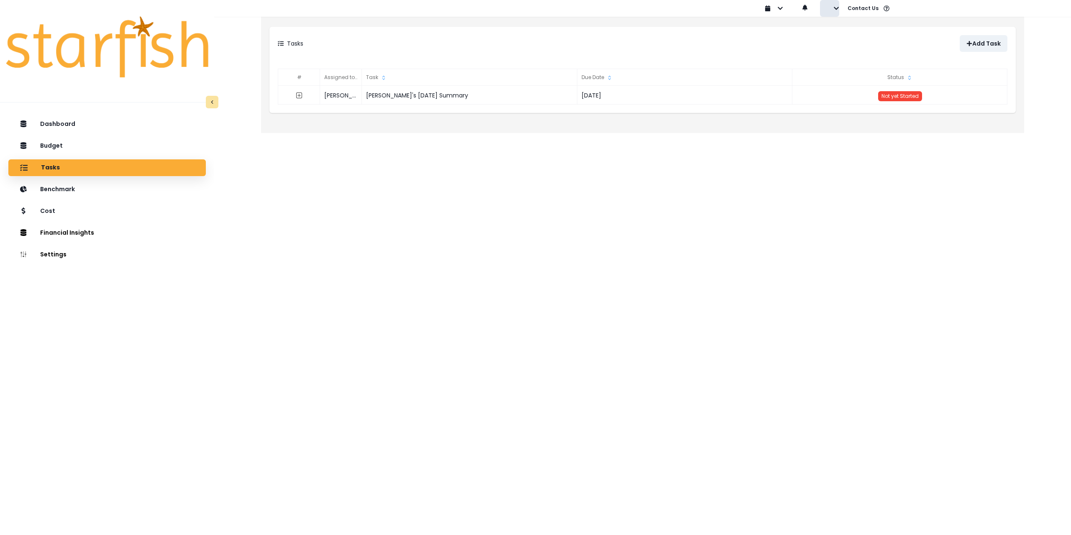
click at [834, 9] on icon "button" at bounding box center [837, 8] width 6 height 6
click at [827, 36] on button "Sign out" at bounding box center [867, 32] width 93 height 17
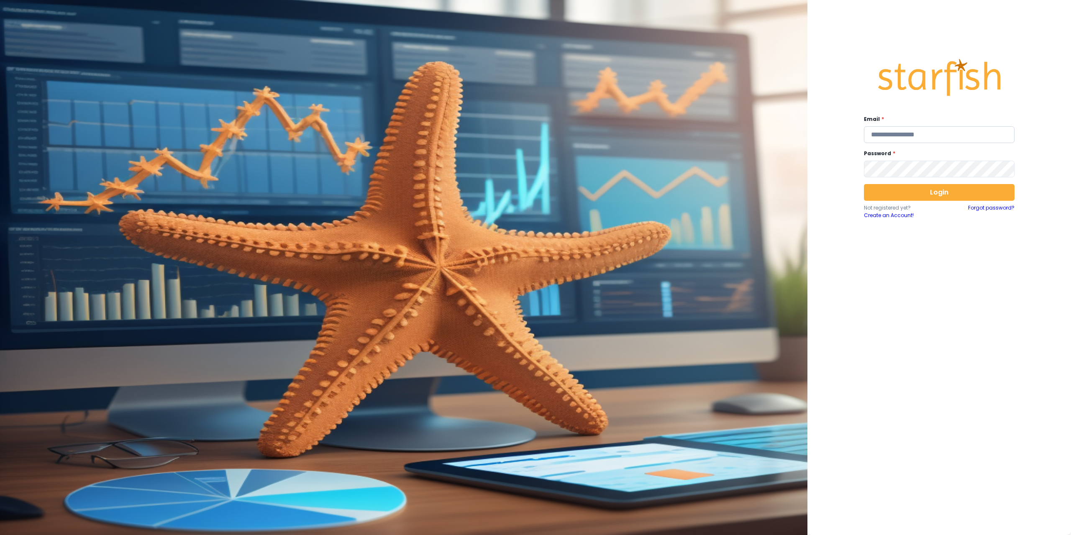
type input "**********"
click at [941, 135] on input "**********" at bounding box center [939, 134] width 151 height 17
paste input "**********"
type input "**********"
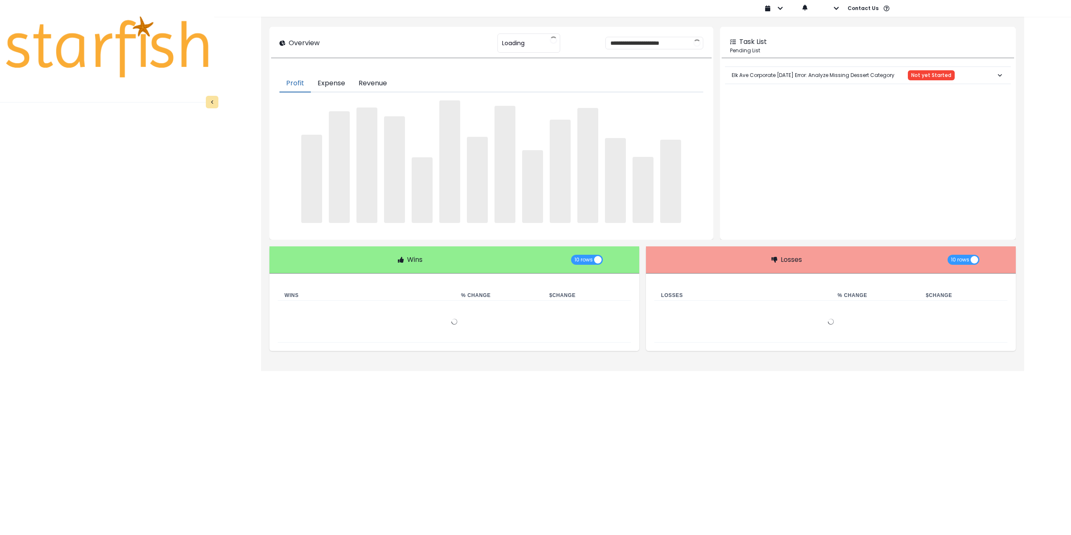
type input "**********"
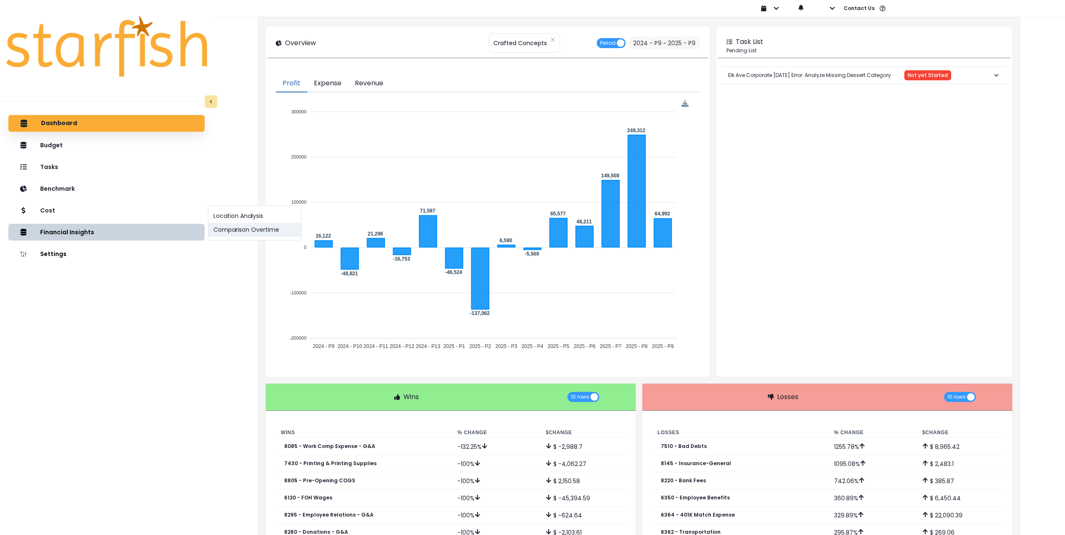
click at [225, 231] on button "Comparison Overtime" at bounding box center [254, 230] width 93 height 14
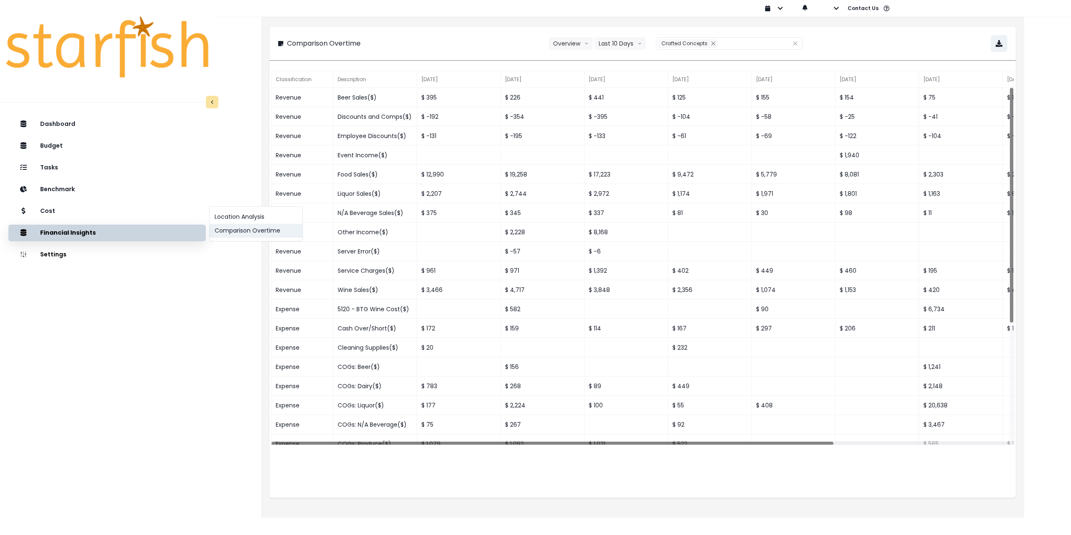
click at [247, 232] on button "Comparison Overtime" at bounding box center [256, 231] width 93 height 14
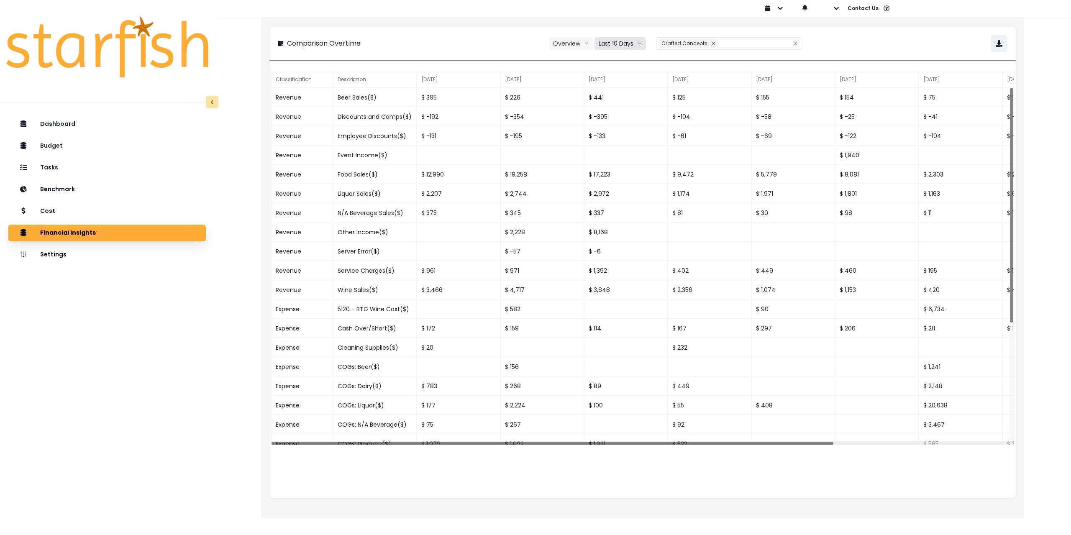
click at [624, 42] on button "Last 10 Days" at bounding box center [620, 43] width 51 height 13
click at [623, 88] on span "Last 15 Periods" at bounding box center [620, 90] width 41 height 8
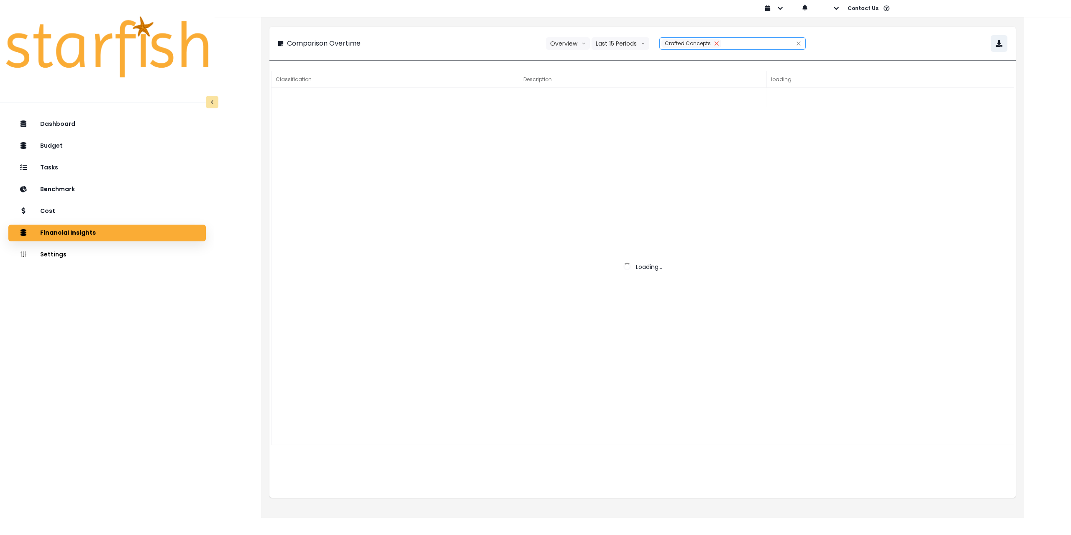
click at [714, 43] on icon "close" at bounding box center [716, 43] width 5 height 5
click at [703, 44] on div at bounding box center [723, 44] width 127 height 12
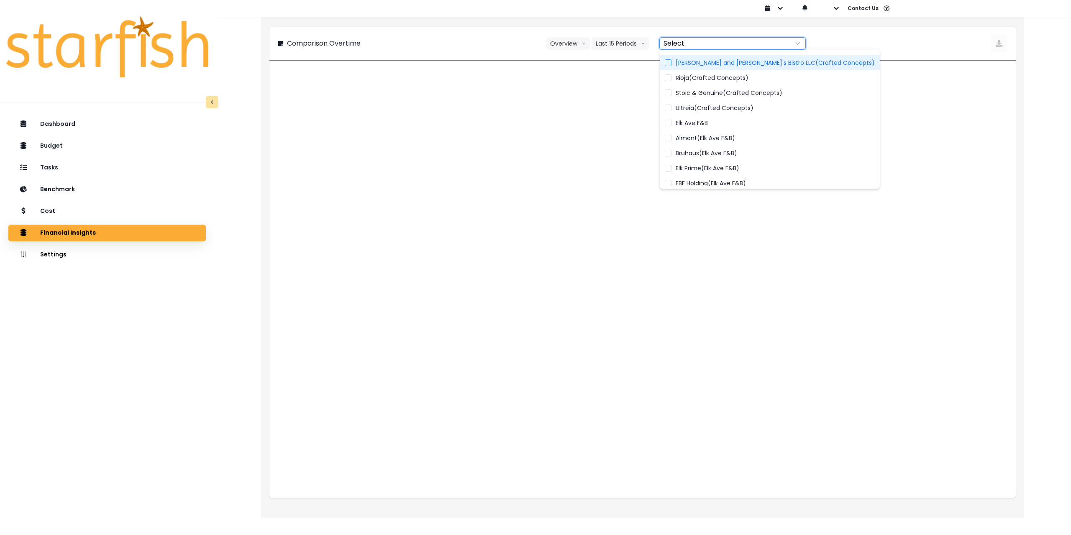
scroll to position [77, 0]
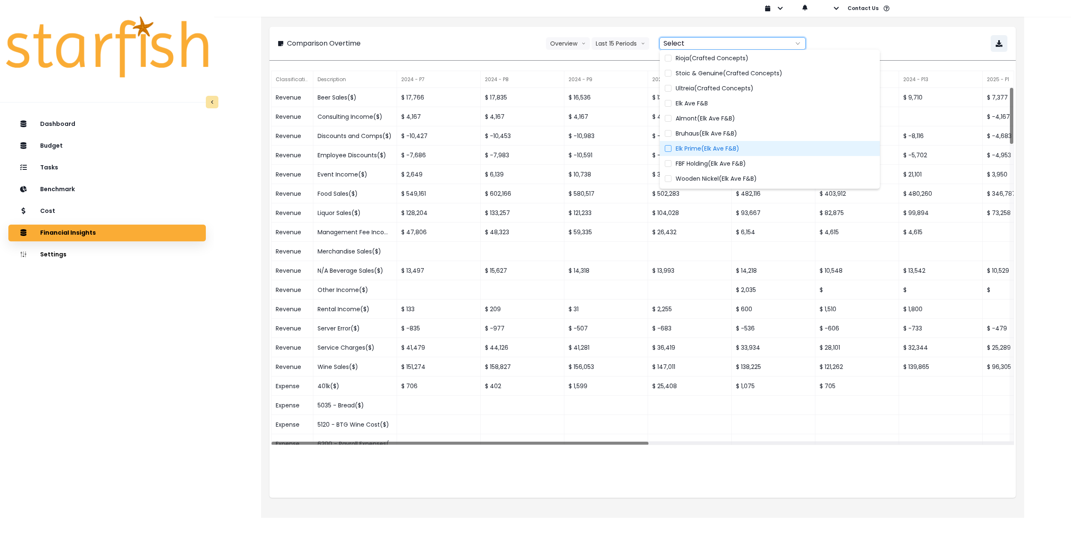
click at [723, 147] on span "Elk Prime(Elk Ave F&B)" at bounding box center [708, 148] width 64 height 8
type input "**********"
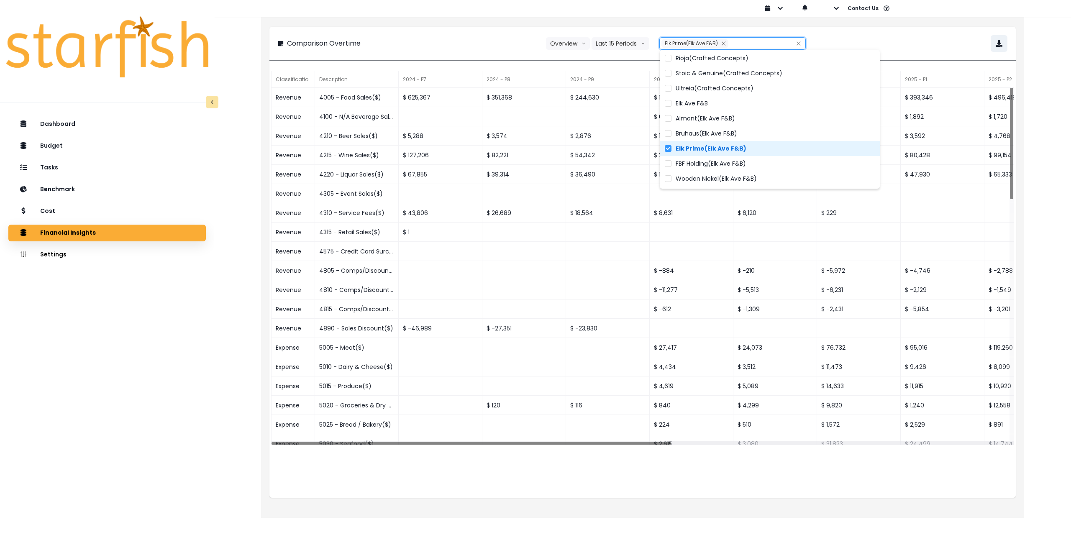
click at [915, 41] on div "**********" at bounding box center [643, 43] width 730 height 17
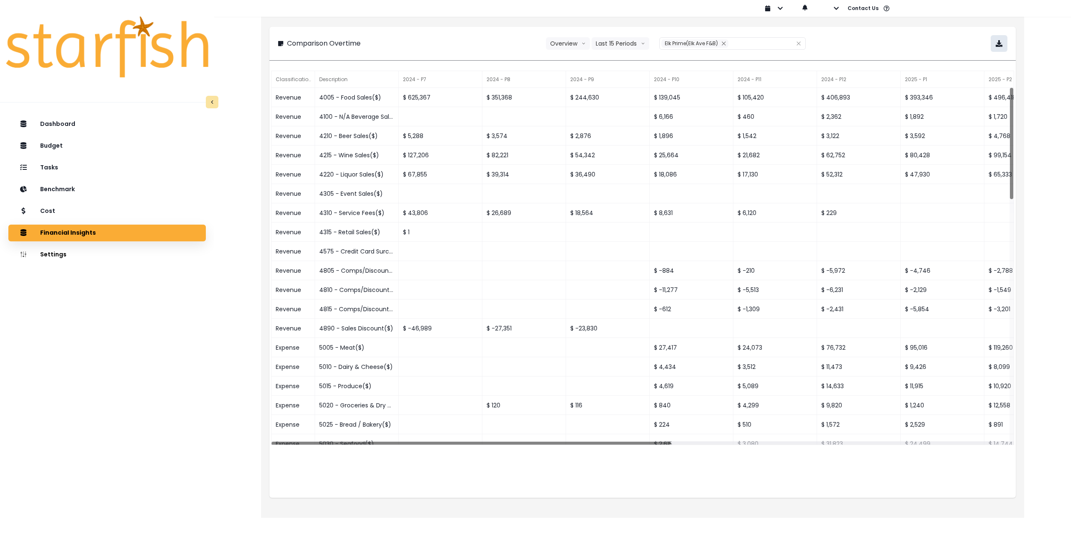
click at [1001, 44] on icon "button" at bounding box center [999, 43] width 7 height 7
click at [611, 43] on button "Last 15 Periods" at bounding box center [621, 43] width 58 height 13
click at [620, 106] on span "Last 15 Months" at bounding box center [617, 105] width 41 height 8
click at [878, 37] on div "**********" at bounding box center [643, 43] width 730 height 17
click at [998, 46] on icon "button" at bounding box center [999, 43] width 7 height 7
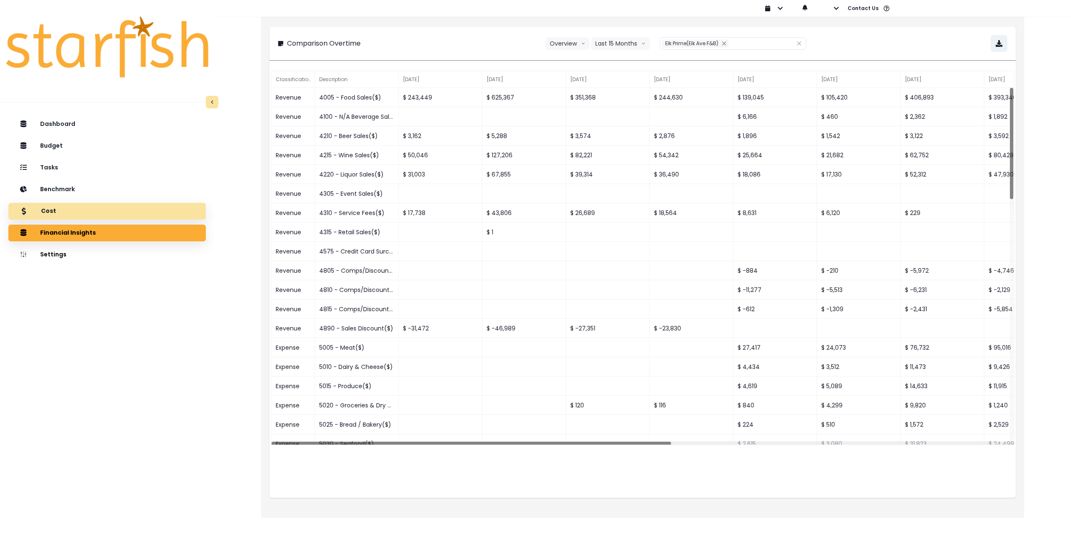
click at [85, 213] on div "Cost" at bounding box center [107, 212] width 184 height 18
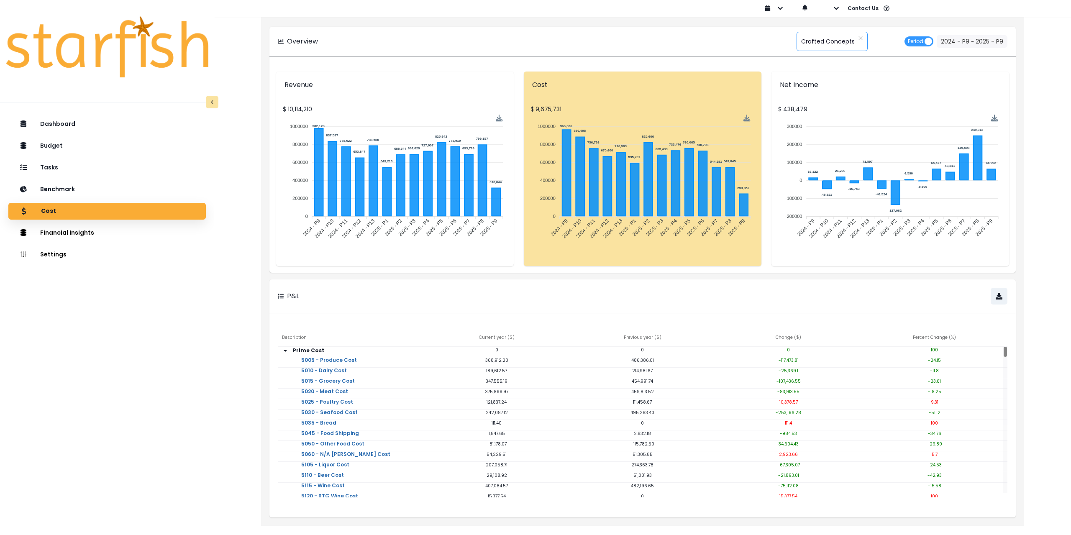
click at [832, 39] on span "Crafted Concepts" at bounding box center [828, 42] width 54 height 18
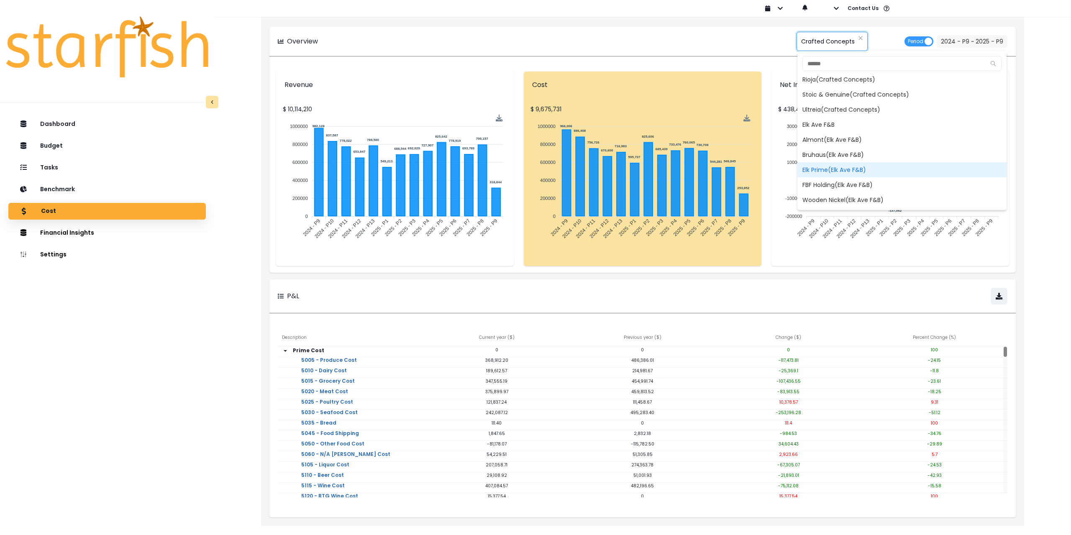
click at [842, 167] on span "Elk Prime(Elk Ave F&B)" at bounding box center [902, 169] width 209 height 15
type input "**********"
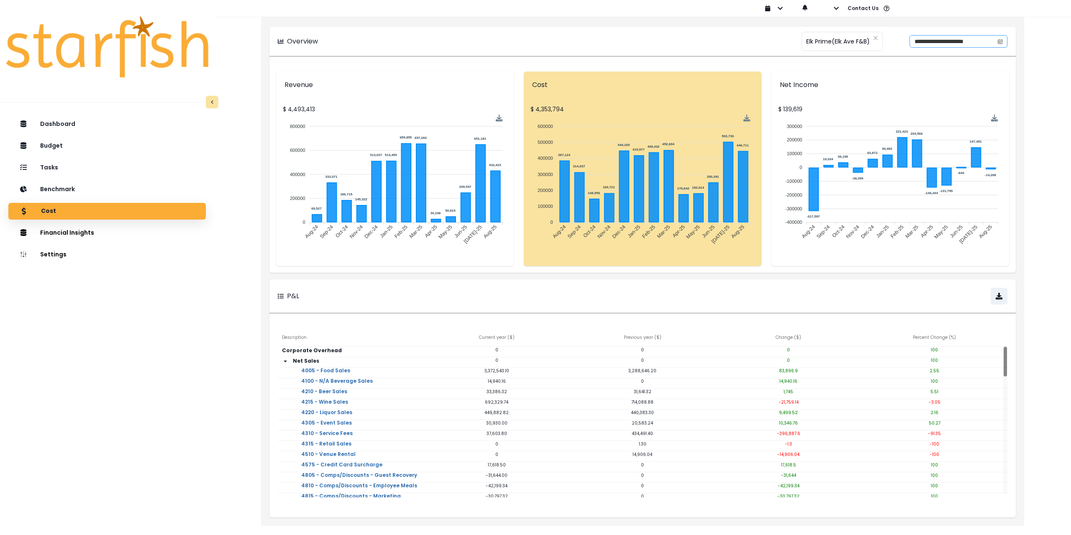
click at [1000, 38] on icon "calendar" at bounding box center [1001, 41] width 6 height 6
click at [903, 74] on icon "page previous" at bounding box center [903, 74] width 5 height 5
click at [907, 97] on span "1" at bounding box center [908, 98] width 2 height 8
click at [906, 72] on icon "page previous" at bounding box center [903, 74] width 5 height 5
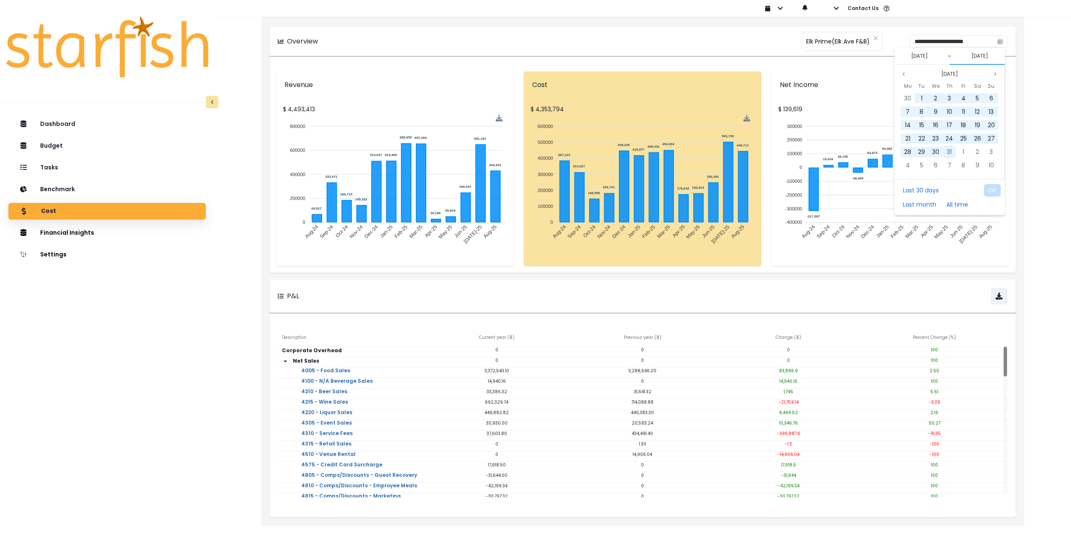
click at [952, 152] on span "31" at bounding box center [949, 152] width 5 height 8
click at [992, 185] on button "OK" at bounding box center [992, 190] width 17 height 13
type input "**********"
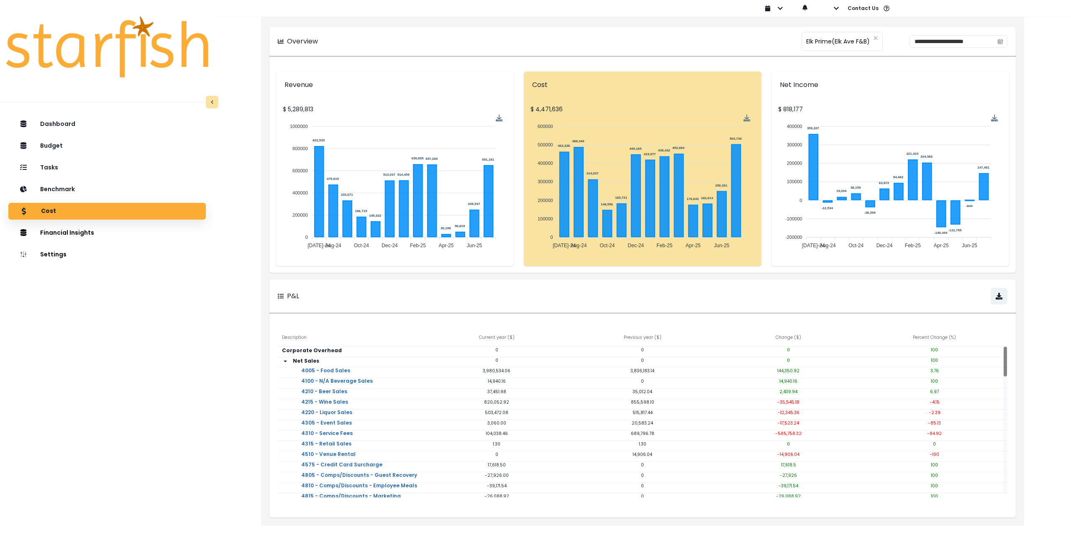
click at [400, 514] on html "**********" at bounding box center [535, 257] width 1071 height 514
click at [68, 165] on div "Tasks" at bounding box center [107, 168] width 184 height 18
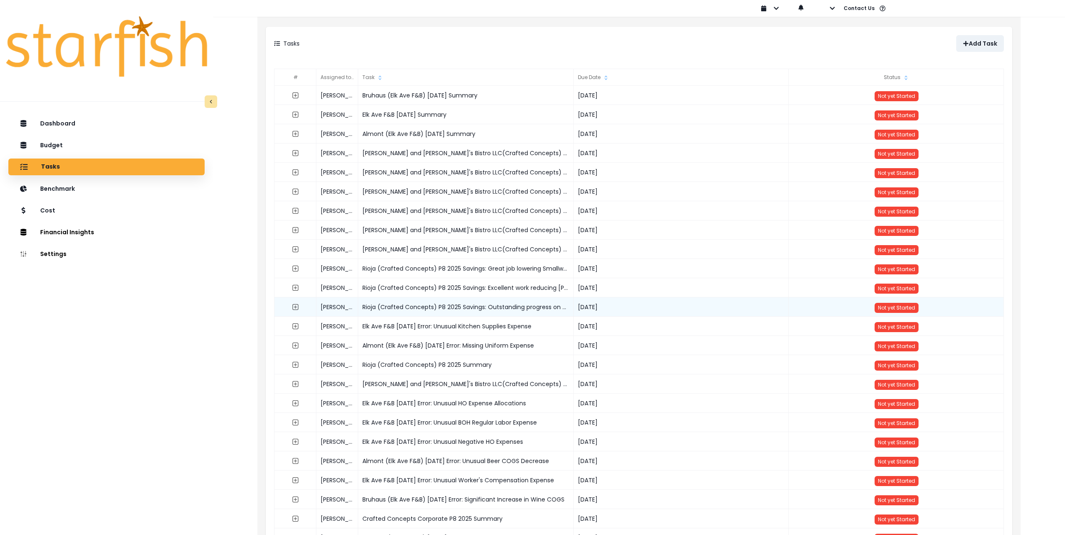
click at [1001, 310] on div "Not yet Started" at bounding box center [897, 307] width 216 height 19
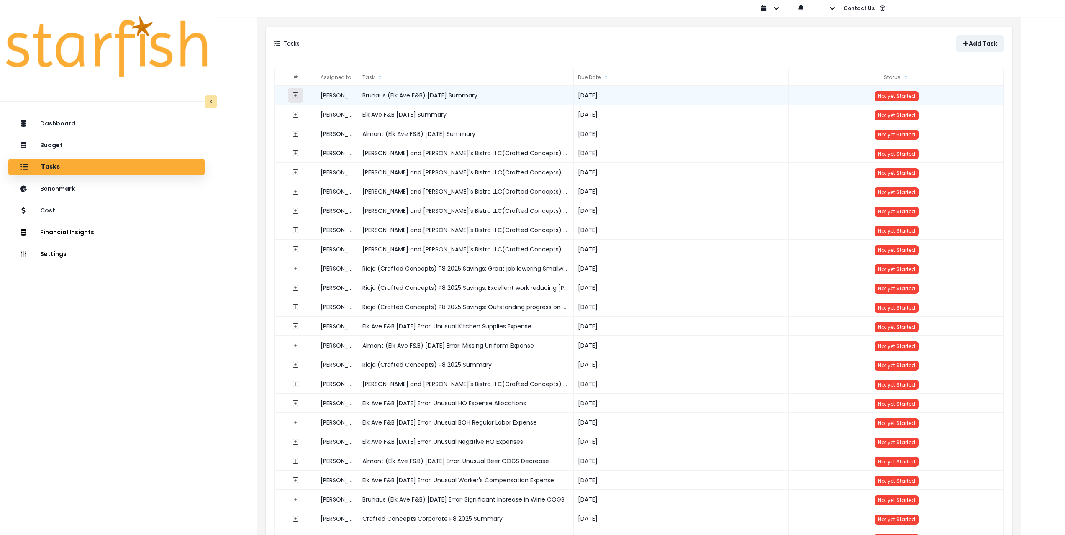
click at [295, 96] on icon "expand outline" at bounding box center [295, 95] width 7 height 7
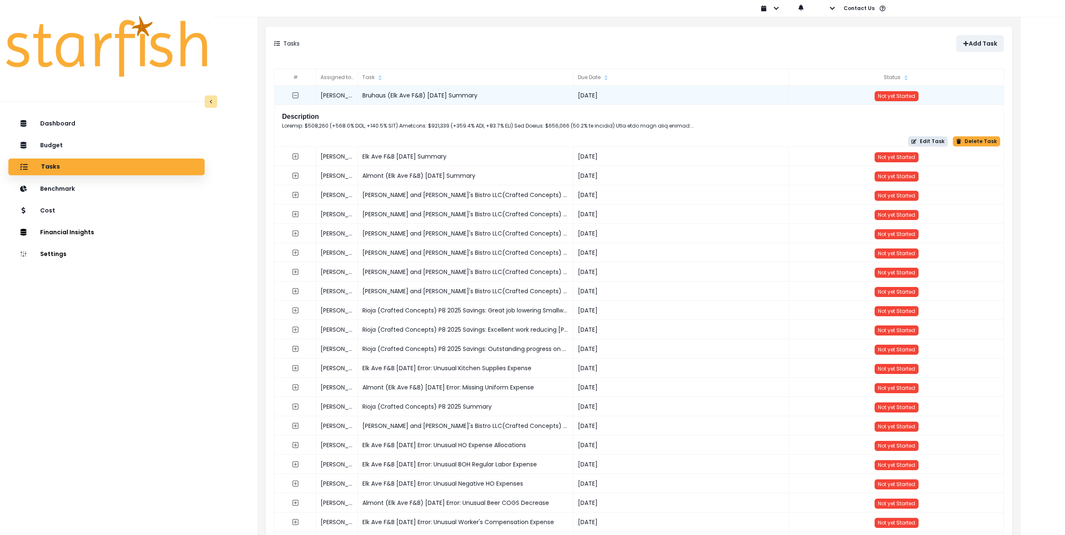
click at [934, 141] on button "Edit Task" at bounding box center [928, 141] width 40 height 10
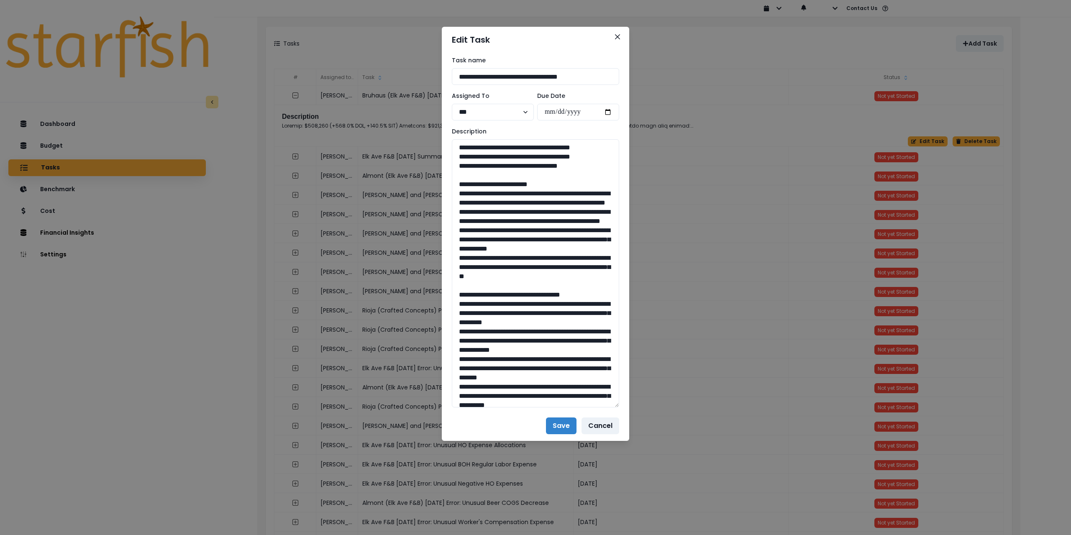
drag, startPoint x: 618, startPoint y: 185, endPoint x: 654, endPoint y: 448, distance: 265.7
click at [654, 448] on div "**********" at bounding box center [535, 267] width 1071 height 535
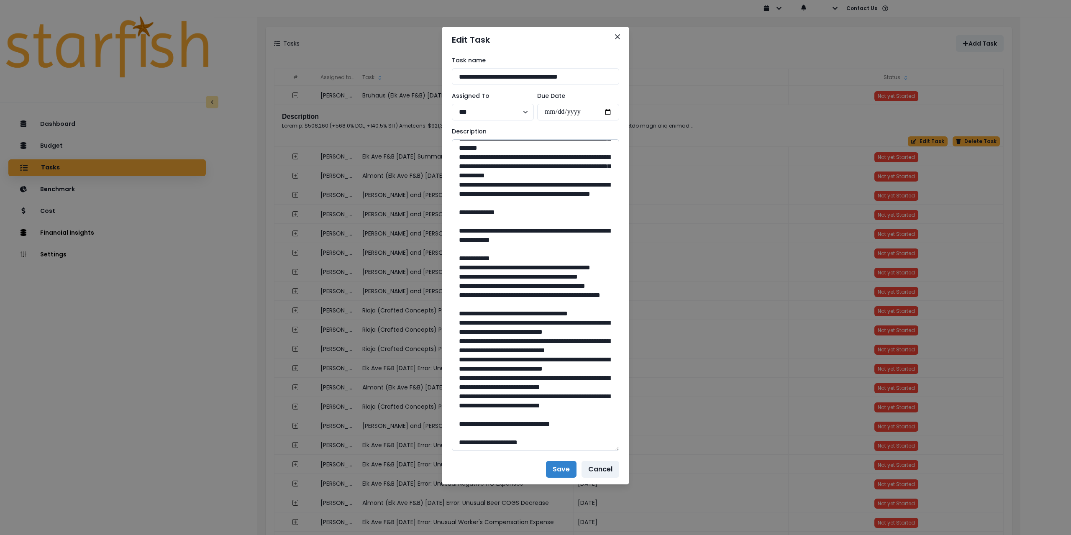
scroll to position [377, 0]
click at [574, 261] on textarea at bounding box center [535, 295] width 167 height 312
click at [567, 243] on textarea at bounding box center [535, 295] width 167 height 312
click at [559, 221] on textarea at bounding box center [535, 295] width 167 height 312
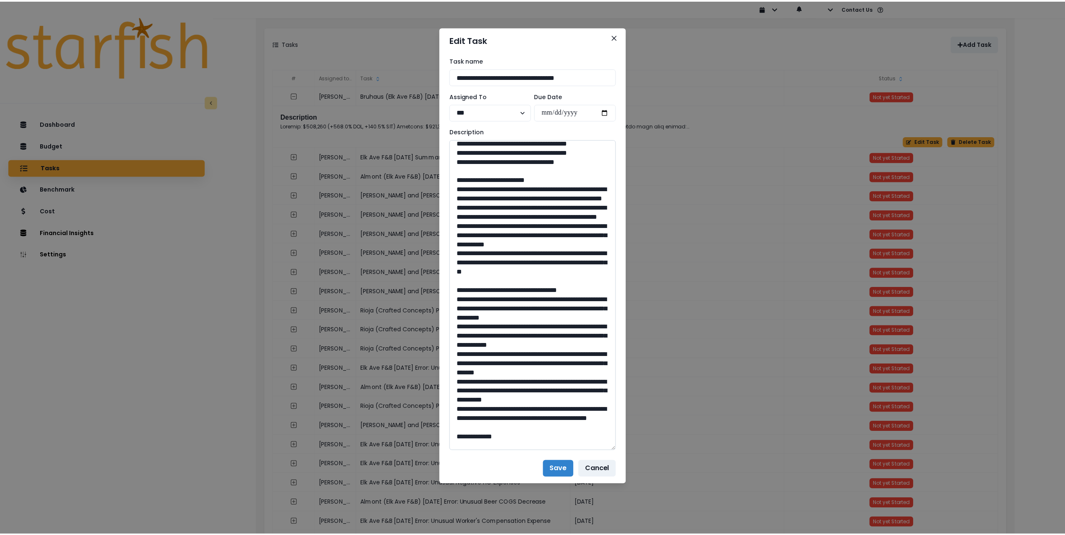
scroll to position [0, 0]
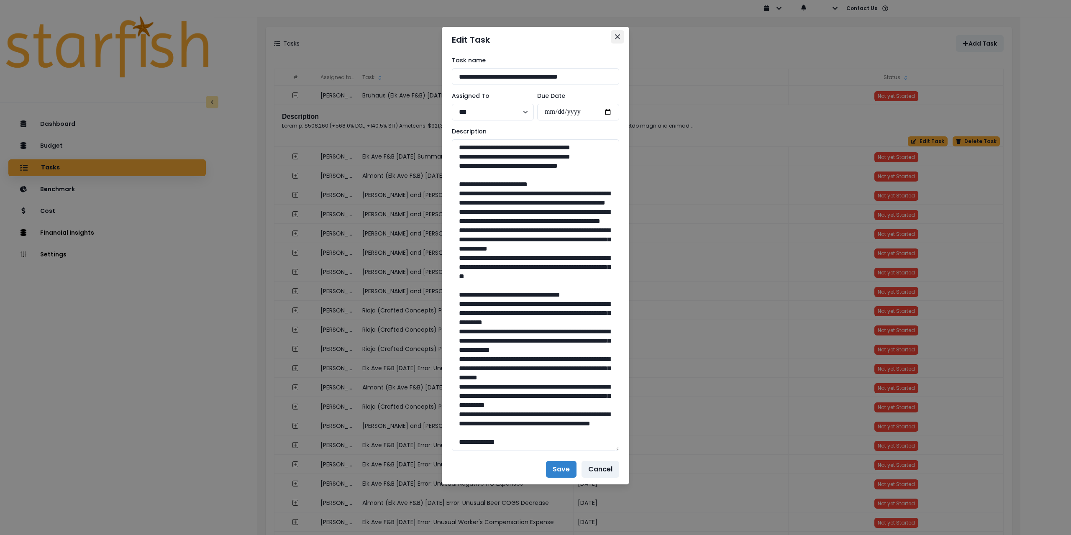
click at [617, 36] on icon "Close" at bounding box center [617, 36] width 5 height 5
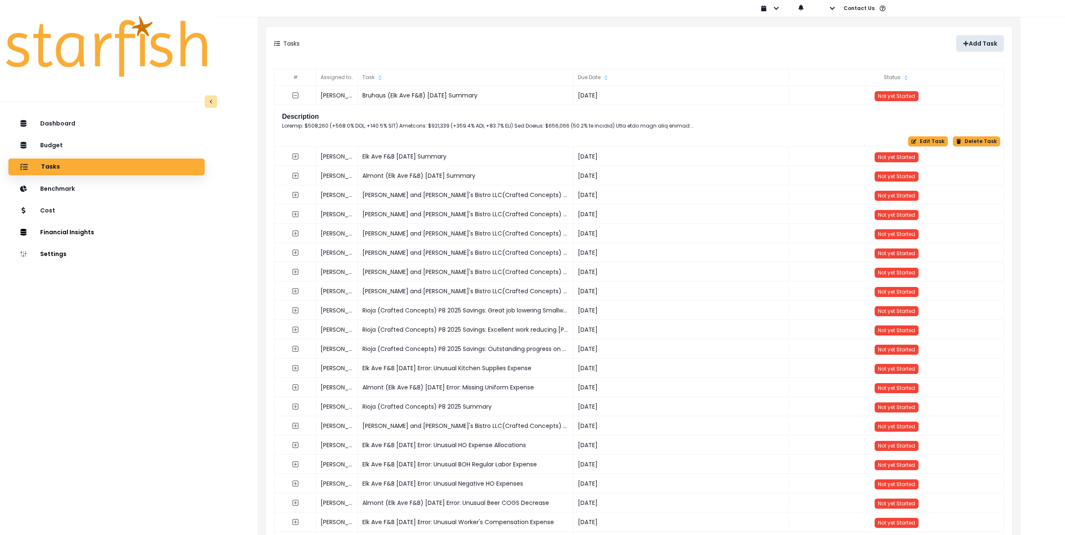
click at [976, 41] on p "Add Task" at bounding box center [983, 43] width 28 height 7
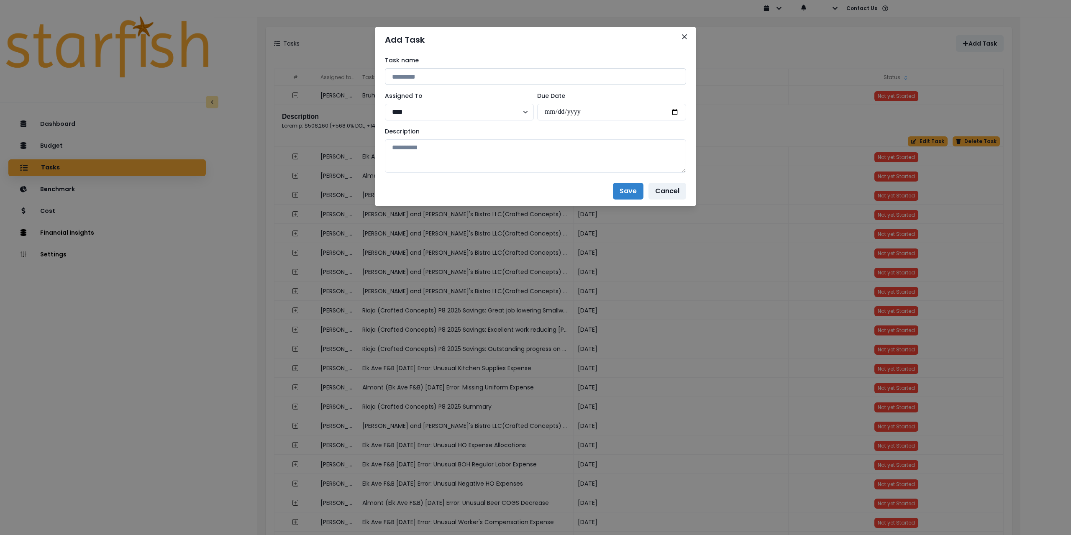
click at [450, 78] on input at bounding box center [535, 76] width 301 height 17
paste input "**********"
click at [423, 77] on input "**********" at bounding box center [535, 76] width 301 height 17
click at [475, 78] on input "**********" at bounding box center [535, 76] width 301 height 17
type input "**********"
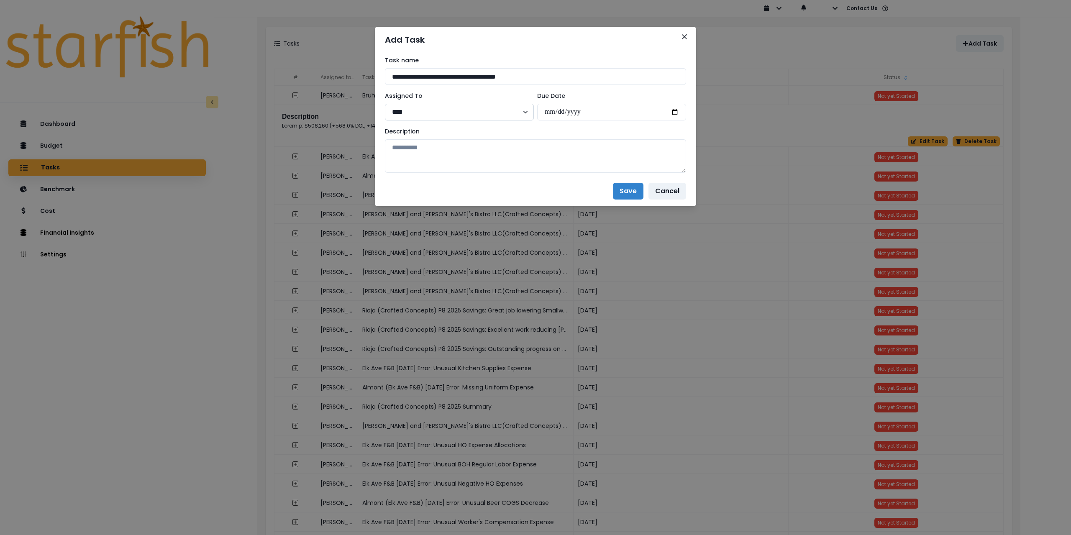
click at [448, 110] on select "**** ******* ******* ******* ******** *** ******** ******* ***** ***** *** ****…" at bounding box center [459, 112] width 149 height 17
click at [411, 117] on select "**** ******* ******* ******* ******** *** ******** ******* ***** ***** *** ****…" at bounding box center [459, 112] width 149 height 17
click at [685, 33] on button "Close" at bounding box center [684, 36] width 13 height 13
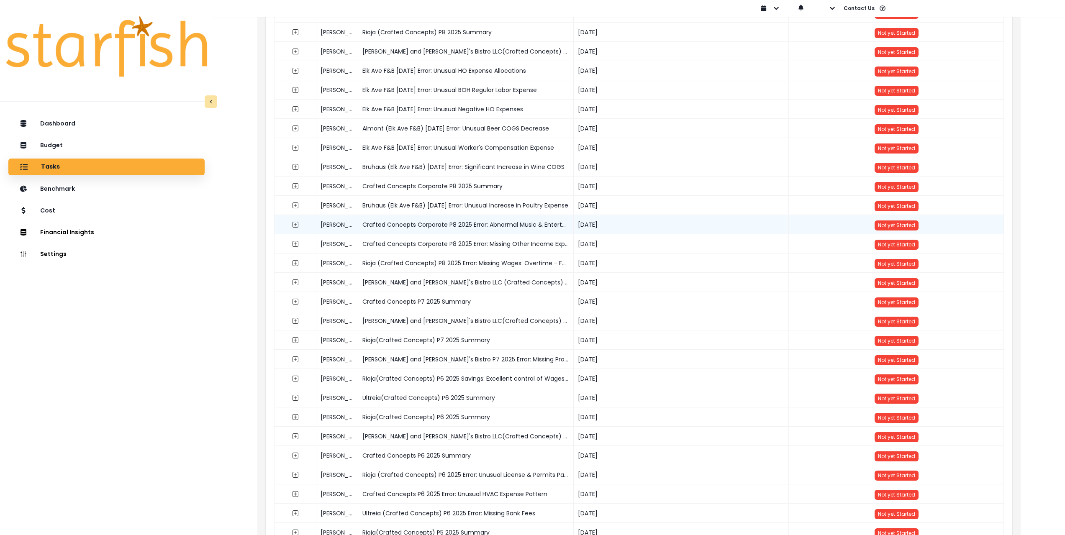
scroll to position [377, 0]
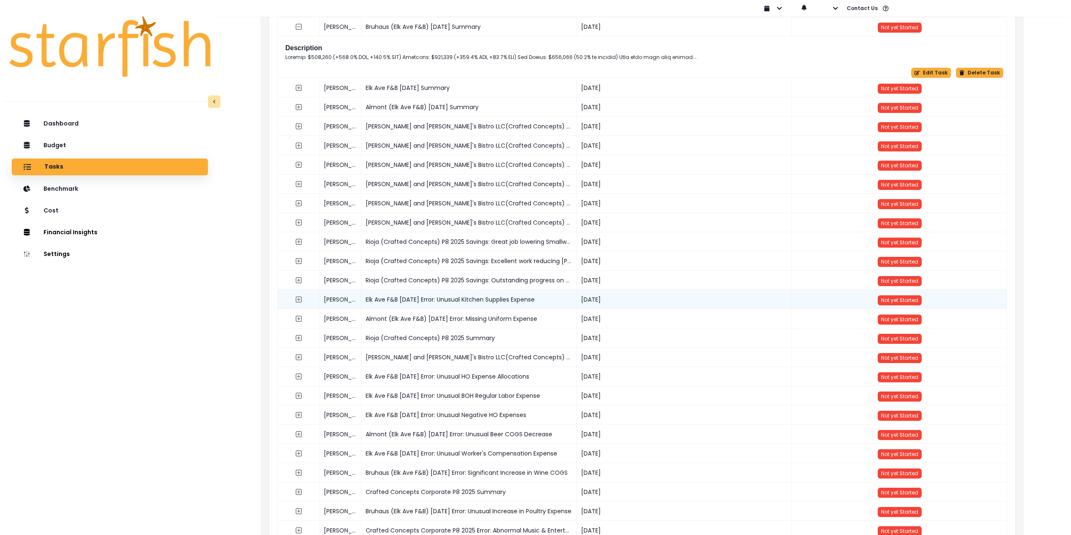
scroll to position [0, 0]
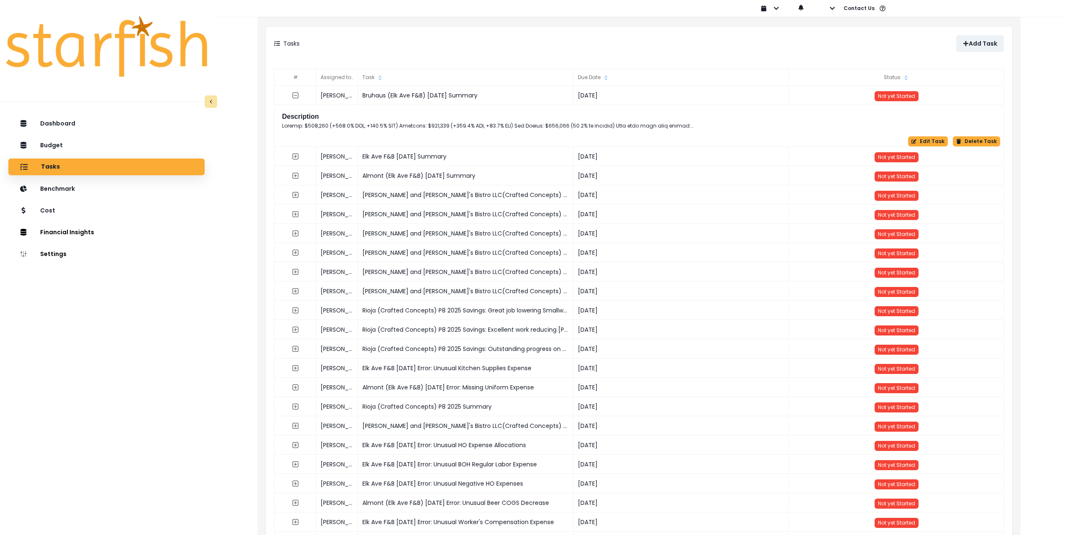
click at [910, 42] on div "Add Task" at bounding box center [821, 43] width 365 height 17
click at [989, 46] on p "Add Task" at bounding box center [983, 43] width 28 height 7
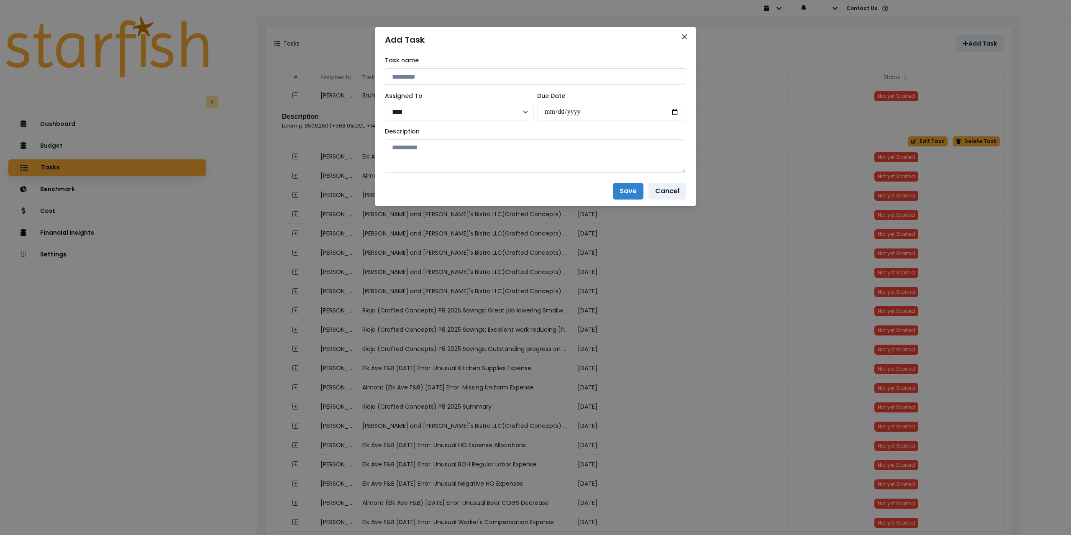
click at [483, 73] on input at bounding box center [535, 76] width 301 height 17
type input "**********"
click at [465, 113] on select "**** ******* ******* ******* ******** *** ******** ******* ***** ***** *** ****…" at bounding box center [459, 112] width 149 height 17
select select "***"
click at [385, 104] on select "**** ******* ******* ******* ******** *** ******** ******* ***** ***** *** ****…" at bounding box center [459, 112] width 149 height 17
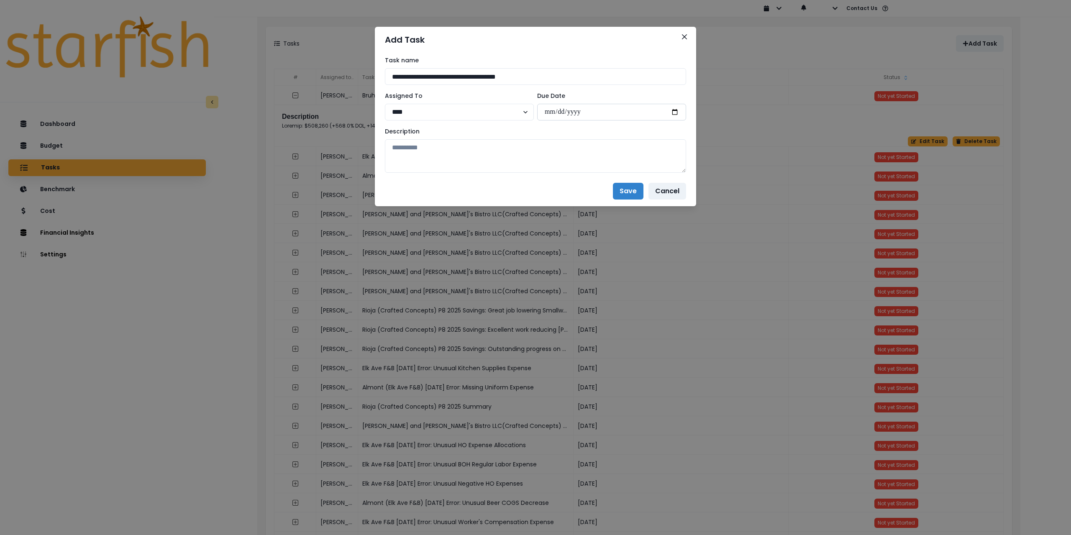
click at [676, 113] on input "date" at bounding box center [611, 112] width 149 height 17
type input "**********"
click at [544, 169] on textarea at bounding box center [535, 155] width 301 height 33
click at [485, 153] on textarea at bounding box center [535, 155] width 301 height 33
paste textarea "**********"
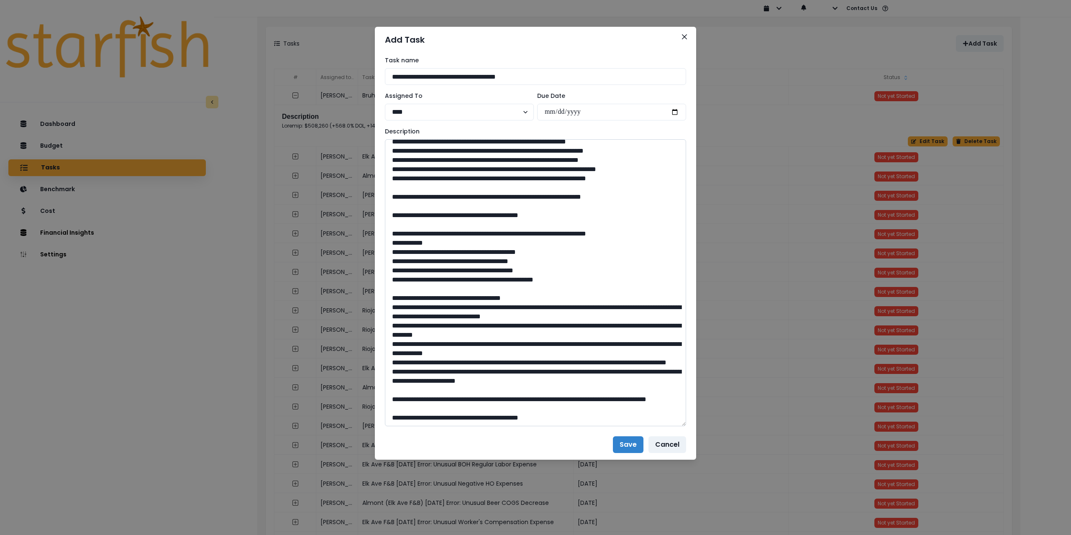
drag, startPoint x: 684, startPoint y: 171, endPoint x: 678, endPoint y: 421, distance: 249.9
click at [678, 421] on textarea at bounding box center [535, 282] width 301 height 287
click at [406, 288] on textarea at bounding box center [535, 282] width 301 height 287
click at [405, 306] on textarea at bounding box center [535, 282] width 301 height 287
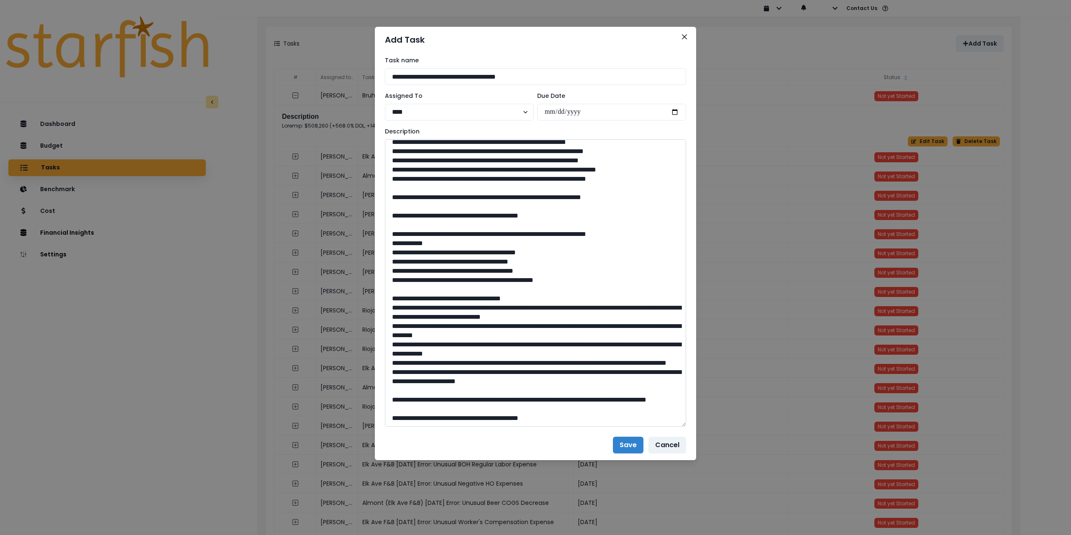
click at [406, 327] on textarea at bounding box center [535, 282] width 301 height 287
click at [406, 341] on textarea at bounding box center [535, 282] width 301 height 287
click at [407, 361] on textarea at bounding box center [535, 282] width 301 height 287
click at [668, 299] on textarea at bounding box center [535, 282] width 301 height 287
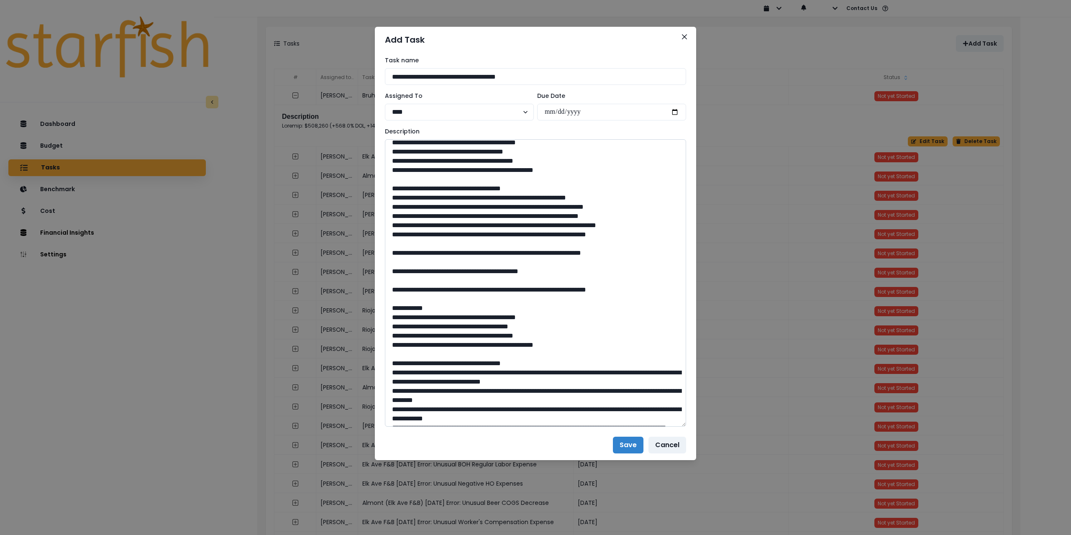
scroll to position [390, 0]
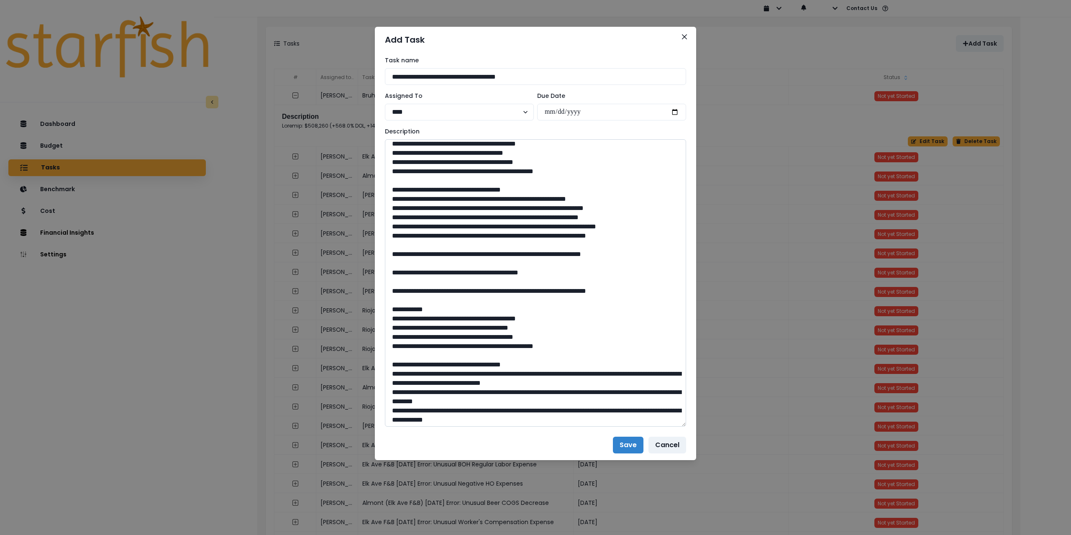
click at [405, 290] on textarea at bounding box center [535, 282] width 301 height 287
click at [405, 301] on textarea at bounding box center [535, 282] width 301 height 287
click at [405, 308] on textarea at bounding box center [535, 282] width 301 height 287
click at [405, 318] on textarea at bounding box center [535, 282] width 301 height 287
click at [408, 326] on textarea at bounding box center [535, 282] width 301 height 287
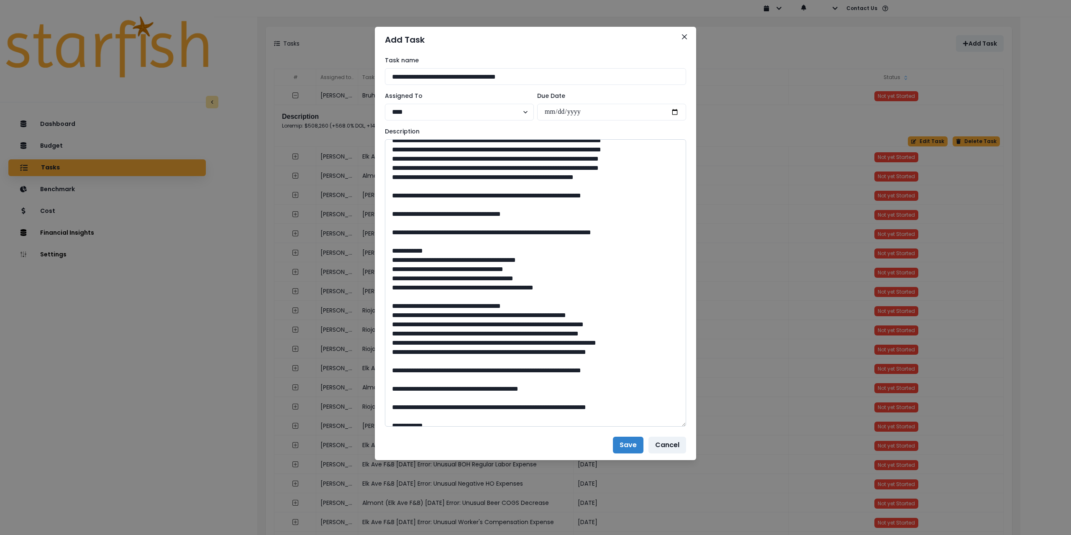
scroll to position [265, 0]
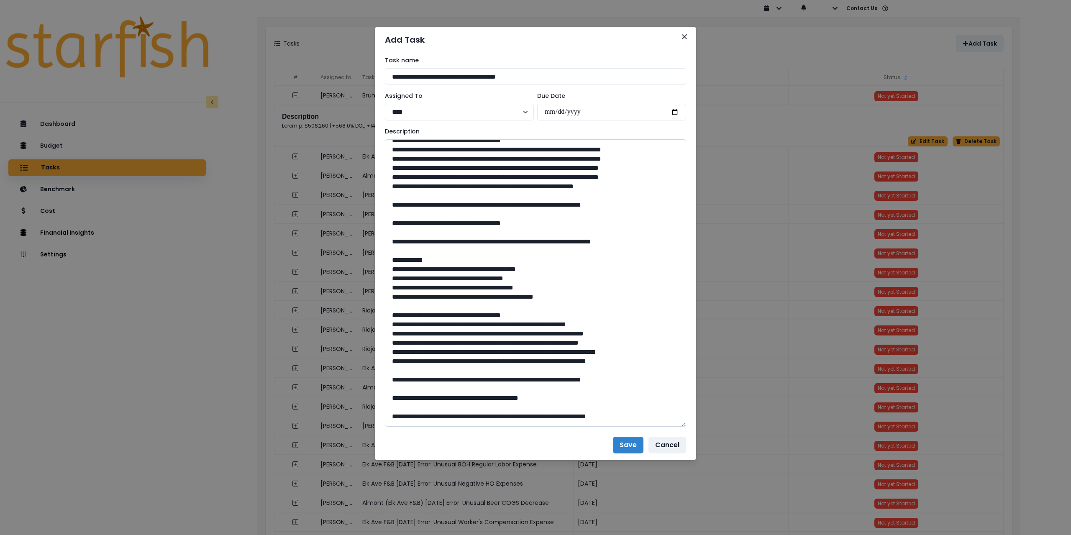
click at [405, 270] on textarea at bounding box center [535, 282] width 301 height 287
click at [405, 250] on textarea at bounding box center [535, 282] width 301 height 287
click at [405, 234] on textarea at bounding box center [535, 282] width 301 height 287
click at [406, 213] on textarea at bounding box center [535, 282] width 301 height 287
click at [405, 195] on textarea at bounding box center [535, 282] width 301 height 287
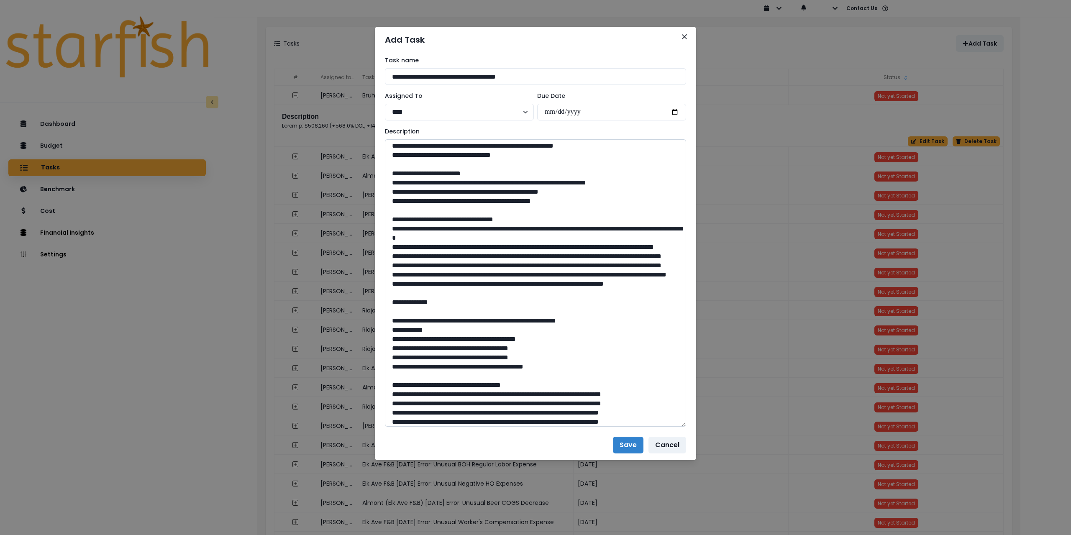
scroll to position [14, 0]
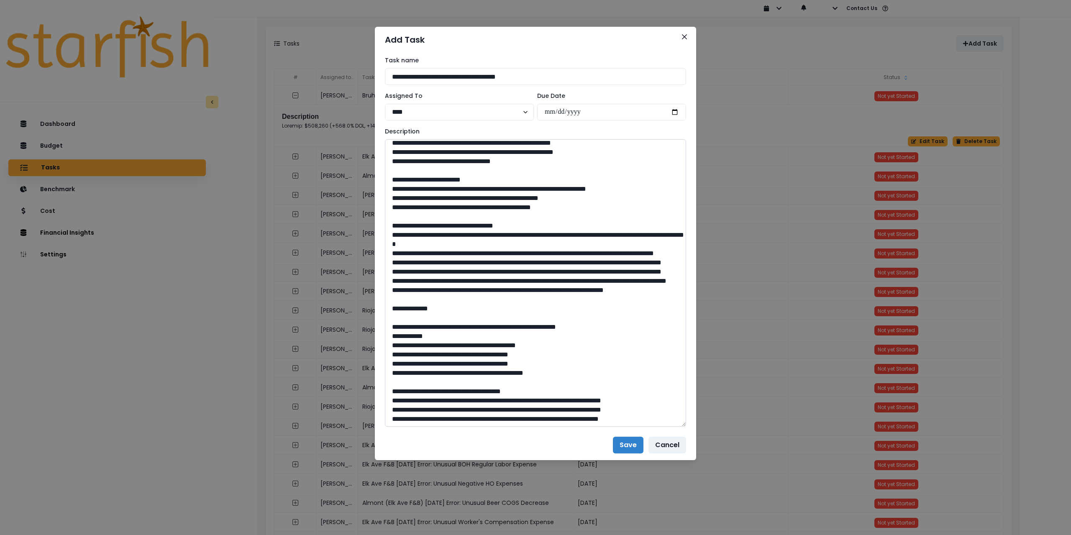
click at [407, 325] on textarea at bounding box center [535, 282] width 301 height 287
click at [404, 310] on textarea at bounding box center [535, 282] width 301 height 287
click at [405, 294] on textarea at bounding box center [535, 282] width 301 height 287
drag, startPoint x: 407, startPoint y: 274, endPoint x: 408, endPoint y: 269, distance: 4.7
click at [408, 274] on textarea at bounding box center [535, 282] width 301 height 287
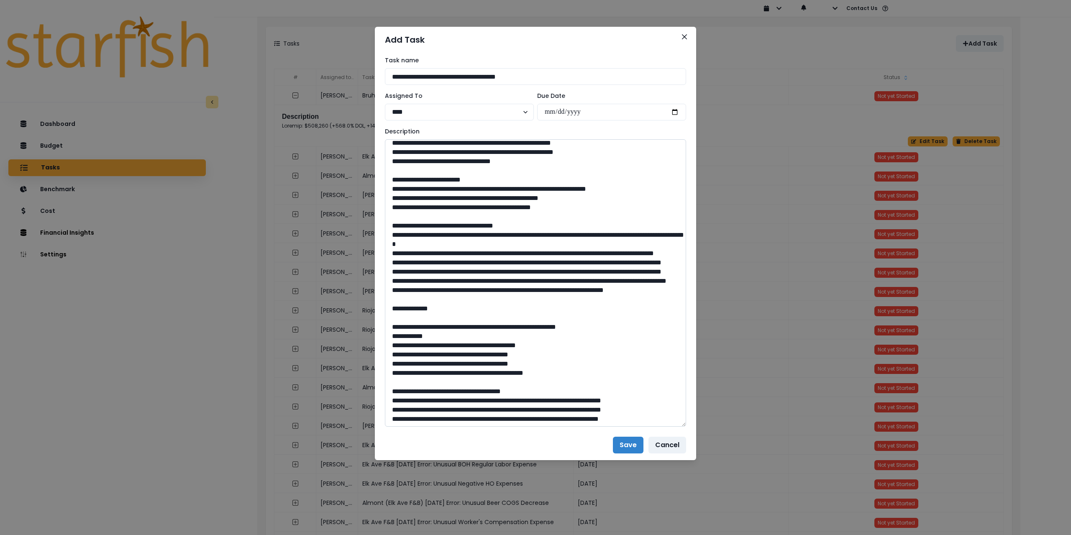
click at [408, 256] on textarea at bounding box center [535, 282] width 301 height 287
click at [412, 233] on textarea at bounding box center [535, 282] width 301 height 287
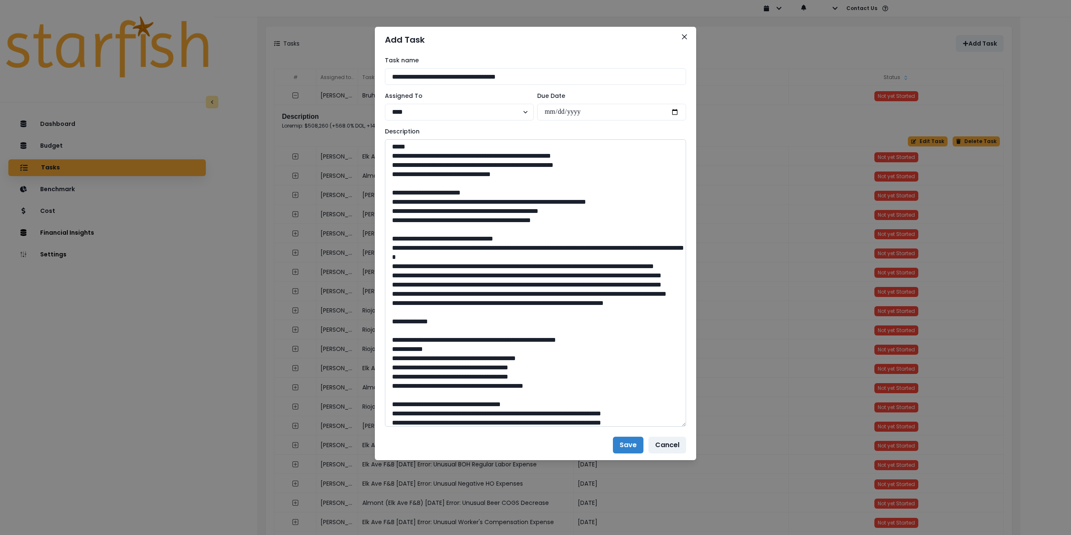
scroll to position [0, 0]
click at [446, 232] on textarea at bounding box center [535, 282] width 301 height 287
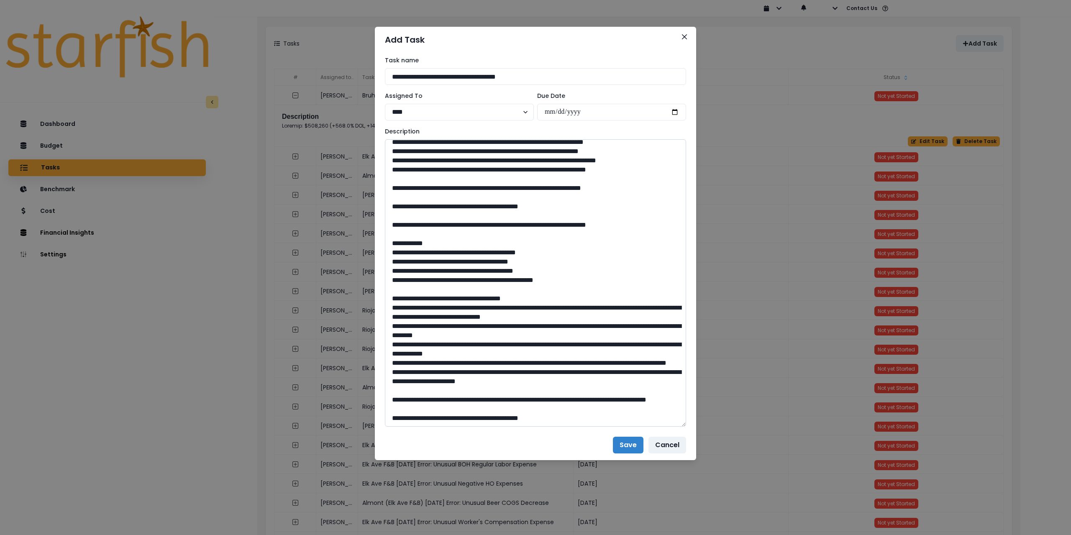
scroll to position [558, 0]
type textarea "**********"
click at [628, 444] on button "Save" at bounding box center [628, 445] width 31 height 17
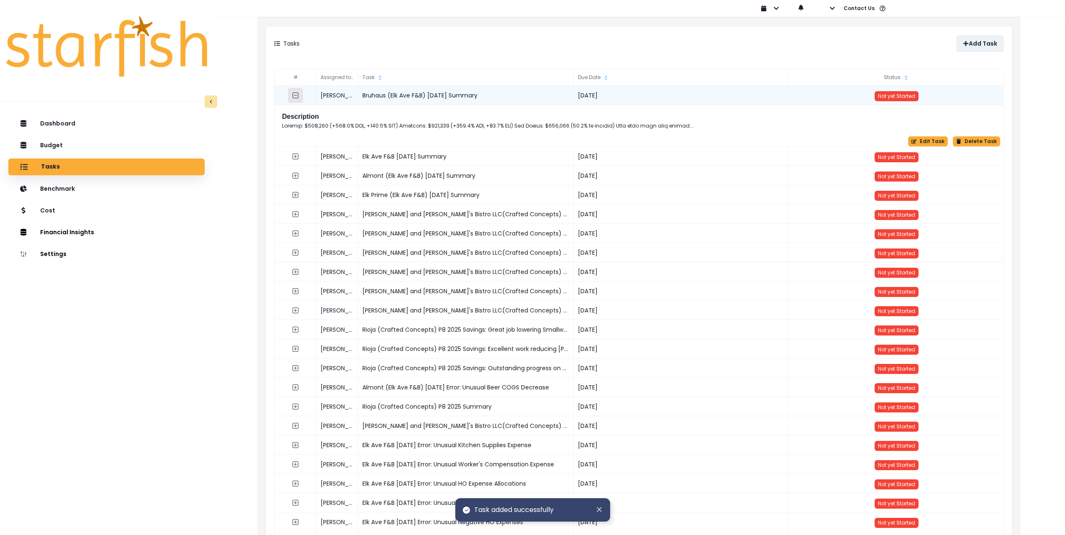
click at [295, 94] on icon "collasped outline" at bounding box center [295, 95] width 7 height 7
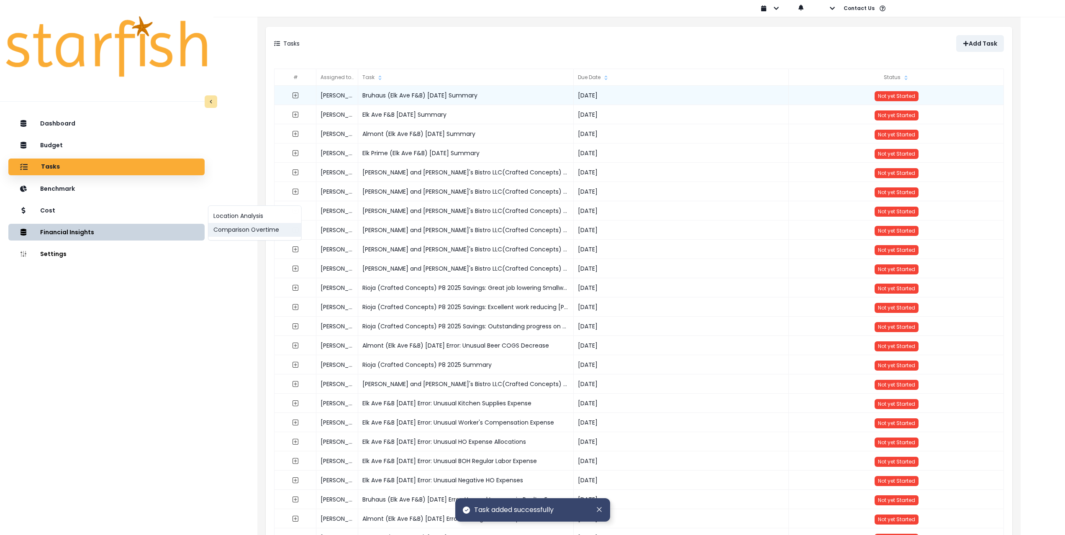
click at [238, 232] on button "Comparison Overtime" at bounding box center [254, 230] width 93 height 14
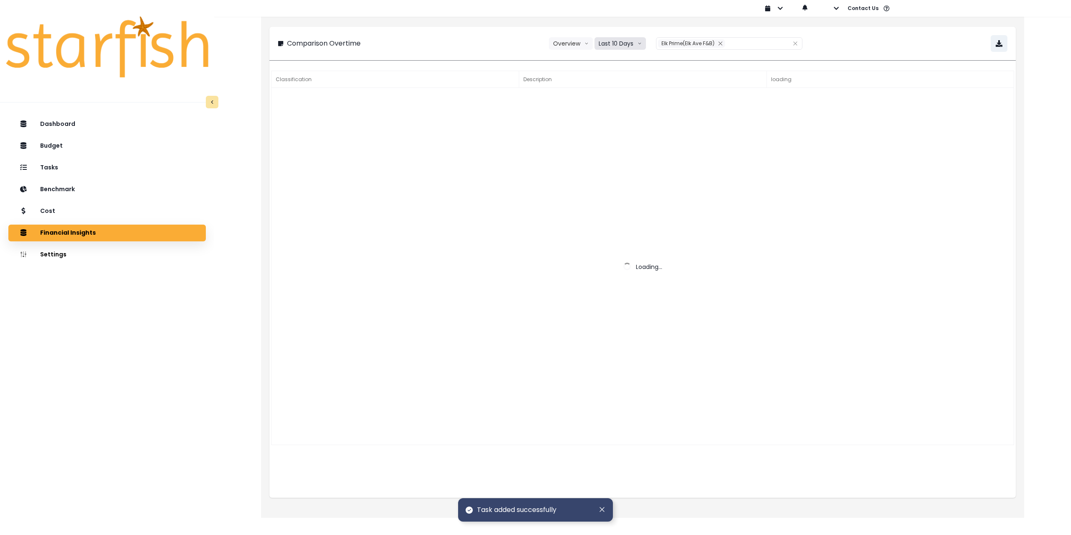
click at [630, 46] on button "Last 10 Days" at bounding box center [620, 43] width 51 height 13
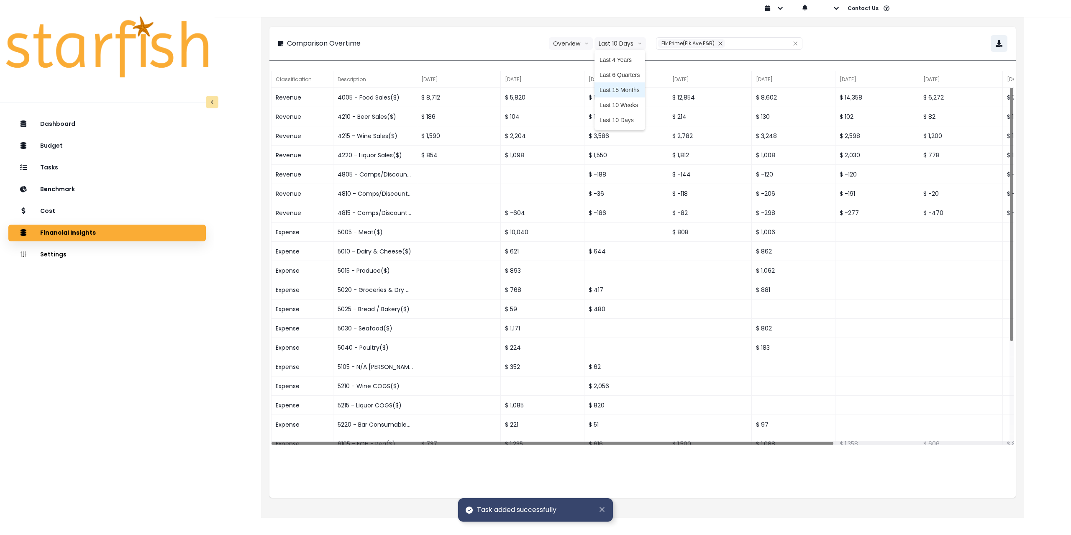
click at [624, 94] on li "Last 15 Months" at bounding box center [620, 89] width 51 height 15
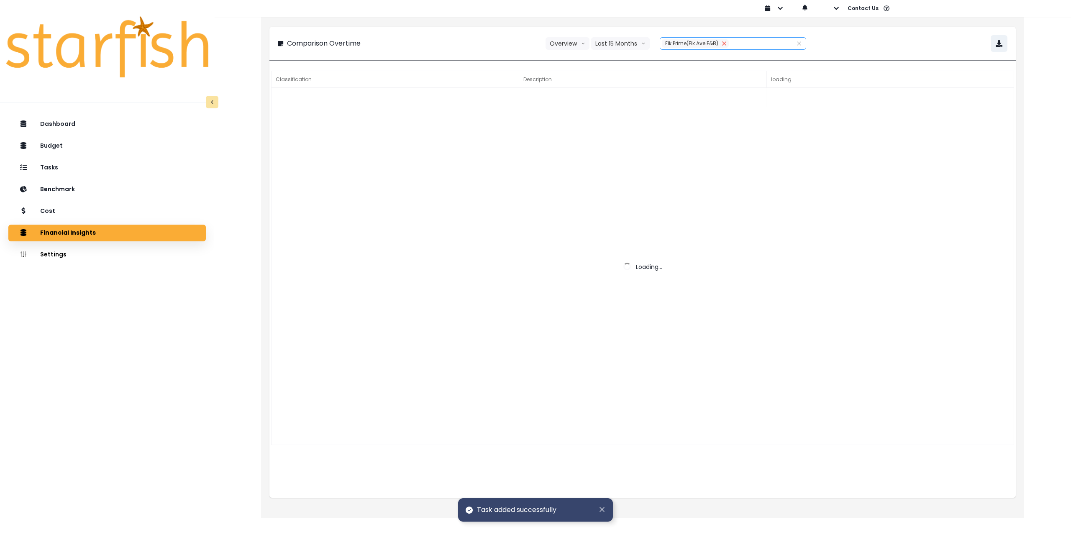
click at [724, 43] on icon "close" at bounding box center [724, 43] width 4 height 4
click at [701, 41] on div at bounding box center [723, 44] width 127 height 12
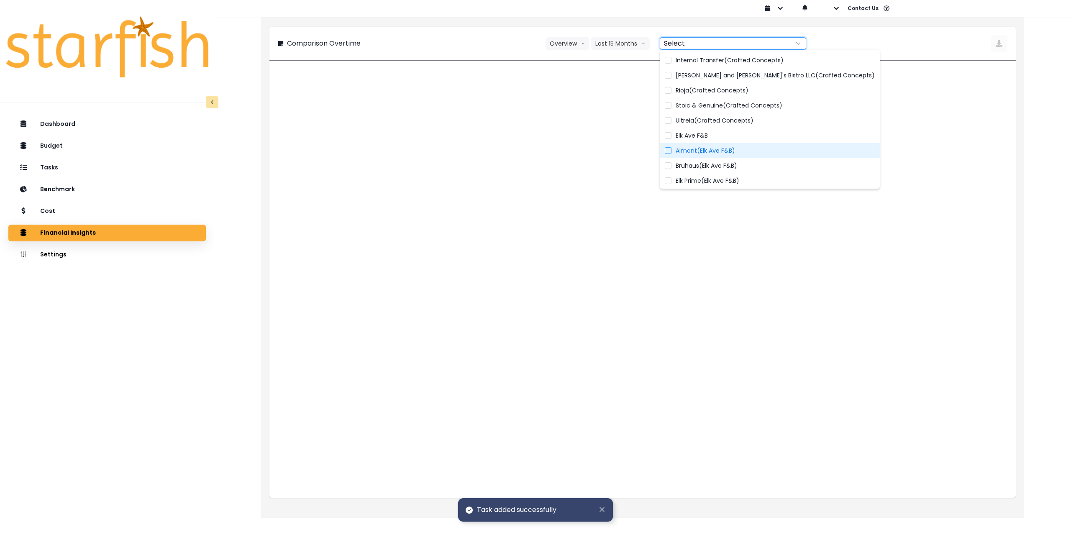
scroll to position [77, 0]
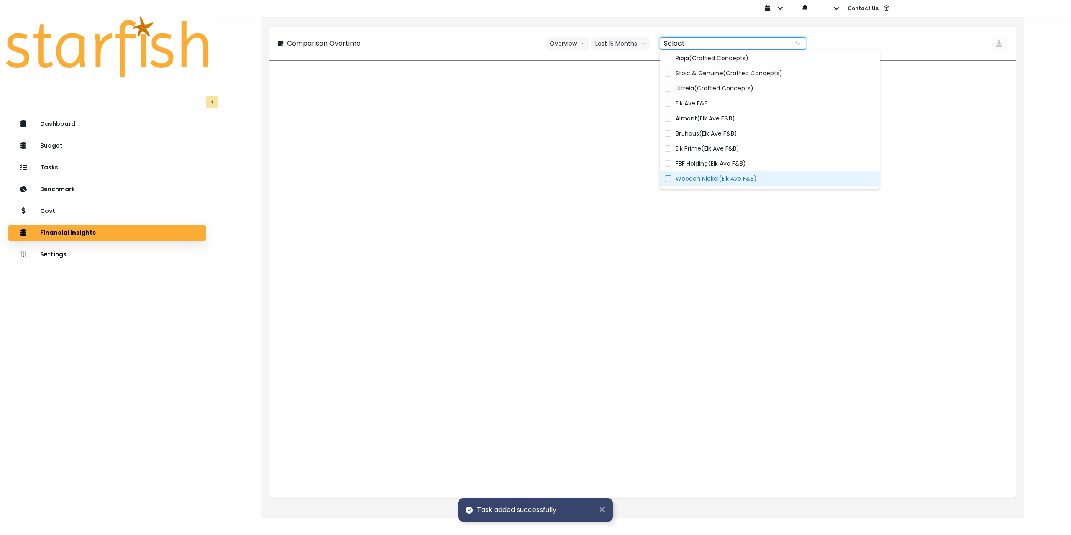
click at [707, 180] on span "Wooden Nickel(Elk Ave F&B)" at bounding box center [716, 178] width 81 height 8
type input "**********"
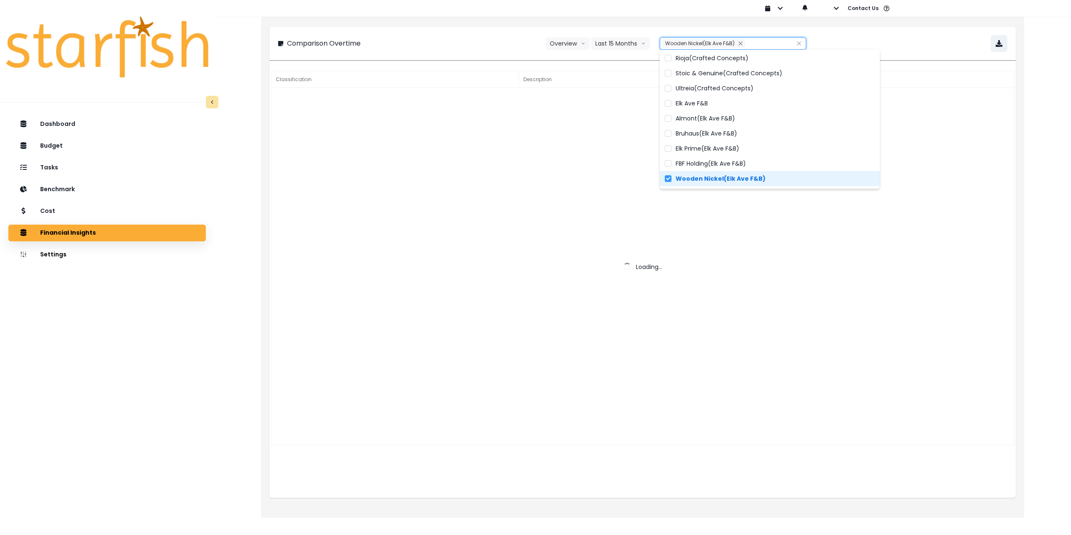
click at [861, 44] on div "**********" at bounding box center [643, 43] width 730 height 17
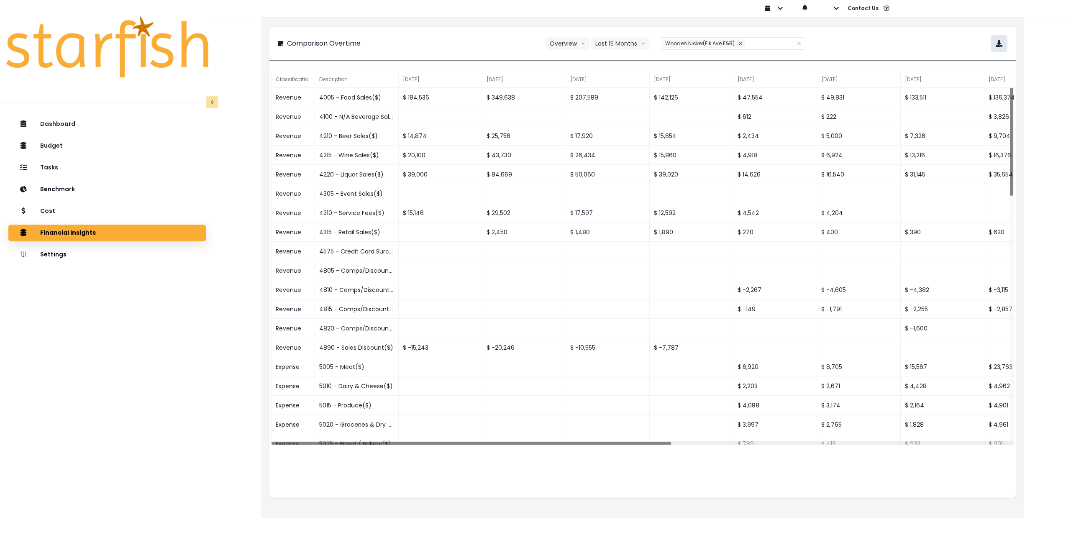
click at [1000, 43] on icon "button" at bounding box center [999, 43] width 7 height 7
click at [71, 205] on div "Cost" at bounding box center [107, 212] width 184 height 18
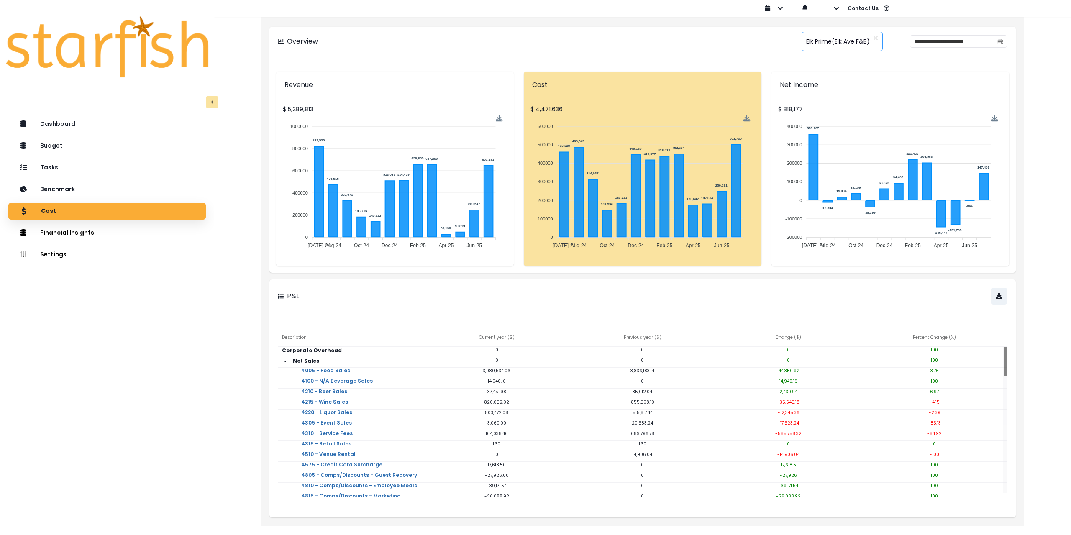
click at [817, 43] on span "Elk Prime(Elk Ave F&B)" at bounding box center [838, 42] width 64 height 18
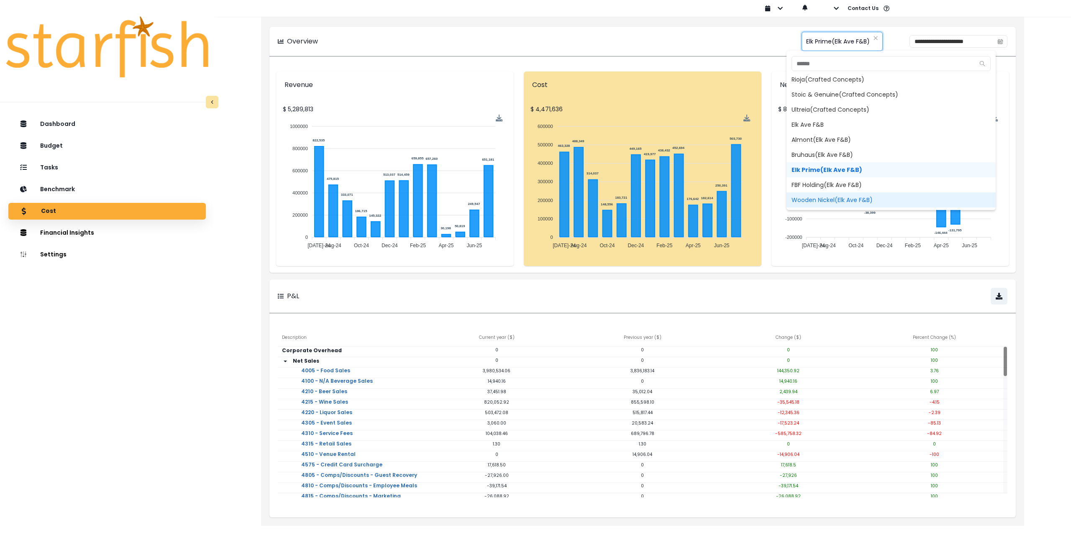
click at [828, 200] on span "Wooden Nickel(Elk Ave F&B)" at bounding box center [891, 199] width 209 height 15
type input "**********"
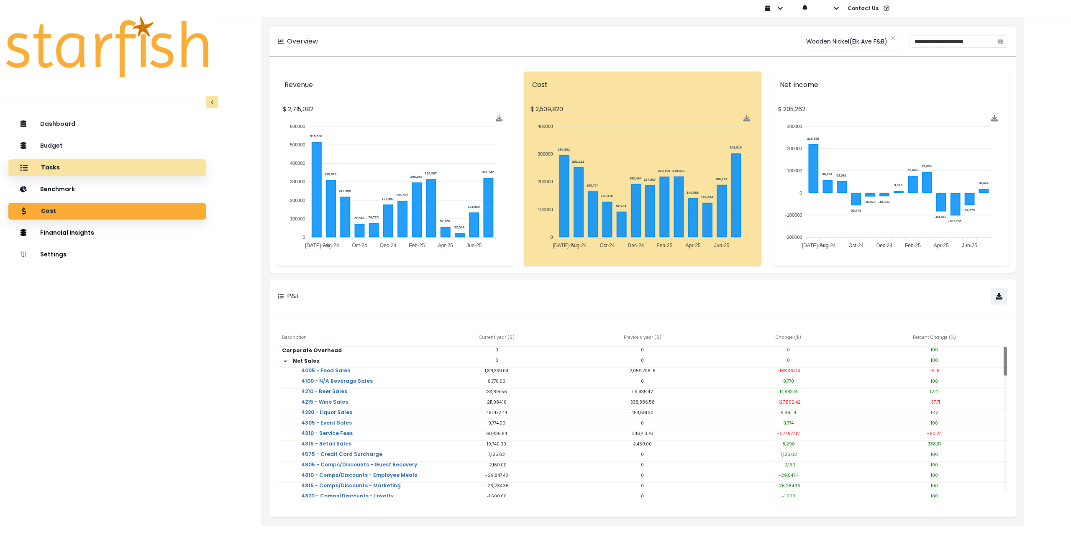
click at [75, 167] on div "Tasks" at bounding box center [107, 168] width 184 height 18
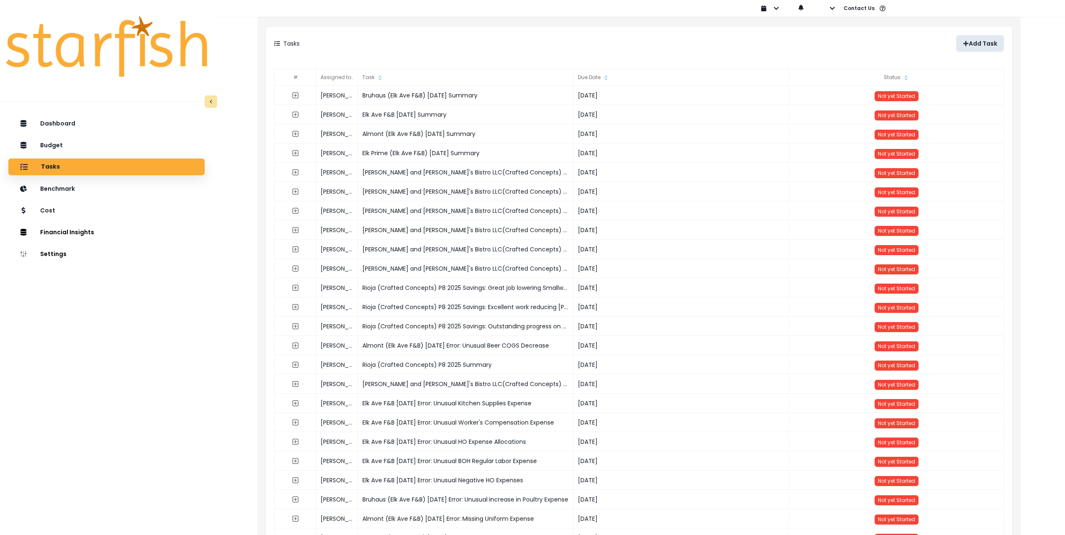
click at [980, 40] on p "Add Task" at bounding box center [983, 43] width 28 height 7
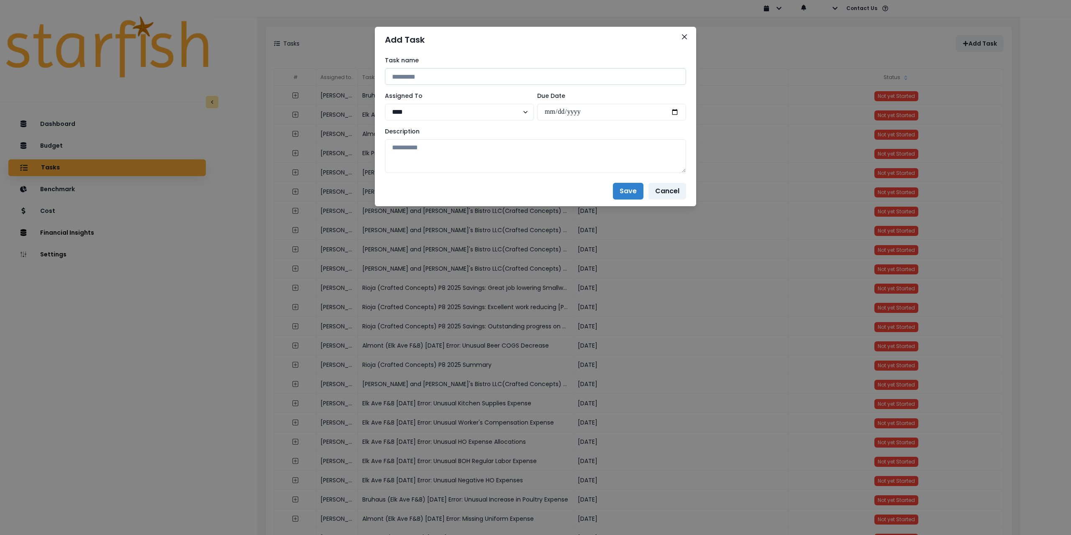
click at [444, 74] on input at bounding box center [535, 76] width 301 height 17
paste input "**********"
click at [441, 78] on input "**********" at bounding box center [535, 76] width 301 height 17
click at [500, 77] on input "**********" at bounding box center [535, 76] width 301 height 17
type input "**********"
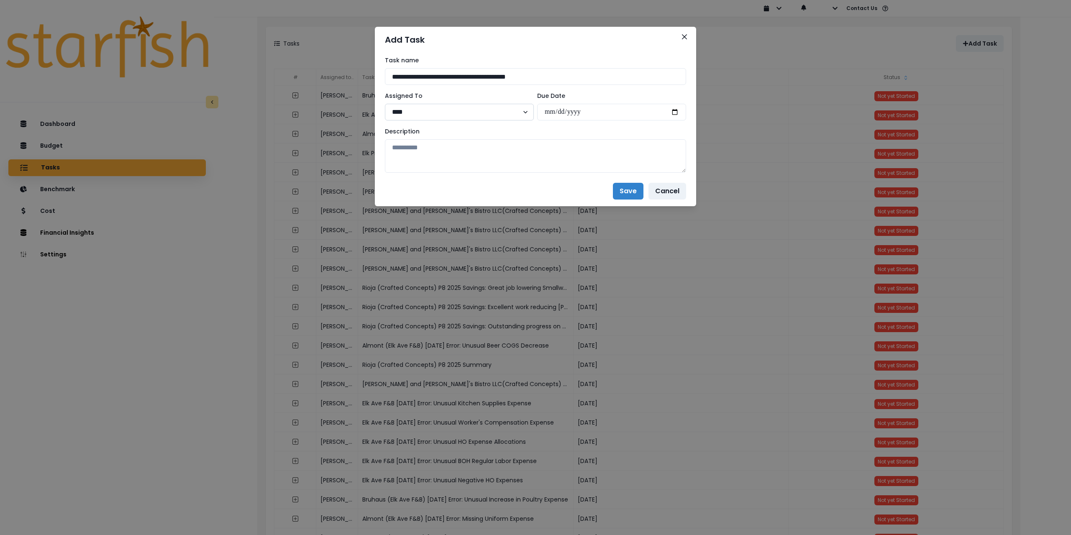
click at [444, 110] on select "**** ******* ******* ******* ******** *** ******** ******* ***** ***** *** ****…" at bounding box center [459, 112] width 149 height 17
click at [385, 104] on select "**** ******* ******* ******* ******** *** ******** ******* ***** ***** *** ****…" at bounding box center [459, 112] width 149 height 17
click at [418, 115] on select "**** ******* ******* ******* ******** *** ******** ******* ***** ***** *** ****…" at bounding box center [459, 112] width 149 height 17
select select "***"
click at [385, 104] on select "**** ******* ******* ******* ******** *** ******** ******* ***** ***** *** ****…" at bounding box center [459, 112] width 149 height 17
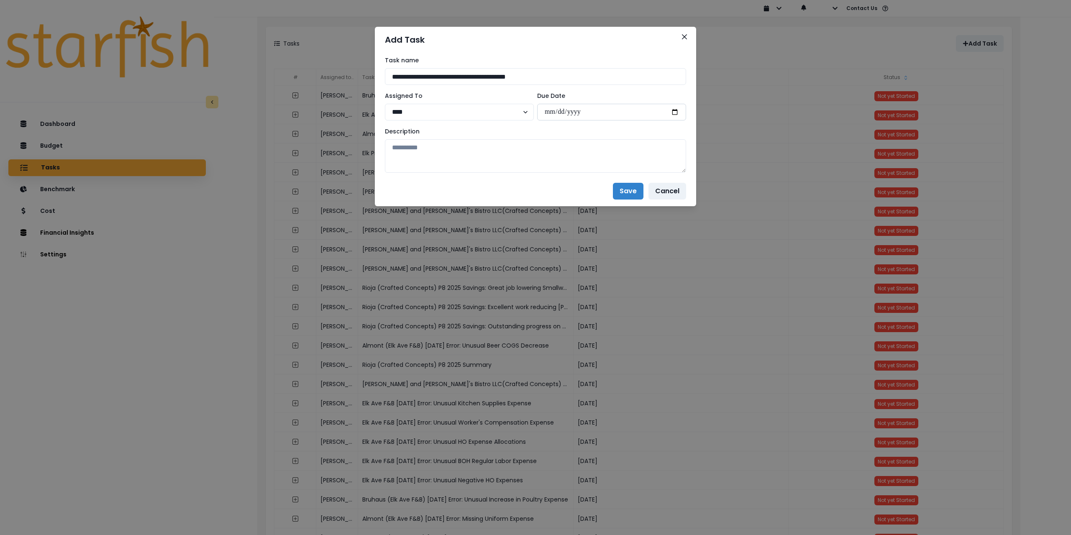
click at [676, 110] on input "date" at bounding box center [611, 112] width 149 height 17
type input "**********"
click at [552, 160] on textarea at bounding box center [535, 155] width 301 height 33
click at [498, 149] on textarea at bounding box center [535, 155] width 301 height 33
paste textarea "**********"
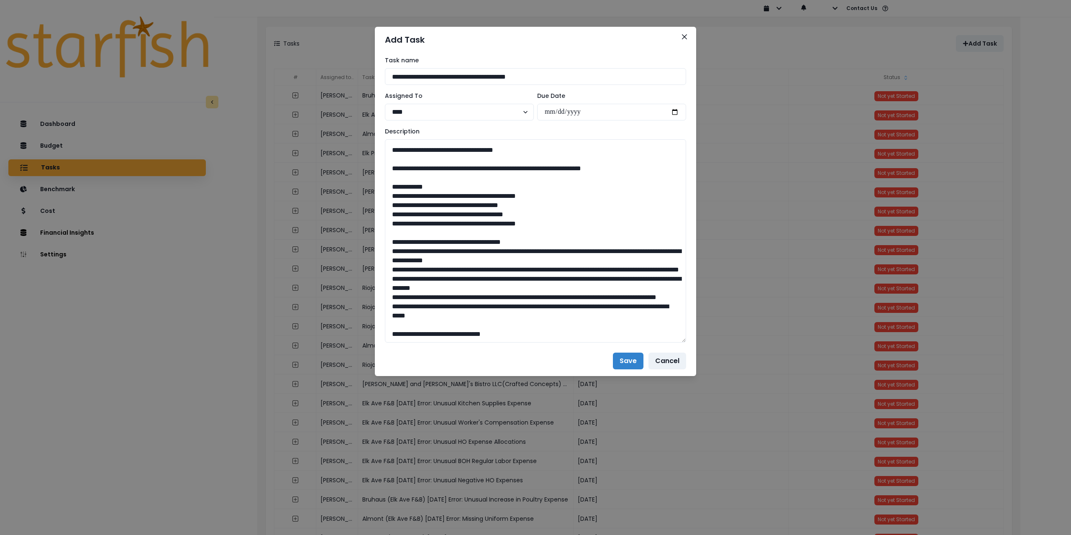
scroll to position [361, 0]
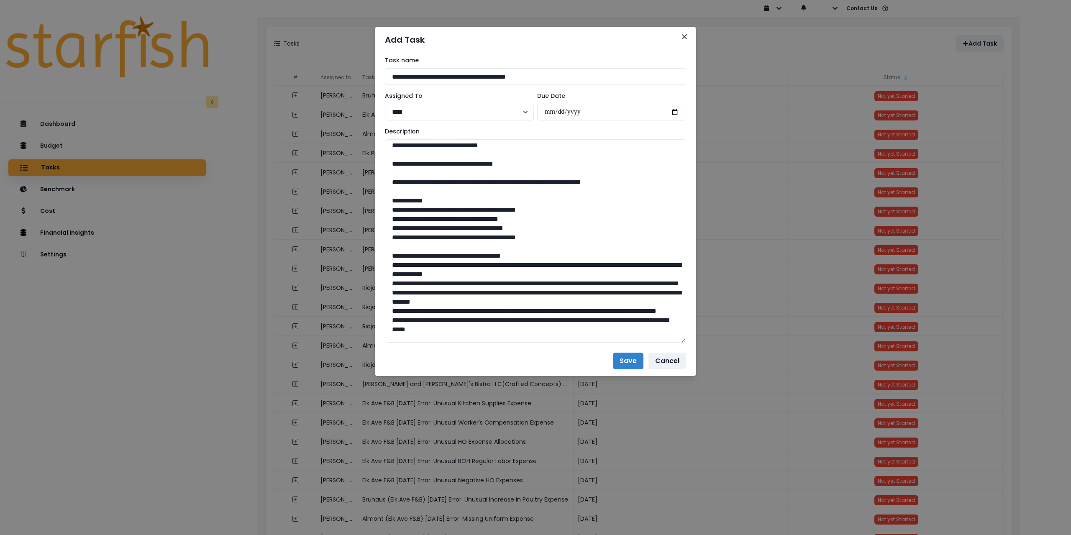
drag, startPoint x: 681, startPoint y: 168, endPoint x: 738, endPoint y: 439, distance: 277.4
click at [736, 434] on div "**********" at bounding box center [535, 267] width 1071 height 535
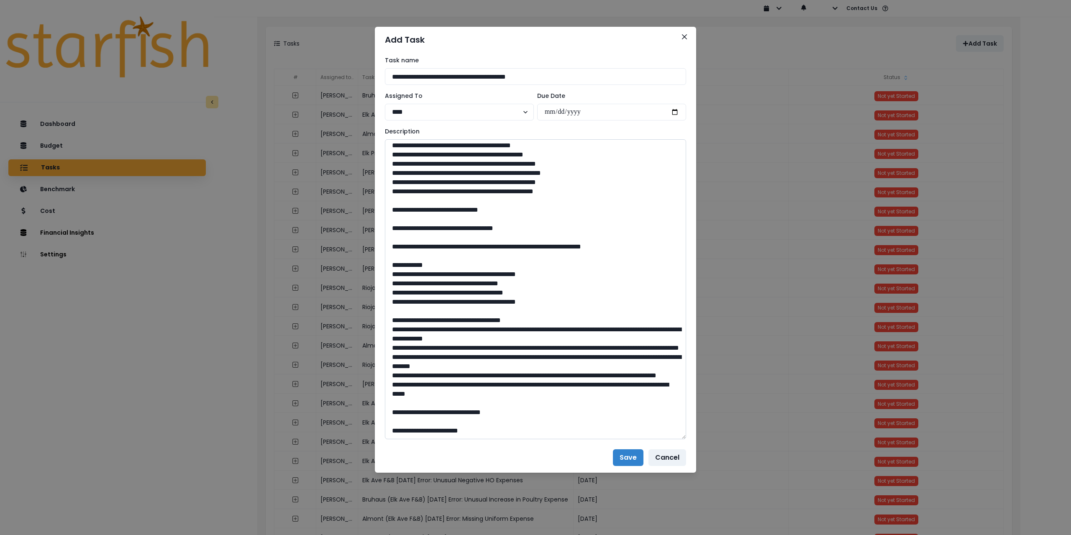
click at [405, 308] on textarea at bounding box center [535, 289] width 301 height 300
click at [406, 329] on textarea at bounding box center [535, 289] width 301 height 300
click at [406, 348] on textarea at bounding box center [535, 289] width 301 height 300
click at [406, 366] on textarea at bounding box center [535, 289] width 301 height 300
click at [406, 383] on textarea at bounding box center [535, 289] width 301 height 300
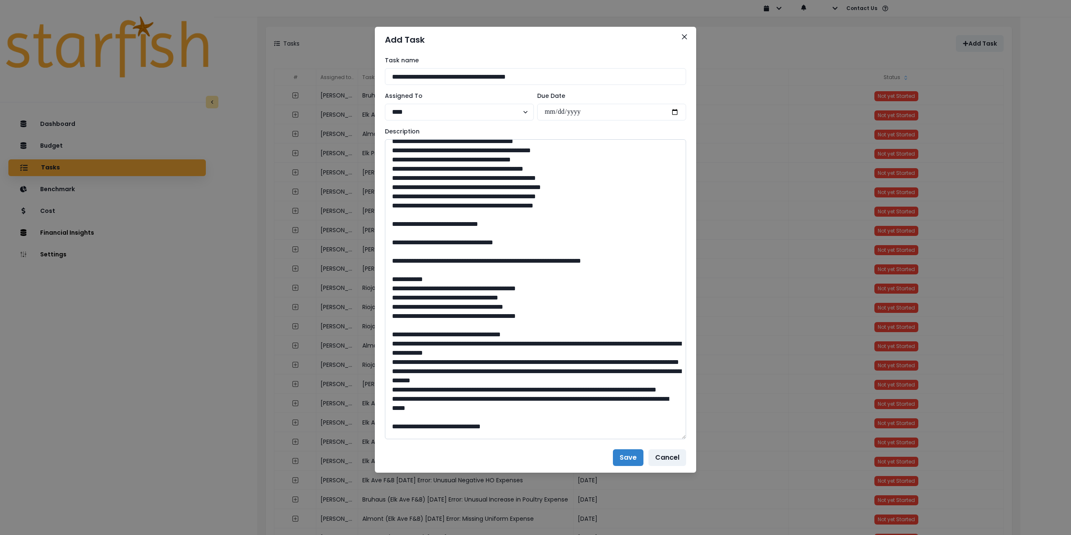
scroll to position [277, 0]
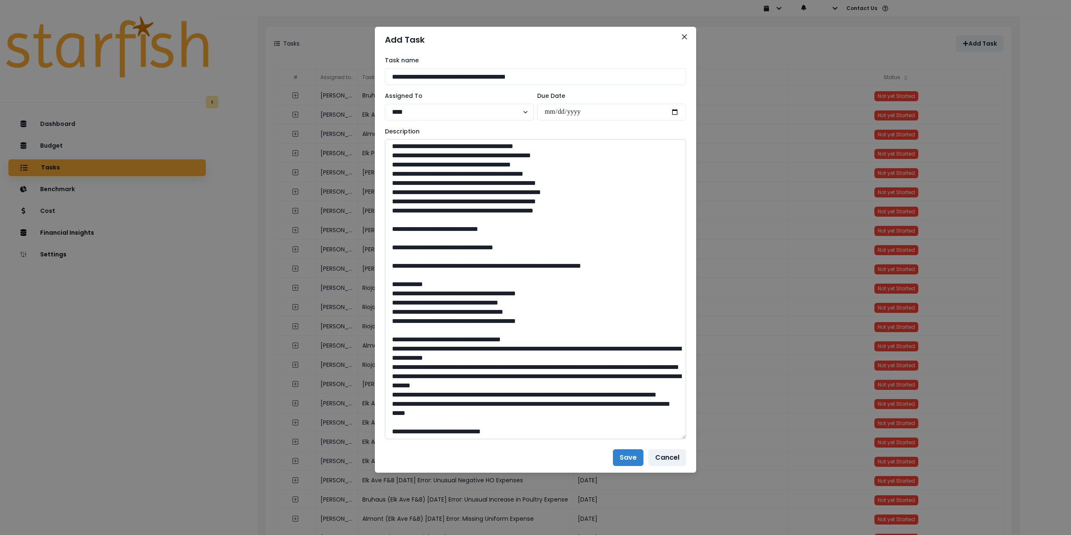
drag, startPoint x: 470, startPoint y: 339, endPoint x: 442, endPoint y: 338, distance: 27.6
click at [442, 338] on textarea at bounding box center [535, 289] width 301 height 300
drag, startPoint x: 459, startPoint y: 347, endPoint x: 431, endPoint y: 348, distance: 28.0
click at [431, 348] on textarea at bounding box center [535, 289] width 301 height 300
drag, startPoint x: 470, startPoint y: 357, endPoint x: 438, endPoint y: 355, distance: 32.3
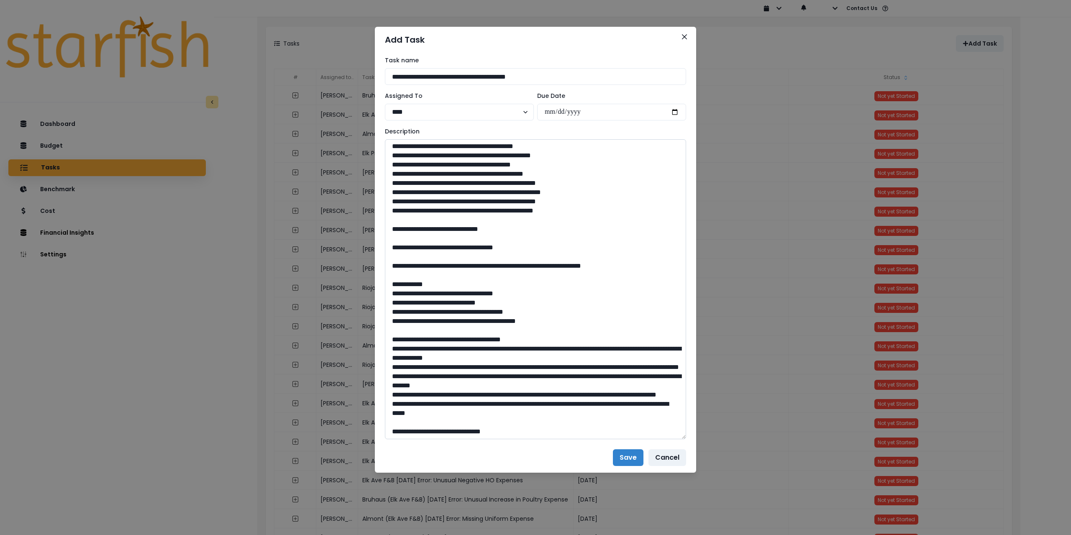
click at [438, 355] on textarea at bounding box center [535, 289] width 301 height 300
drag, startPoint x: 494, startPoint y: 365, endPoint x: 469, endPoint y: 364, distance: 25.6
click at [469, 364] on textarea at bounding box center [535, 289] width 301 height 300
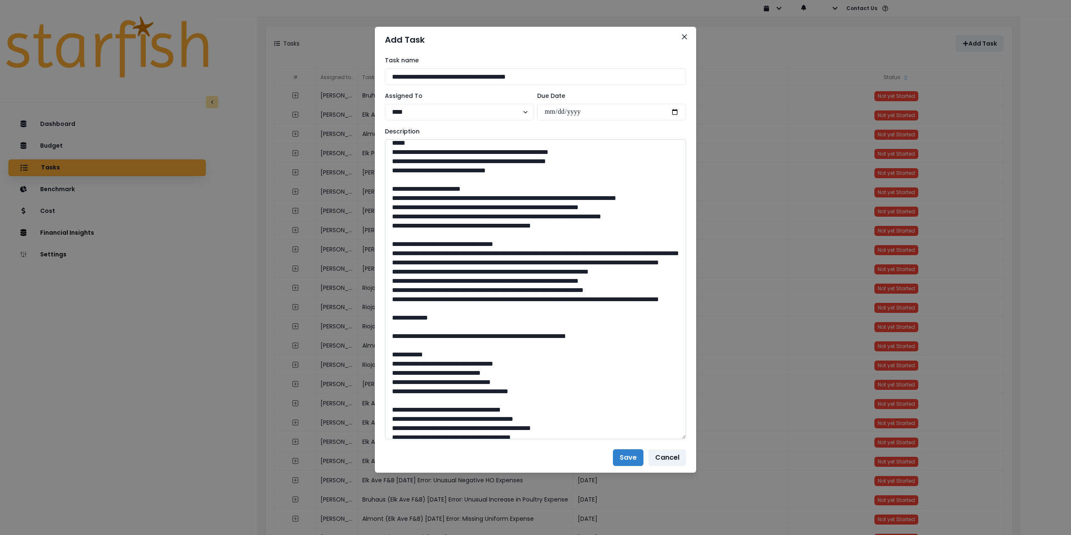
scroll to position [0, 0]
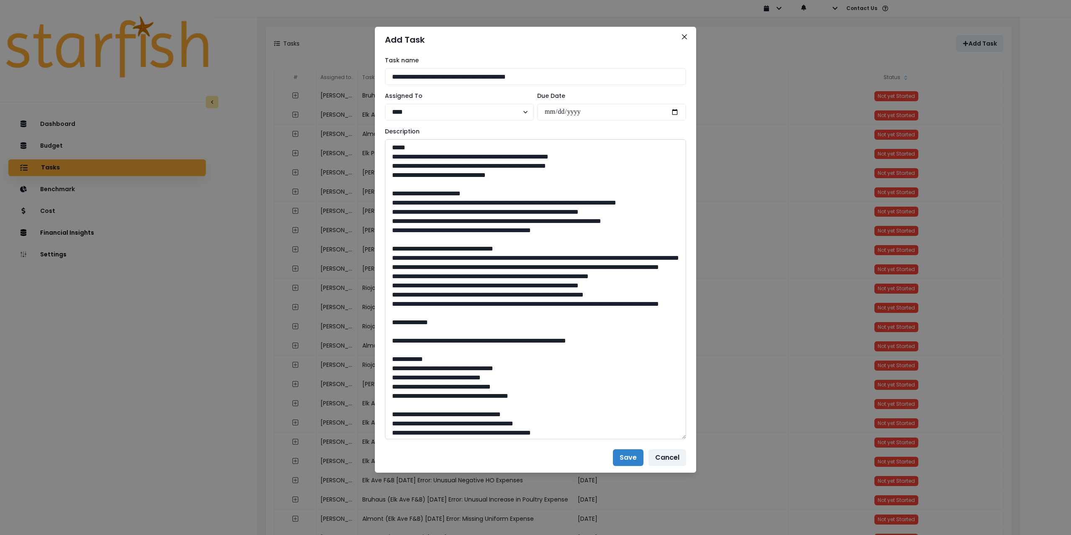
click at [434, 341] on textarea at bounding box center [535, 289] width 301 height 300
click at [430, 330] on textarea at bounding box center [535, 289] width 301 height 300
click at [424, 322] on textarea at bounding box center [535, 289] width 301 height 300
click at [423, 312] on textarea at bounding box center [535, 289] width 301 height 300
click at [423, 295] on textarea at bounding box center [535, 289] width 301 height 300
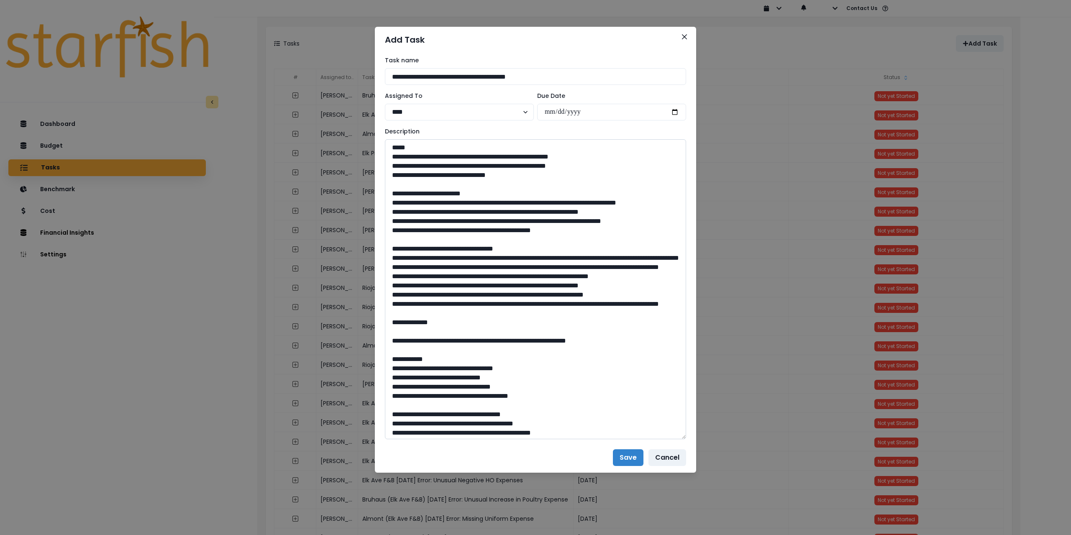
click at [426, 276] on textarea at bounding box center [535, 289] width 301 height 300
click at [437, 244] on textarea at bounding box center [535, 289] width 301 height 300
click at [439, 228] on textarea at bounding box center [535, 289] width 301 height 300
type textarea "**********"
click at [621, 457] on button "Save" at bounding box center [628, 457] width 31 height 17
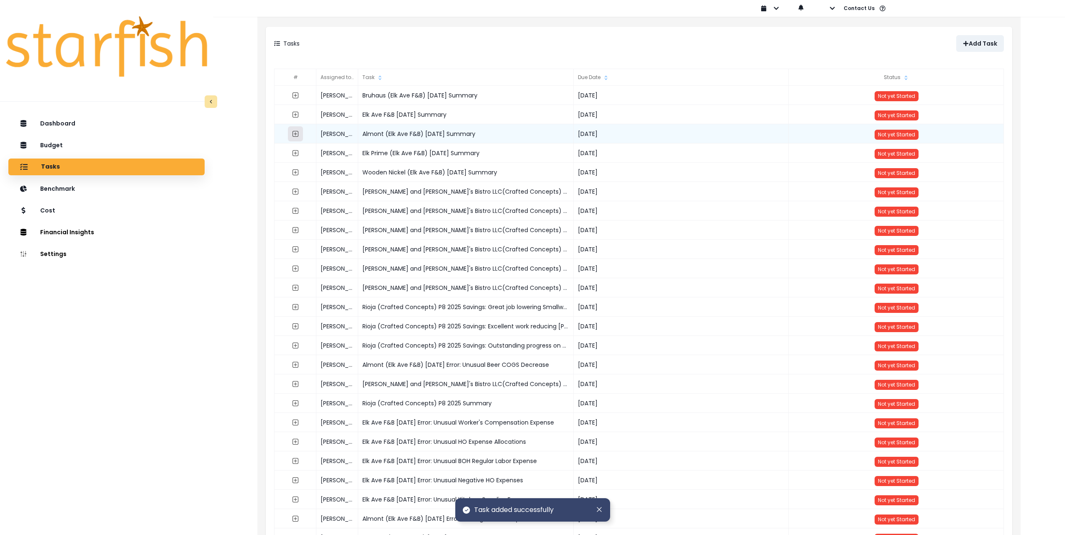
click at [293, 132] on icon "expand outline" at bounding box center [296, 134] width 6 height 6
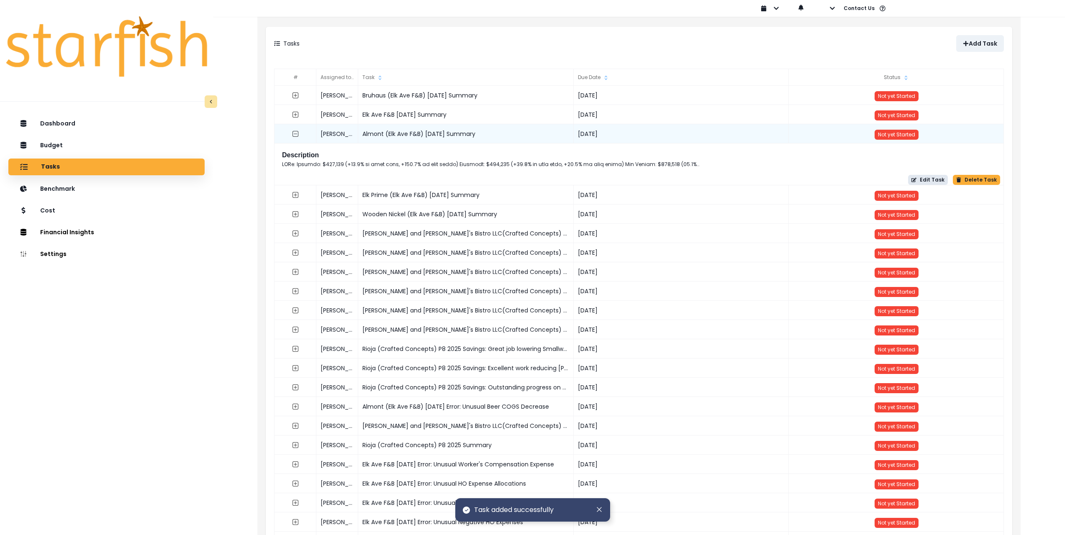
click at [932, 180] on button "Edit Task" at bounding box center [928, 180] width 40 height 10
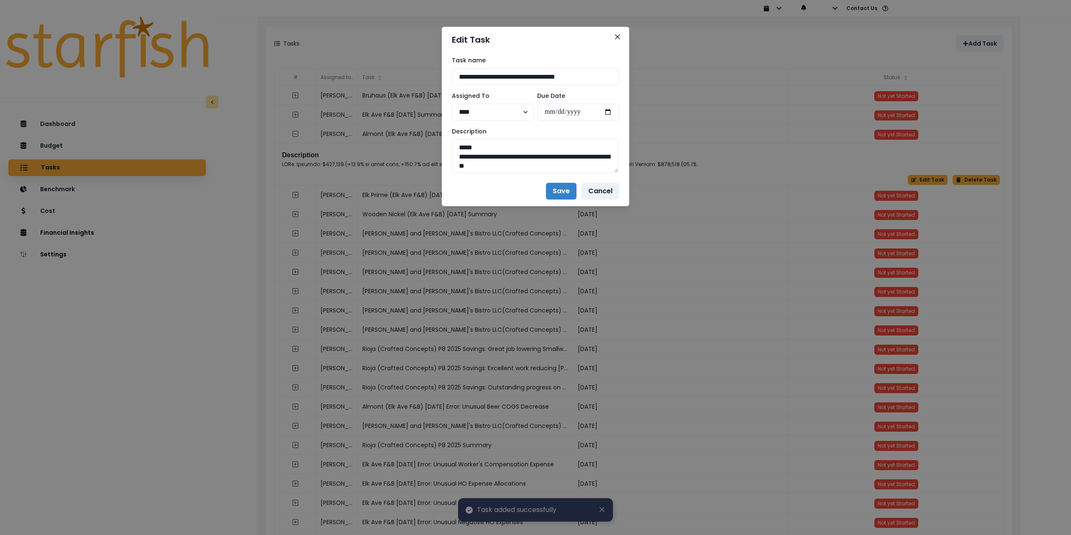
click at [616, 173] on div "**********" at bounding box center [535, 114] width 187 height 123
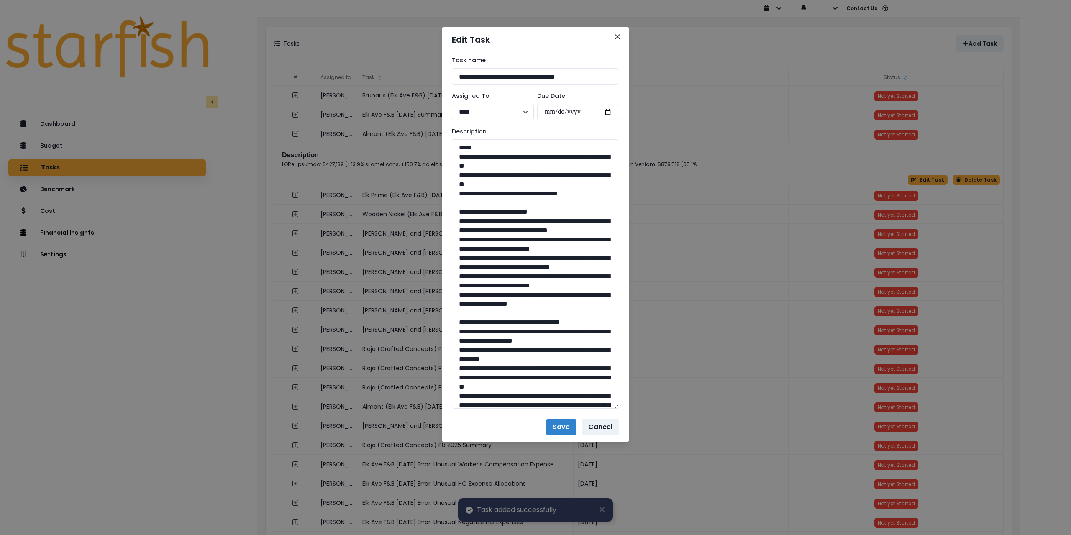
drag, startPoint x: 615, startPoint y: 171, endPoint x: 639, endPoint y: 409, distance: 239.0
click at [639, 409] on div "**********" at bounding box center [535, 267] width 1071 height 535
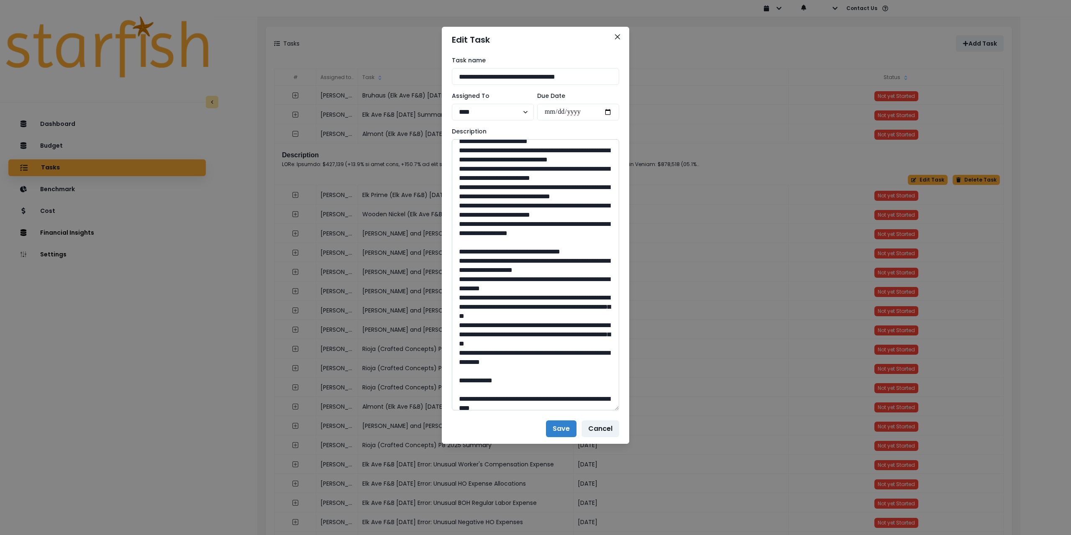
scroll to position [84, 0]
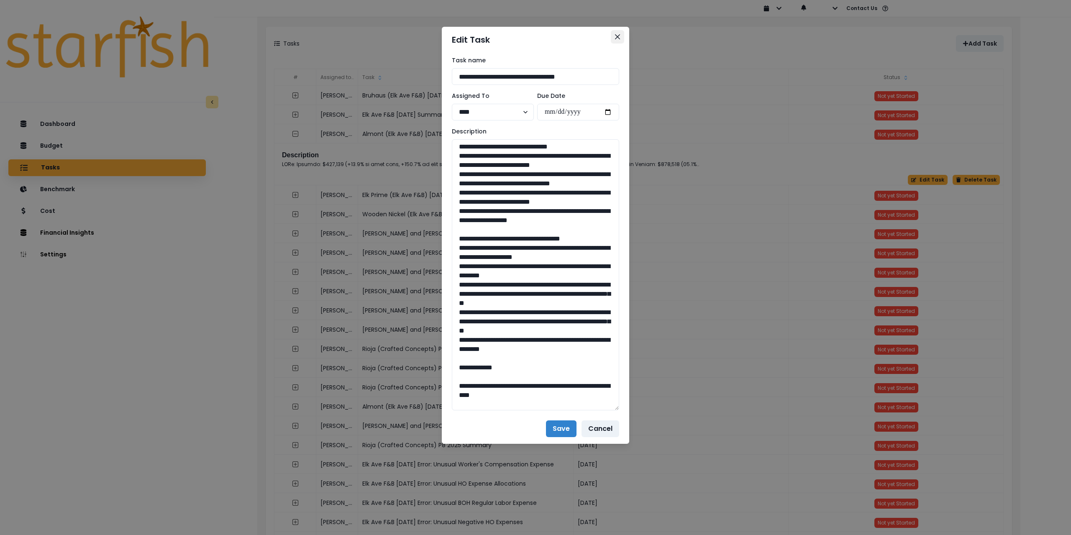
click at [616, 36] on icon "Close" at bounding box center [617, 36] width 5 height 5
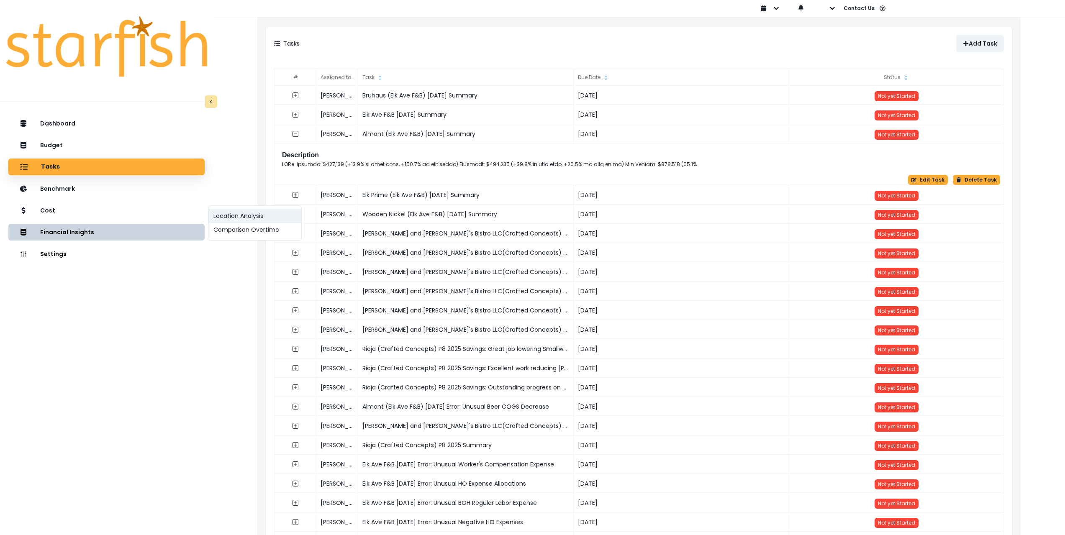
click at [243, 217] on button "Location Analysis" at bounding box center [254, 216] width 93 height 14
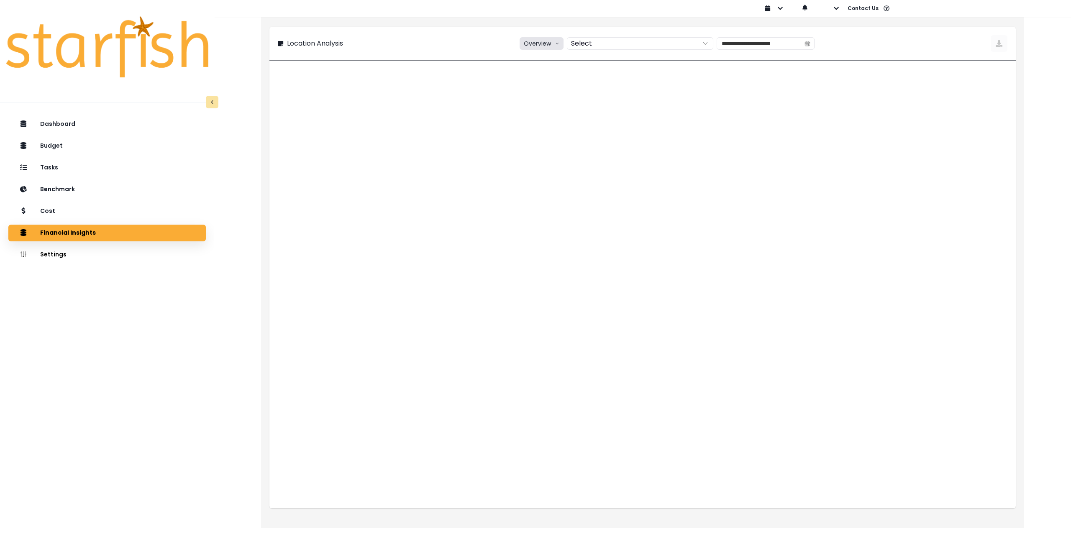
click at [537, 43] on button "Overview" at bounding box center [542, 43] width 44 height 13
click at [544, 87] on span "% of sales" at bounding box center [540, 90] width 31 height 8
click at [591, 45] on div at bounding box center [631, 44] width 127 height 12
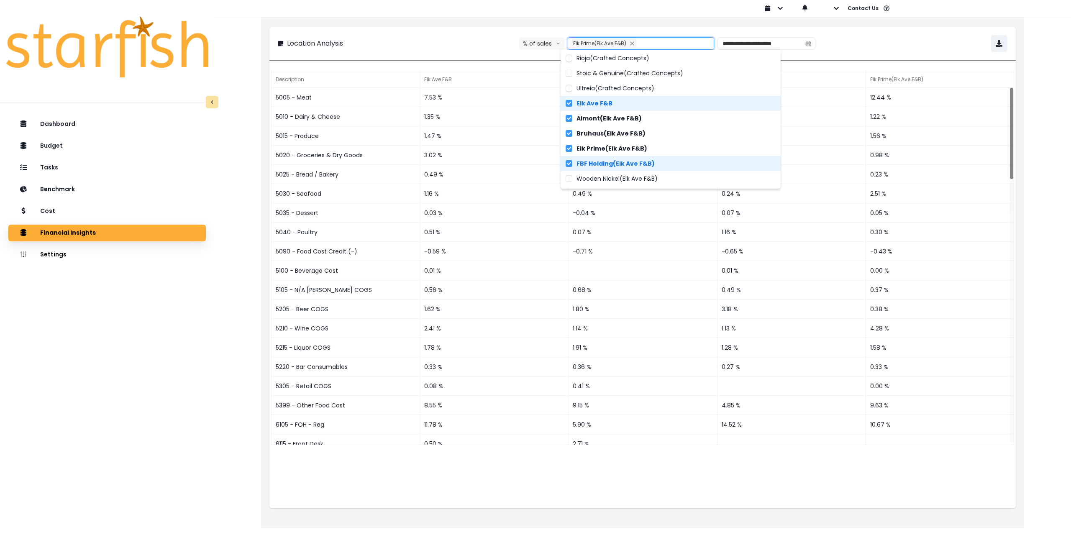
scroll to position [30, 0]
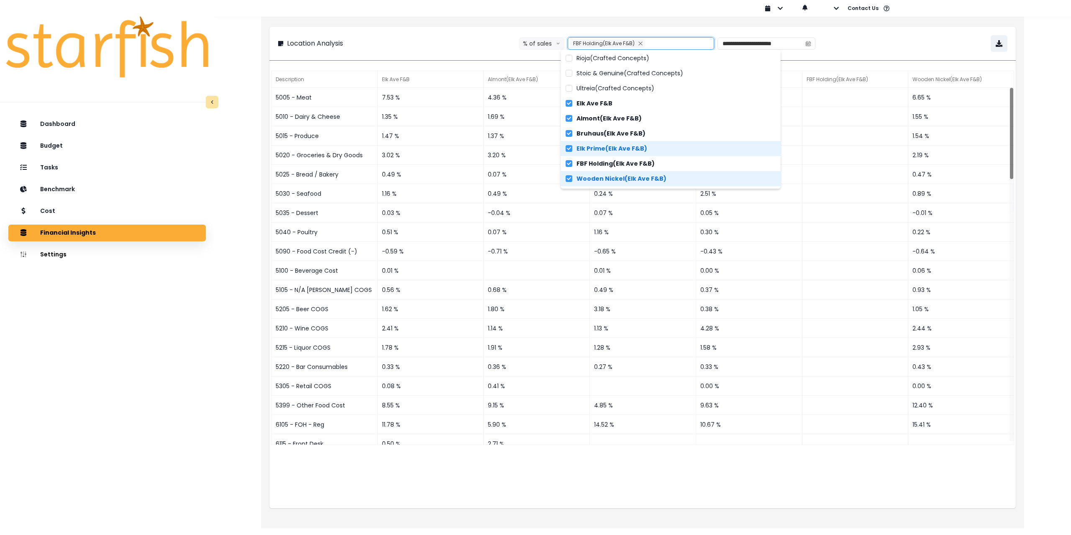
type input "**********"
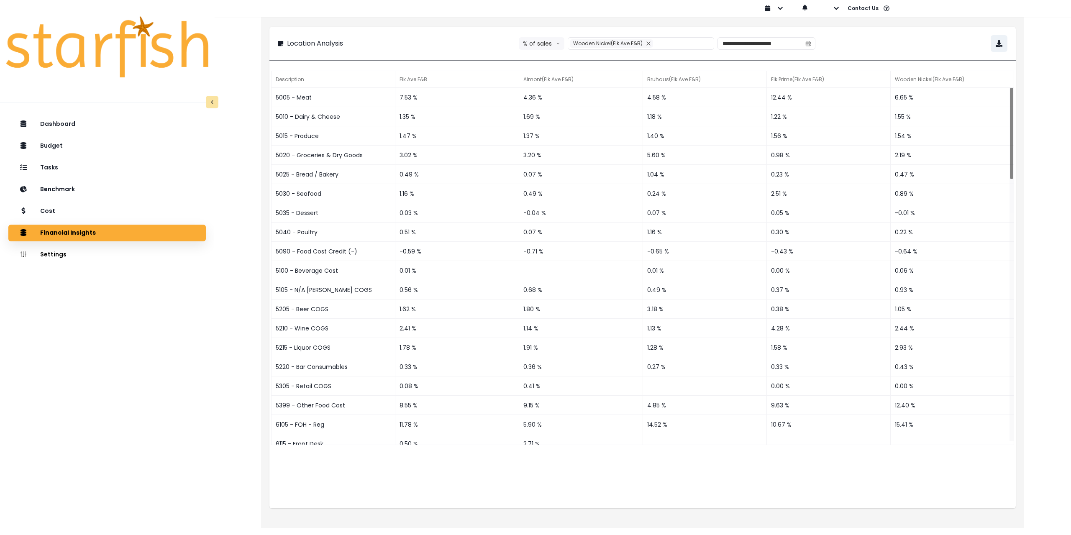
click at [875, 39] on div "**********" at bounding box center [643, 43] width 730 height 17
click at [1001, 45] on icon "button" at bounding box center [999, 43] width 7 height 7
click at [77, 171] on div "Tasks" at bounding box center [107, 168] width 184 height 18
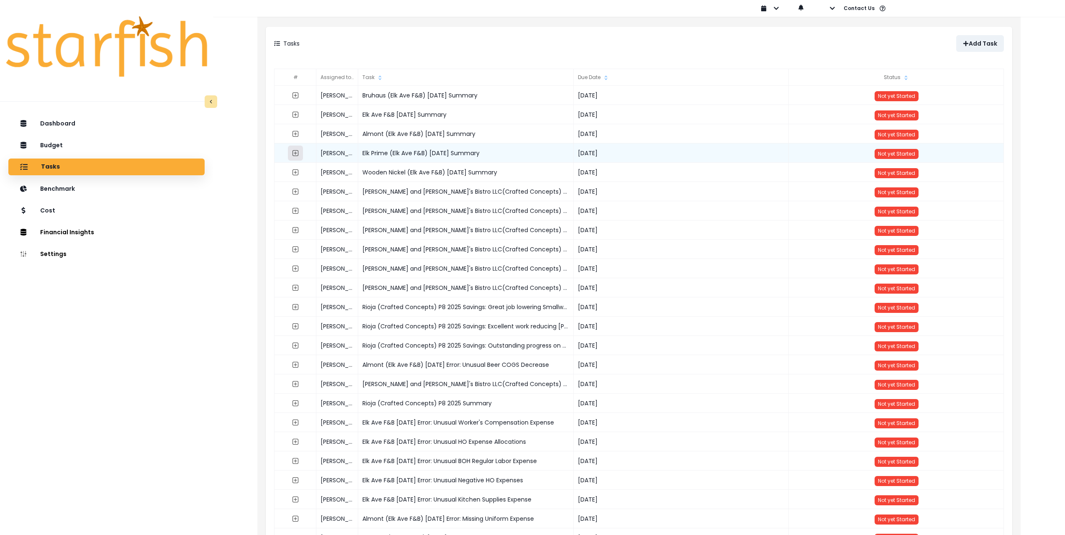
click at [295, 153] on icon "expand outline" at bounding box center [295, 153] width 7 height 7
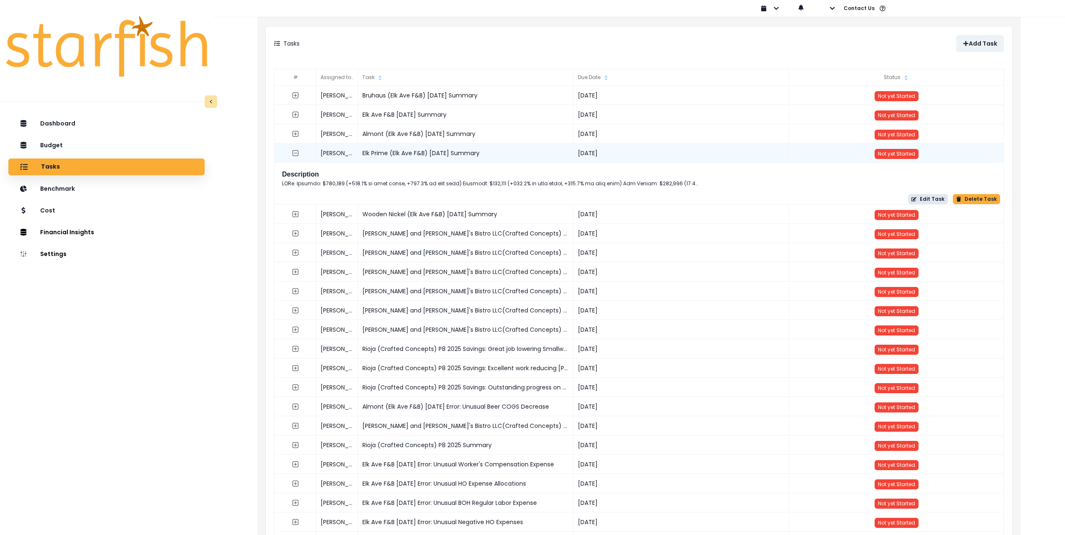
click at [925, 199] on button "Edit Task" at bounding box center [928, 199] width 40 height 10
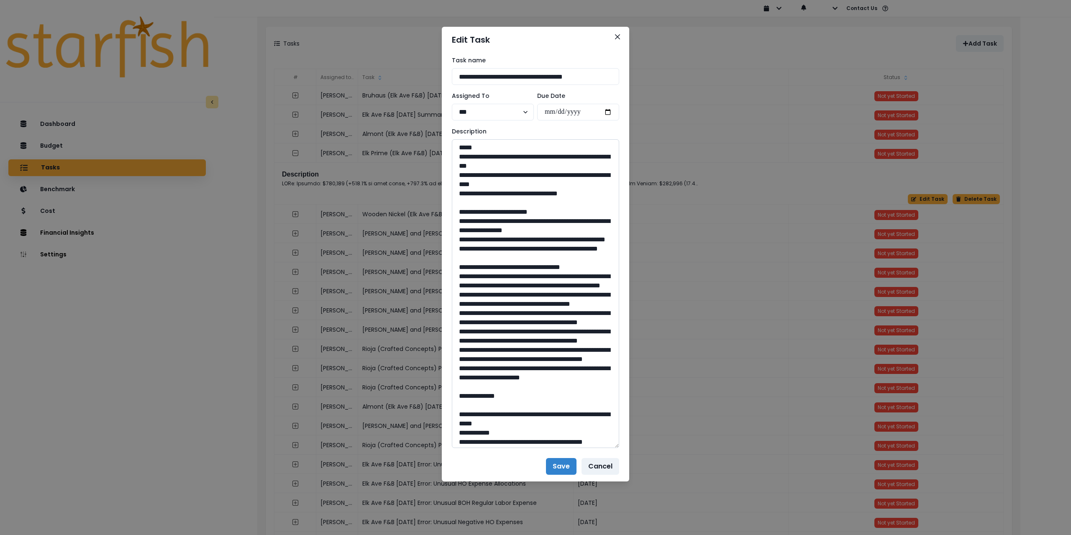
drag, startPoint x: 615, startPoint y: 170, endPoint x: 616, endPoint y: 459, distance: 289.2
click at [616, 448] on textarea at bounding box center [535, 293] width 167 height 309
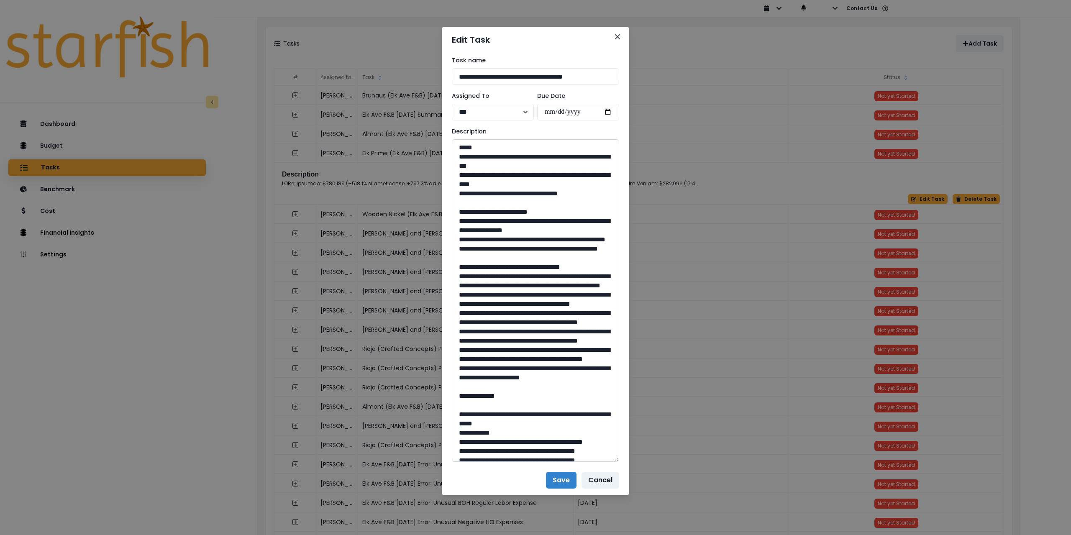
drag, startPoint x: 478, startPoint y: 220, endPoint x: 465, endPoint y: 222, distance: 12.7
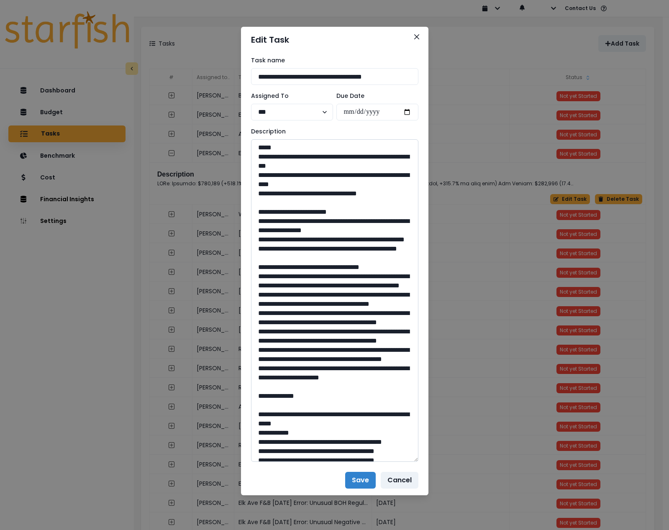
click at [395, 229] on textarea at bounding box center [334, 300] width 167 height 323
drag, startPoint x: 277, startPoint y: 246, endPoint x: 264, endPoint y: 246, distance: 13.4
click at [264, 246] on textarea at bounding box center [334, 300] width 167 height 323
drag, startPoint x: 280, startPoint y: 266, endPoint x: 264, endPoint y: 266, distance: 15.9
click at [264, 266] on textarea at bounding box center [334, 300] width 167 height 323
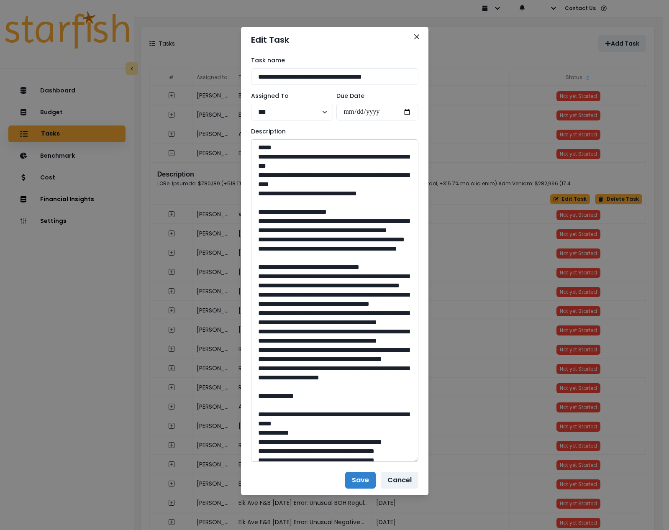
drag, startPoint x: 322, startPoint y: 276, endPoint x: 349, endPoint y: 262, distance: 30.3
click at [322, 276] on textarea at bounding box center [334, 300] width 167 height 323
drag, startPoint x: 381, startPoint y: 239, endPoint x: 259, endPoint y: 239, distance: 121.8
click at [259, 239] on textarea at bounding box center [334, 300] width 167 height 323
click at [327, 275] on textarea at bounding box center [334, 300] width 167 height 323
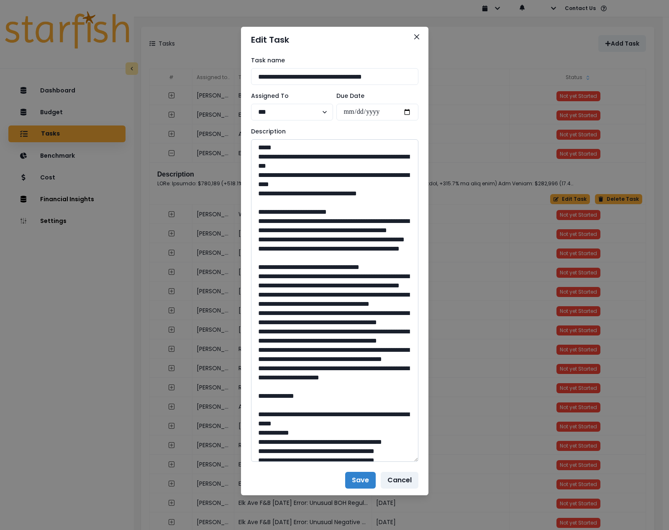
paste textarea "**********"
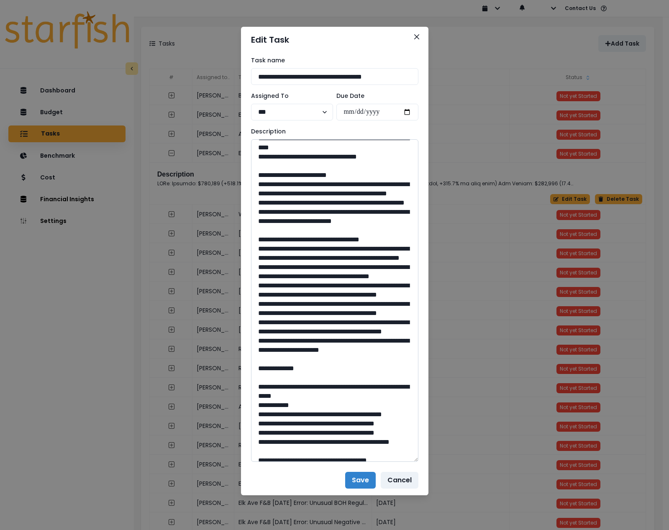
scroll to position [42, 0]
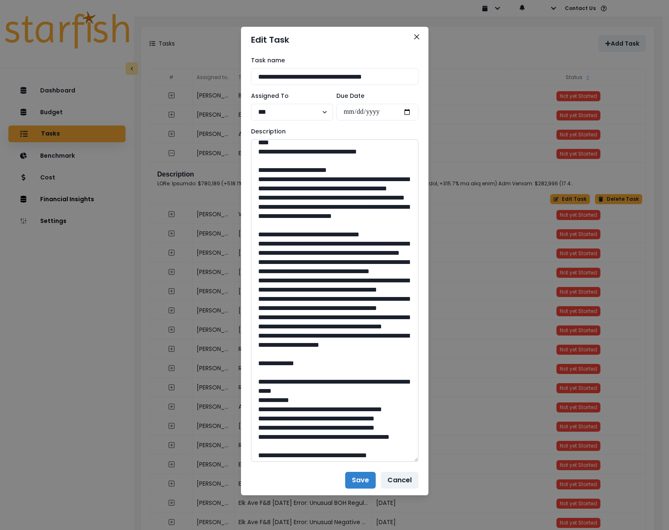
drag, startPoint x: 280, startPoint y: 271, endPoint x: 263, endPoint y: 270, distance: 16.8
click at [263, 270] on textarea at bounding box center [334, 300] width 167 height 323
drag, startPoint x: 282, startPoint y: 278, endPoint x: 279, endPoint y: 291, distance: 13.4
click at [282, 278] on textarea at bounding box center [334, 300] width 167 height 323
click at [270, 298] on textarea at bounding box center [334, 300] width 167 height 323
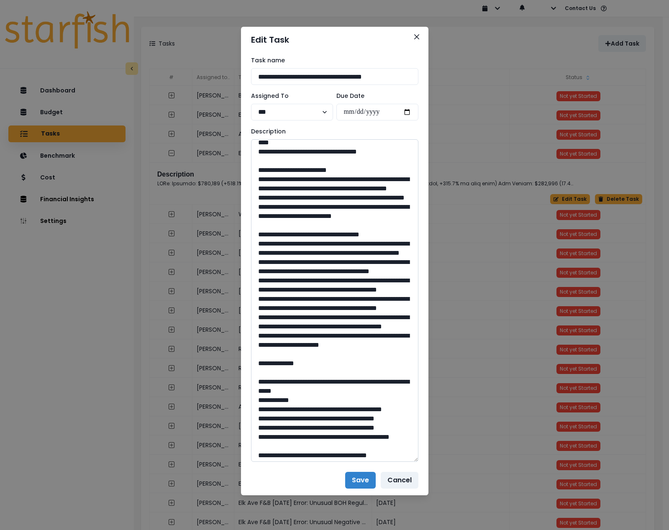
click at [270, 298] on textarea at bounding box center [334, 300] width 167 height 323
click at [337, 319] on textarea at bounding box center [334, 300] width 167 height 323
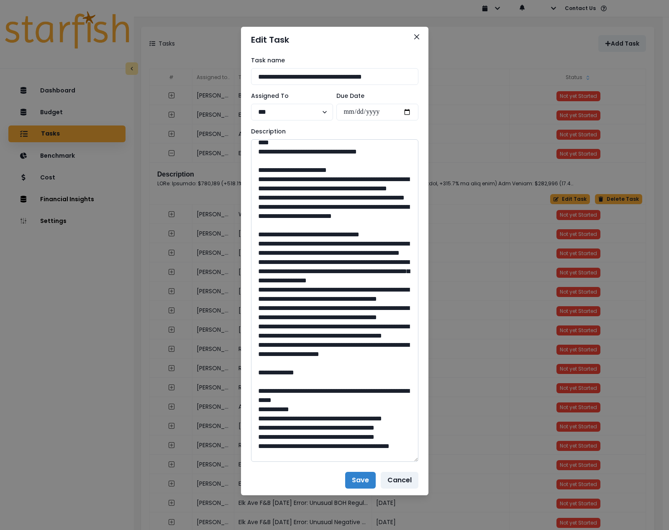
click at [272, 336] on textarea at bounding box center [334, 300] width 167 height 323
click at [334, 326] on textarea at bounding box center [334, 300] width 167 height 323
click at [360, 355] on textarea at bounding box center [334, 300] width 167 height 323
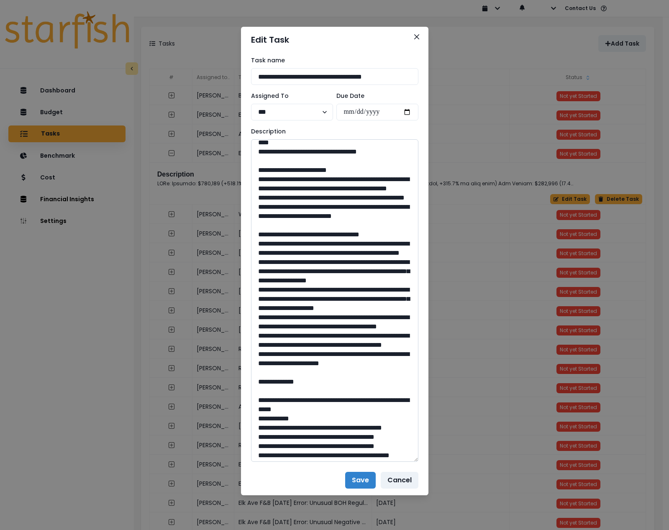
click at [269, 372] on textarea at bounding box center [334, 300] width 167 height 323
drag, startPoint x: 290, startPoint y: 352, endPoint x: 285, endPoint y: 372, distance: 20.4
click at [290, 352] on textarea at bounding box center [334, 300] width 167 height 323
click at [275, 401] on textarea at bounding box center [334, 300] width 167 height 323
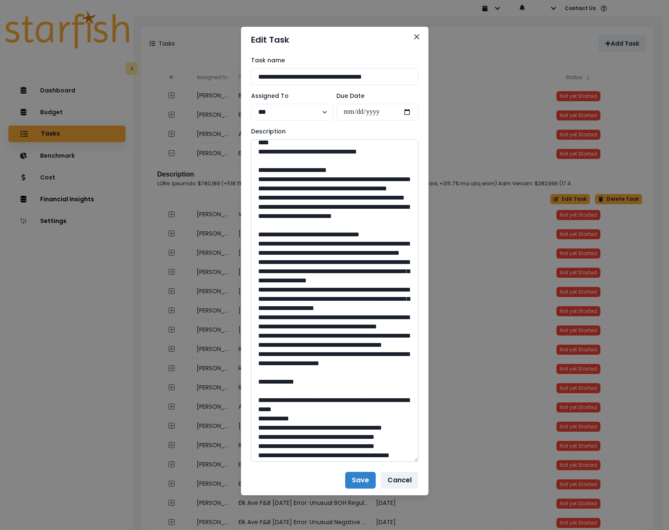
click at [275, 401] on textarea at bounding box center [334, 300] width 167 height 323
click at [319, 412] on textarea at bounding box center [334, 300] width 167 height 323
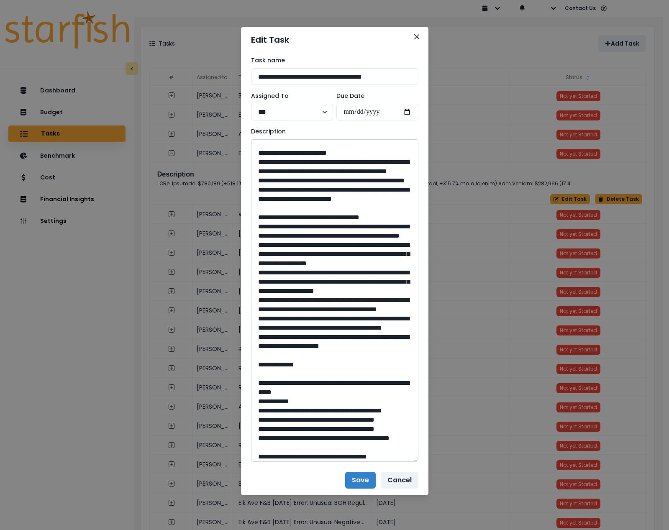
scroll to position [126, 0]
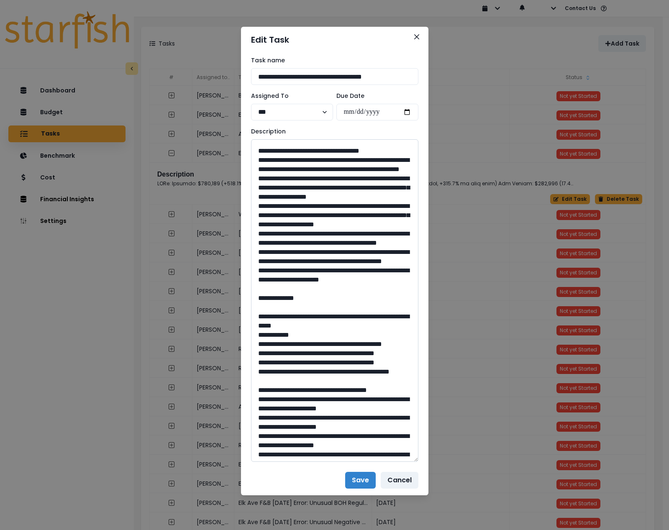
click at [270, 343] on textarea at bounding box center [334, 300] width 167 height 323
click at [308, 390] on textarea at bounding box center [334, 300] width 167 height 323
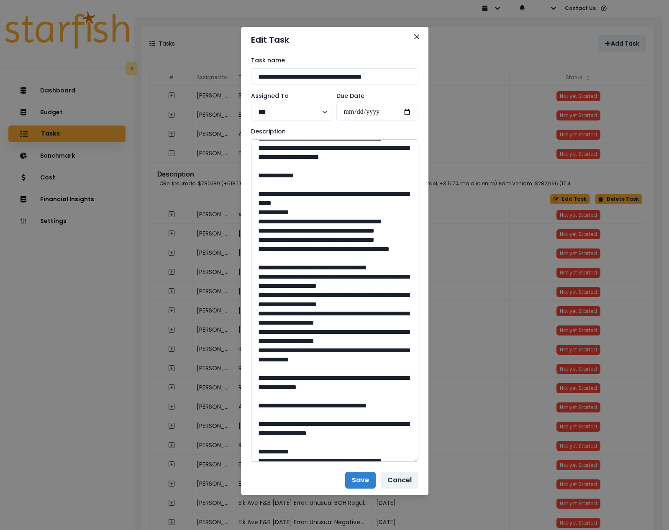
scroll to position [251, 0]
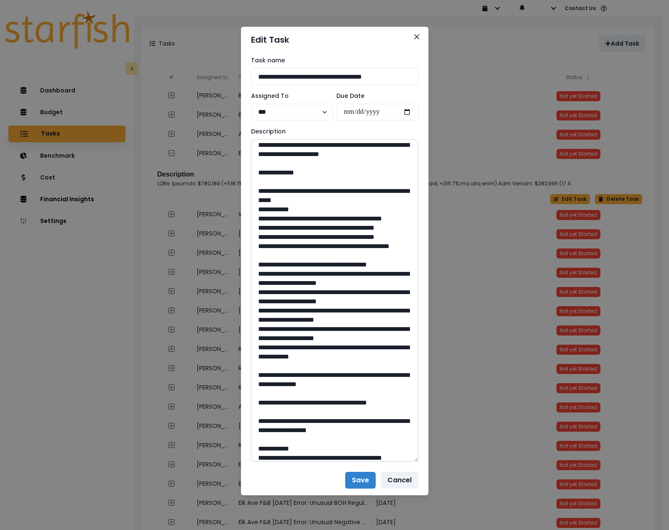
drag, startPoint x: 334, startPoint y: 301, endPoint x: 309, endPoint y: 300, distance: 25.1
click at [309, 300] on textarea at bounding box center [334, 300] width 167 height 323
drag, startPoint x: 323, startPoint y: 310, endPoint x: 296, endPoint y: 309, distance: 27.3
click at [296, 309] on textarea at bounding box center [334, 300] width 167 height 323
drag, startPoint x: 337, startPoint y: 319, endPoint x: 304, endPoint y: 317, distance: 32.7
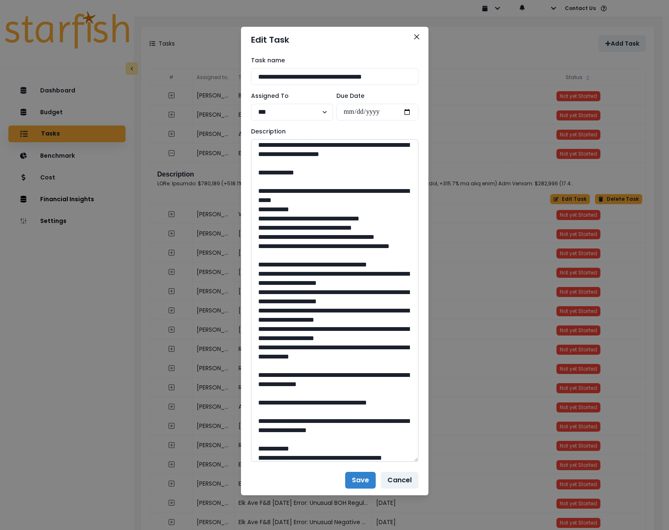
click at [304, 317] on textarea at bounding box center [334, 300] width 167 height 323
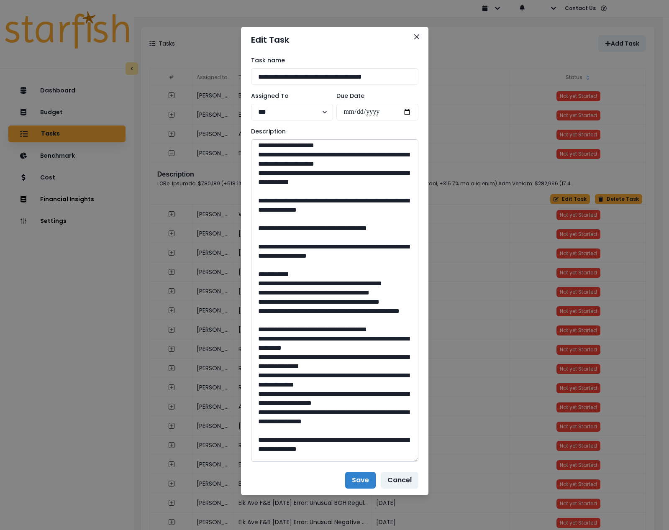
scroll to position [460, 0]
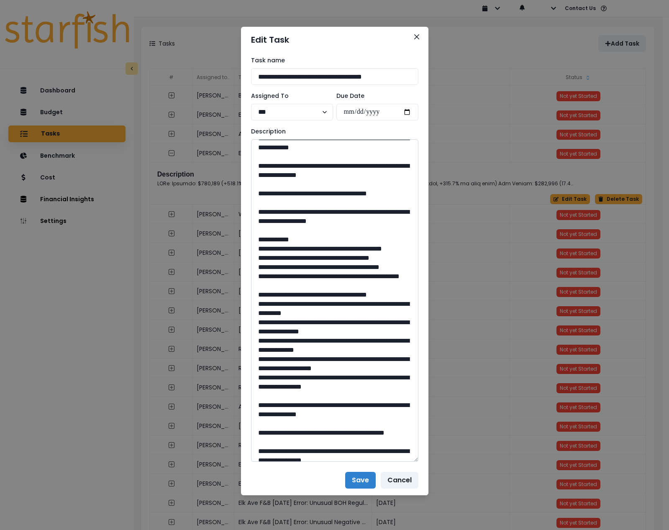
drag, startPoint x: 334, startPoint y: 359, endPoint x: 309, endPoint y: 357, distance: 25.6
click at [309, 357] on textarea at bounding box center [334, 300] width 167 height 323
drag, startPoint x: 325, startPoint y: 368, endPoint x: 296, endPoint y: 367, distance: 28.9
click at [296, 367] on textarea at bounding box center [334, 300] width 167 height 323
drag, startPoint x: 337, startPoint y: 378, endPoint x: 308, endPoint y: 376, distance: 28.5
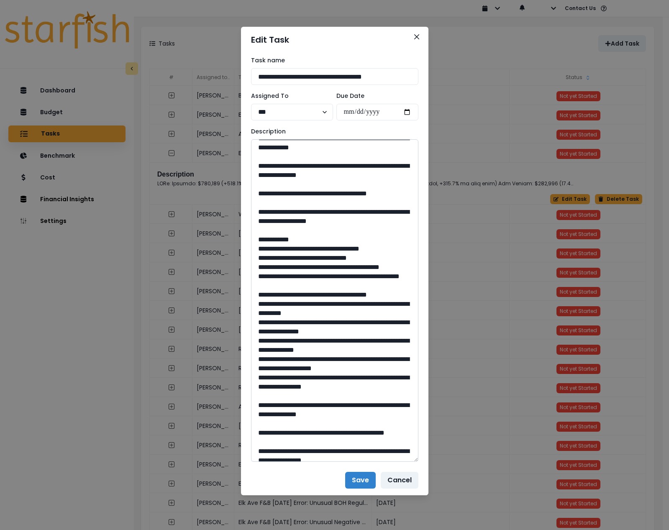
click at [308, 376] on textarea at bounding box center [334, 300] width 167 height 323
drag, startPoint x: 361, startPoint y: 387, endPoint x: 333, endPoint y: 385, distance: 28.1
click at [333, 385] on textarea at bounding box center [334, 300] width 167 height 323
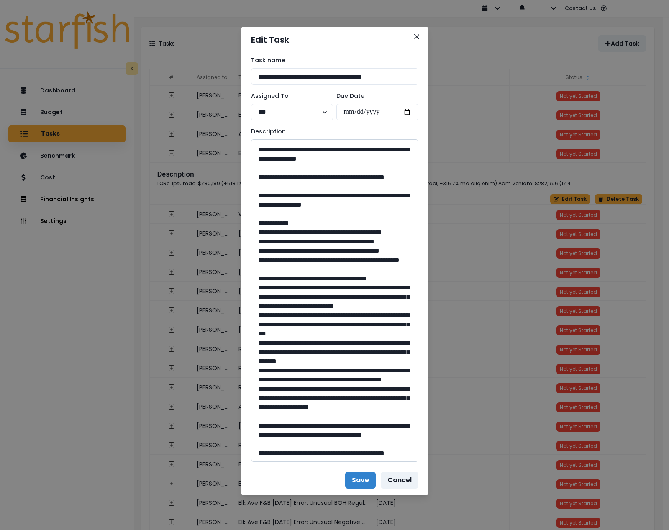
scroll to position [753, 0]
drag, startPoint x: 336, startPoint y: 322, endPoint x: 309, endPoint y: 321, distance: 26.8
click at [309, 321] on textarea at bounding box center [334, 300] width 167 height 323
drag, startPoint x: 325, startPoint y: 332, endPoint x: 296, endPoint y: 331, distance: 28.9
click at [296, 331] on textarea at bounding box center [334, 300] width 167 height 323
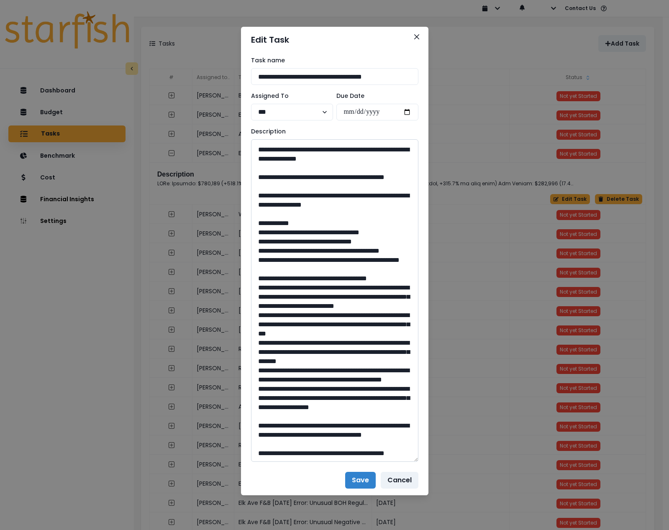
drag, startPoint x: 337, startPoint y: 342, endPoint x: 304, endPoint y: 340, distance: 33.1
click at [304, 340] on textarea at bounding box center [334, 300] width 167 height 323
drag, startPoint x: 360, startPoint y: 351, endPoint x: 332, endPoint y: 349, distance: 28.5
click at [332, 349] on textarea at bounding box center [334, 300] width 167 height 323
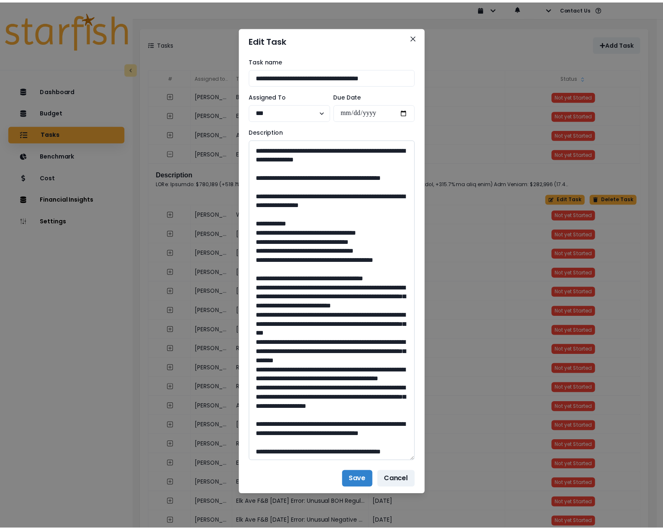
scroll to position [919, 0]
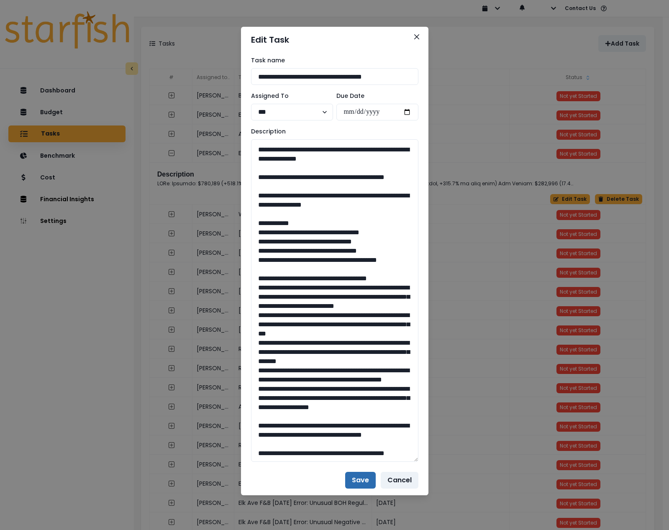
type textarea "**********"
click at [355, 479] on button "Save" at bounding box center [360, 480] width 31 height 17
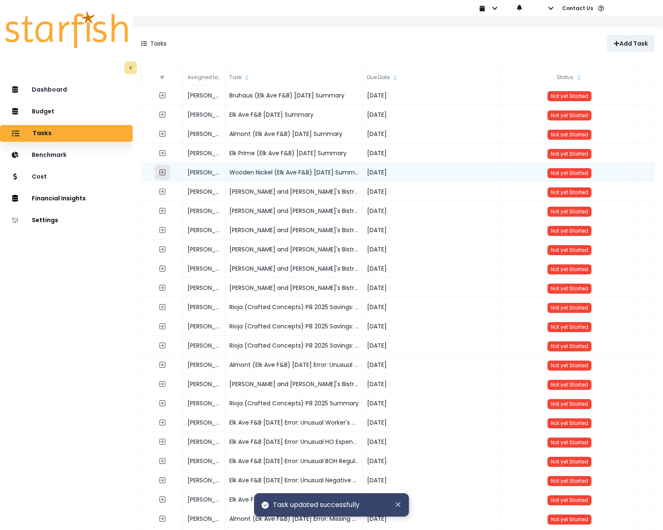
click at [165, 175] on icon "expand outline" at bounding box center [162, 172] width 6 height 6
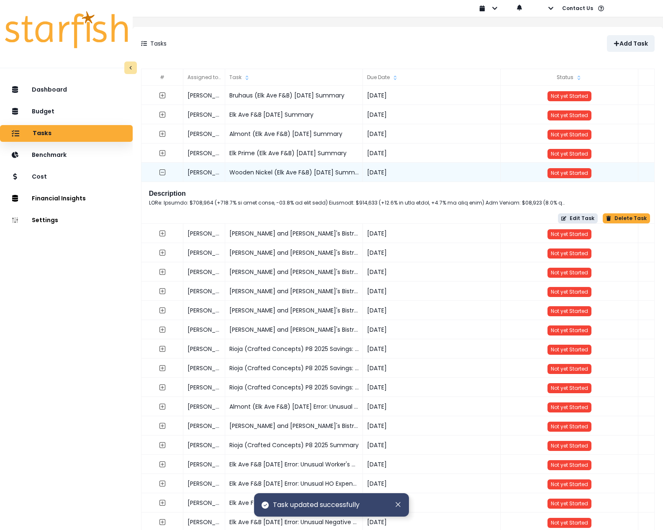
click at [570, 221] on button "Edit Task" at bounding box center [578, 218] width 40 height 10
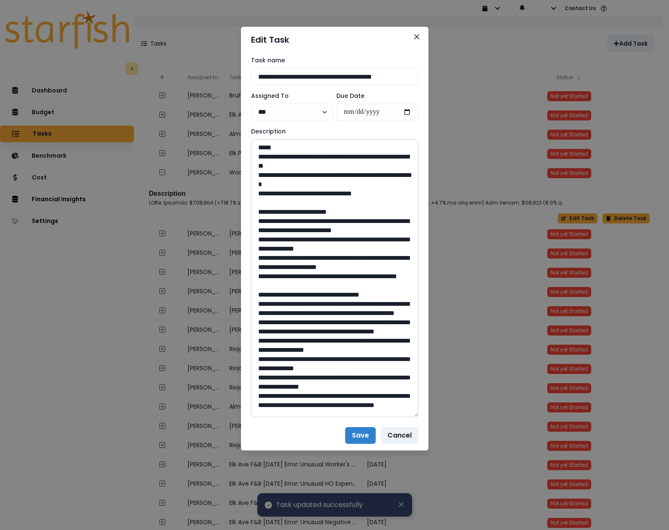
drag, startPoint x: 412, startPoint y: 172, endPoint x: 408, endPoint y: 434, distance: 262.0
click at [409, 417] on textarea at bounding box center [334, 278] width 167 height 278
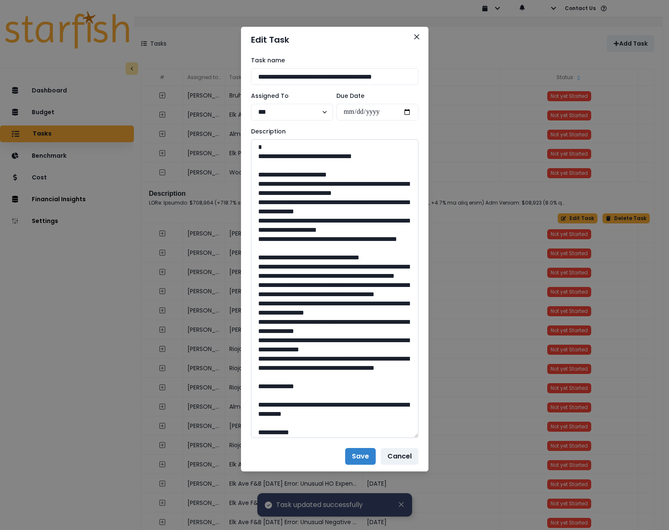
scroll to position [42, 0]
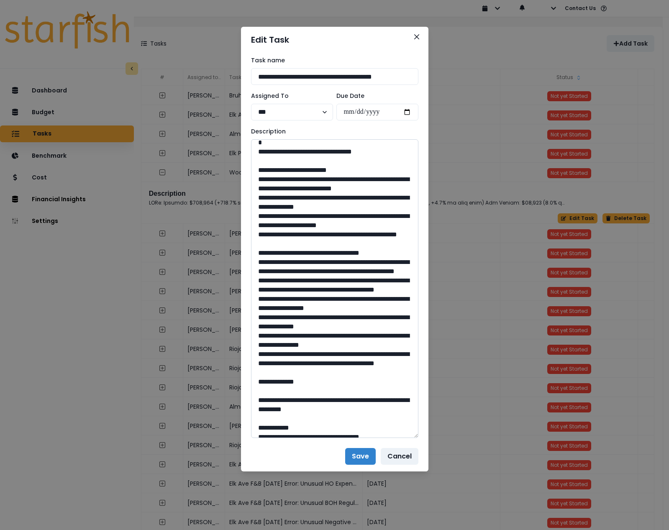
drag, startPoint x: 299, startPoint y: 226, endPoint x: 287, endPoint y: 227, distance: 11.8
click at [288, 227] on textarea at bounding box center [334, 288] width 167 height 299
drag, startPoint x: 300, startPoint y: 226, endPoint x: 264, endPoint y: 225, distance: 36.4
click at [264, 225] on textarea at bounding box center [334, 288] width 167 height 299
click at [298, 254] on textarea at bounding box center [334, 288] width 167 height 299
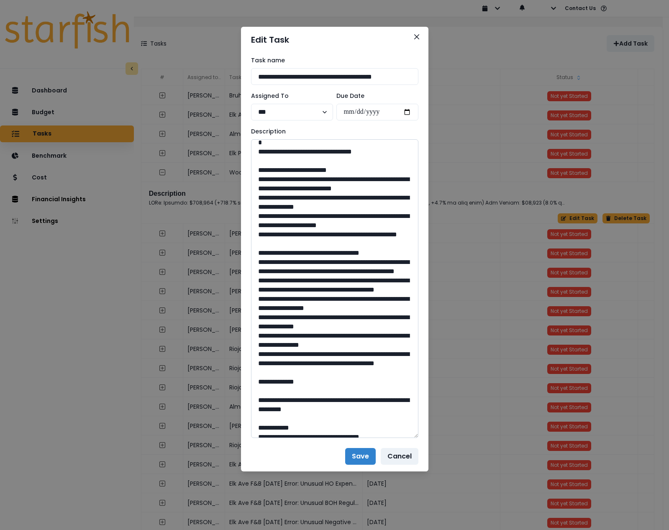
click at [286, 244] on textarea at bounding box center [334, 288] width 167 height 299
drag, startPoint x: 287, startPoint y: 244, endPoint x: 262, endPoint y: 244, distance: 25.5
click at [262, 244] on textarea at bounding box center [334, 288] width 167 height 299
click at [265, 246] on textarea at bounding box center [334, 288] width 167 height 299
click at [267, 246] on textarea at bounding box center [334, 288] width 167 height 299
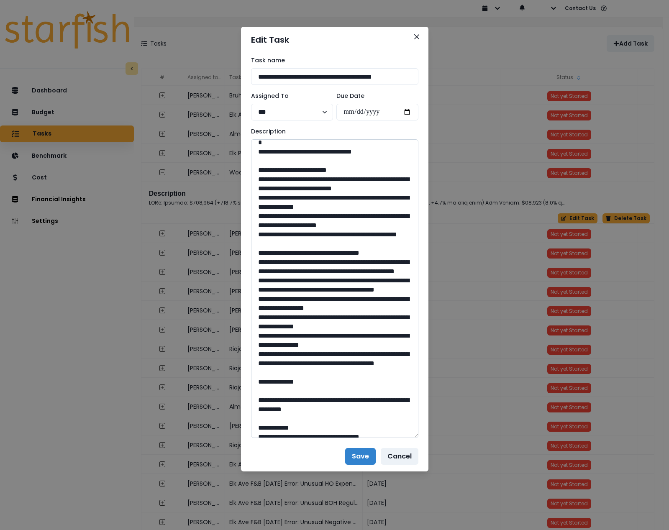
click at [267, 246] on textarea at bounding box center [334, 288] width 167 height 299
click at [327, 256] on textarea at bounding box center [334, 288] width 167 height 299
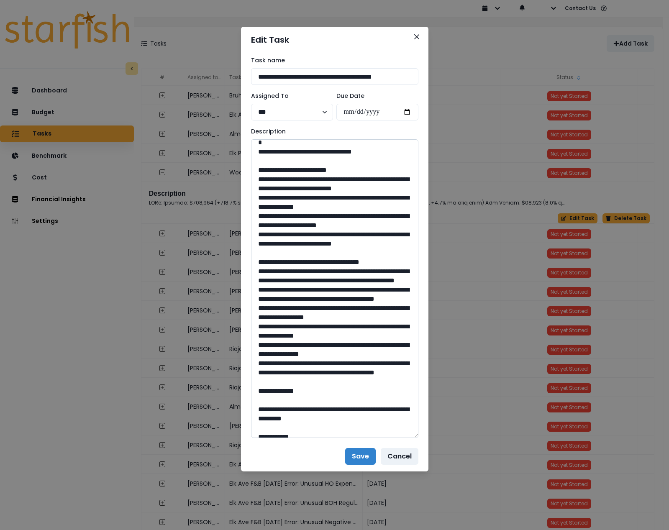
drag, startPoint x: 305, startPoint y: 290, endPoint x: 267, endPoint y: 293, distance: 38.2
click at [267, 293] on textarea at bounding box center [334, 288] width 167 height 299
click at [269, 292] on textarea at bounding box center [334, 288] width 167 height 299
drag, startPoint x: 297, startPoint y: 296, endPoint x: 279, endPoint y: 308, distance: 21.5
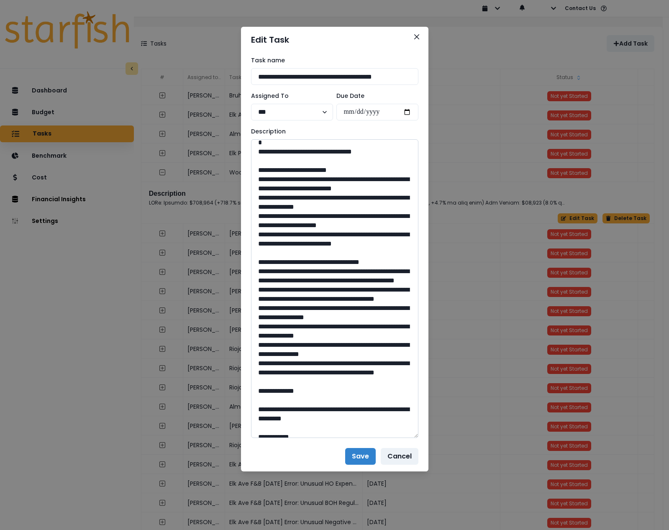
click at [297, 296] on textarea at bounding box center [334, 288] width 167 height 299
click at [273, 319] on textarea at bounding box center [334, 288] width 167 height 299
click at [298, 328] on textarea at bounding box center [334, 288] width 167 height 299
click at [272, 345] on textarea at bounding box center [334, 288] width 167 height 299
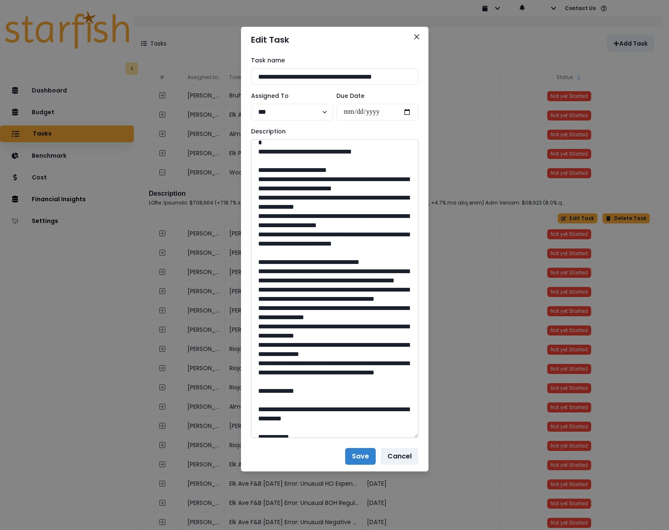
click at [272, 345] on textarea at bounding box center [334, 288] width 167 height 299
click at [270, 403] on textarea at bounding box center [334, 288] width 167 height 299
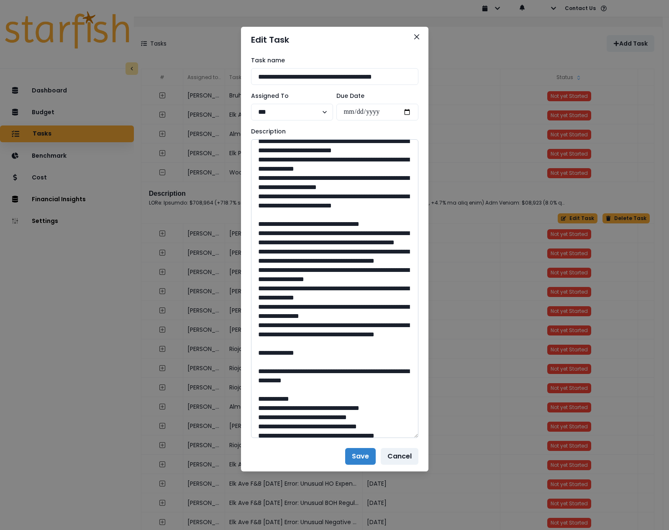
scroll to position [84, 0]
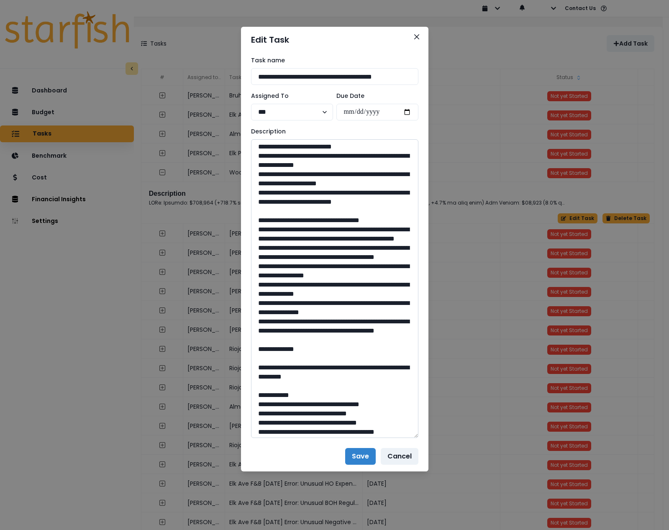
click at [270, 322] on textarea at bounding box center [334, 288] width 167 height 299
click at [381, 331] on textarea at bounding box center [334, 288] width 167 height 299
click at [272, 350] on textarea at bounding box center [334, 288] width 167 height 299
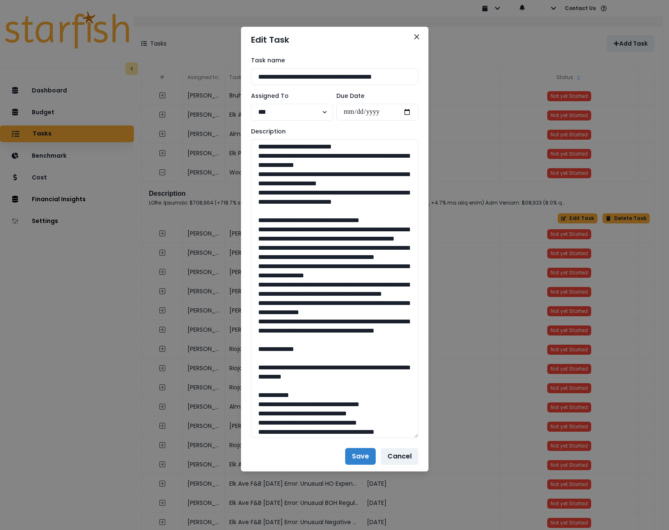
type textarea "**********"
click at [275, 369] on textarea at bounding box center [334, 288] width 167 height 299
click at [322, 375] on textarea at bounding box center [334, 288] width 167 height 299
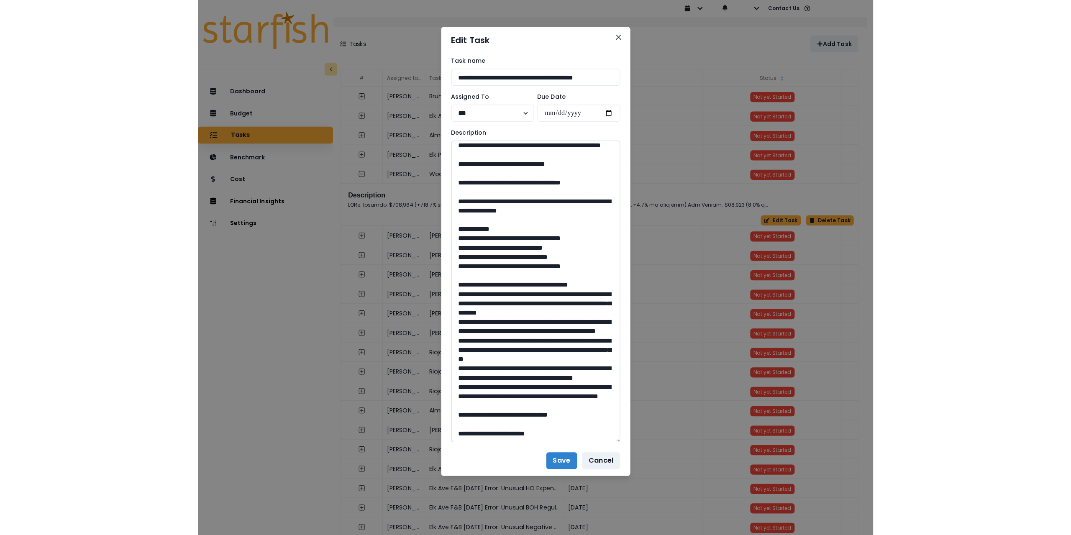
scroll to position [657, 0]
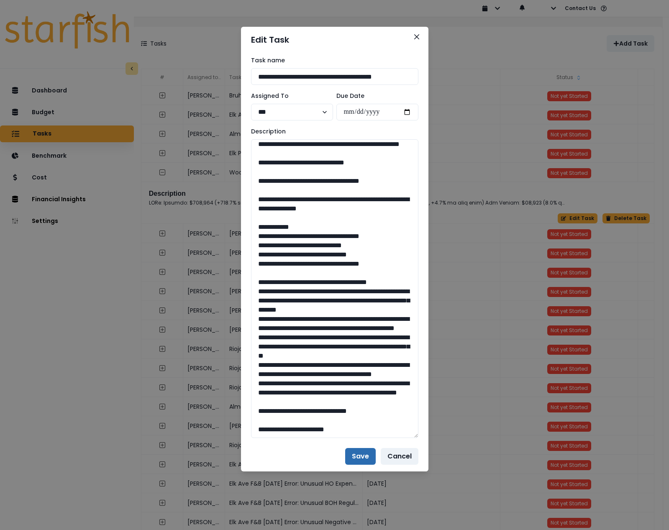
click at [355, 457] on button "Save" at bounding box center [360, 456] width 31 height 17
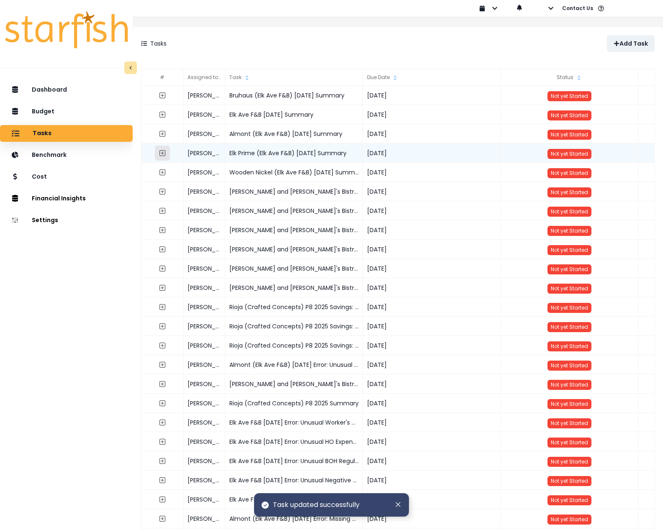
click at [166, 153] on icon "expand outline" at bounding box center [162, 153] width 7 height 7
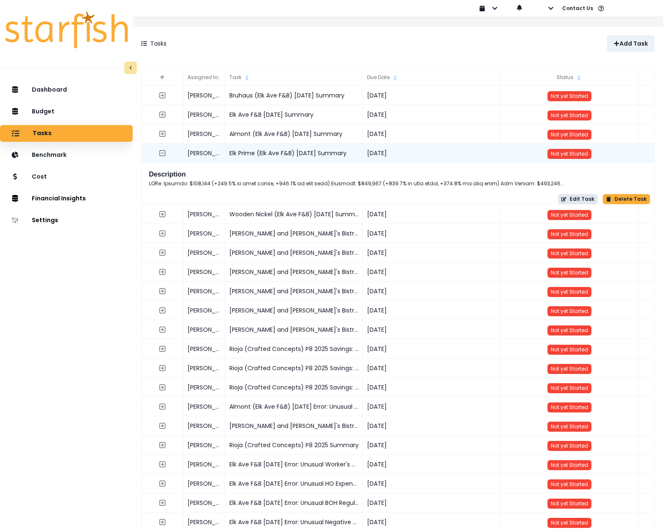
click at [561, 197] on icon "button" at bounding box center [563, 199] width 5 height 5
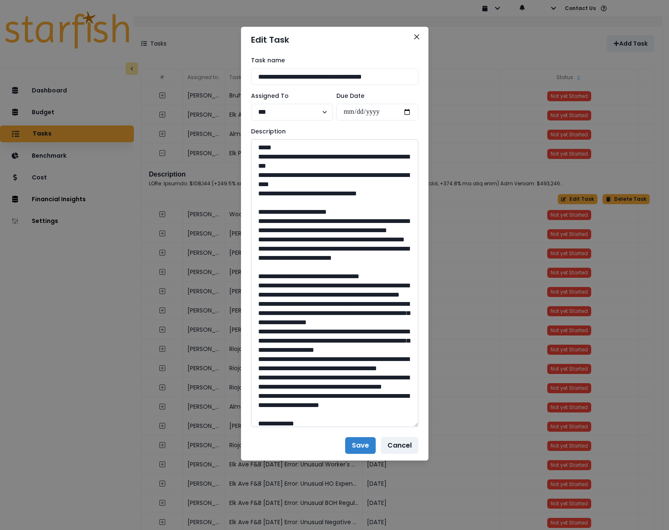
drag, startPoint x: 413, startPoint y: 173, endPoint x: 395, endPoint y: 416, distance: 243.8
click at [400, 427] on textarea at bounding box center [334, 283] width 167 height 288
click at [417, 37] on icon "Close" at bounding box center [416, 36] width 5 height 5
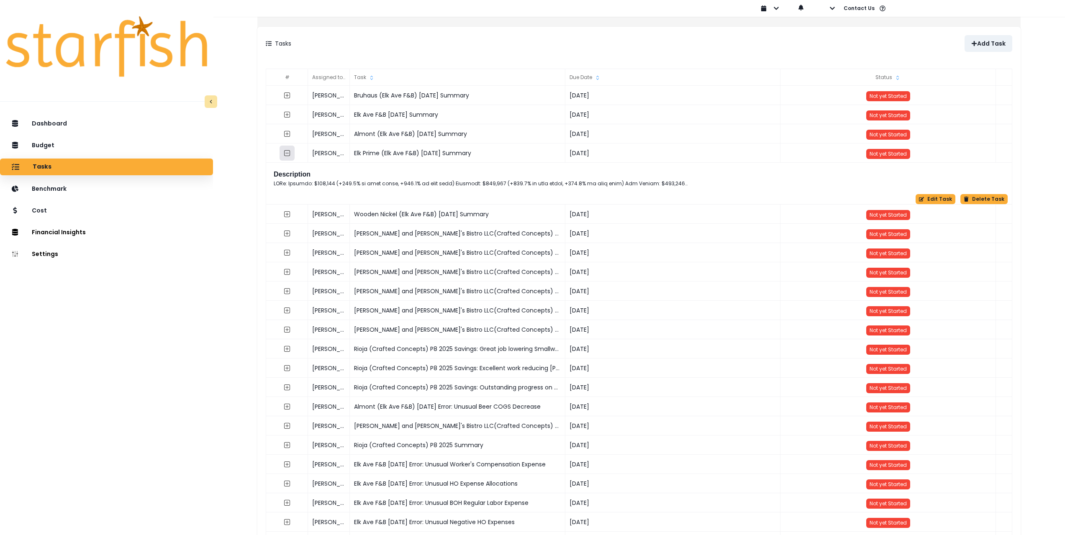
click at [290, 154] on icon "collasped outline" at bounding box center [287, 153] width 7 height 7
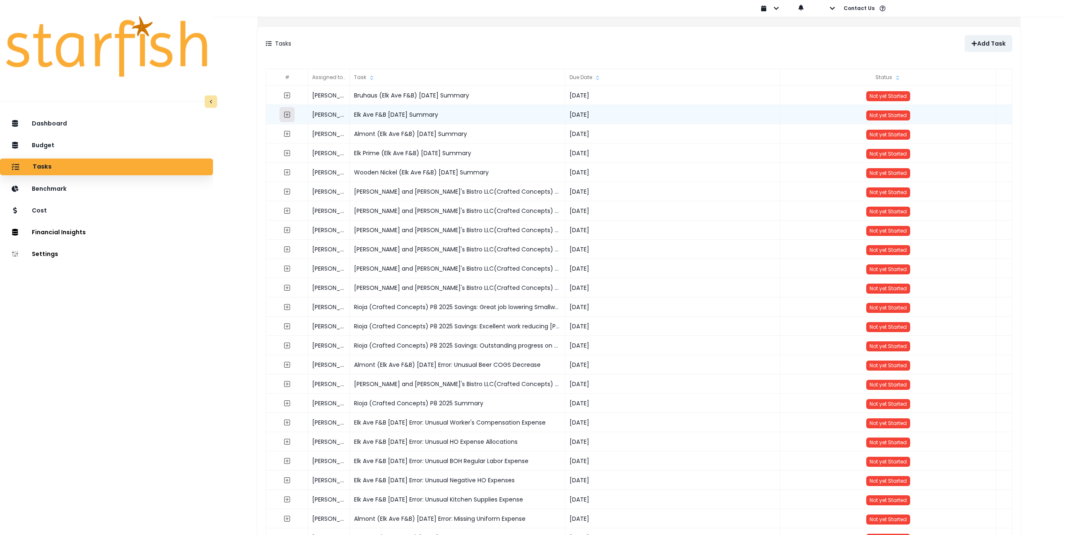
click at [290, 113] on icon "expand outline" at bounding box center [287, 114] width 7 height 7
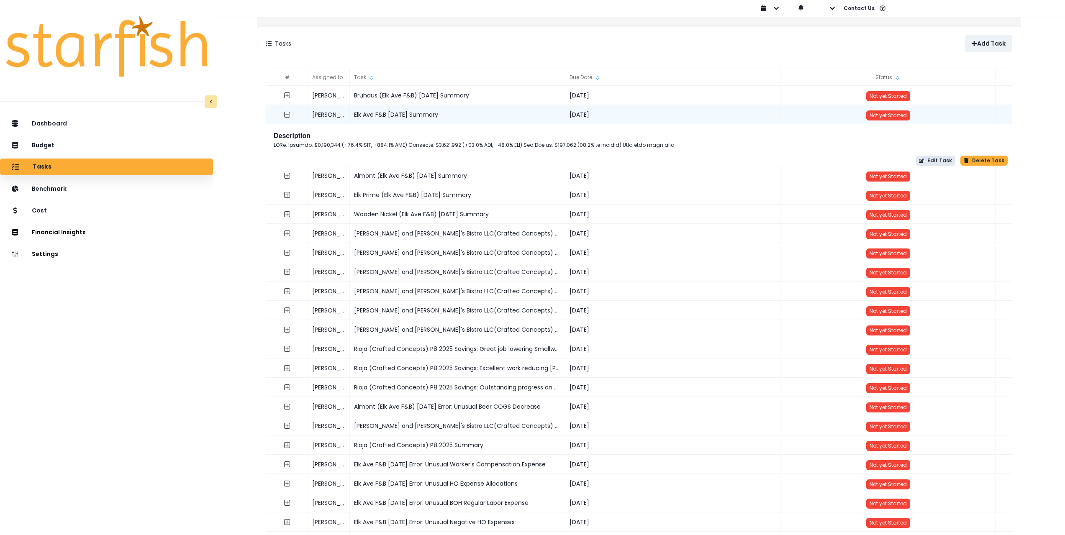
click at [662, 162] on button "Edit Task" at bounding box center [936, 161] width 40 height 10
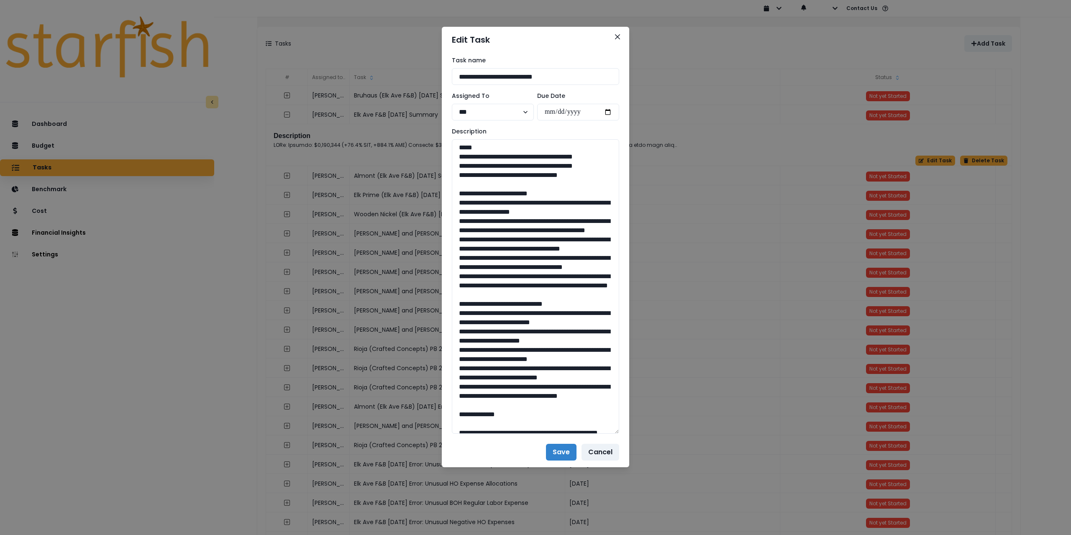
drag, startPoint x: 617, startPoint y: 170, endPoint x: 610, endPoint y: 293, distance: 122.8
click at [620, 431] on div "**********" at bounding box center [535, 245] width 187 height 385
drag, startPoint x: 584, startPoint y: 192, endPoint x: 444, endPoint y: 159, distance: 143.9
drag, startPoint x: 594, startPoint y: 341, endPoint x: 447, endPoint y: 221, distance: 189.7
click at [447, 221] on div "**********" at bounding box center [535, 245] width 187 height 384
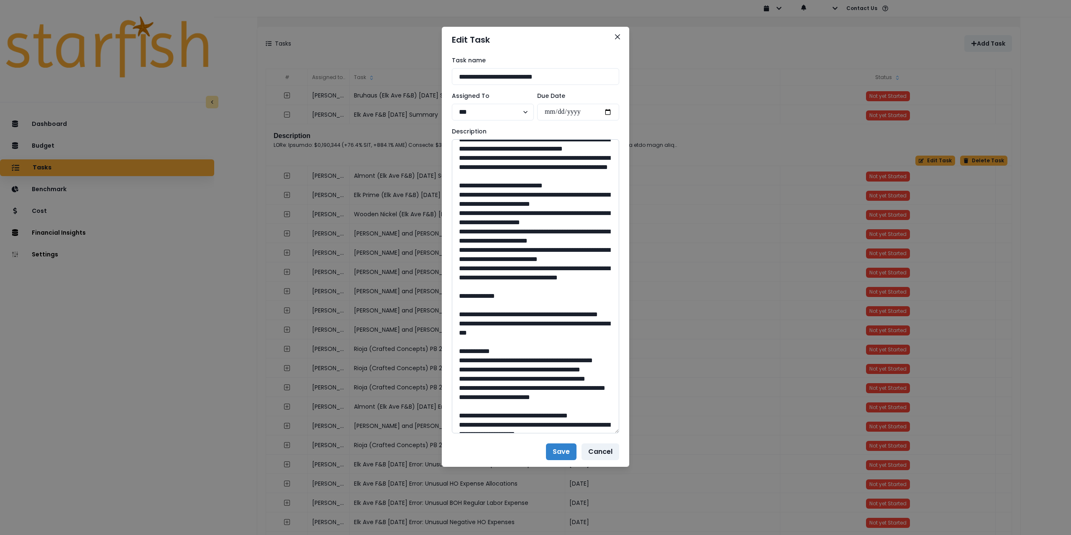
scroll to position [126, 0]
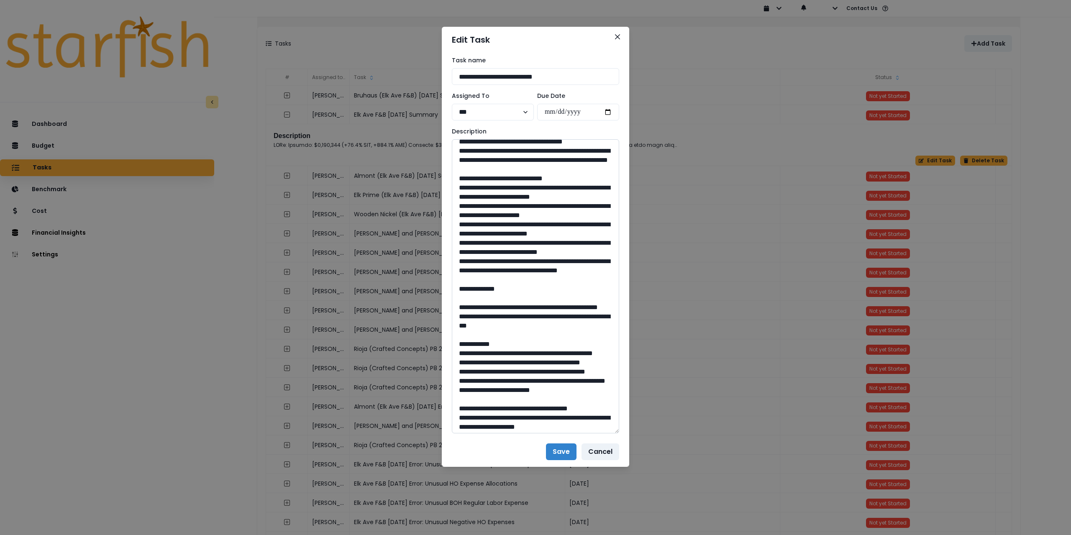
drag, startPoint x: 459, startPoint y: 243, endPoint x: 567, endPoint y: 370, distance: 166.6
click at [567, 370] on textarea at bounding box center [535, 286] width 167 height 294
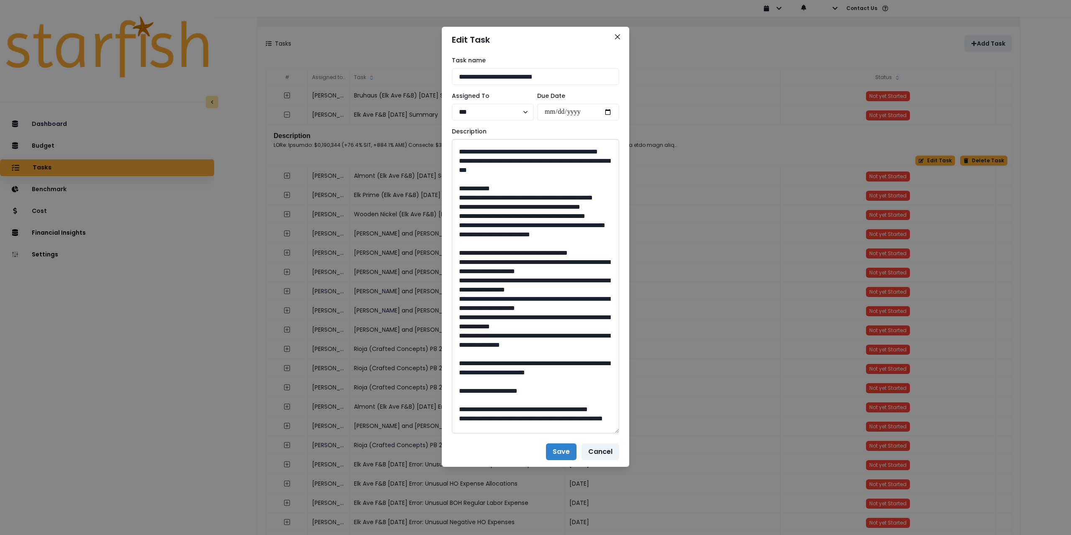
scroll to position [293, 0]
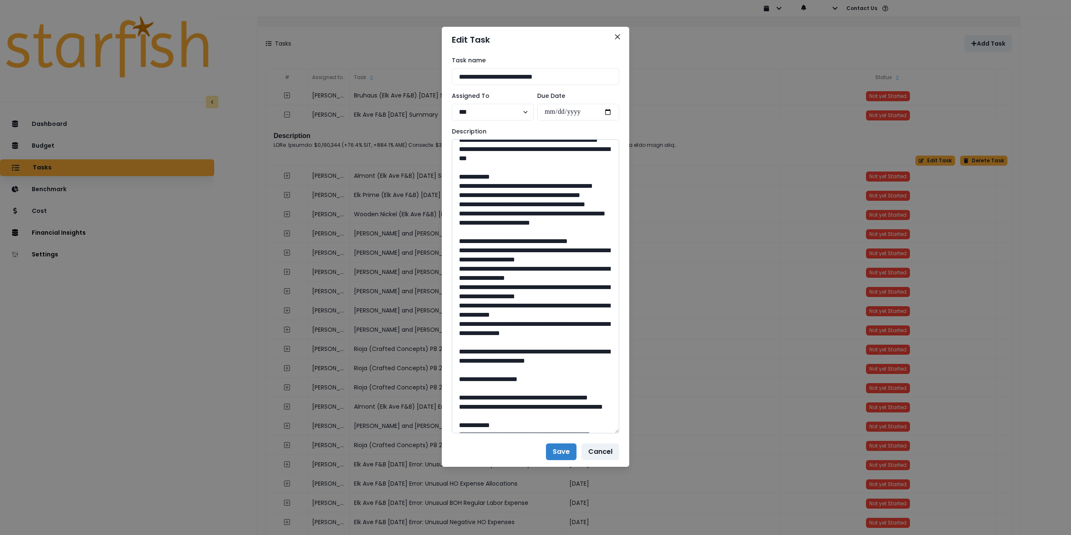
drag, startPoint x: 483, startPoint y: 239, endPoint x: 543, endPoint y: 251, distance: 61.1
click at [543, 251] on textarea at bounding box center [535, 286] width 167 height 294
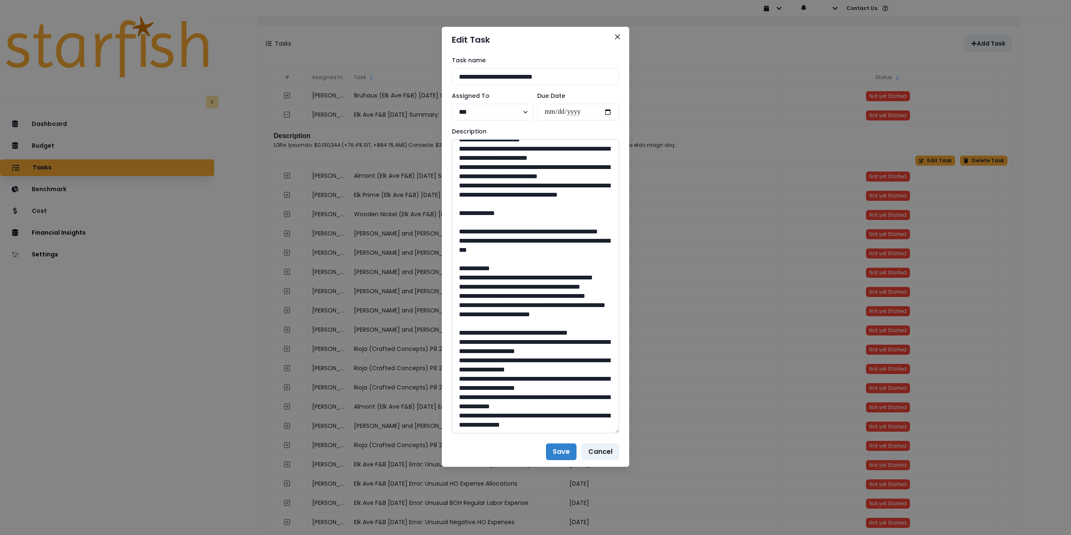
scroll to position [209, 0]
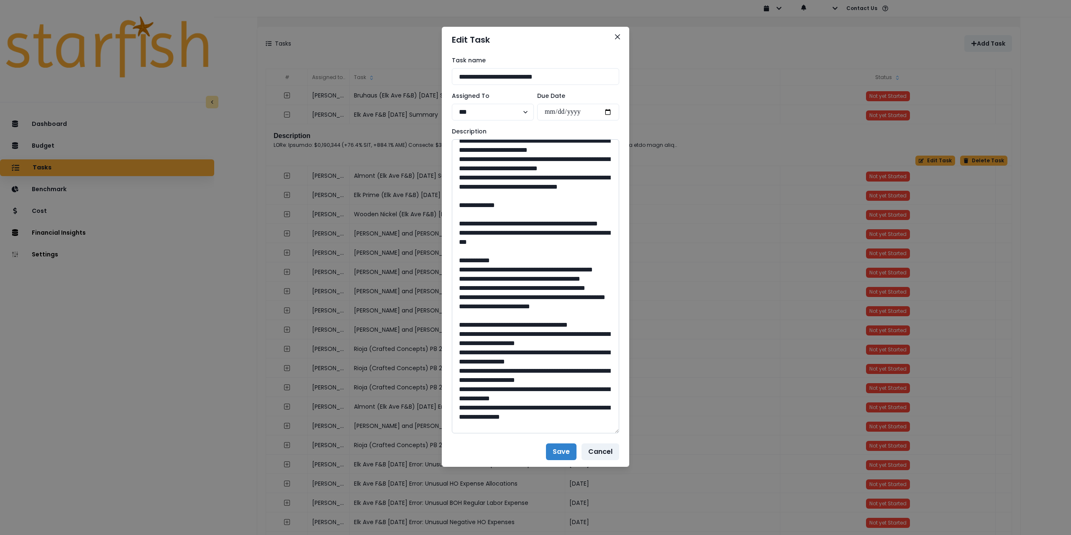
click at [506, 351] on textarea at bounding box center [535, 286] width 167 height 294
drag, startPoint x: 500, startPoint y: 342, endPoint x: 483, endPoint y: 323, distance: 24.9
click at [483, 323] on textarea at bounding box center [535, 286] width 167 height 294
click at [531, 341] on textarea at bounding box center [535, 286] width 167 height 294
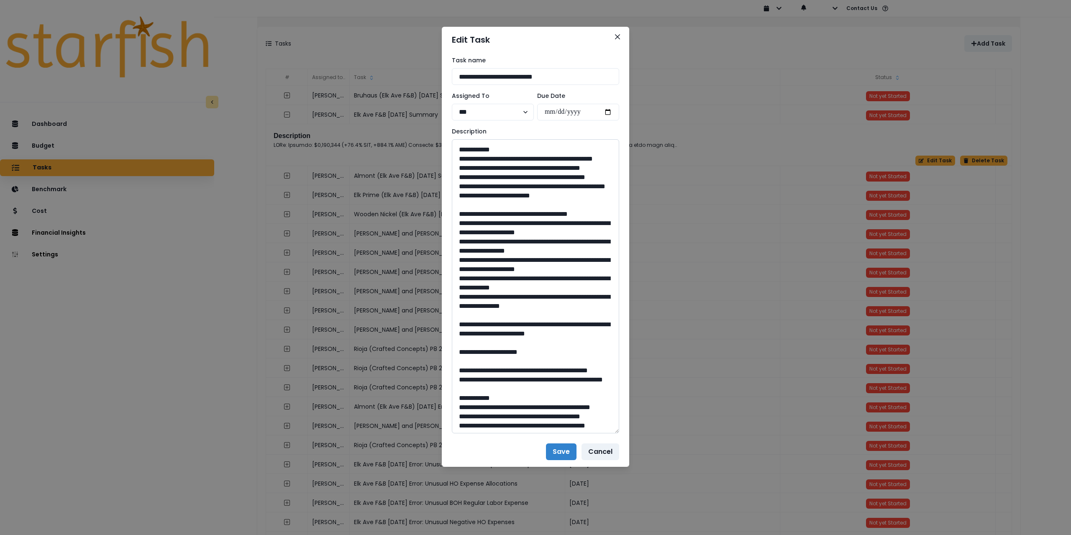
scroll to position [293, 0]
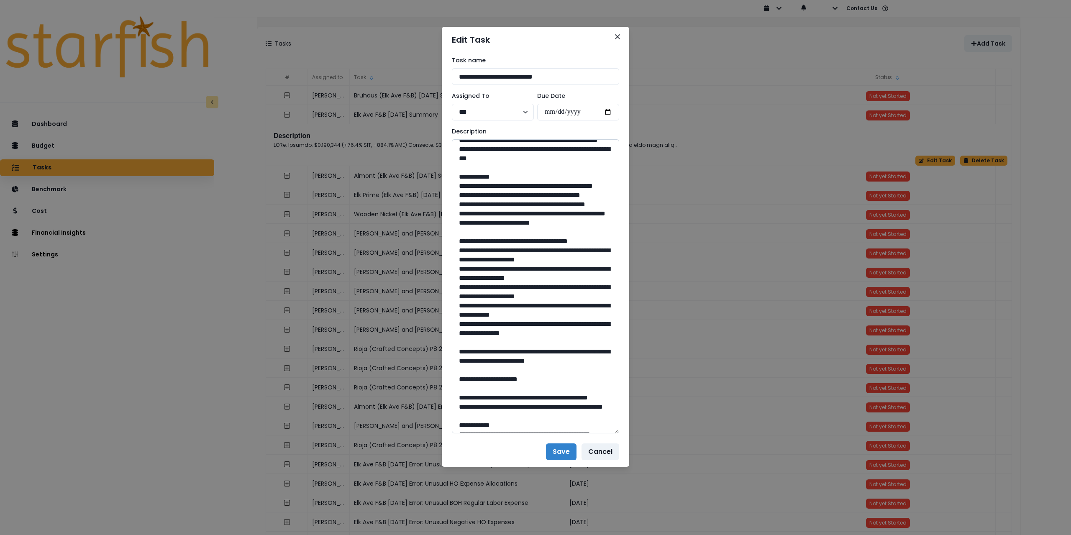
drag, startPoint x: 501, startPoint y: 258, endPoint x: 553, endPoint y: 267, distance: 53.0
click at [553, 267] on textarea at bounding box center [535, 286] width 167 height 294
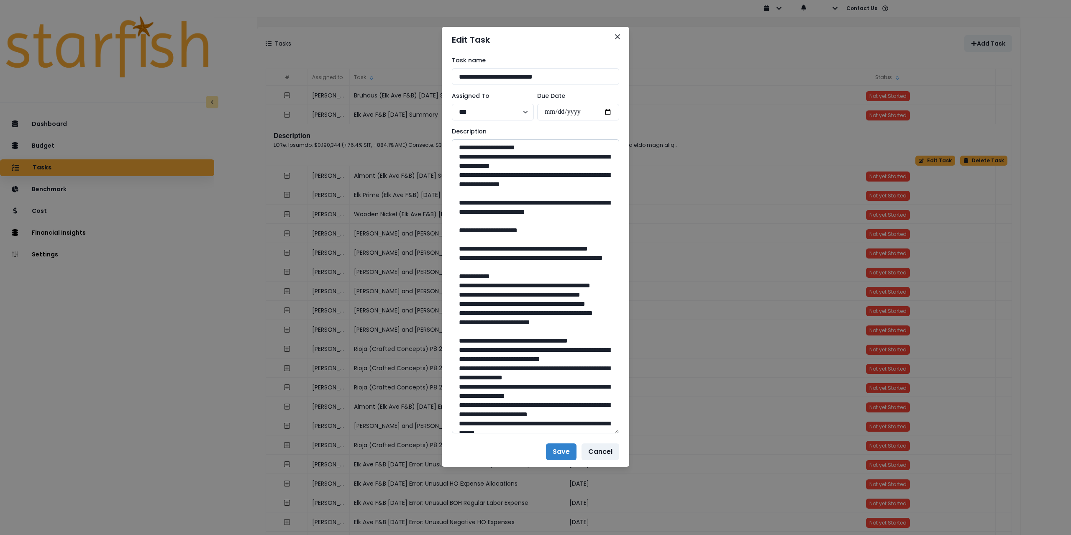
scroll to position [460, 0]
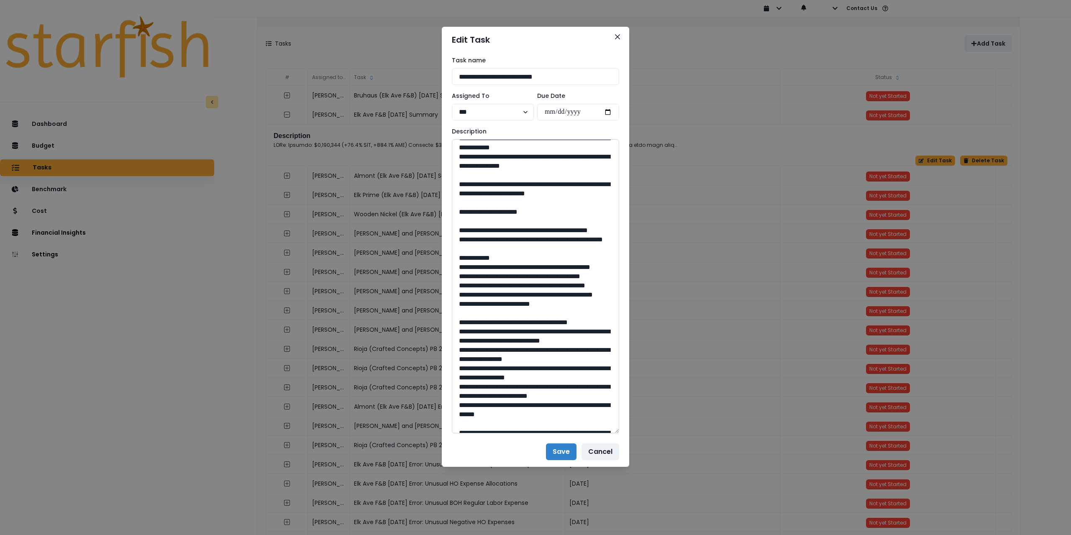
drag, startPoint x: 545, startPoint y: 341, endPoint x: 519, endPoint y: 339, distance: 26.0
click at [519, 339] on textarea at bounding box center [535, 286] width 167 height 294
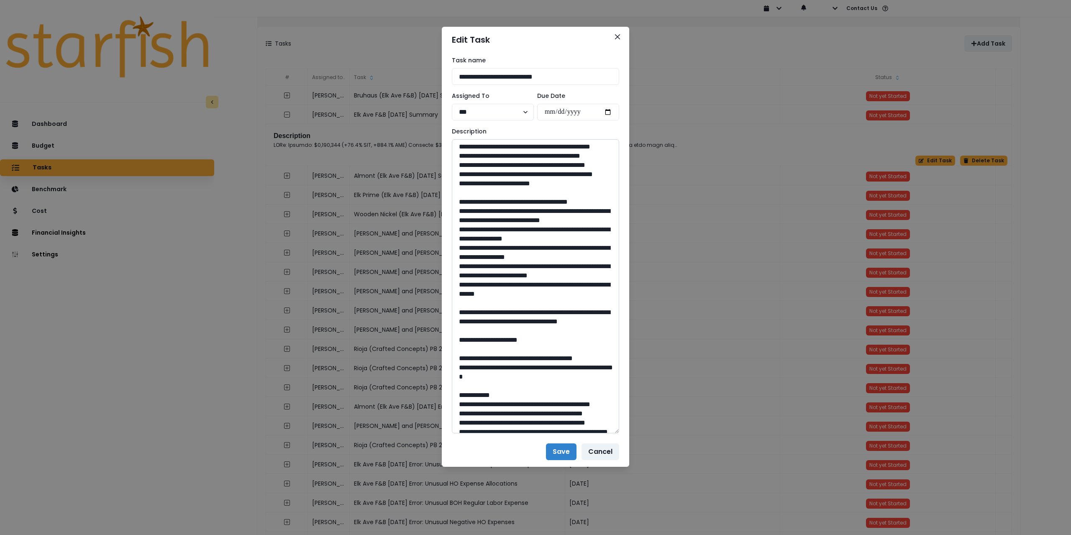
scroll to position [586, 0]
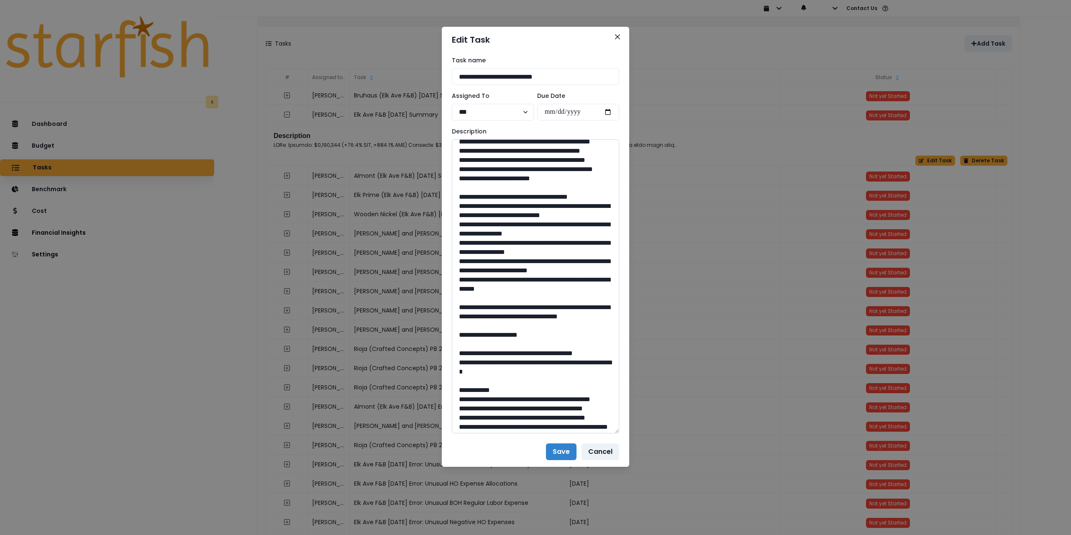
drag, startPoint x: 483, startPoint y: 270, endPoint x: 504, endPoint y: 280, distance: 23.0
click at [504, 280] on textarea at bounding box center [535, 286] width 167 height 294
drag, startPoint x: 500, startPoint y: 288, endPoint x: 537, endPoint y: 300, distance: 38.8
click at [537, 300] on textarea at bounding box center [535, 286] width 167 height 294
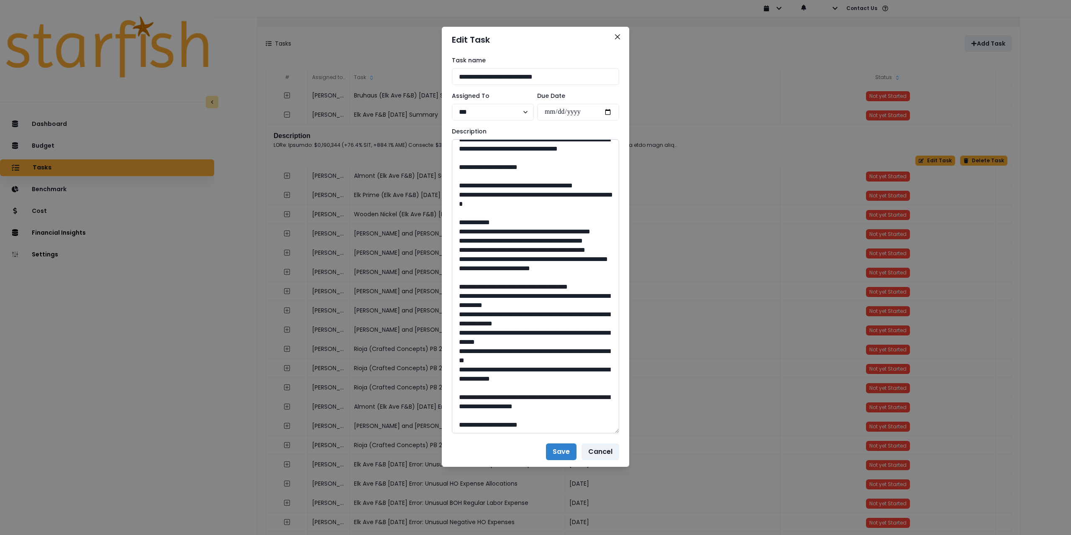
scroll to position [795, 0]
drag, startPoint x: 543, startPoint y: 336, endPoint x: 518, endPoint y: 335, distance: 24.3
click at [518, 335] on textarea at bounding box center [535, 286] width 167 height 294
drag, startPoint x: 501, startPoint y: 284, endPoint x: 545, endPoint y: 295, distance: 45.5
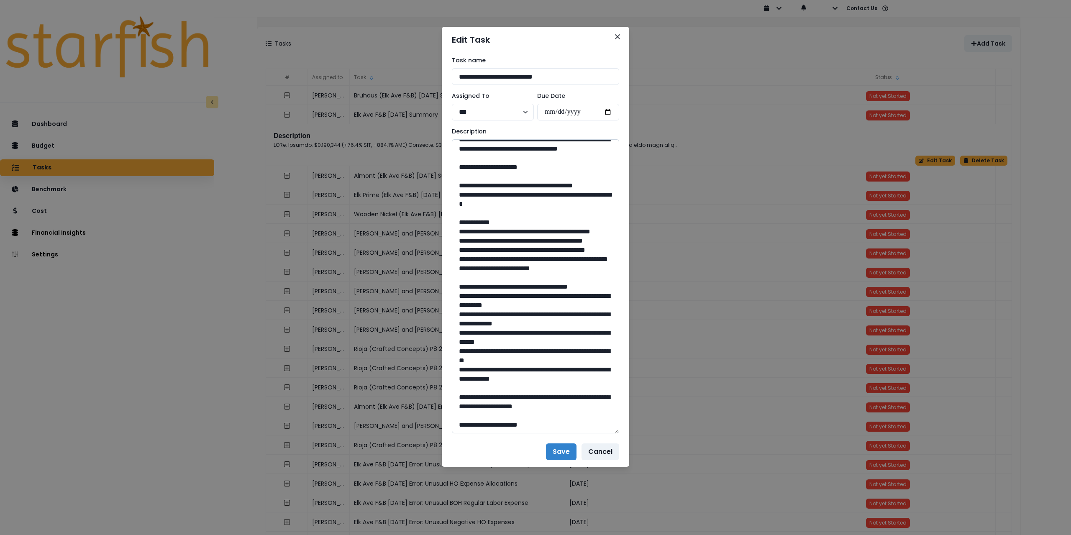
click at [545, 295] on textarea at bounding box center [535, 286] width 167 height 294
drag, startPoint x: 542, startPoint y: 386, endPoint x: 519, endPoint y: 386, distance: 23.4
click at [519, 386] on textarea at bounding box center [535, 286] width 167 height 294
click at [616, 38] on icon "Close" at bounding box center [617, 36] width 5 height 5
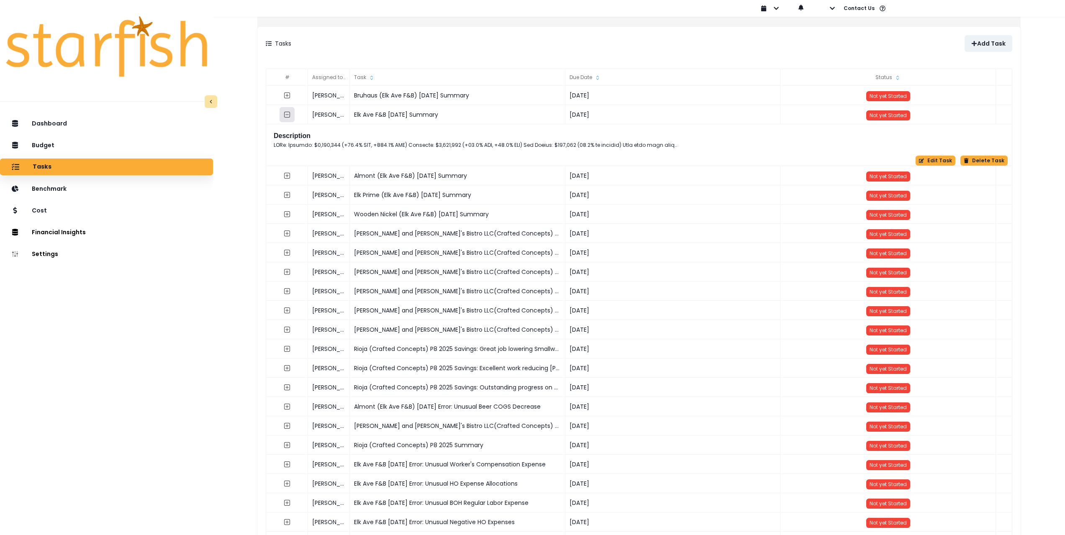
click at [290, 118] on icon "collasped outline" at bounding box center [287, 115] width 6 height 6
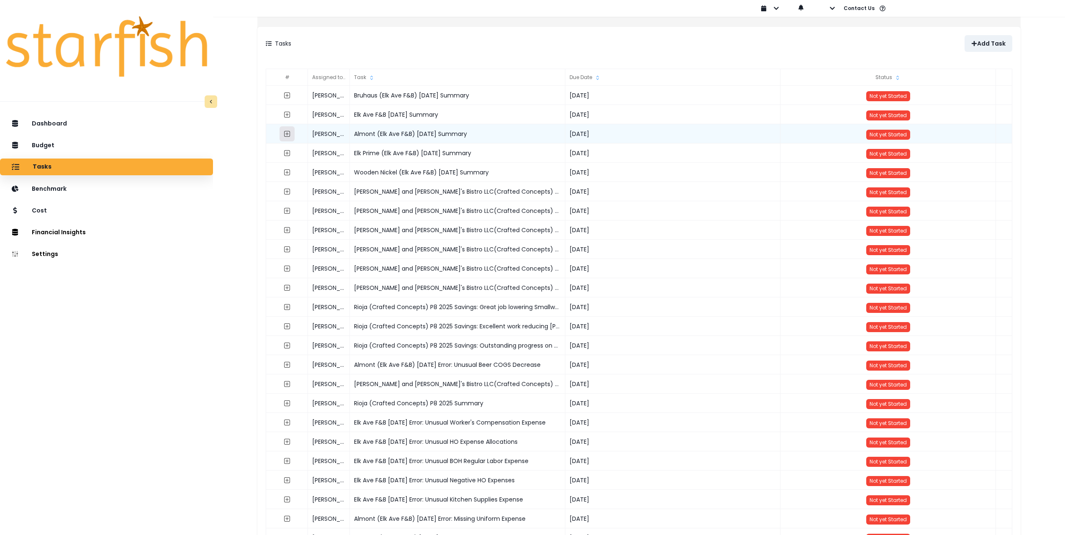
click at [295, 129] on button "button" at bounding box center [287, 133] width 15 height 15
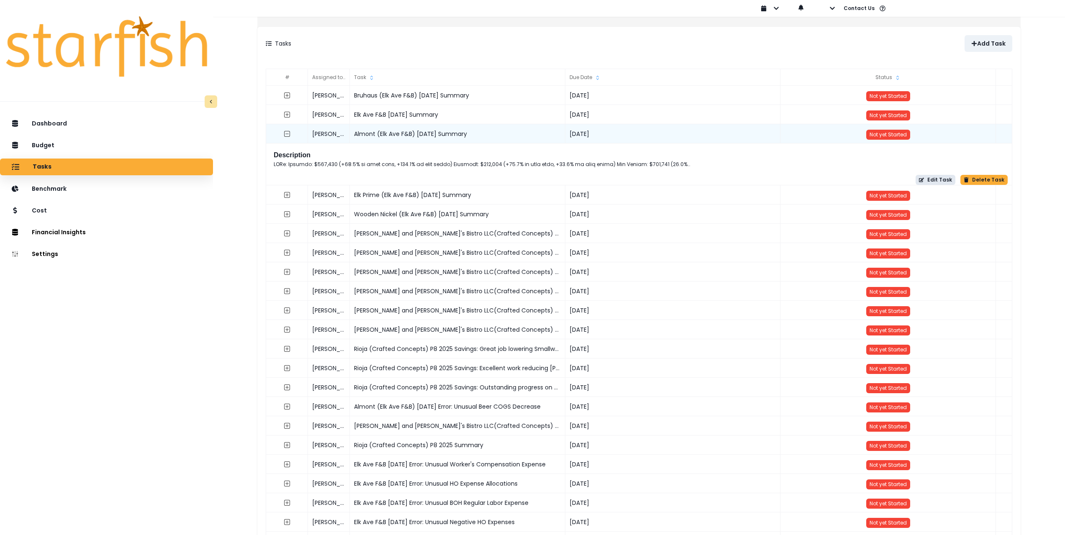
click at [662, 182] on button "Edit Task" at bounding box center [936, 180] width 40 height 10
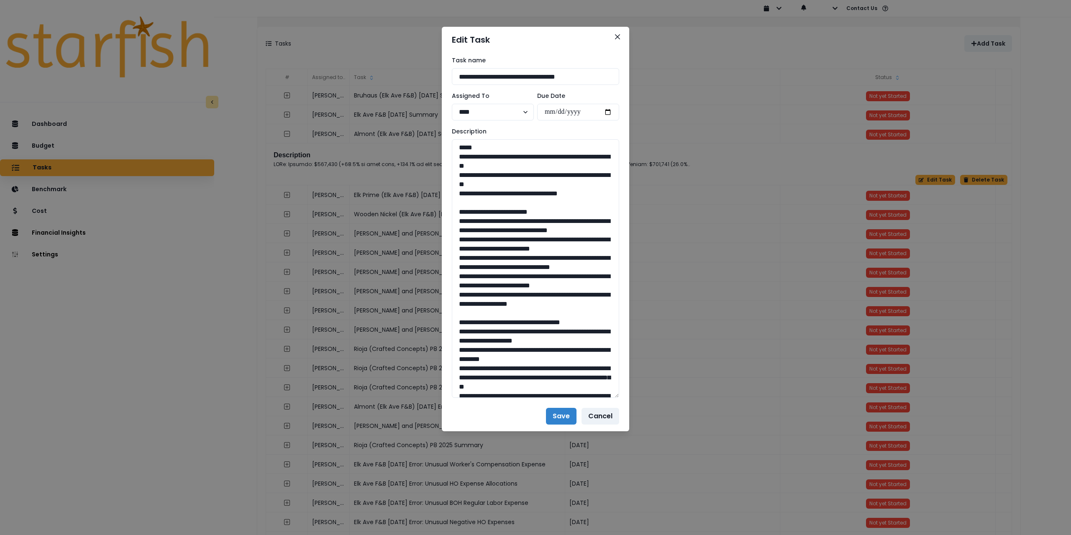
drag, startPoint x: 616, startPoint y: 174, endPoint x: 626, endPoint y: 342, distance: 167.7
click at [646, 411] on div "**********" at bounding box center [535, 267] width 1071 height 535
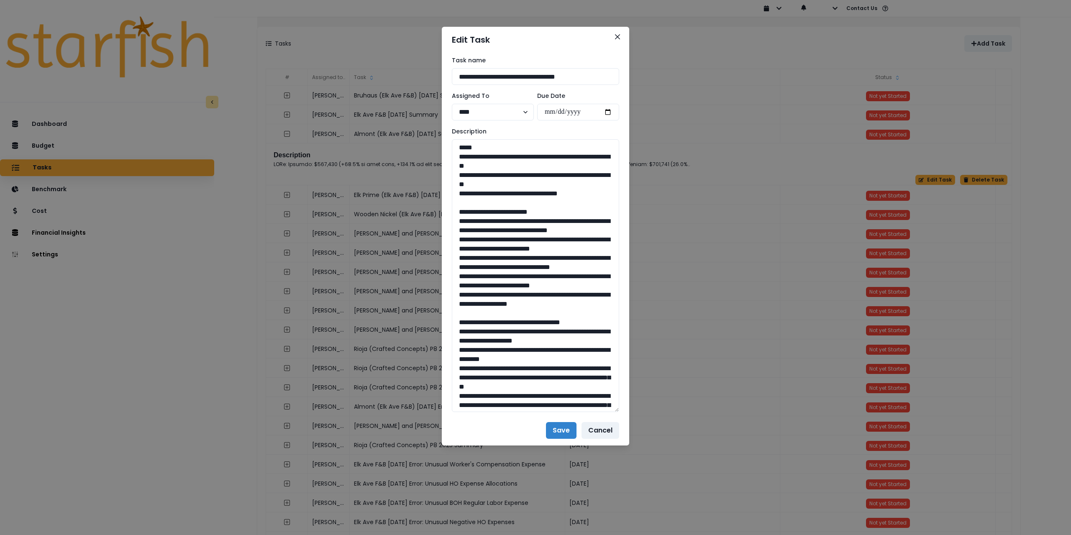
drag, startPoint x: 591, startPoint y: 197, endPoint x: 437, endPoint y: 157, distance: 159.3
drag, startPoint x: 455, startPoint y: 221, endPoint x: 599, endPoint y: 344, distance: 189.3
click at [599, 344] on textarea at bounding box center [535, 275] width 167 height 273
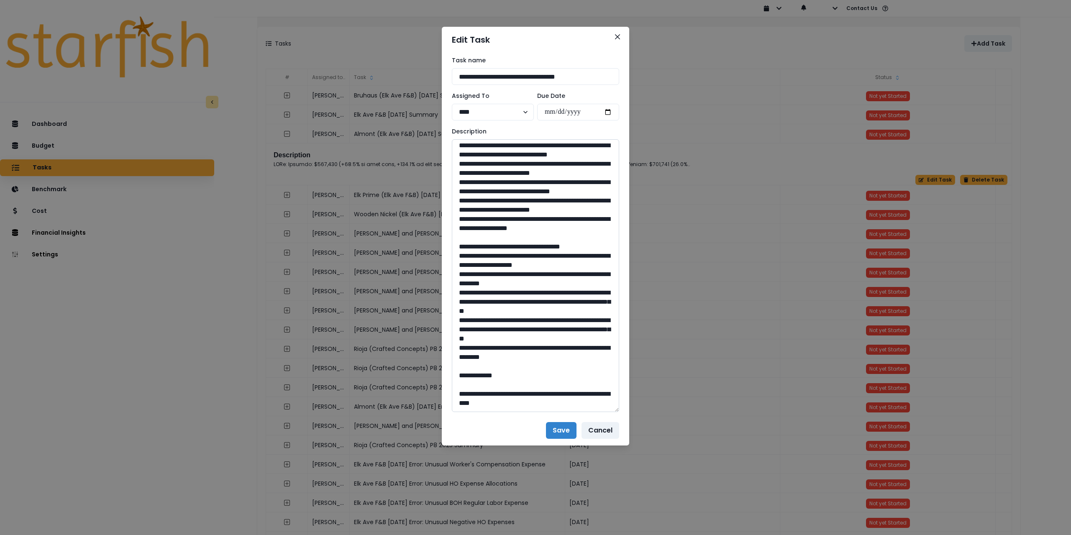
scroll to position [126, 0]
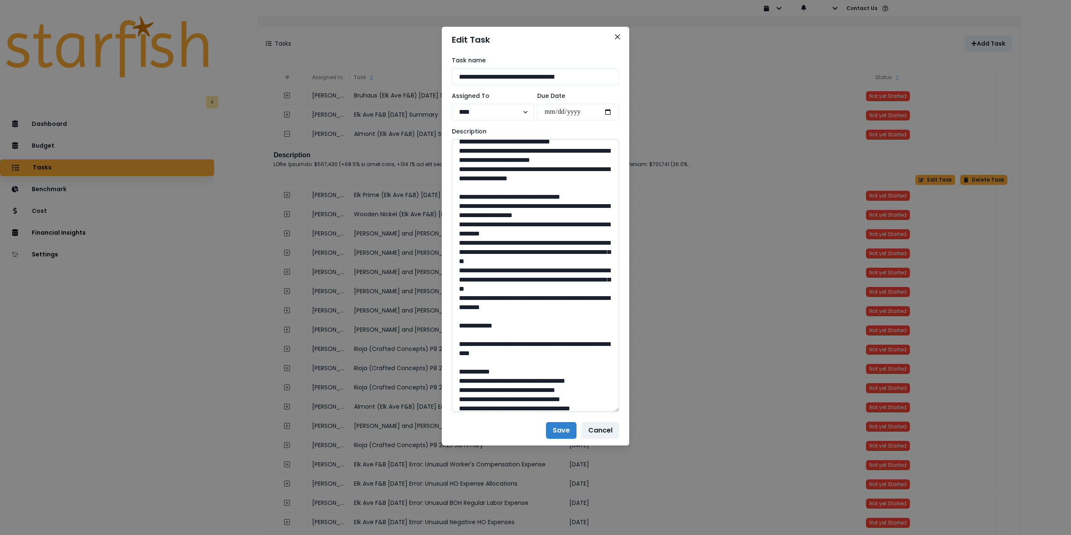
drag, startPoint x: 457, startPoint y: 244, endPoint x: 559, endPoint y: 346, distance: 145.0
click at [559, 346] on textarea at bounding box center [535, 275] width 167 height 273
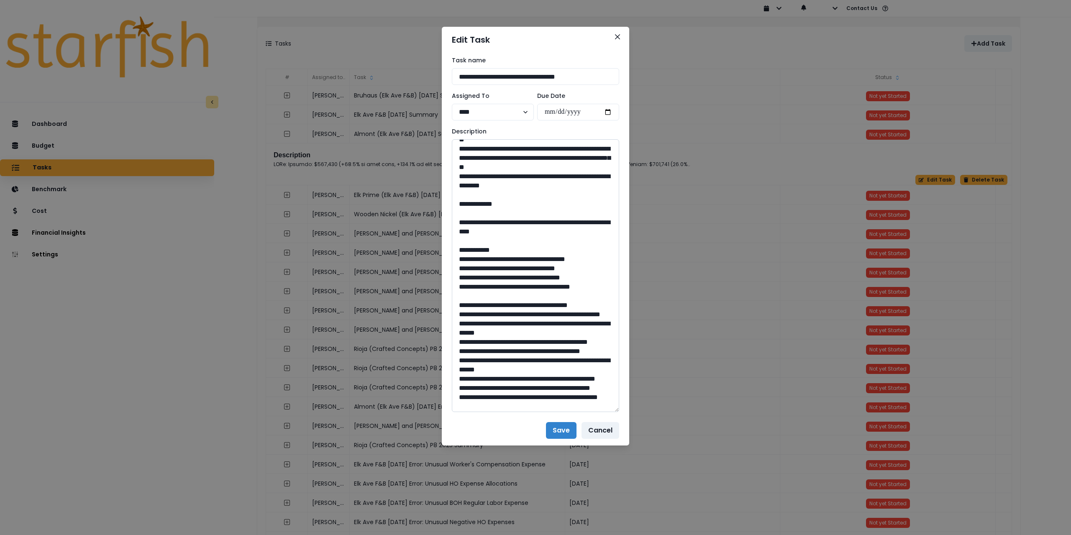
scroll to position [251, 0]
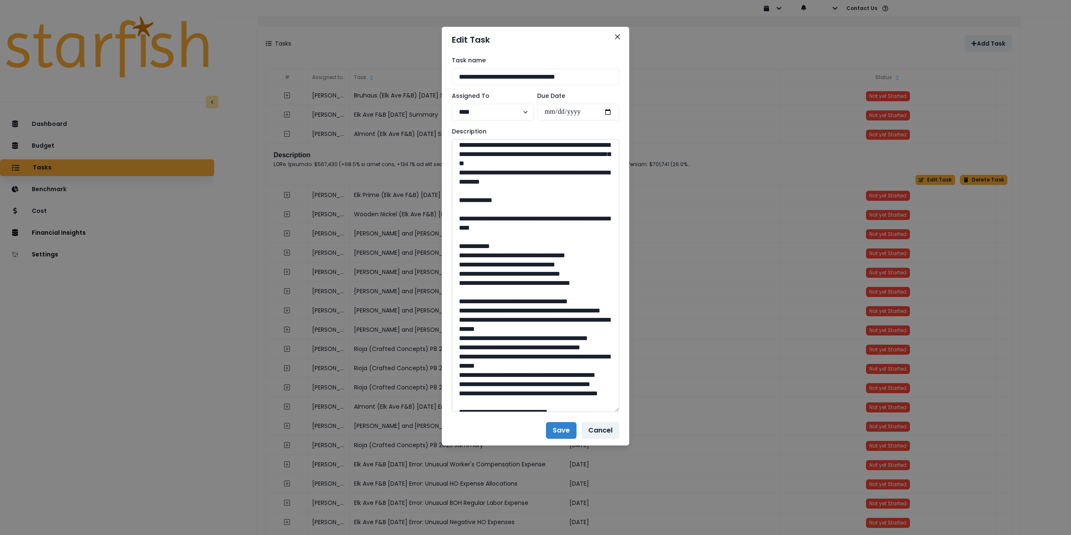
drag, startPoint x: 482, startPoint y: 256, endPoint x: 557, endPoint y: 265, distance: 75.4
click at [557, 265] on textarea at bounding box center [535, 275] width 167 height 273
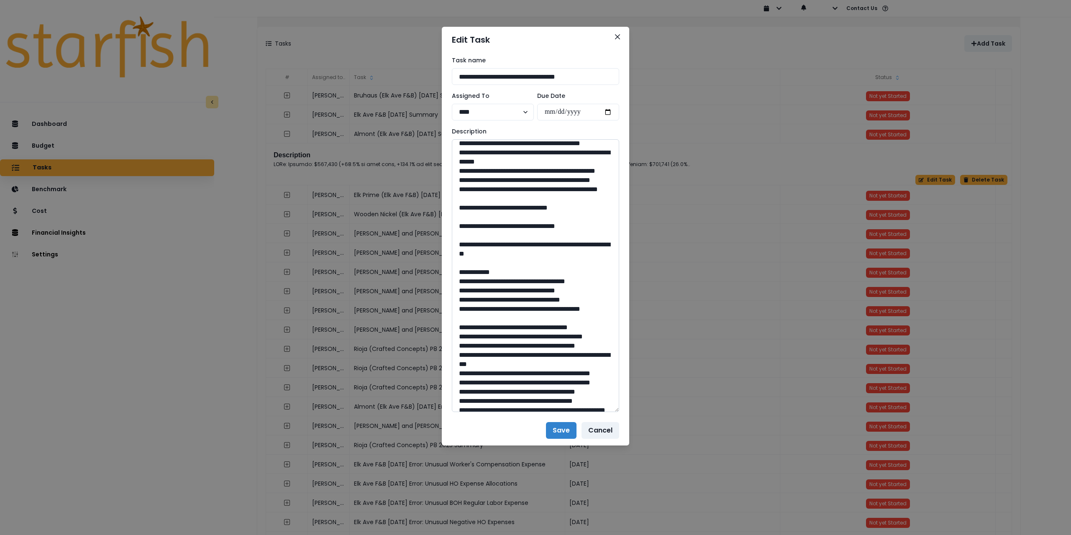
scroll to position [460, 0]
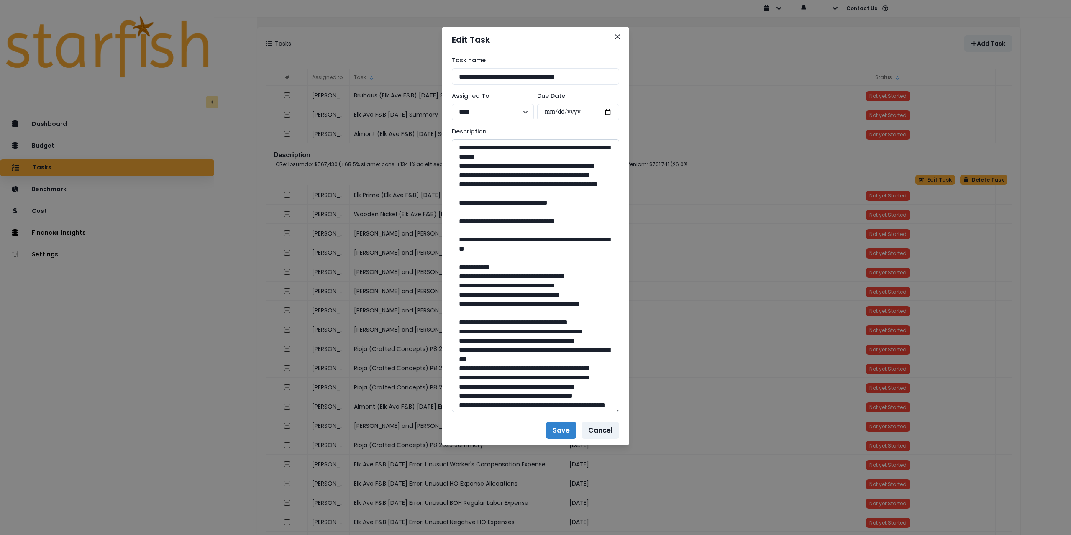
drag, startPoint x: 541, startPoint y: 304, endPoint x: 518, endPoint y: 303, distance: 23.5
click at [518, 303] on textarea at bounding box center [535, 275] width 167 height 273
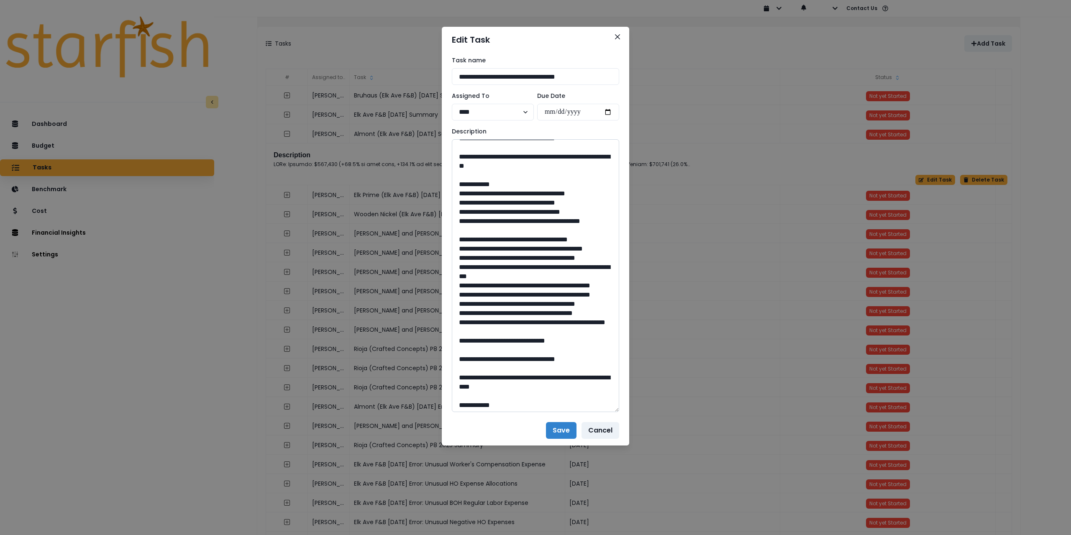
scroll to position [544, 0]
drag, startPoint x: 482, startPoint y: 258, endPoint x: 545, endPoint y: 268, distance: 63.2
click at [545, 268] on textarea at bounding box center [535, 275] width 167 height 273
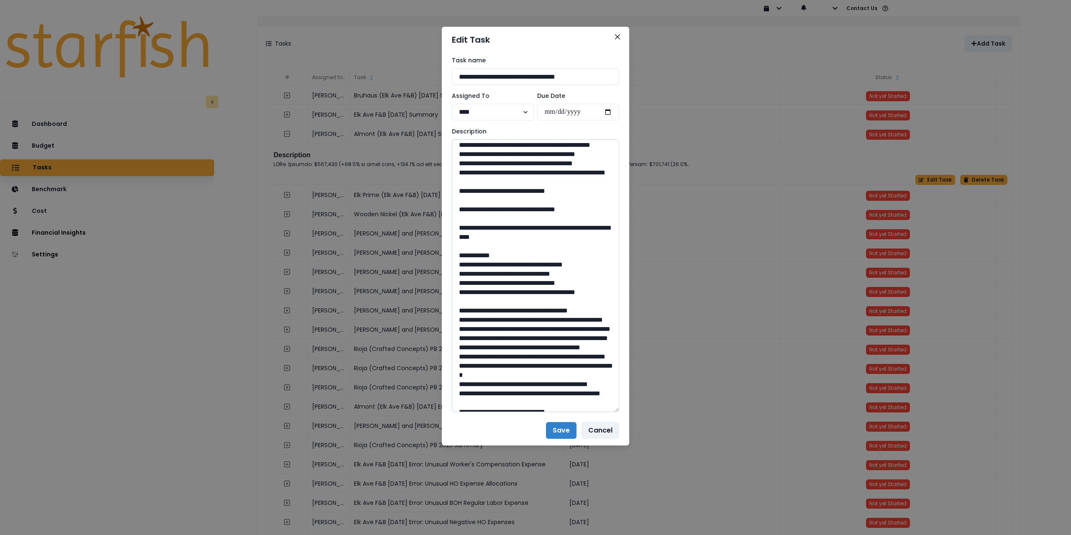
scroll to position [711, 0]
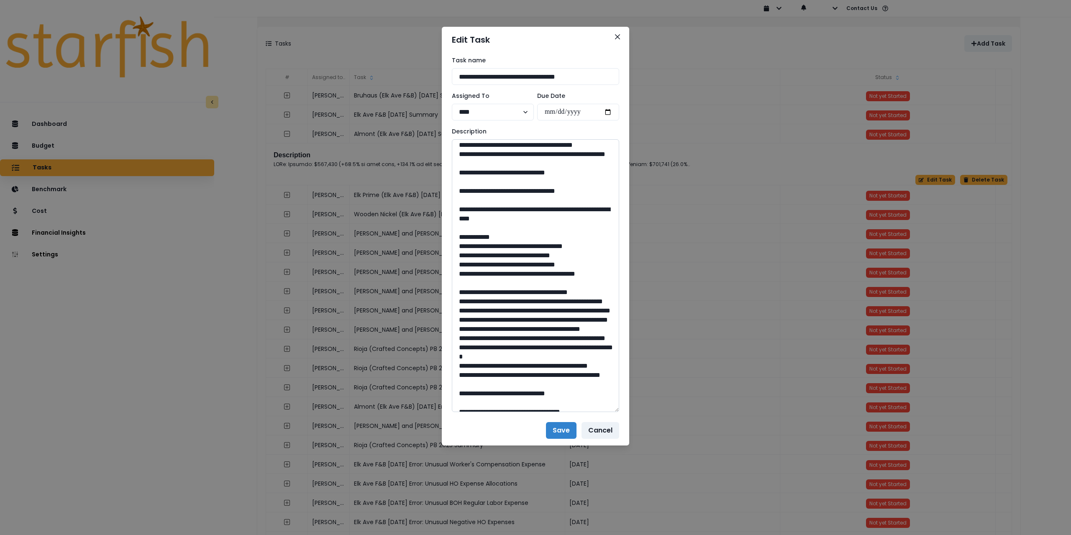
drag, startPoint x: 539, startPoint y: 346, endPoint x: 518, endPoint y: 346, distance: 20.9
click at [518, 346] on textarea at bounding box center [535, 275] width 167 height 273
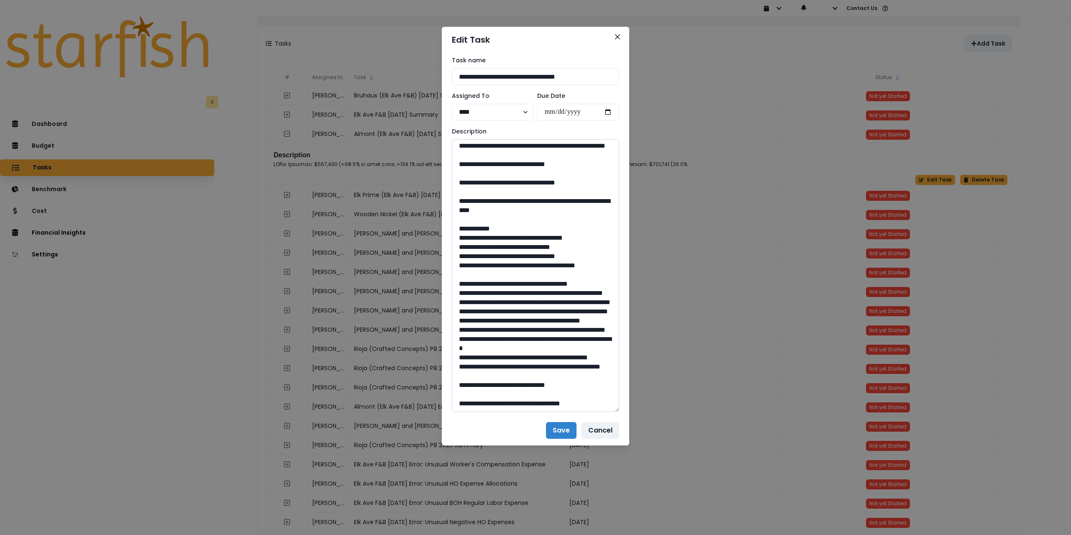
scroll to position [879, 0]
drag, startPoint x: 482, startPoint y: 218, endPoint x: 577, endPoint y: 231, distance: 96.2
click at [577, 231] on textarea at bounding box center [535, 275] width 167 height 273
drag, startPoint x: 538, startPoint y: 385, endPoint x: 518, endPoint y: 383, distance: 19.7
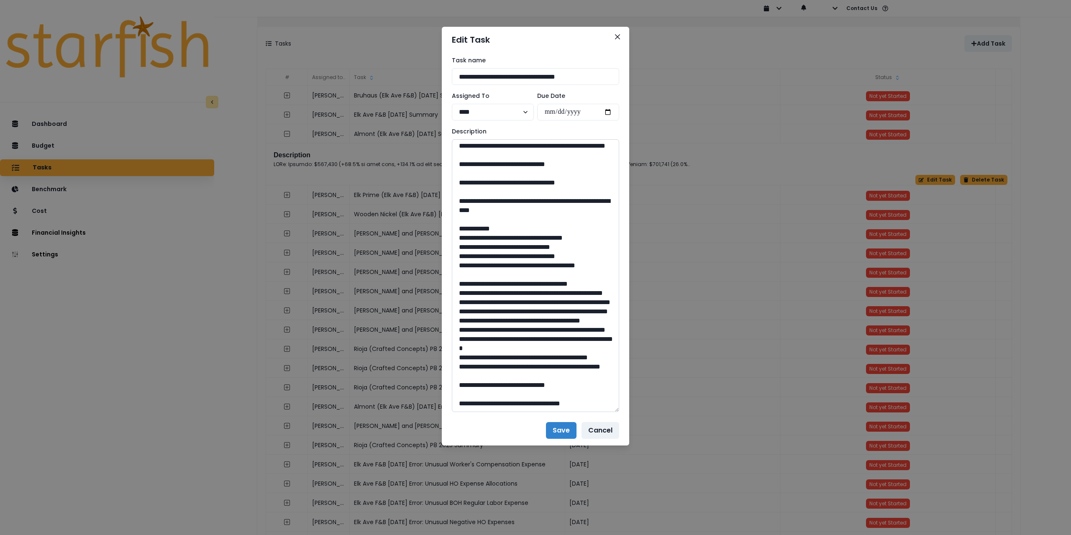
click at [518, 383] on textarea at bounding box center [535, 275] width 167 height 273
click at [619, 36] on icon "Close" at bounding box center [617, 36] width 5 height 5
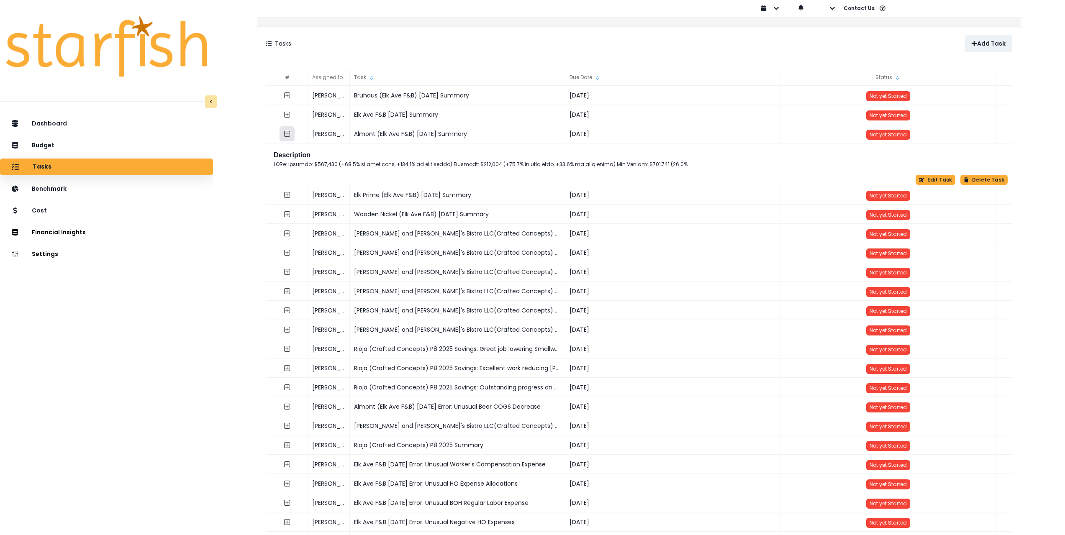
click at [290, 133] on icon "collasped outline" at bounding box center [287, 134] width 7 height 7
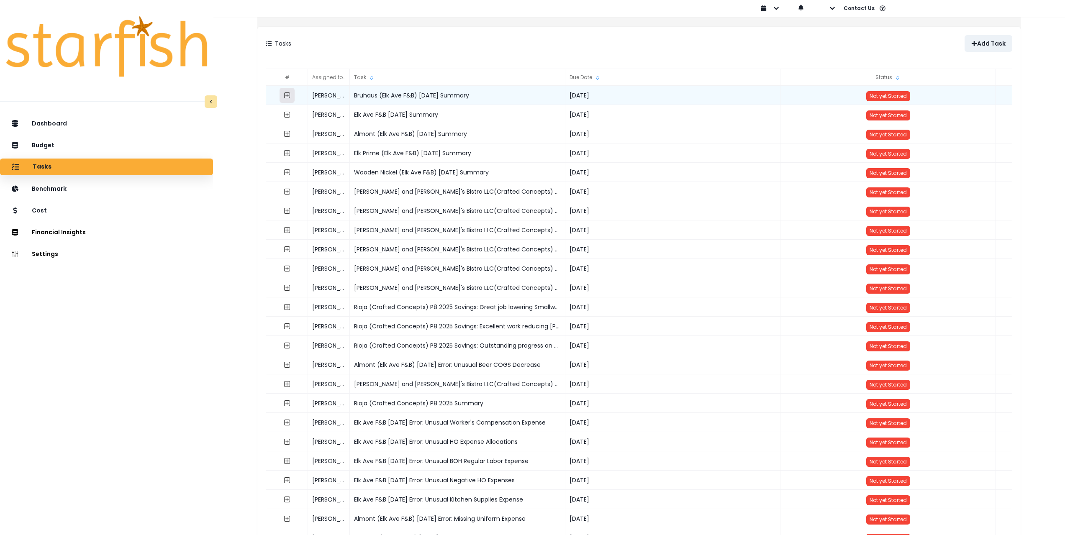
click at [295, 92] on button "button" at bounding box center [287, 95] width 15 height 15
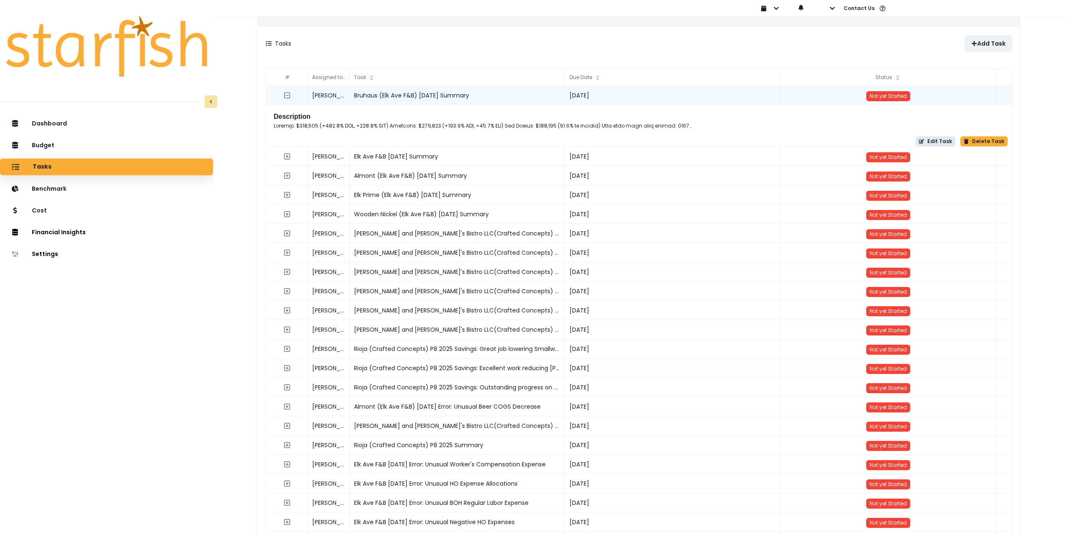
click at [662, 141] on button "Edit Task" at bounding box center [936, 141] width 40 height 10
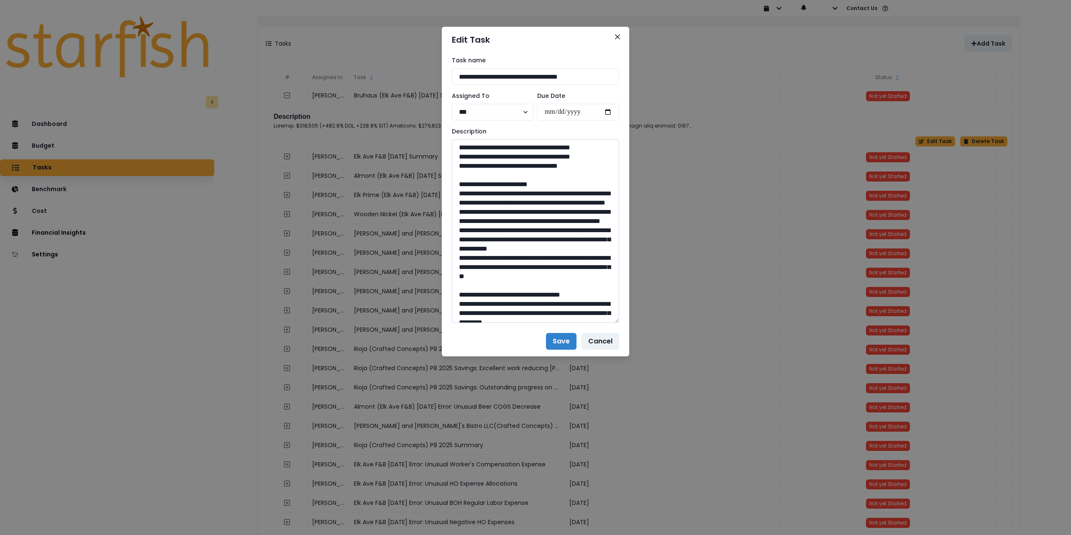
drag, startPoint x: 616, startPoint y: 170, endPoint x: 616, endPoint y: 411, distance: 241.0
click at [626, 326] on div "**********" at bounding box center [535, 190] width 187 height 274
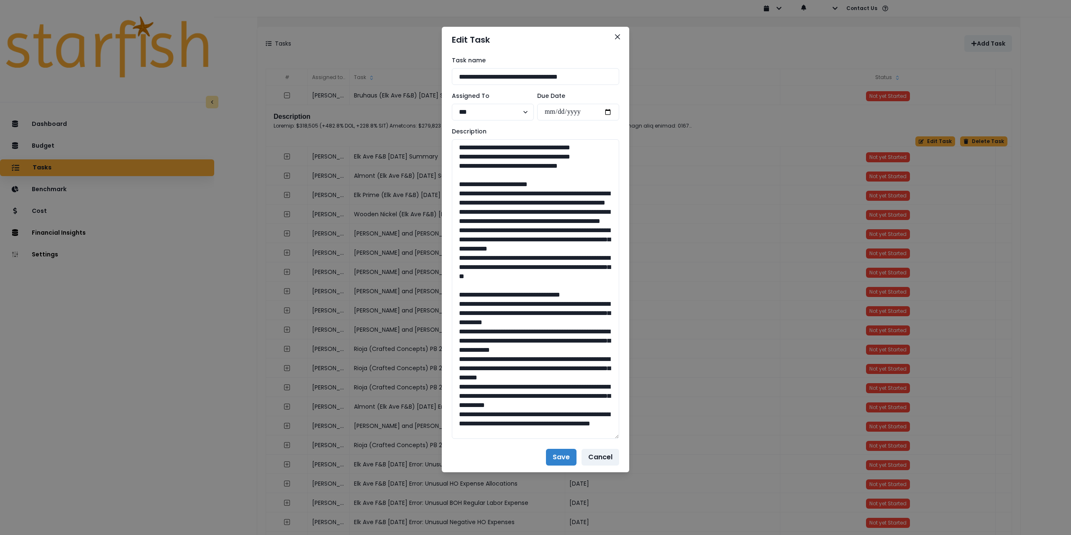
drag, startPoint x: 598, startPoint y: 183, endPoint x: 430, endPoint y: 142, distance: 172.2
drag, startPoint x: 458, startPoint y: 211, endPoint x: 509, endPoint y: 326, distance: 125.9
click at [509, 326] on textarea at bounding box center [535, 289] width 167 height 300
drag, startPoint x: 493, startPoint y: 331, endPoint x: 452, endPoint y: 210, distance: 127.7
click at [452, 210] on textarea at bounding box center [535, 289] width 167 height 300
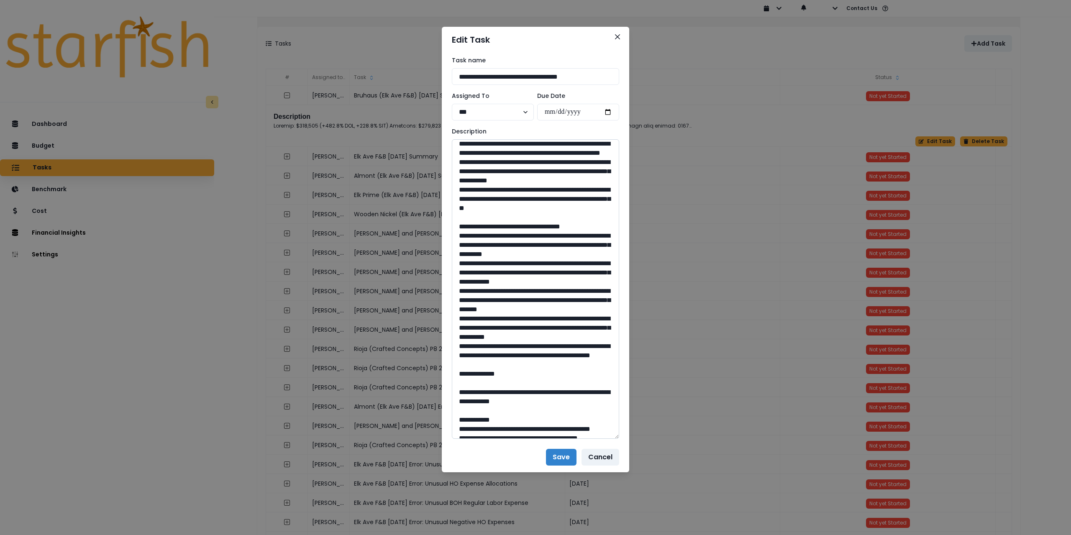
scroll to position [84, 0]
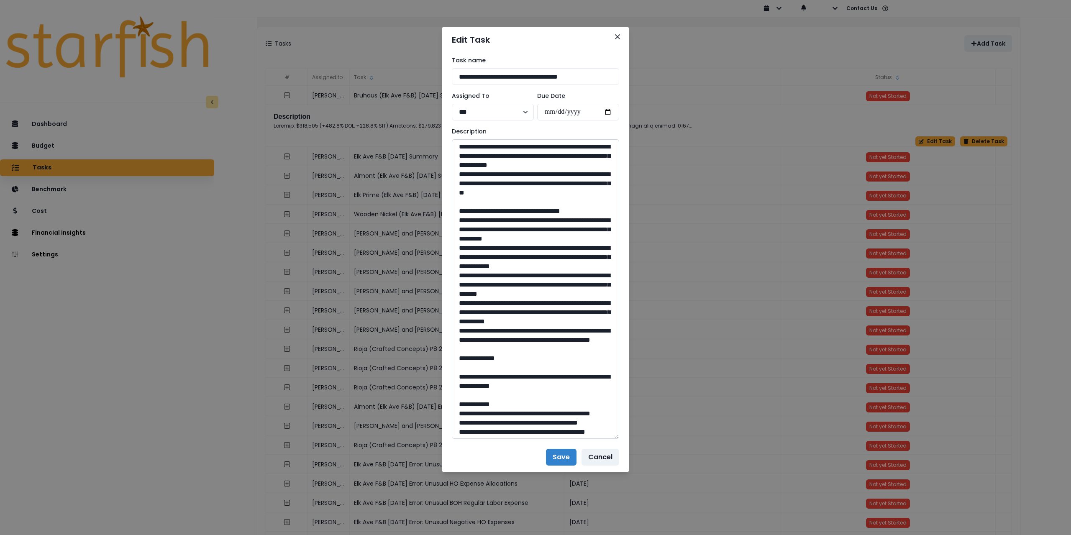
drag, startPoint x: 460, startPoint y: 274, endPoint x: 503, endPoint y: 355, distance: 91.9
click at [503, 355] on textarea at bounding box center [535, 289] width 167 height 300
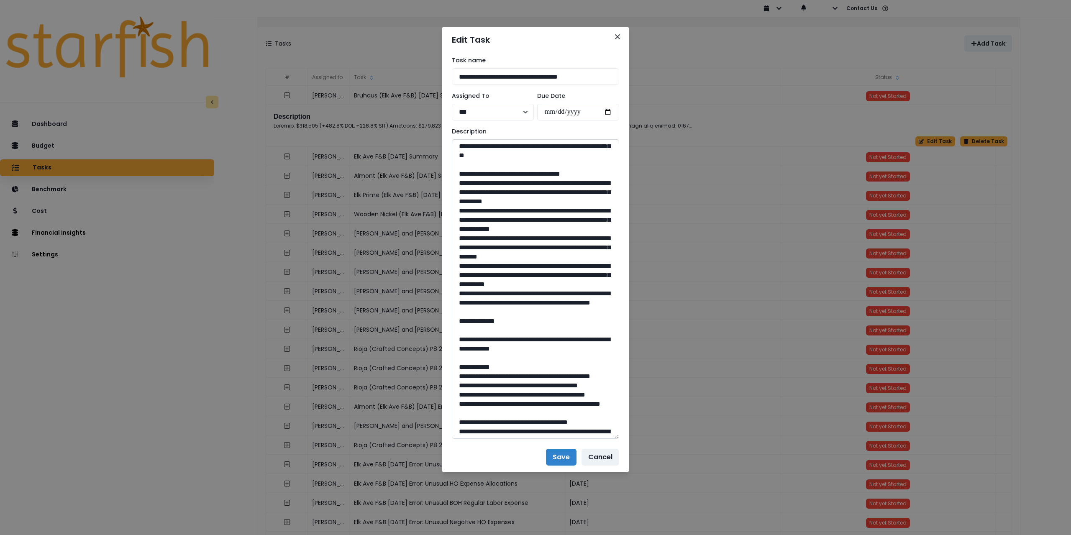
scroll to position [126, 0]
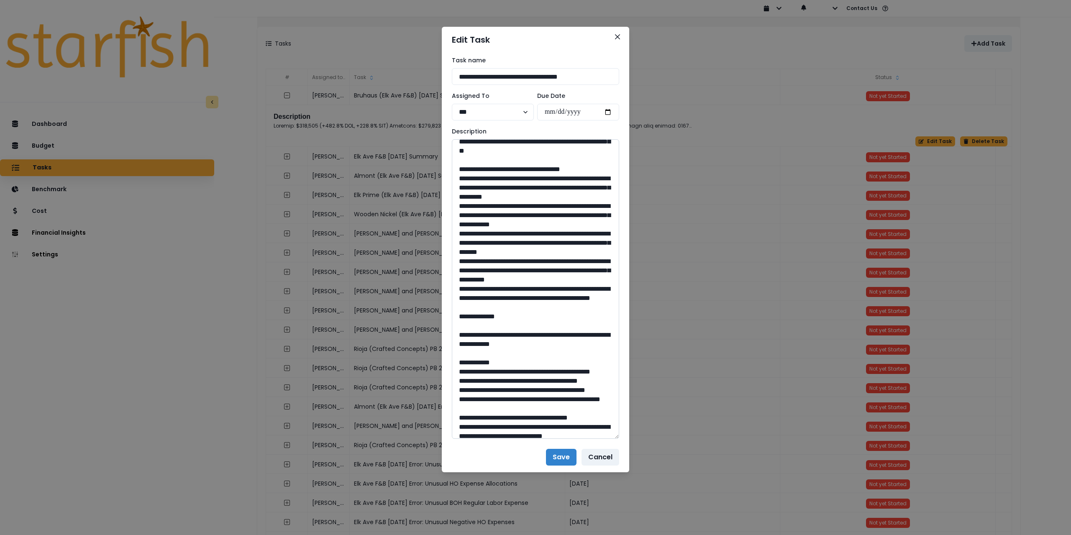
drag, startPoint x: 577, startPoint y: 402, endPoint x: 456, endPoint y: 232, distance: 209.4
click at [456, 232] on textarea at bounding box center [535, 289] width 167 height 300
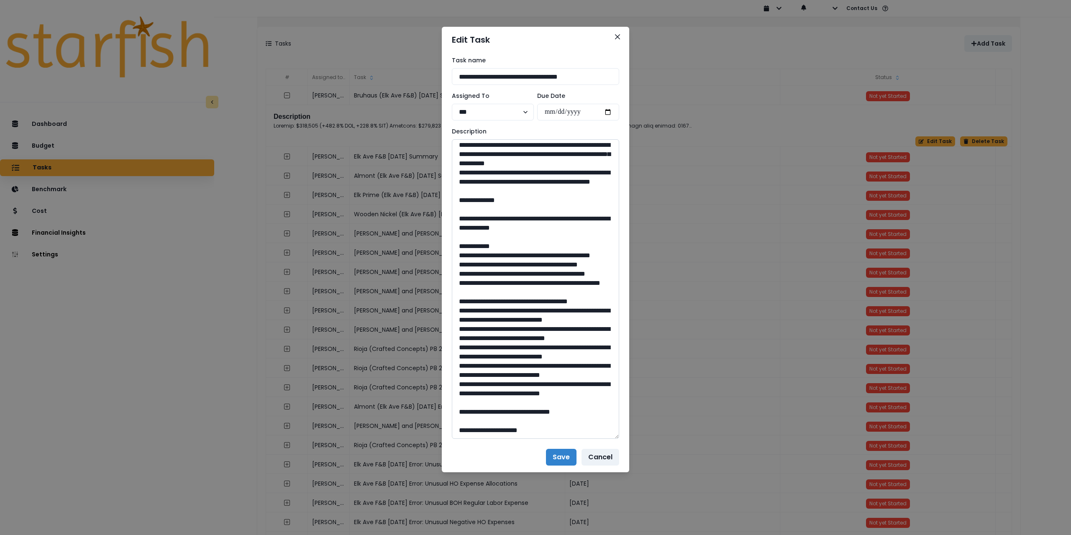
scroll to position [293, 0]
drag, startPoint x: 482, startPoint y: 270, endPoint x: 594, endPoint y: 279, distance: 112.5
click at [594, 279] on textarea at bounding box center [535, 289] width 167 height 300
drag, startPoint x: 544, startPoint y: 411, endPoint x: 518, endPoint y: 413, distance: 26.8
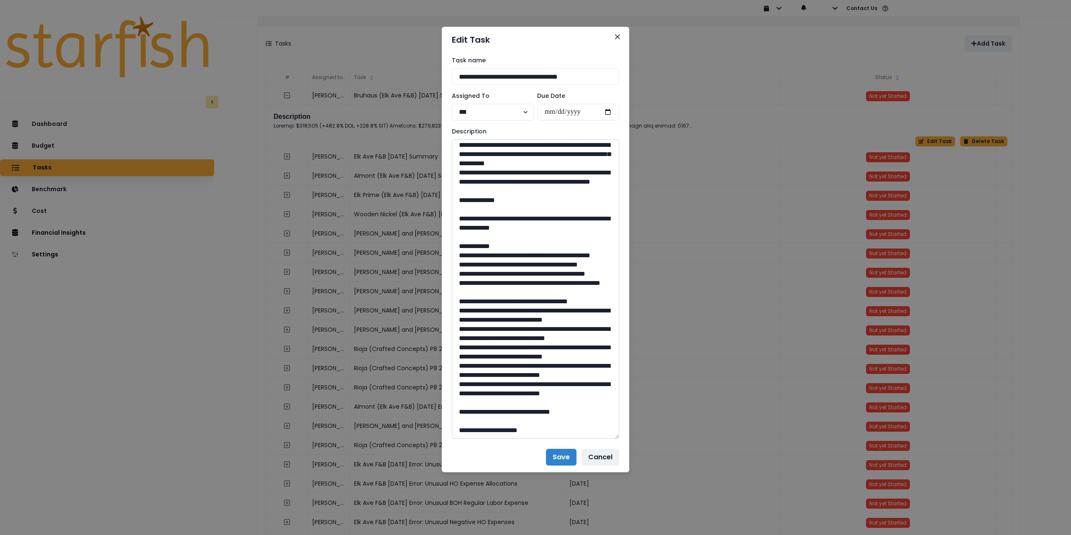
click at [518, 413] on textarea at bounding box center [535, 289] width 167 height 300
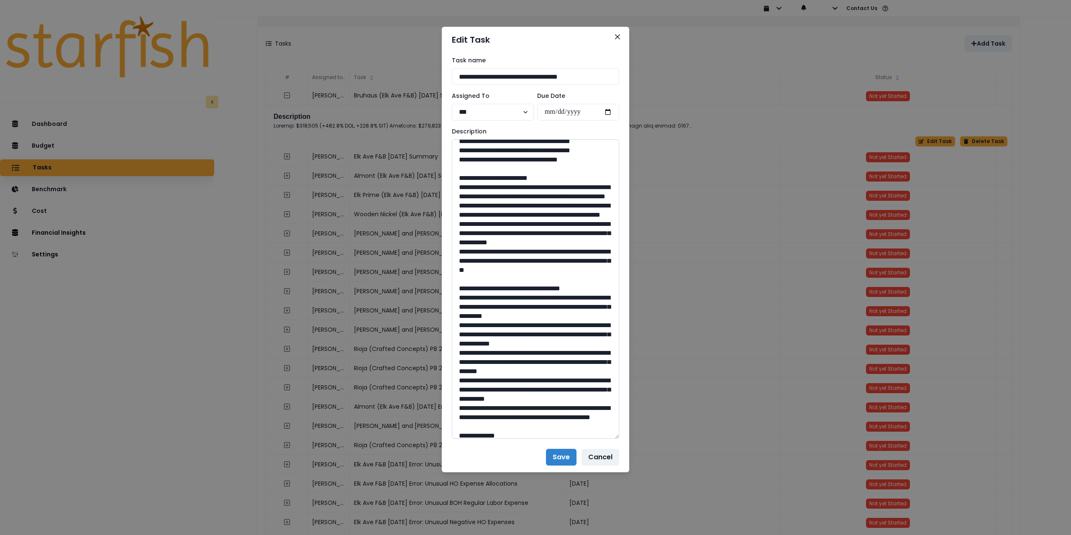
scroll to position [0, 0]
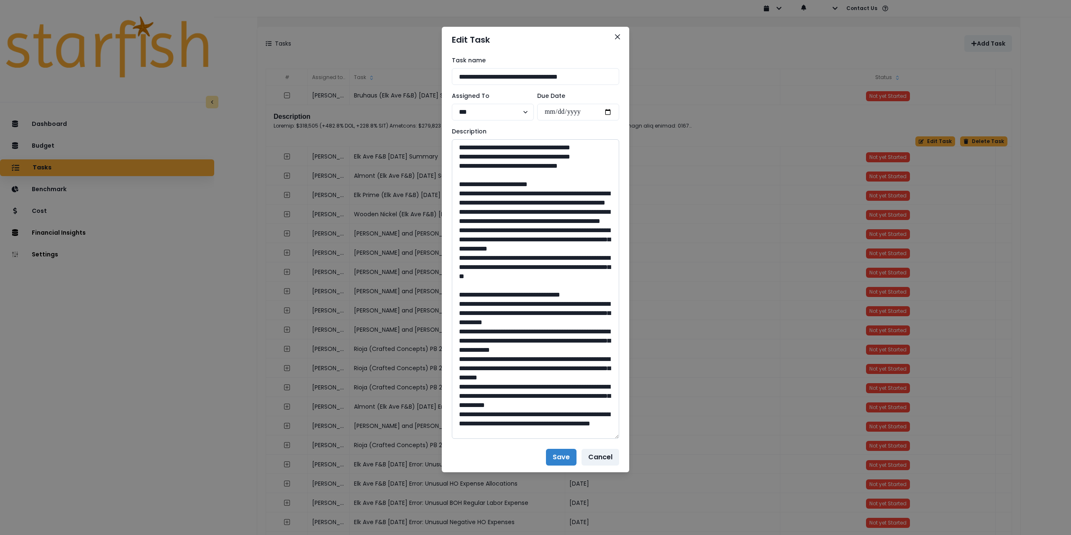
drag, startPoint x: 531, startPoint y: 212, endPoint x: 523, endPoint y: 211, distance: 7.5
click at [523, 211] on textarea at bounding box center [535, 289] width 167 height 300
drag, startPoint x: 547, startPoint y: 237, endPoint x: 537, endPoint y: 238, distance: 10.5
click at [537, 238] on textarea at bounding box center [535, 289] width 167 height 300
drag, startPoint x: 529, startPoint y: 267, endPoint x: 519, endPoint y: 267, distance: 10.1
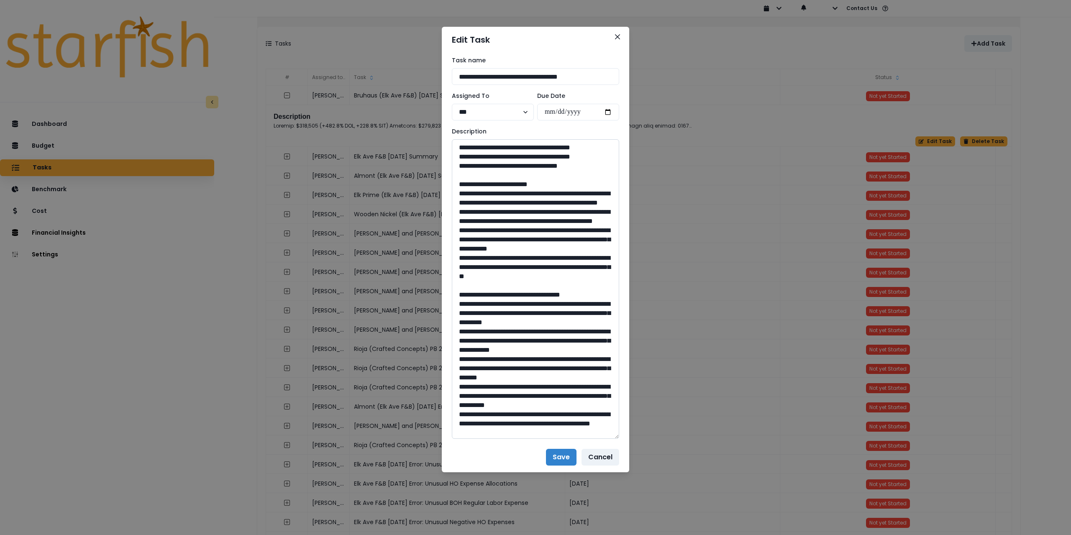
click at [519, 267] on textarea at bounding box center [535, 289] width 167 height 300
drag, startPoint x: 525, startPoint y: 301, endPoint x: 516, endPoint y: 302, distance: 8.9
click at [516, 302] on textarea at bounding box center [535, 289] width 167 height 300
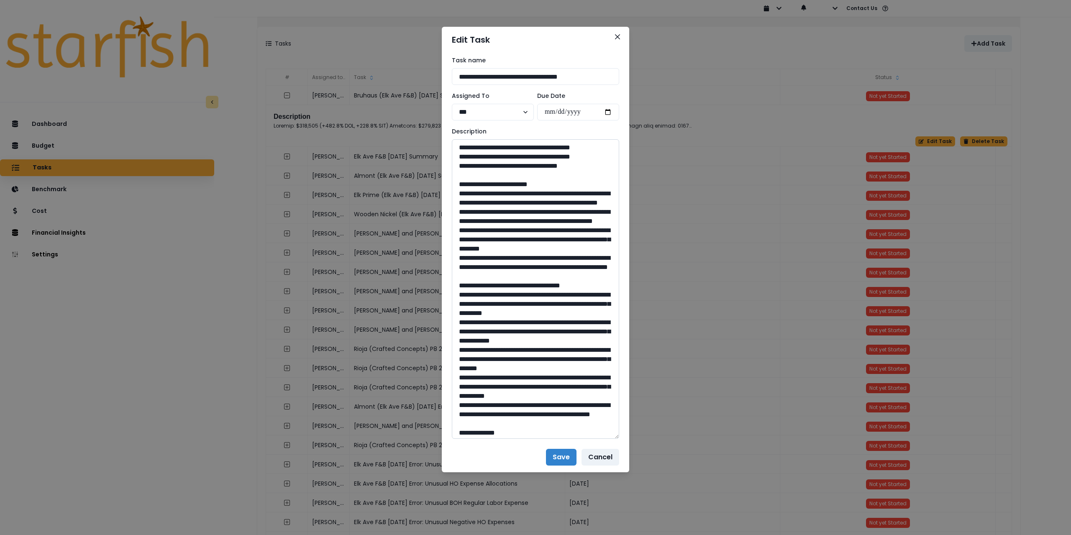
drag, startPoint x: 525, startPoint y: 359, endPoint x: 518, endPoint y: 360, distance: 7.6
click at [518, 360] on textarea at bounding box center [535, 289] width 167 height 300
drag, startPoint x: 567, startPoint y: 393, endPoint x: 559, endPoint y: 394, distance: 7.6
click at [559, 394] on textarea at bounding box center [535, 289] width 167 height 300
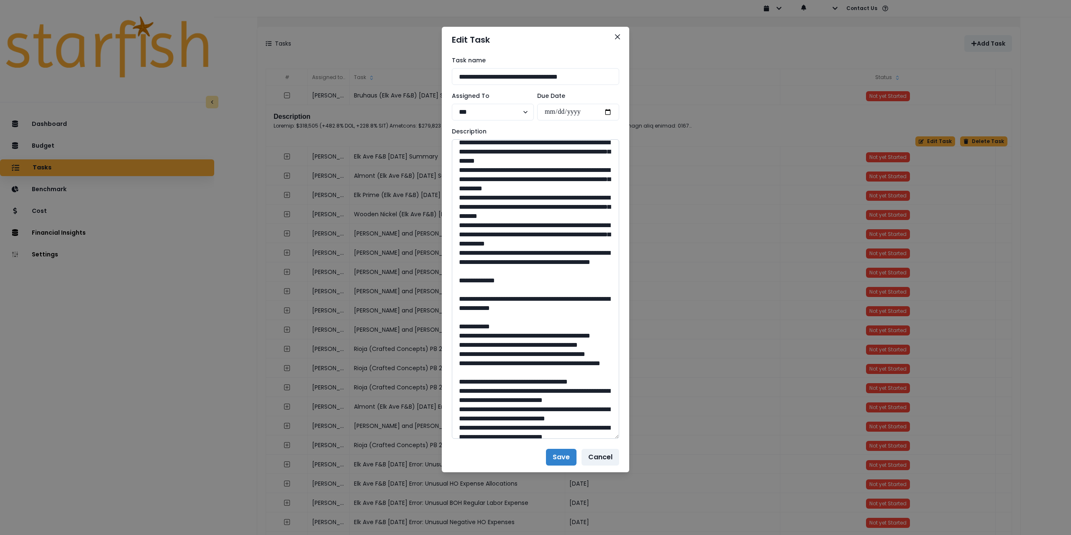
scroll to position [167, 0]
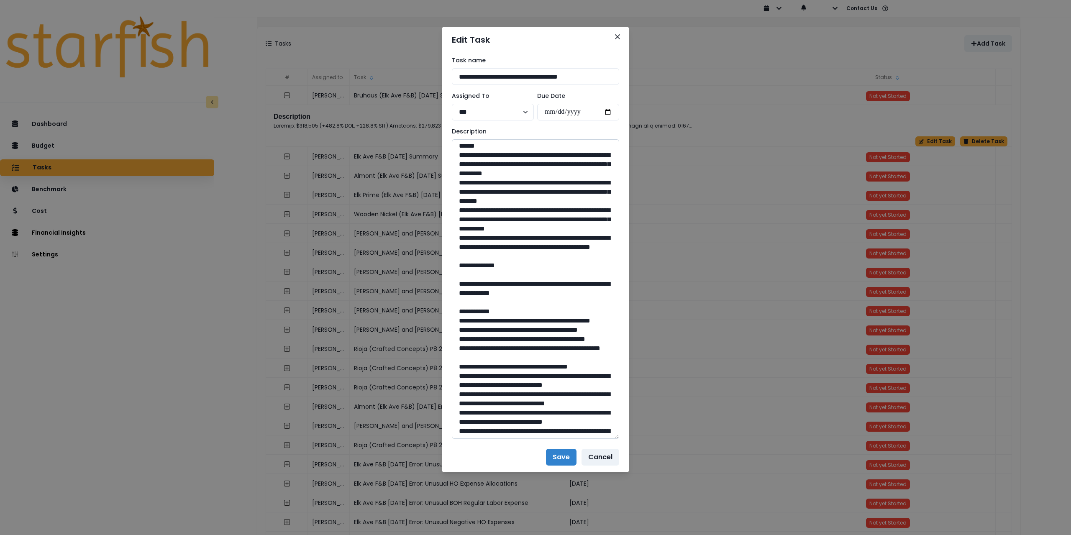
drag, startPoint x: 523, startPoint y: 266, endPoint x: 515, endPoint y: 265, distance: 8.4
click at [515, 265] on textarea at bounding box center [535, 289] width 167 height 300
drag, startPoint x: 535, startPoint y: 303, endPoint x: 527, endPoint y: 303, distance: 8.0
click at [527, 303] on textarea at bounding box center [535, 289] width 167 height 300
drag, startPoint x: 510, startPoint y: 338, endPoint x: 501, endPoint y: 339, distance: 8.8
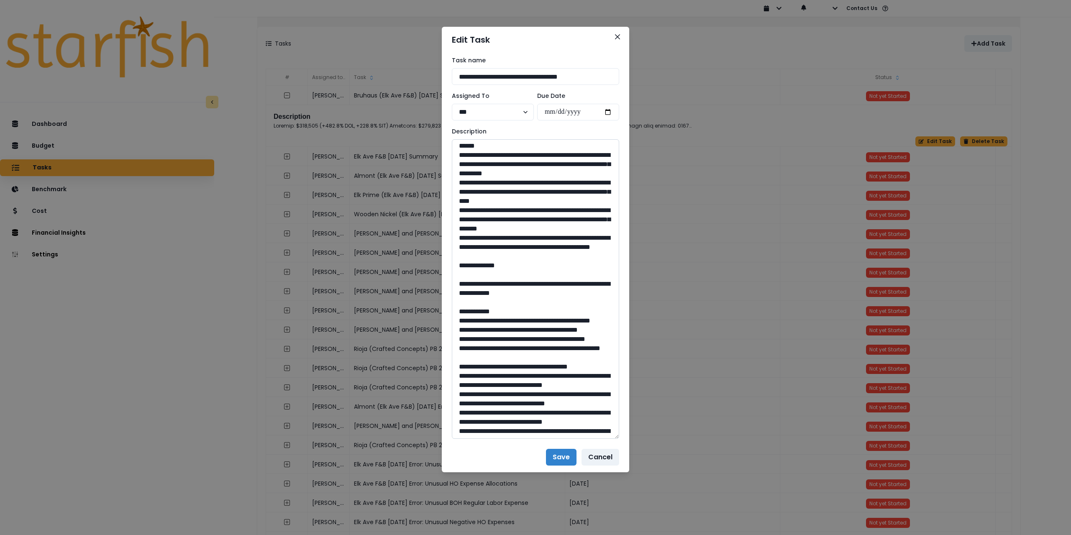
click at [501, 339] on textarea at bounding box center [535, 289] width 167 height 300
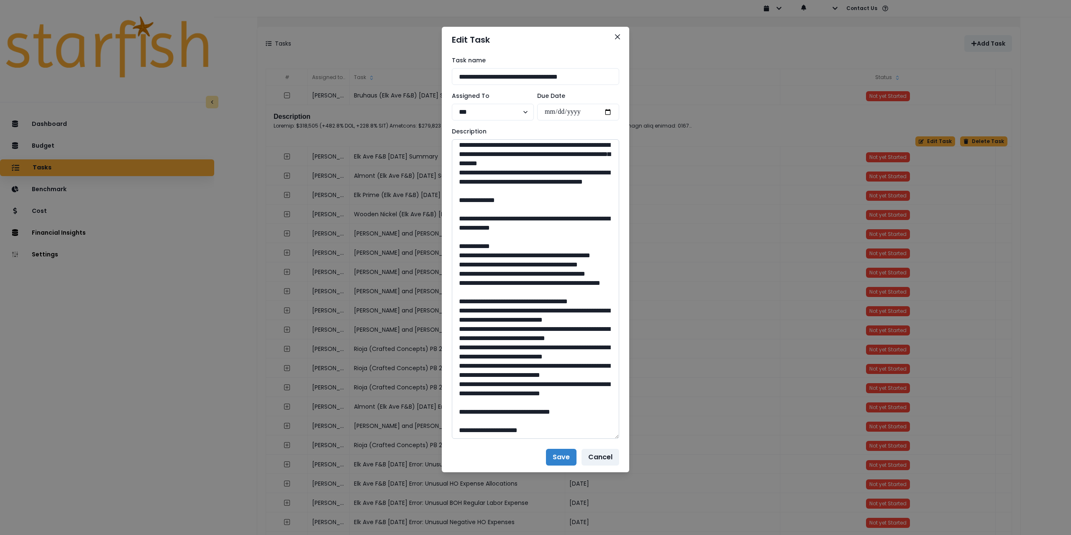
scroll to position [251, 0]
drag, startPoint x: 549, startPoint y: 311, endPoint x: 539, endPoint y: 310, distance: 9.2
click at [539, 310] on textarea at bounding box center [535, 289] width 167 height 300
type textarea "**********"
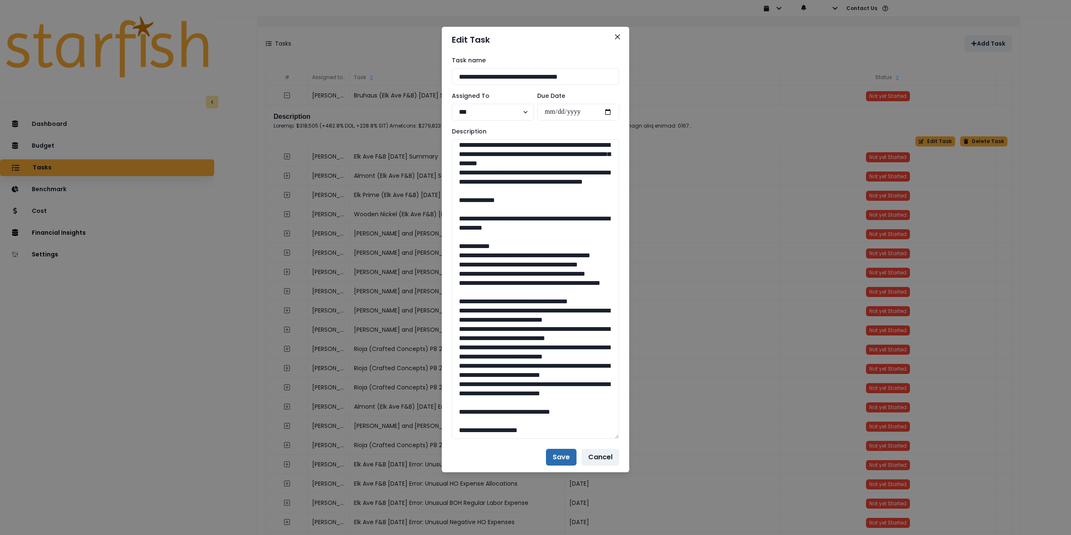
click at [557, 455] on button "Save" at bounding box center [561, 457] width 31 height 17
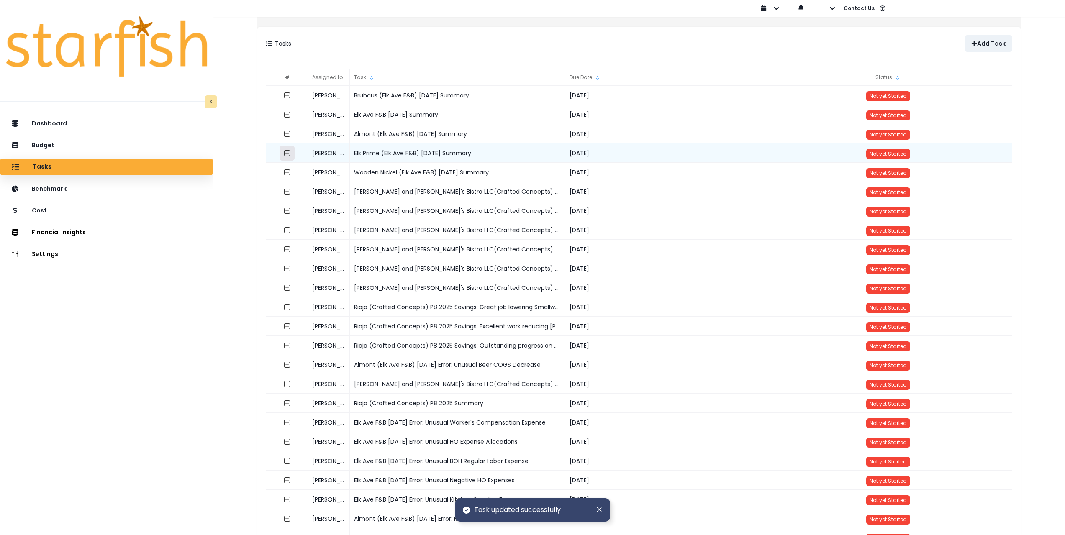
click at [290, 154] on icon "expand outline" at bounding box center [287, 153] width 7 height 7
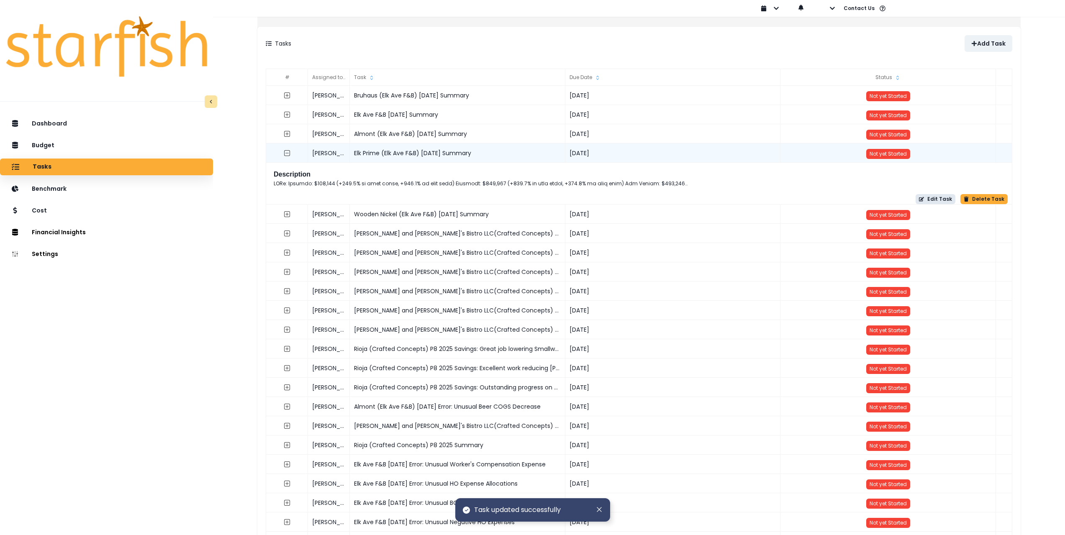
click at [662, 202] on button "Edit Task" at bounding box center [936, 199] width 40 height 10
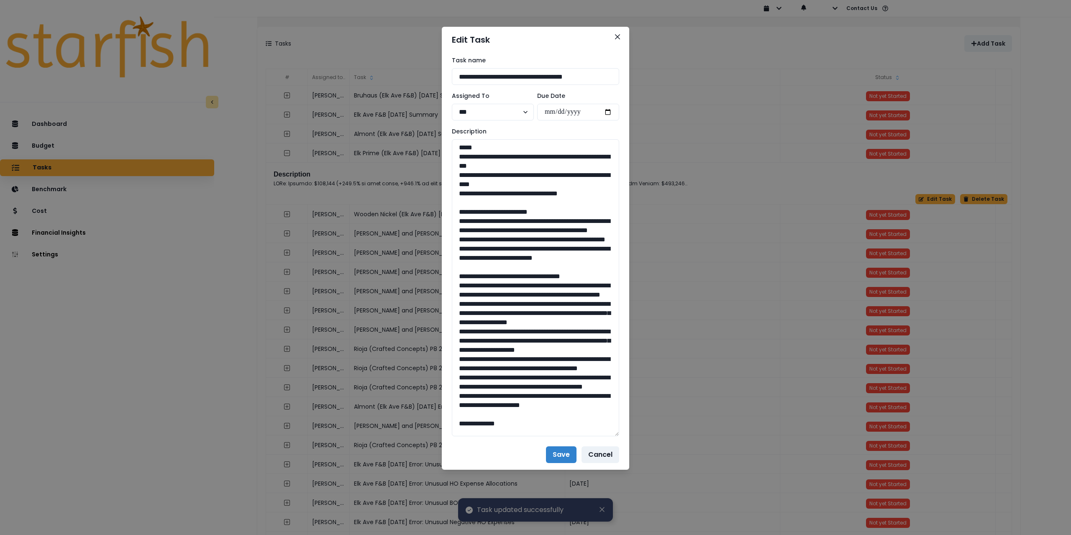
drag, startPoint x: 617, startPoint y: 170, endPoint x: 637, endPoint y: 434, distance: 264.8
click at [637, 434] on div "**********" at bounding box center [535, 267] width 1071 height 535
drag, startPoint x: 597, startPoint y: 192, endPoint x: 450, endPoint y: 154, distance: 151.2
drag, startPoint x: 455, startPoint y: 219, endPoint x: 505, endPoint y: 285, distance: 83.4
click at [505, 285] on textarea at bounding box center [535, 288] width 167 height 298
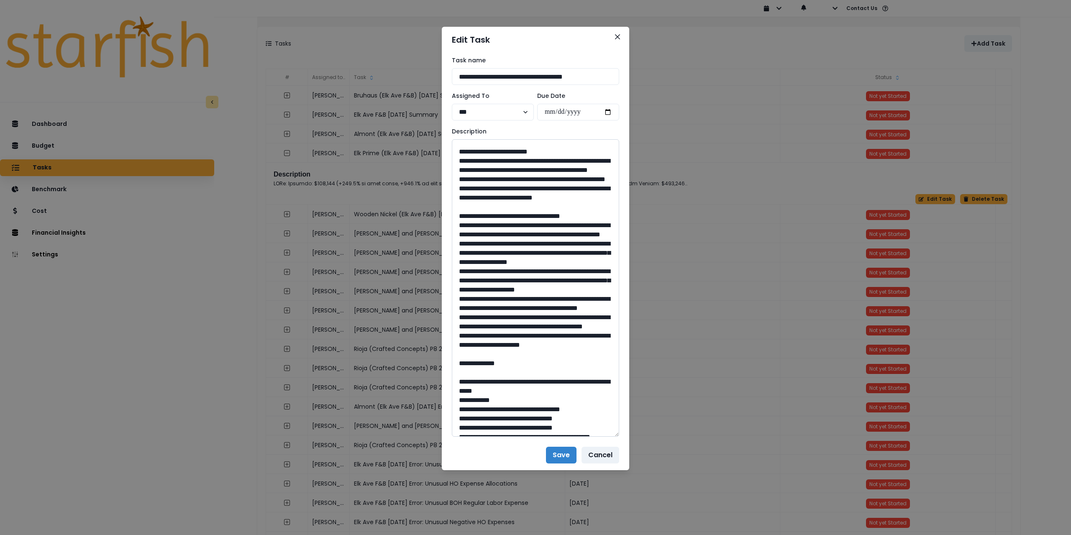
scroll to position [84, 0]
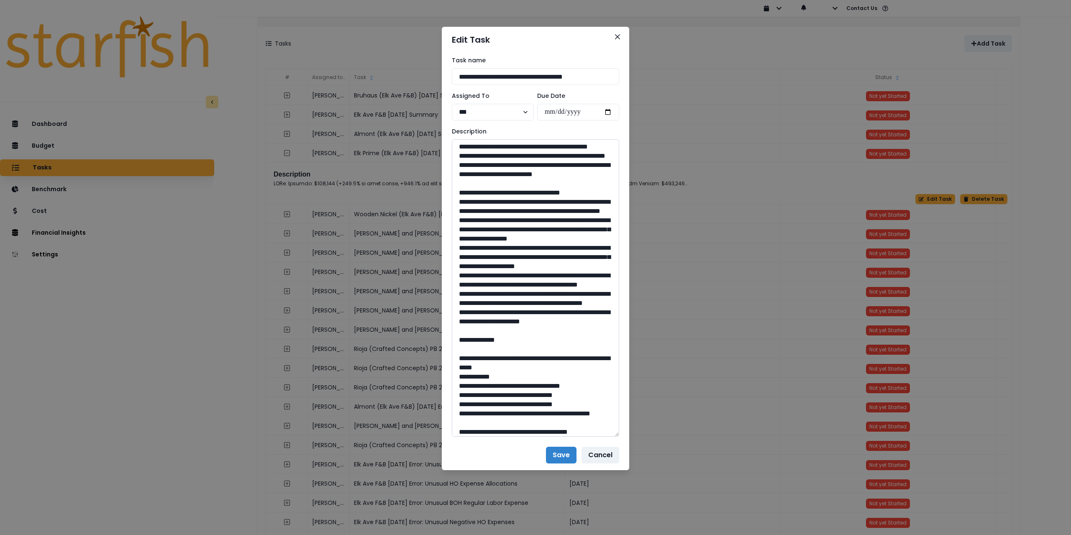
drag, startPoint x: 457, startPoint y: 230, endPoint x: 491, endPoint y: 406, distance: 179.4
click at [491, 406] on textarea at bounding box center [535, 288] width 167 height 298
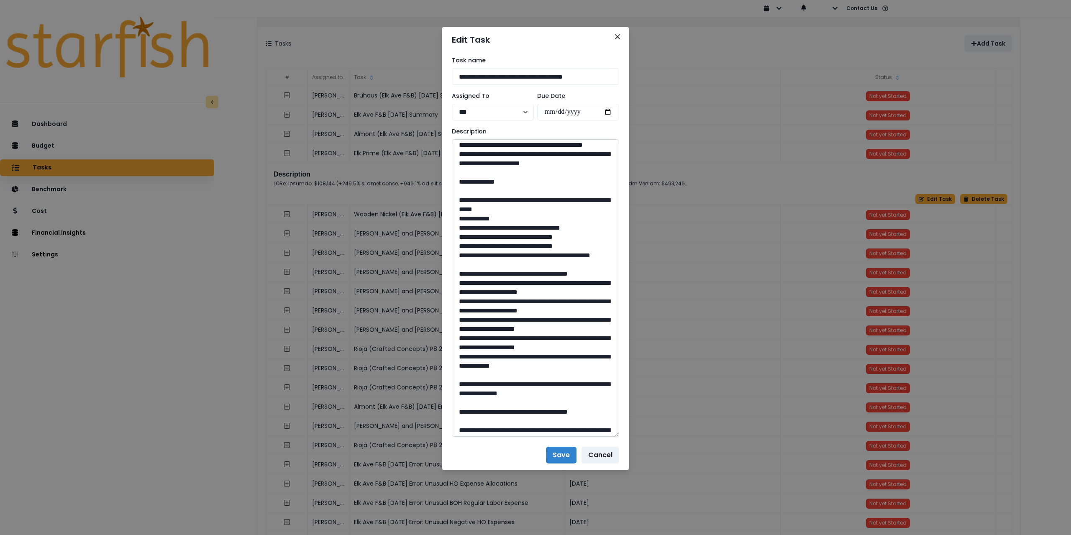
scroll to position [251, 0]
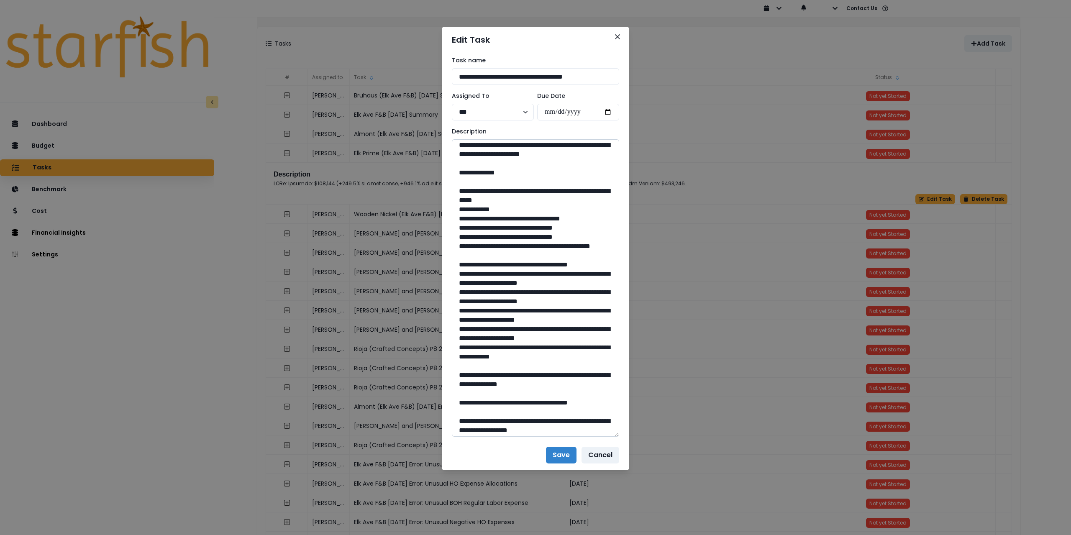
drag, startPoint x: 481, startPoint y: 274, endPoint x: 564, endPoint y: 284, distance: 83.9
click at [564, 284] on textarea at bounding box center [535, 288] width 167 height 298
click at [563, 285] on textarea at bounding box center [535, 288] width 167 height 298
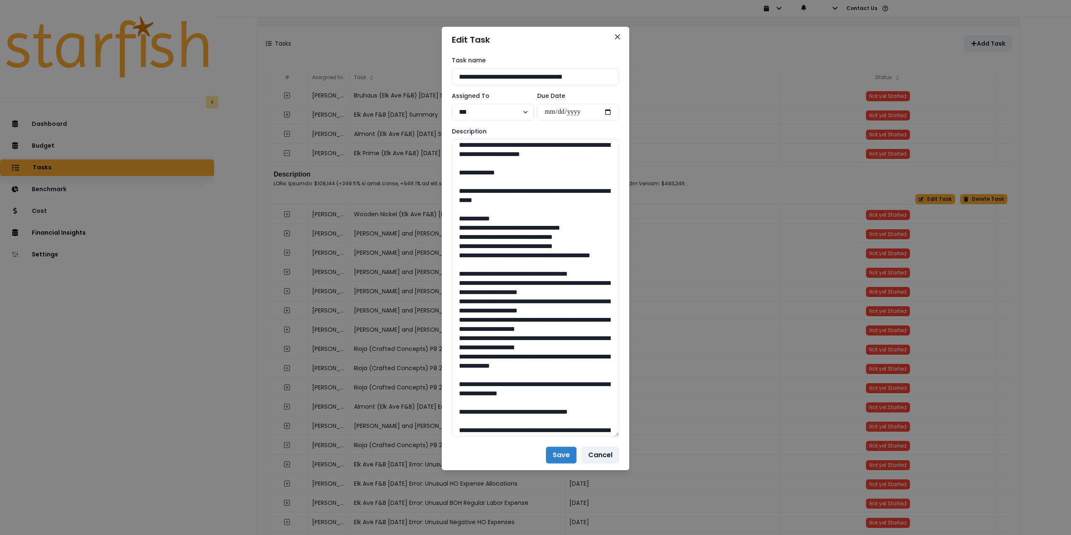
type textarea "**********"
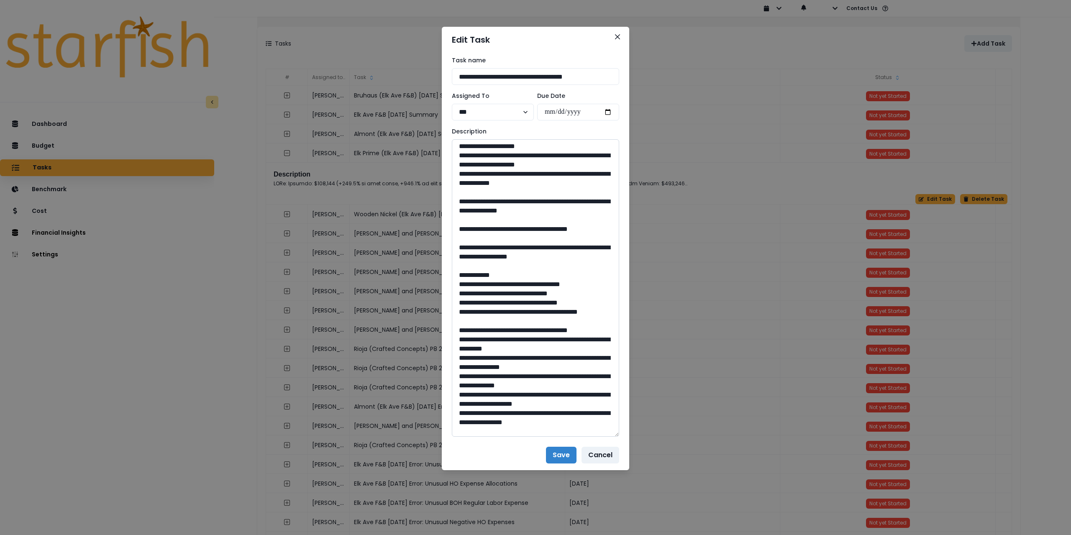
scroll to position [460, 0]
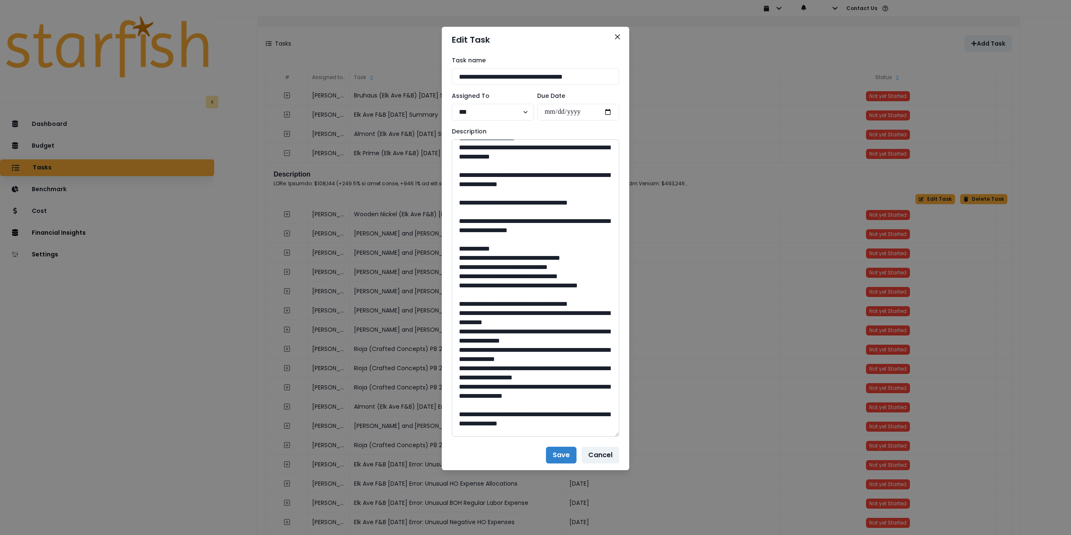
drag, startPoint x: 536, startPoint y: 283, endPoint x: 518, endPoint y: 283, distance: 17.6
click at [518, 283] on textarea at bounding box center [535, 288] width 167 height 298
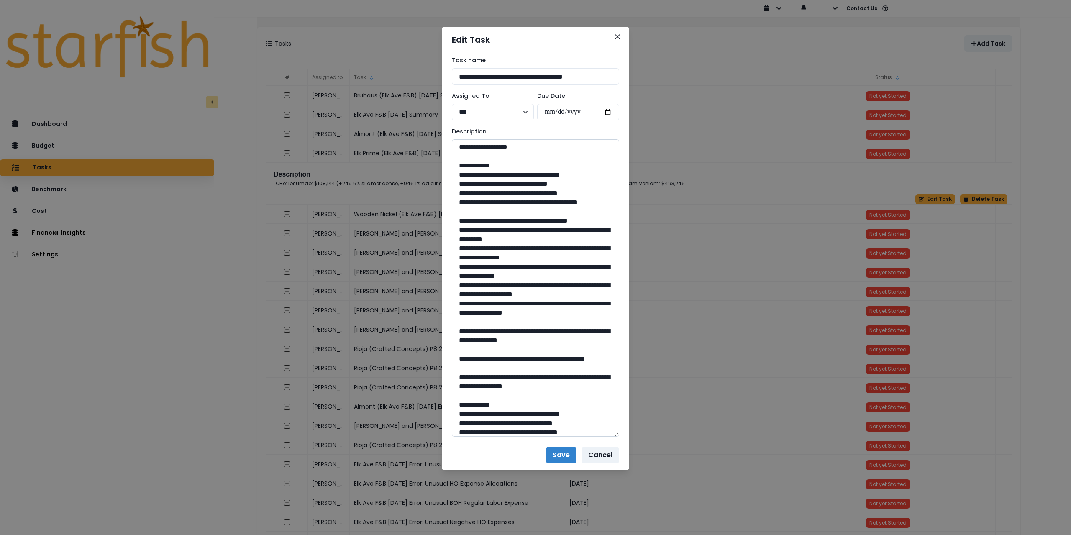
scroll to position [544, 0]
drag, startPoint x: 482, startPoint y: 246, endPoint x: 608, endPoint y: 268, distance: 127.0
click at [608, 268] on textarea at bounding box center [535, 288] width 167 height 298
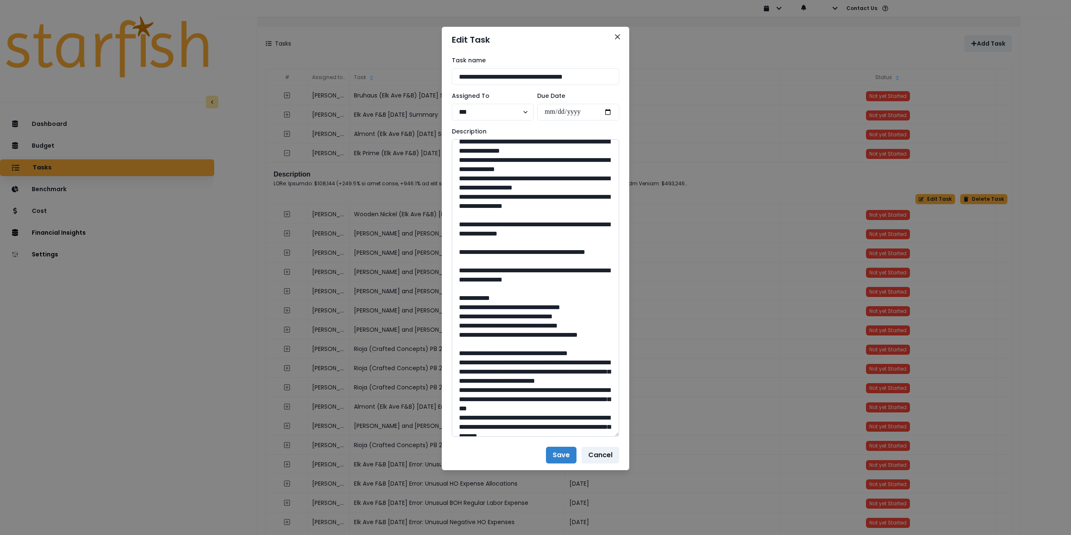
scroll to position [711, 0]
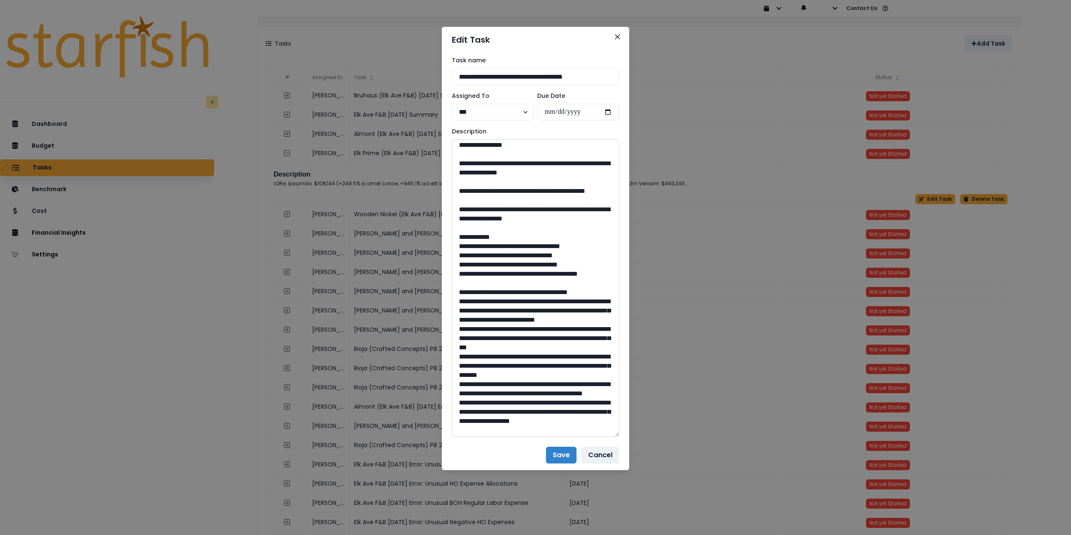
drag, startPoint x: 518, startPoint y: 284, endPoint x: 544, endPoint y: 284, distance: 25.5
click at [544, 284] on textarea at bounding box center [535, 288] width 167 height 298
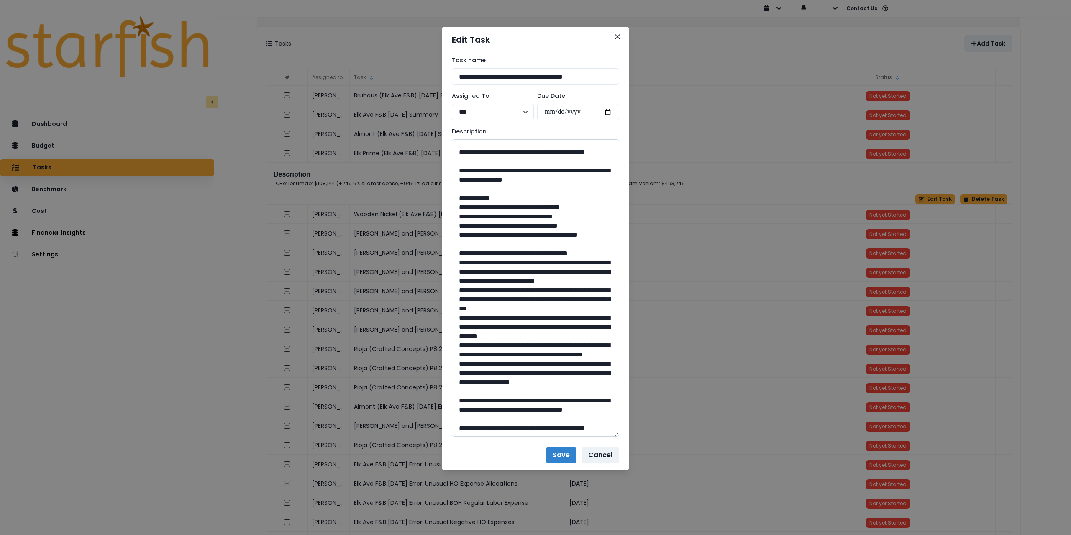
scroll to position [795, 0]
drag, startPoint x: 483, startPoint y: 254, endPoint x: 610, endPoint y: 269, distance: 127.7
click at [610, 269] on textarea at bounding box center [535, 288] width 167 height 298
drag, startPoint x: 518, startPoint y: 382, endPoint x: 531, endPoint y: 375, distance: 15.2
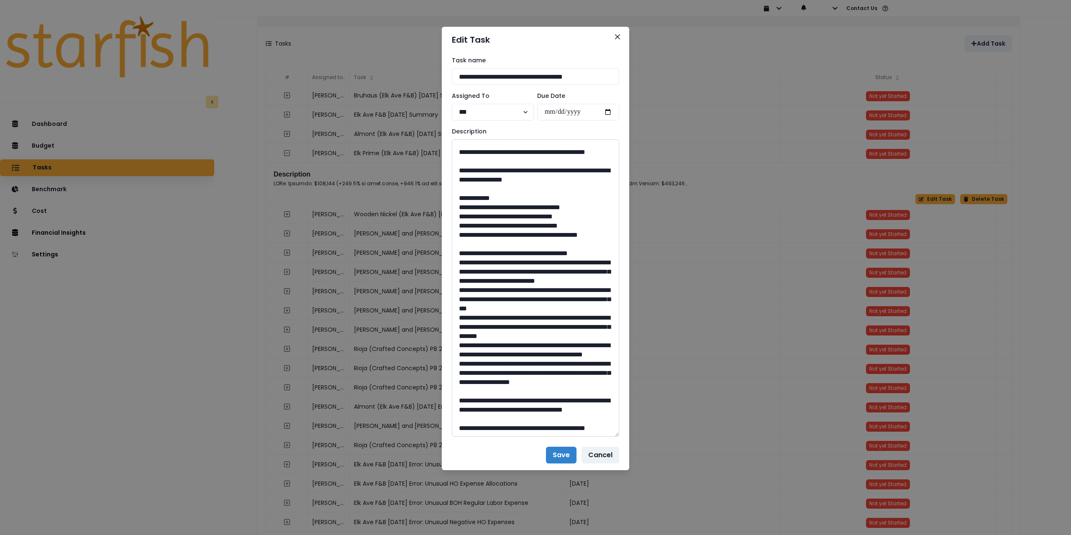
click at [541, 386] on textarea at bounding box center [535, 288] width 167 height 298
drag, startPoint x: 618, startPoint y: 36, endPoint x: 571, endPoint y: 438, distance: 405.3
click at [571, 436] on section "**********" at bounding box center [535, 249] width 187 height 444
click at [569, 457] on button "Save" at bounding box center [561, 455] width 31 height 17
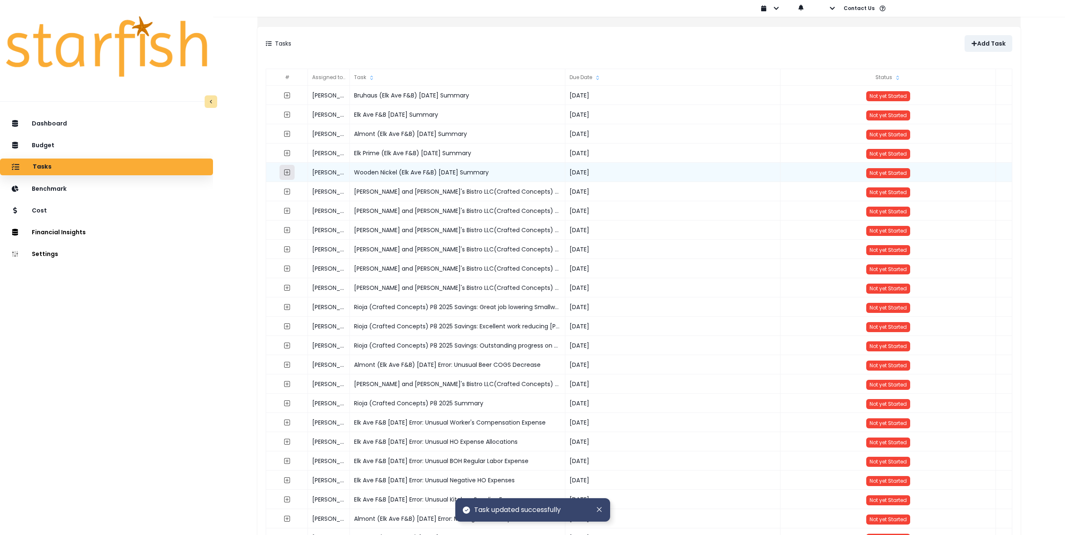
click at [290, 174] on icon "expand outline" at bounding box center [287, 172] width 7 height 7
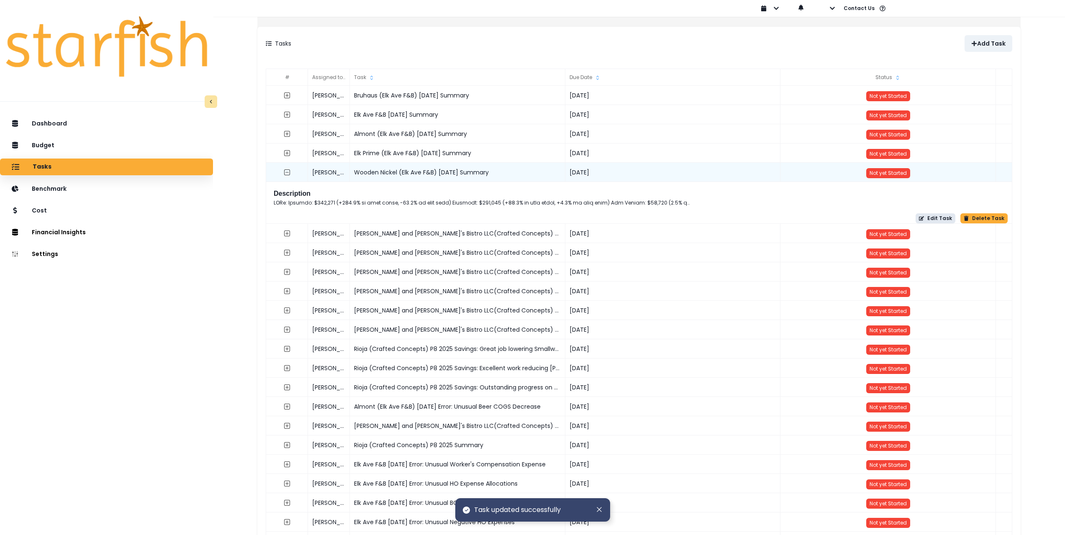
click at [662, 218] on icon "button" at bounding box center [921, 218] width 5 height 5
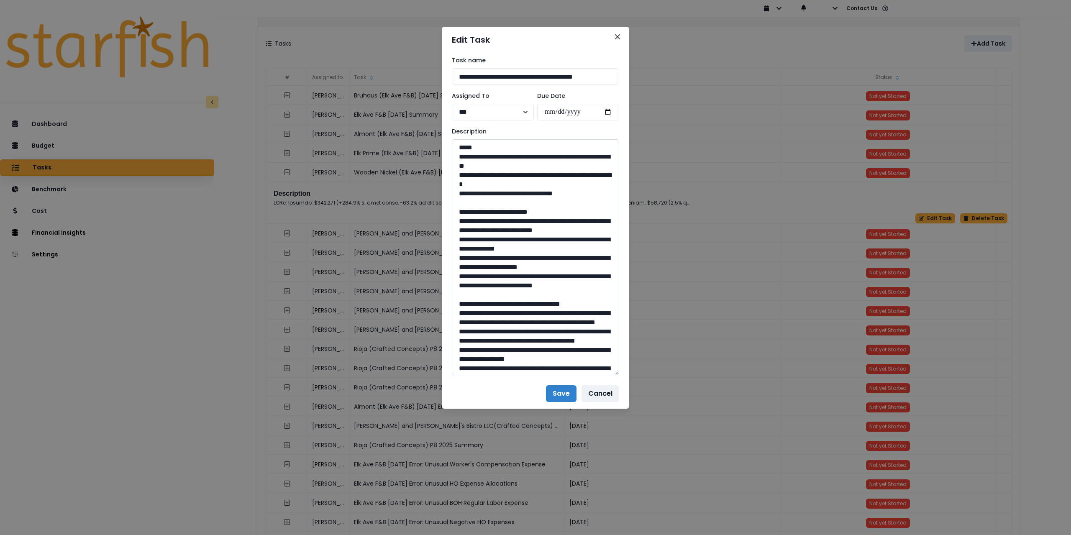
drag, startPoint x: 616, startPoint y: 171, endPoint x: 590, endPoint y: 392, distance: 222.9
click at [601, 375] on textarea at bounding box center [535, 257] width 167 height 236
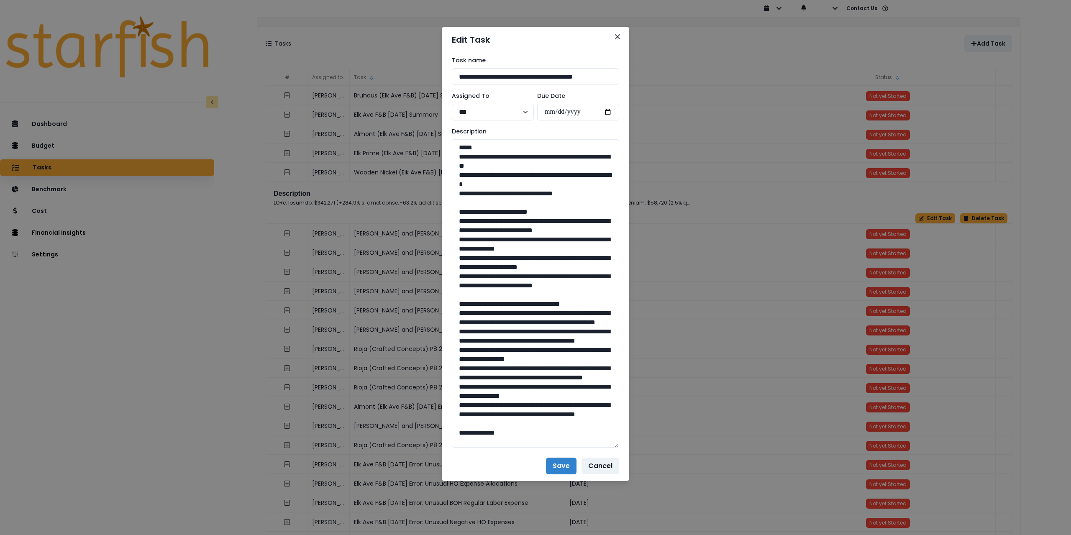
drag, startPoint x: 548, startPoint y: 185, endPoint x: 447, endPoint y: 156, distance: 105.0
drag, startPoint x: 505, startPoint y: 305, endPoint x: 444, endPoint y: 223, distance: 102.9
click at [444, 223] on div "**********" at bounding box center [535, 252] width 187 height 398
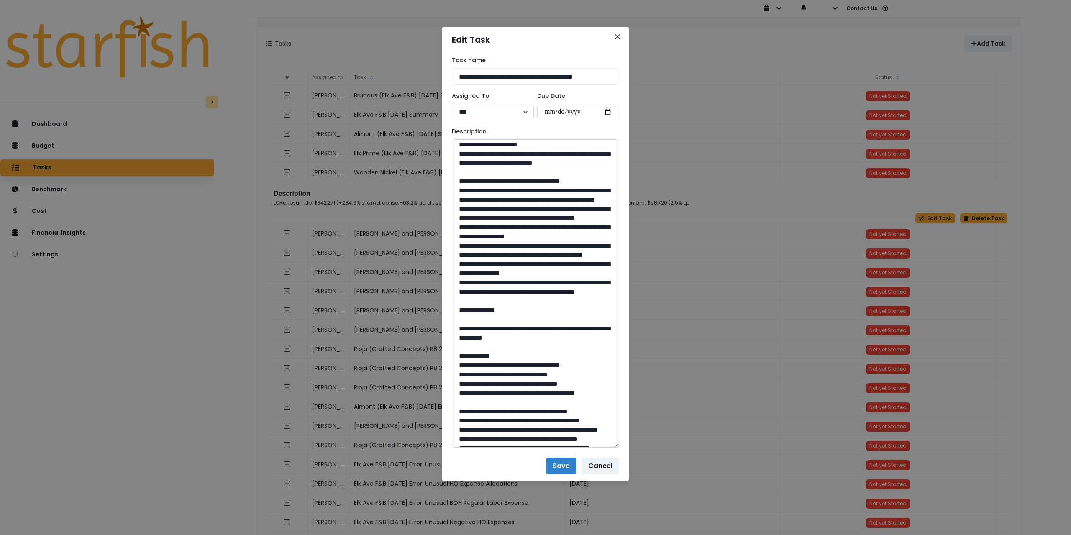
scroll to position [126, 0]
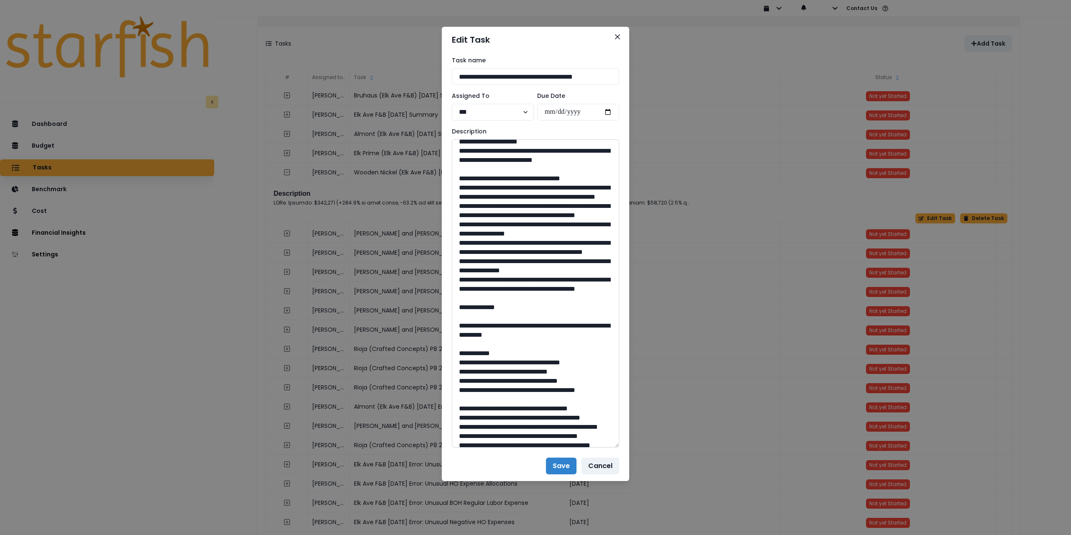
drag, startPoint x: 456, startPoint y: 204, endPoint x: 558, endPoint y: 352, distance: 179.8
click at [558, 352] on textarea at bounding box center [535, 293] width 167 height 308
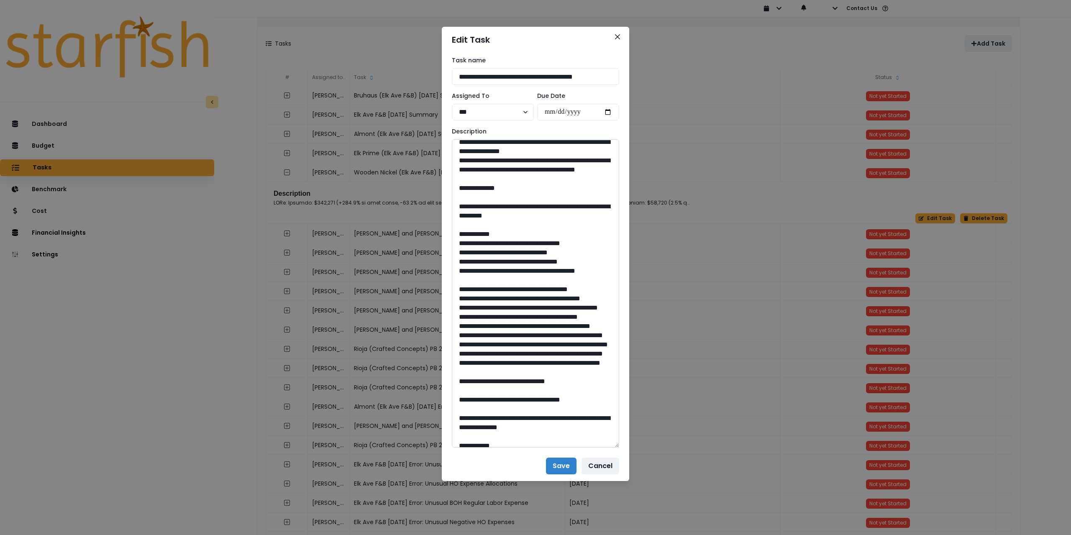
scroll to position [251, 0]
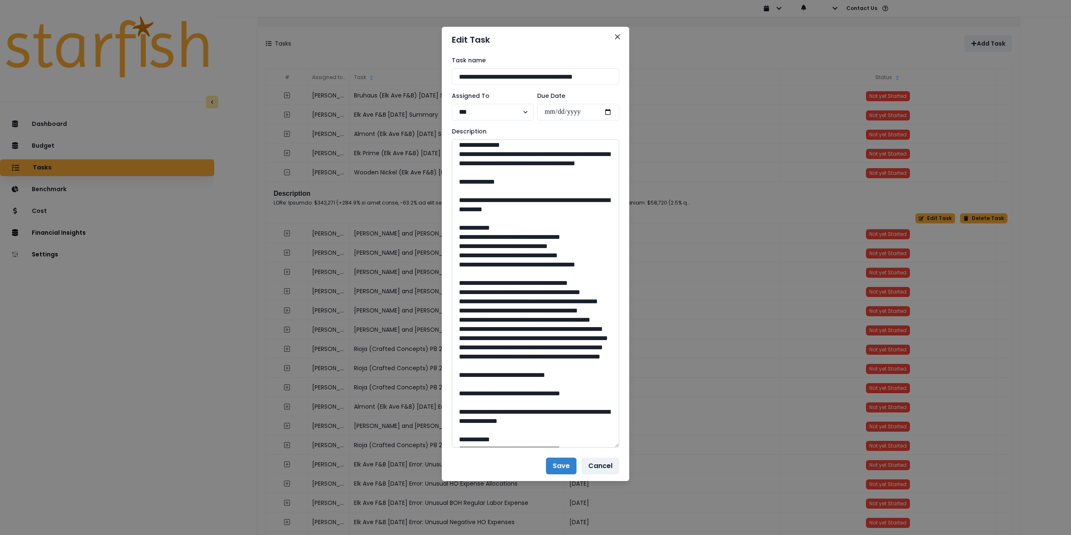
drag, startPoint x: 482, startPoint y: 255, endPoint x: 582, endPoint y: 272, distance: 101.4
click at [582, 272] on textarea at bounding box center [535, 293] width 167 height 308
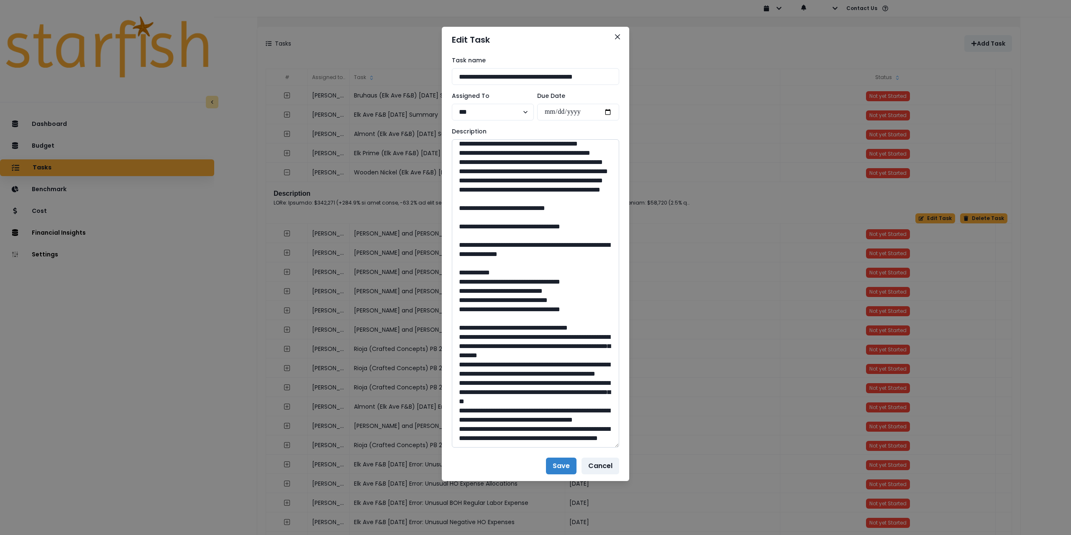
scroll to position [418, 0]
drag, startPoint x: 518, startPoint y: 345, endPoint x: 539, endPoint y: 346, distance: 20.9
click at [539, 346] on textarea at bounding box center [535, 293] width 167 height 308
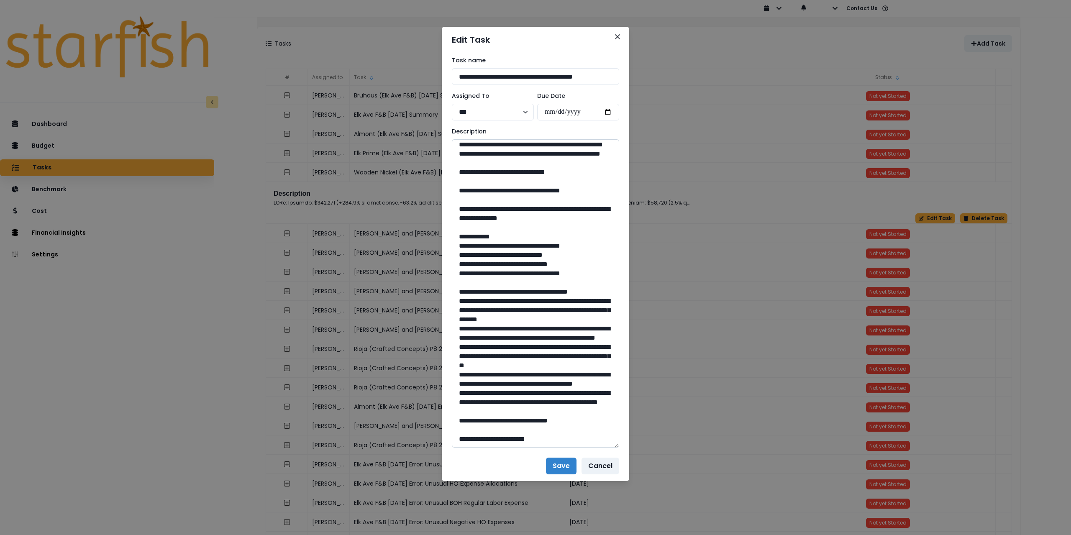
scroll to position [502, 0]
drag, startPoint x: 484, startPoint y: 300, endPoint x: 592, endPoint y: 310, distance: 108.8
click at [592, 310] on textarea at bounding box center [535, 293] width 167 height 308
drag, startPoint x: 539, startPoint y: 420, endPoint x: 517, endPoint y: 419, distance: 21.8
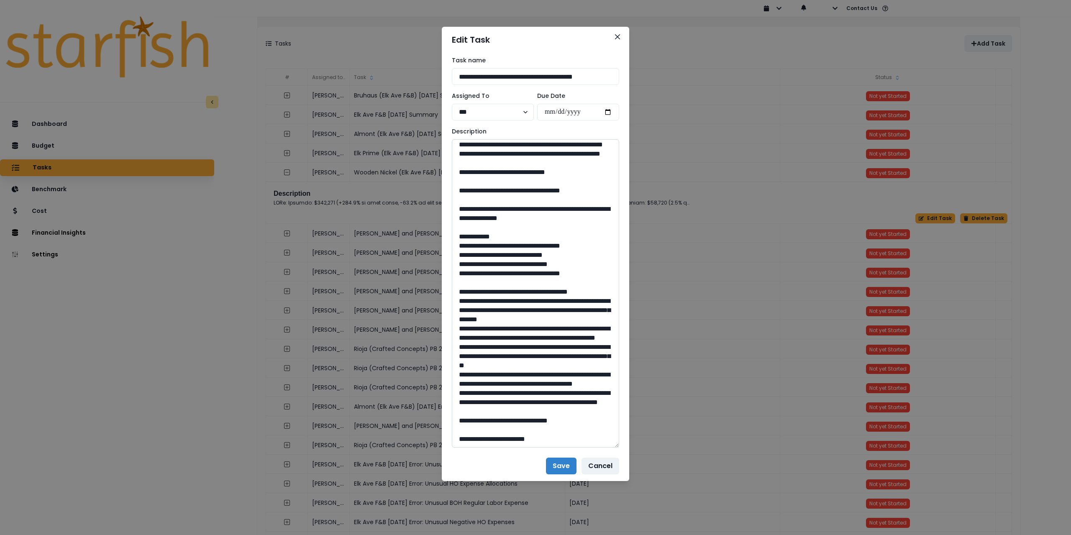
click at [517, 419] on textarea at bounding box center [535, 293] width 167 height 308
